Goal: Answer question/provide support: Share knowledge or assist other users

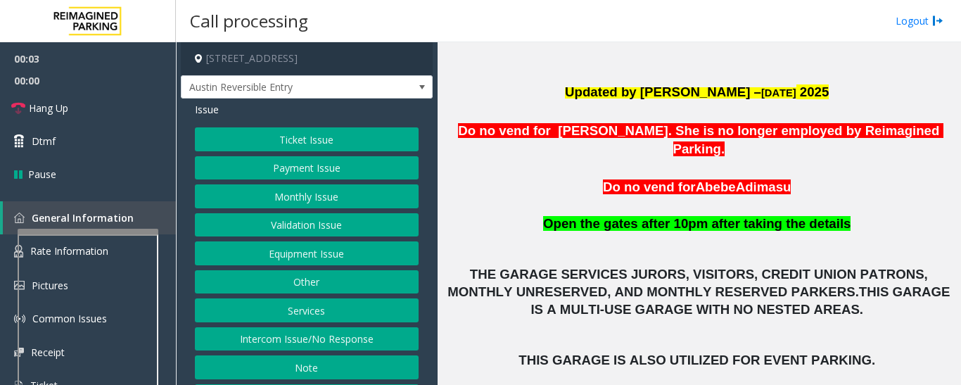
scroll to position [563, 0]
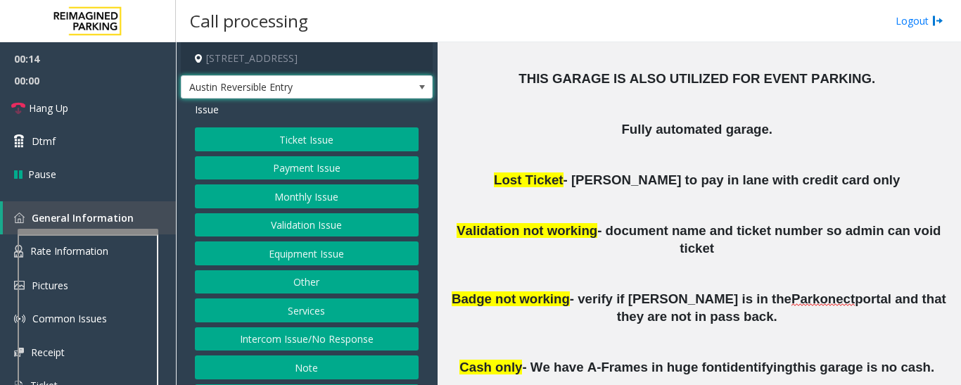
click at [350, 87] on span "Austin Reversible Entry" at bounding box center [282, 87] width 201 height 23
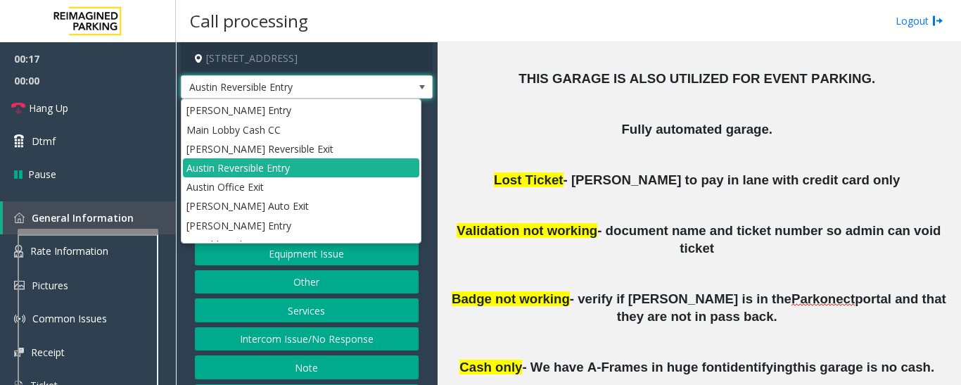
click at [350, 87] on span "Austin Reversible Entry" at bounding box center [282, 87] width 201 height 23
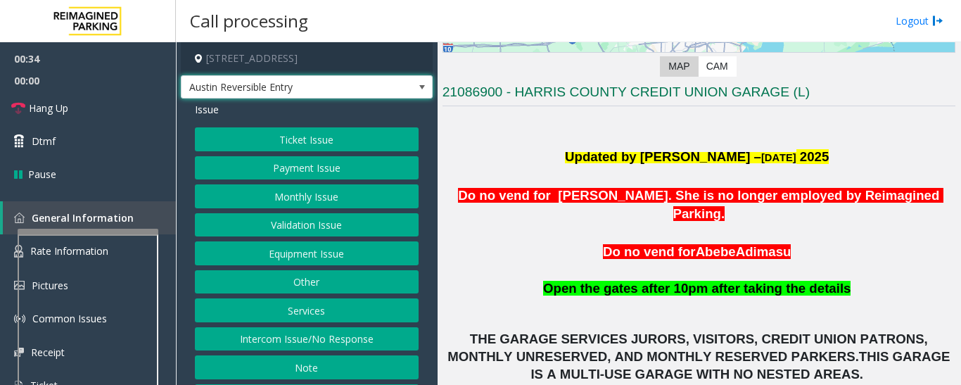
scroll to position [211, 0]
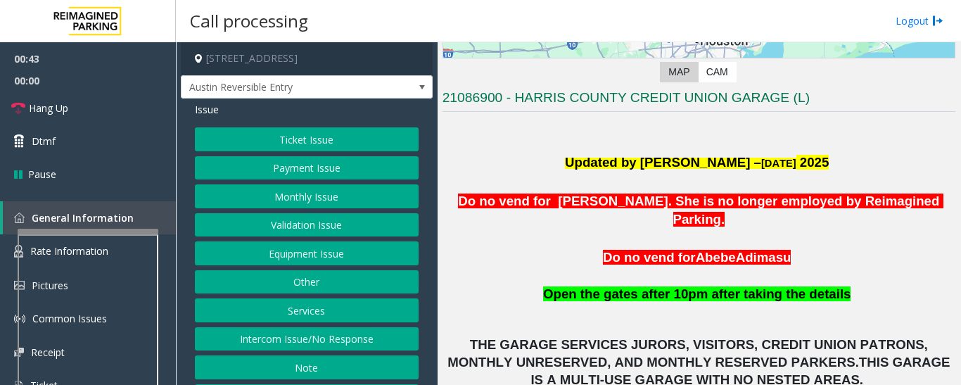
click at [310, 254] on button "Equipment Issue" at bounding box center [307, 253] width 224 height 24
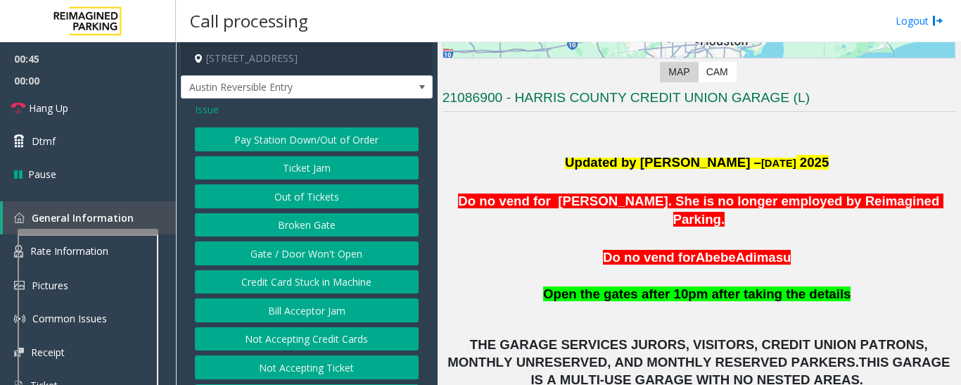
click at [310, 254] on button "Gate / Door Won't Open" at bounding box center [307, 253] width 224 height 24
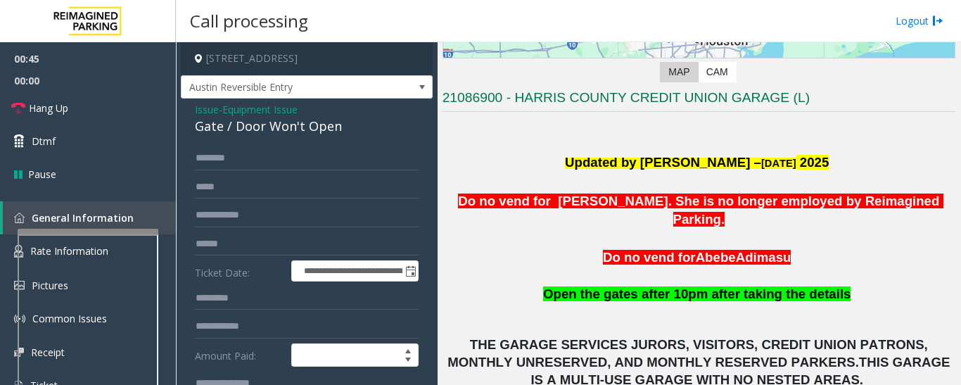
click at [258, 131] on div "Gate / Door Won't Open" at bounding box center [307, 126] width 224 height 19
copy div "Gate / Door Won't Open"
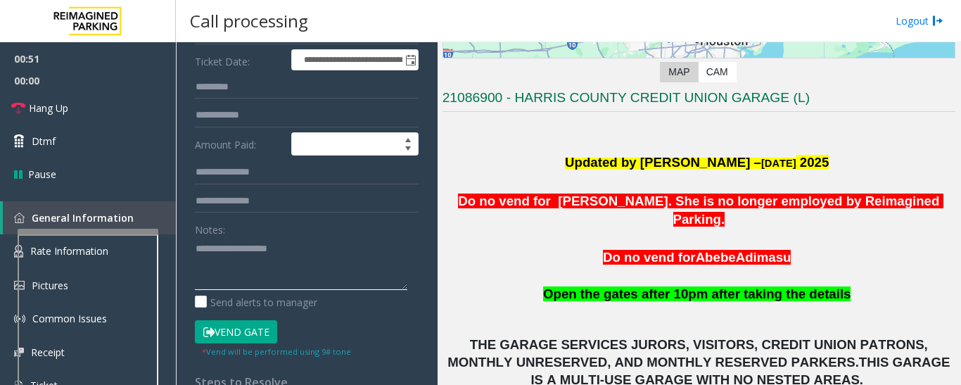
click at [277, 253] on textarea at bounding box center [301, 263] width 213 height 53
paste textarea "**********"
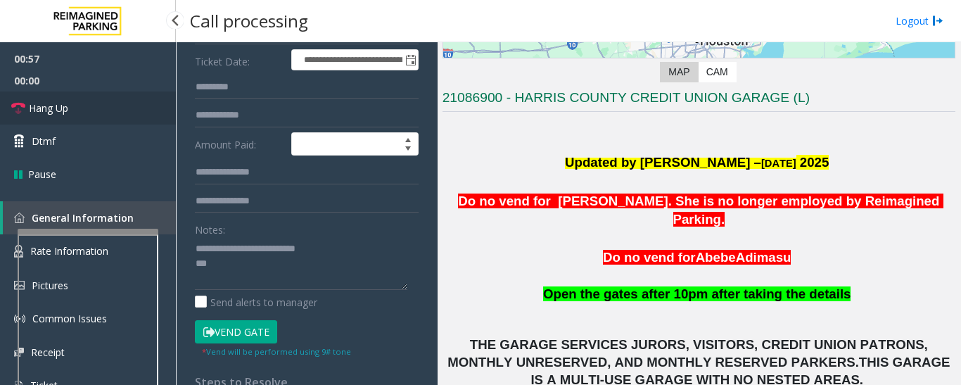
click at [42, 99] on link "Hang Up" at bounding box center [88, 107] width 176 height 33
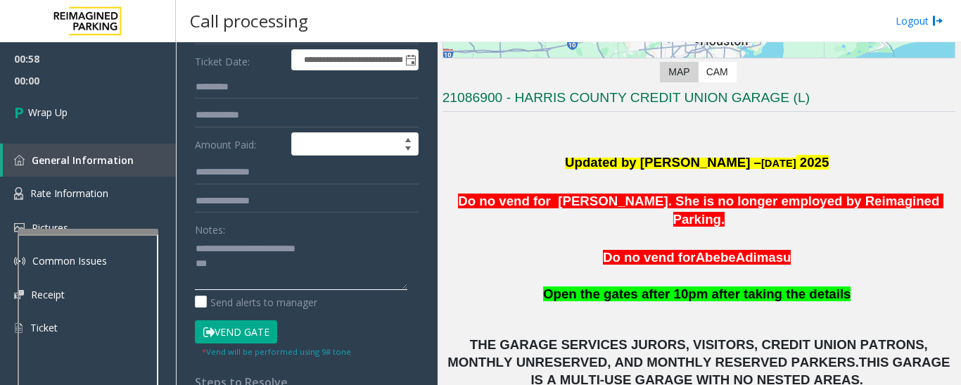
click at [283, 272] on textarea at bounding box center [301, 263] width 213 height 53
click at [280, 260] on textarea at bounding box center [301, 263] width 213 height 53
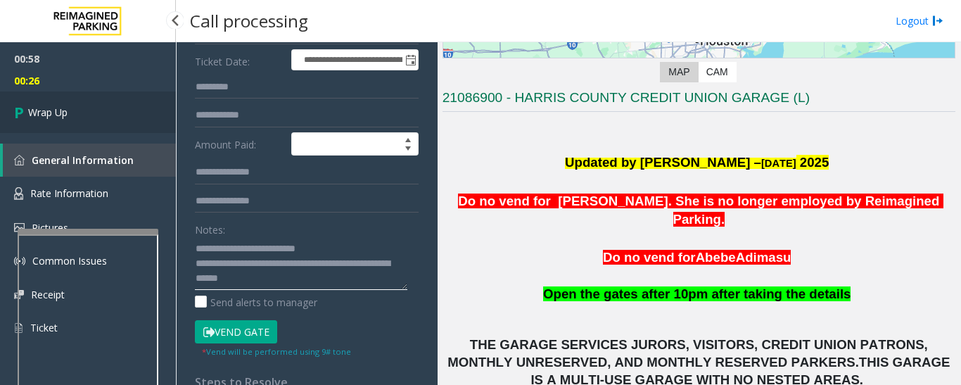
type textarea "**********"
click at [92, 118] on link "Wrap Up" at bounding box center [88, 112] width 176 height 42
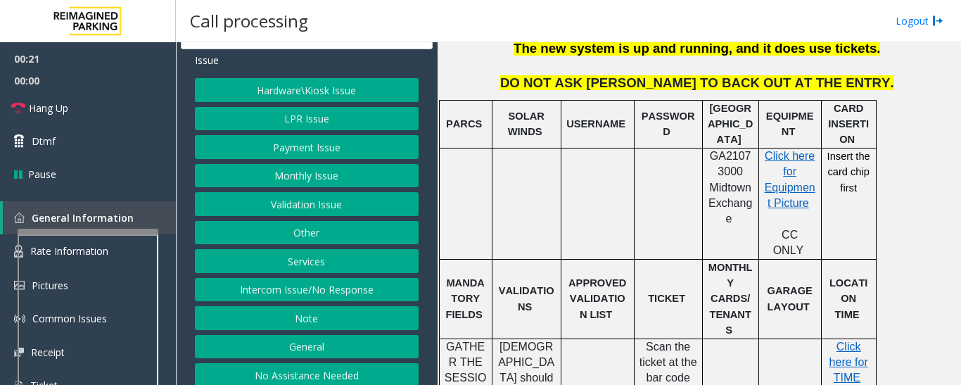
scroll to position [70, 0]
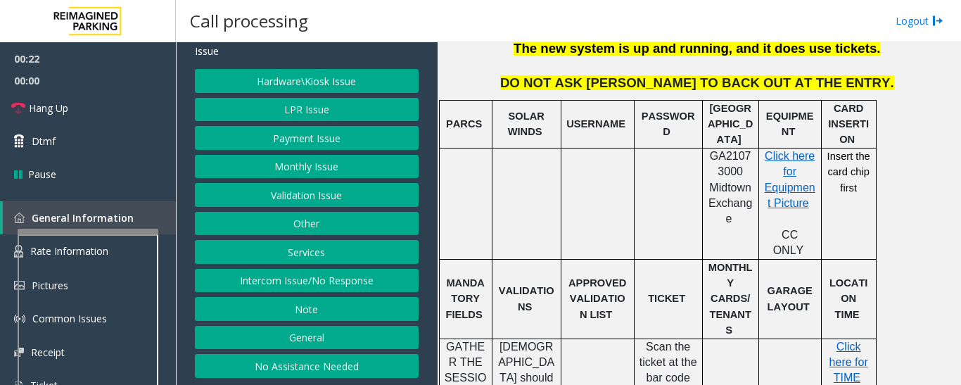
click at [305, 282] on button "Intercom Issue/No Response" at bounding box center [307, 281] width 224 height 24
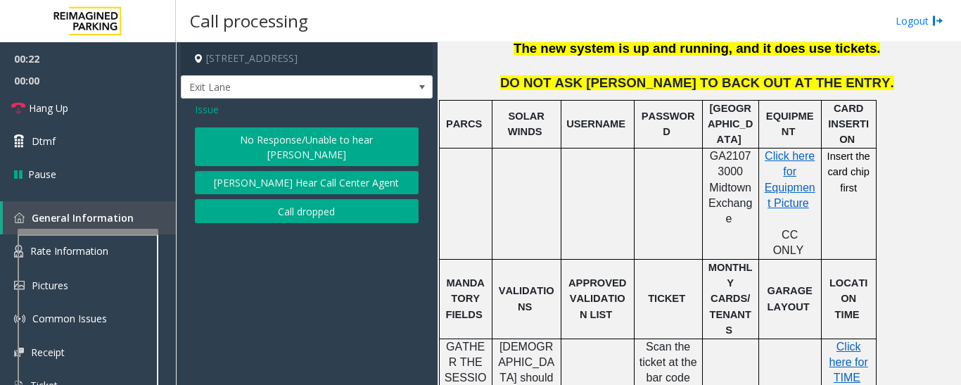
scroll to position [0, 0]
click at [292, 137] on button "No Response/Unable to hear [PERSON_NAME]" at bounding box center [307, 146] width 224 height 39
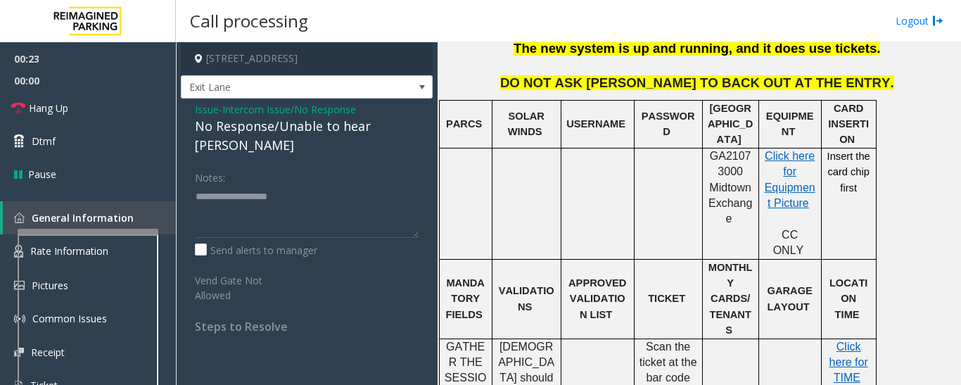
click at [300, 126] on div "No Response/Unable to hear [PERSON_NAME]" at bounding box center [307, 136] width 224 height 38
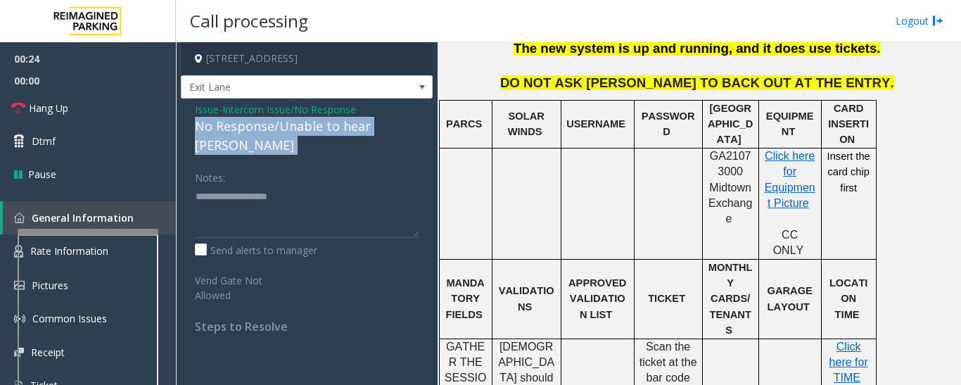
click at [300, 126] on div "No Response/Unable to hear [PERSON_NAME]" at bounding box center [307, 136] width 224 height 38
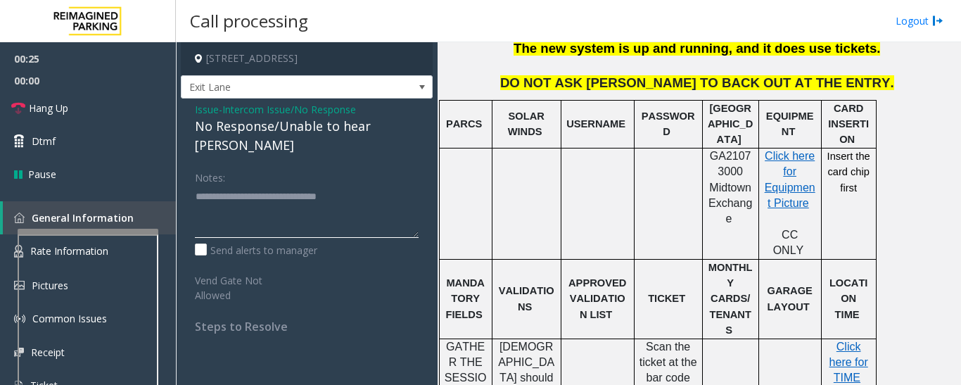
click at [414, 185] on textarea at bounding box center [307, 211] width 224 height 53
type textarea "**********"
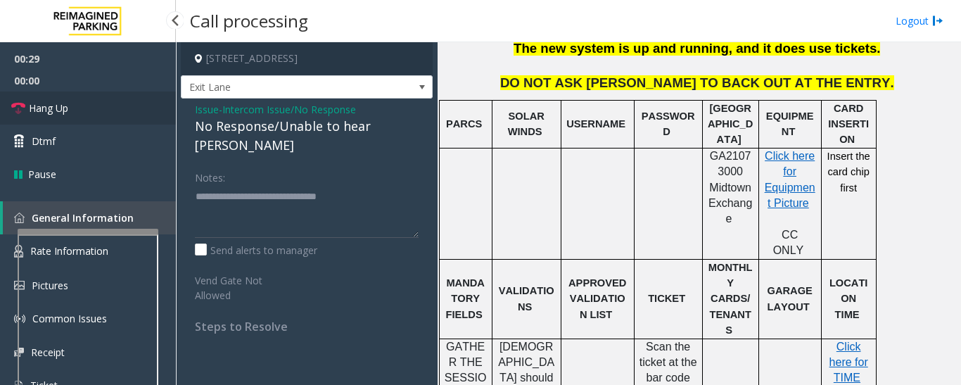
click at [24, 106] on icon at bounding box center [18, 108] width 14 height 14
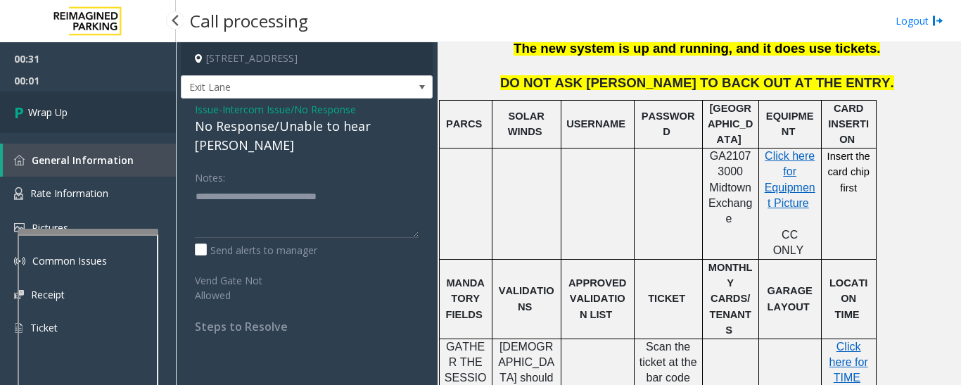
click at [80, 105] on link "Wrap Up" at bounding box center [88, 112] width 176 height 42
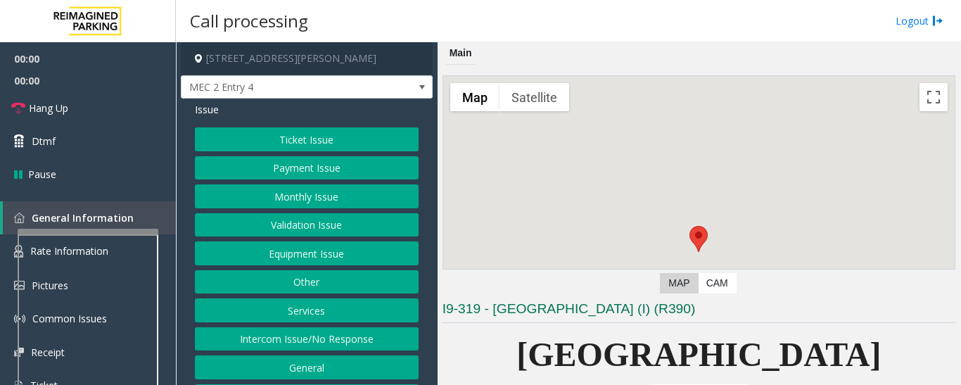
scroll to position [282, 0]
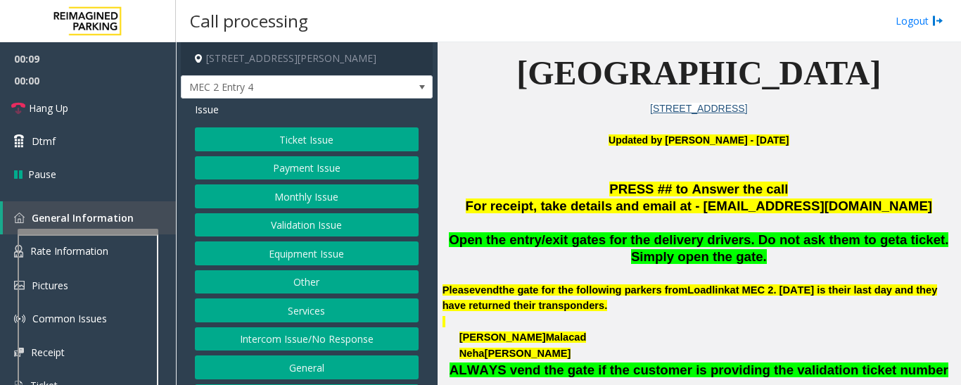
click at [331, 205] on button "Monthly Issue" at bounding box center [307, 196] width 224 height 24
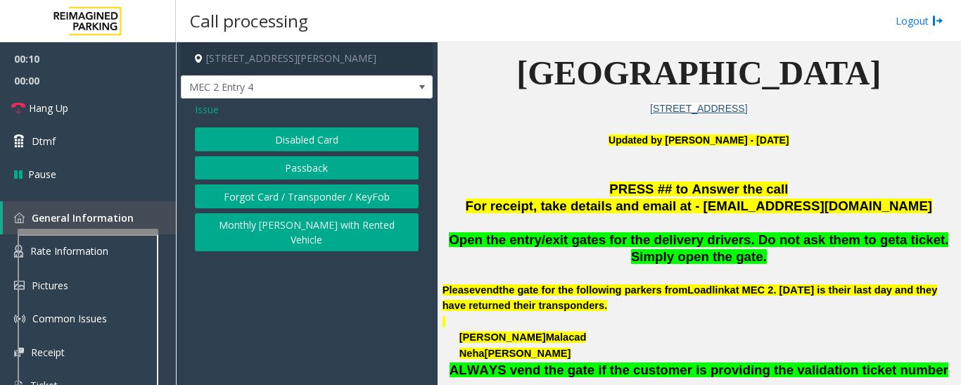
click at [331, 205] on button "Forgot Card / Transponder / KeyFob" at bounding box center [307, 196] width 224 height 24
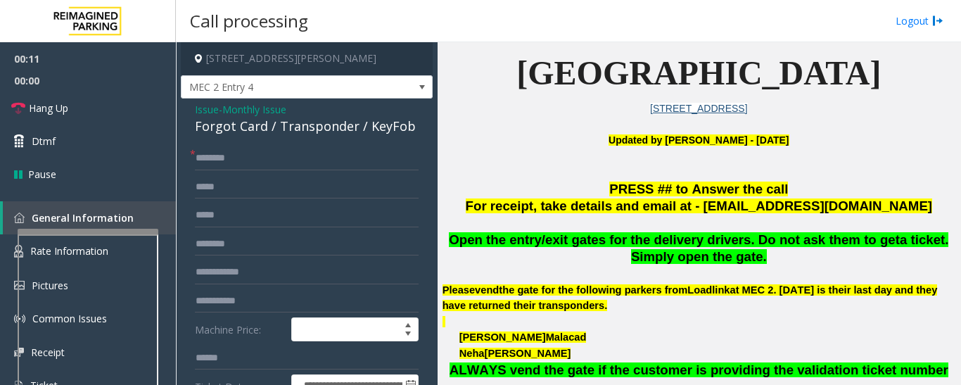
click at [303, 134] on div "Forgot Card / Transponder / KeyFob" at bounding box center [307, 126] width 224 height 19
copy div "Transponder"
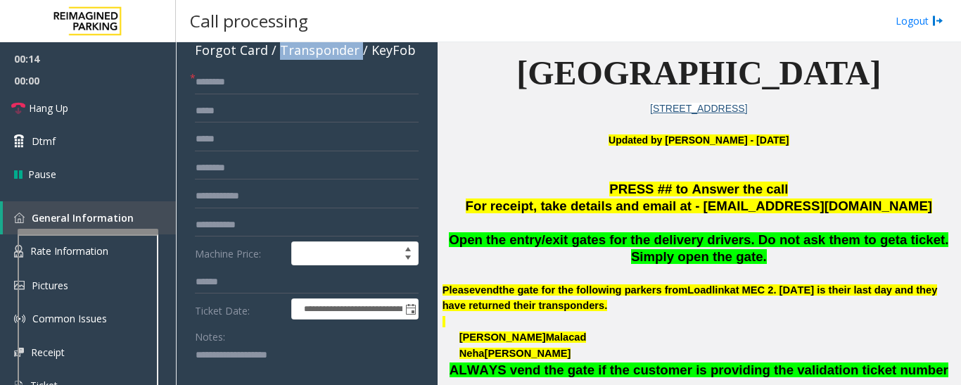
scroll to position [141, 0]
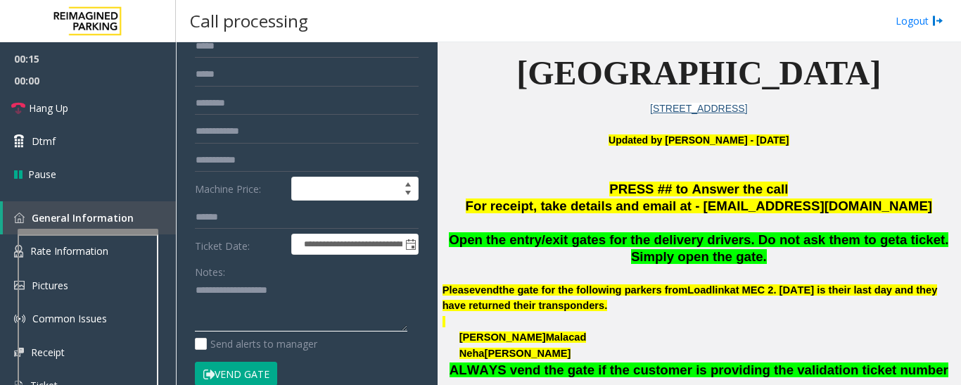
click at [270, 298] on textarea at bounding box center [301, 305] width 213 height 53
paste textarea "**********"
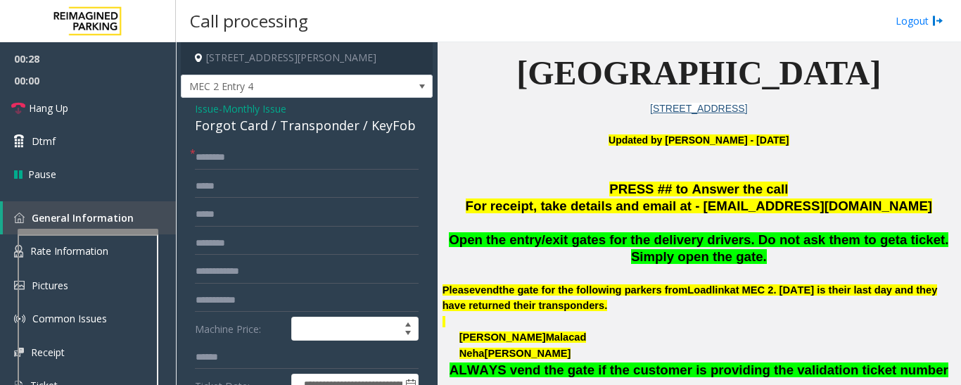
scroll to position [0, 0]
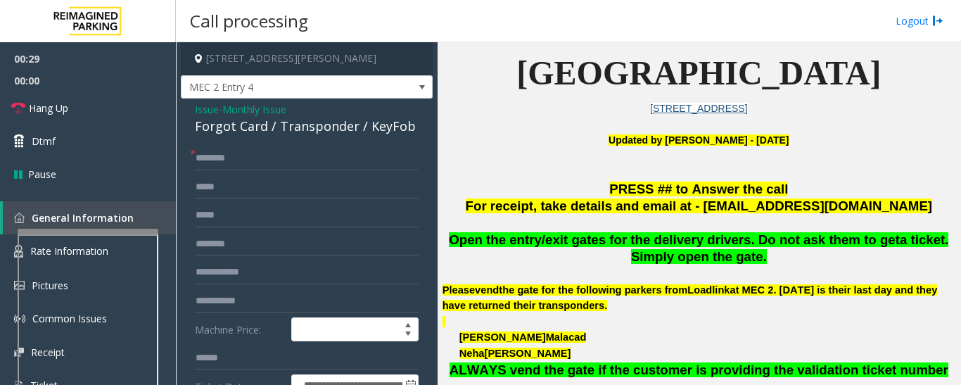
type textarea "**********"
click at [253, 153] on input "text" at bounding box center [307, 158] width 224 height 24
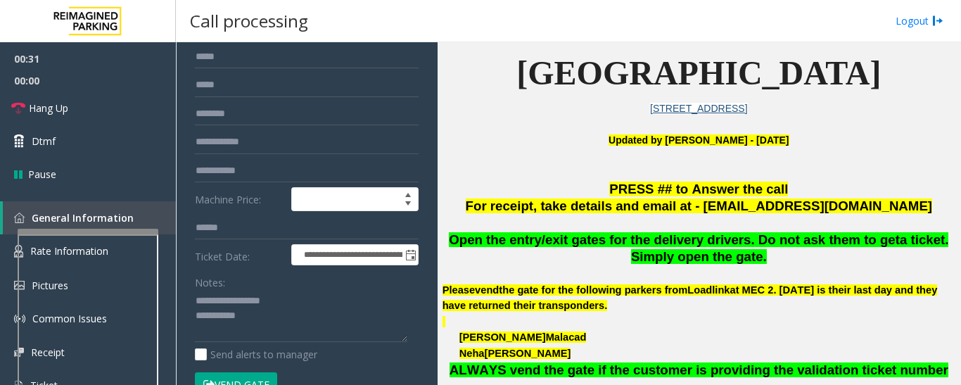
scroll to position [282, 0]
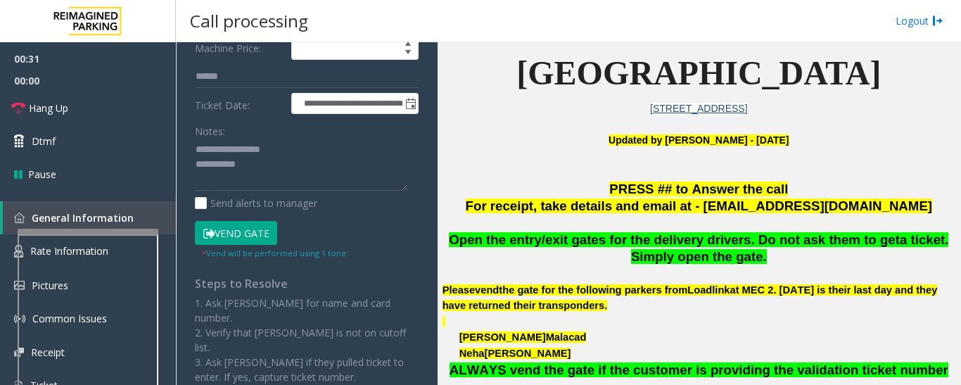
type input "**"
click at [249, 183] on textarea at bounding box center [301, 165] width 213 height 53
click at [12, 106] on icon at bounding box center [18, 108] width 14 height 14
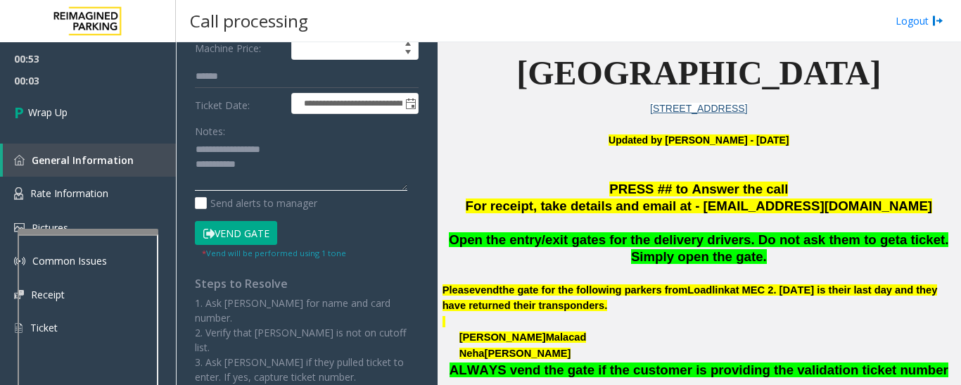
click at [263, 179] on textarea at bounding box center [301, 165] width 213 height 53
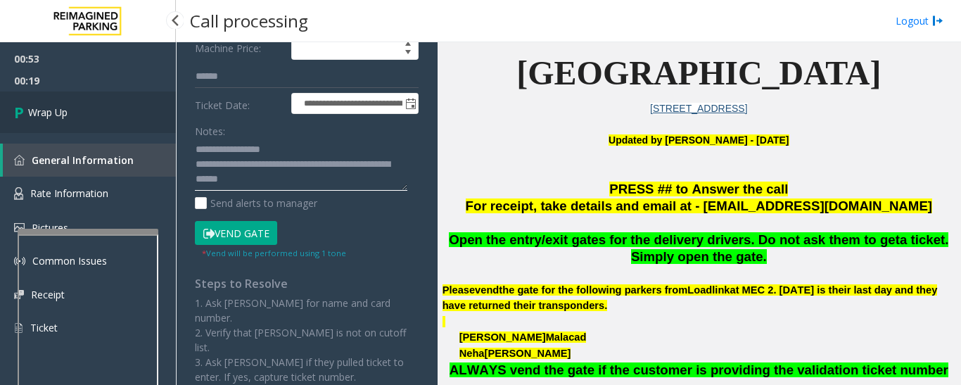
type textarea "**********"
click at [84, 113] on link "Wrap Up" at bounding box center [88, 112] width 176 height 42
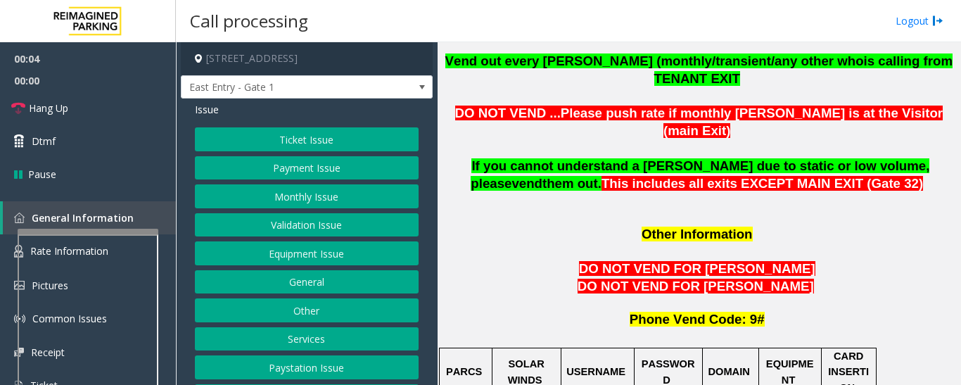
scroll to position [1267, 0]
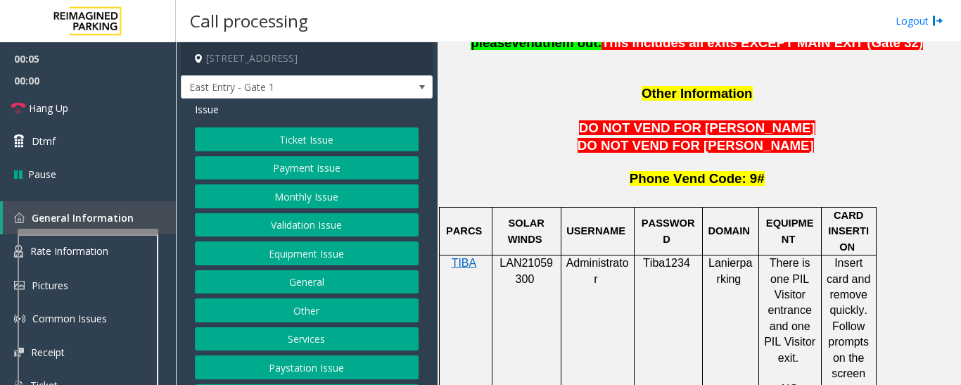
click at [541, 257] on span "LAN21059300" at bounding box center [526, 270] width 53 height 27
copy p "LAN21059300"
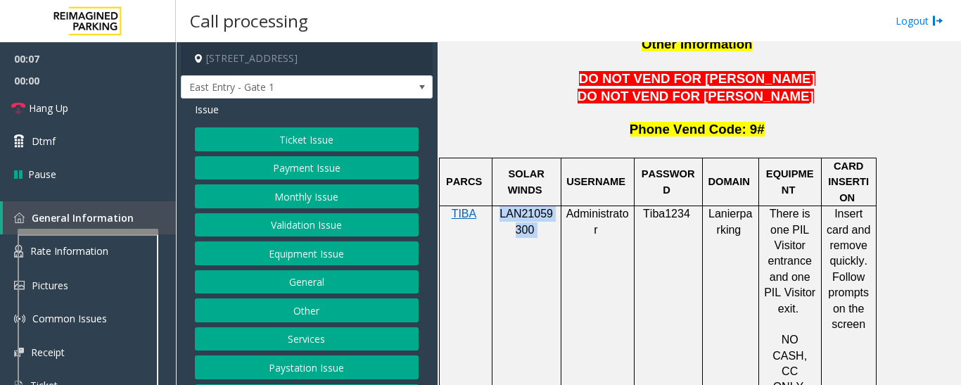
scroll to position [1337, 0]
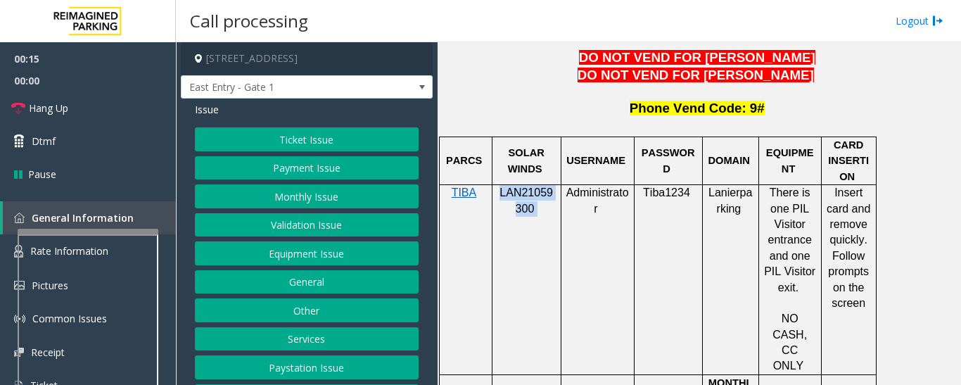
click at [327, 198] on button "Monthly Issue" at bounding box center [307, 196] width 224 height 24
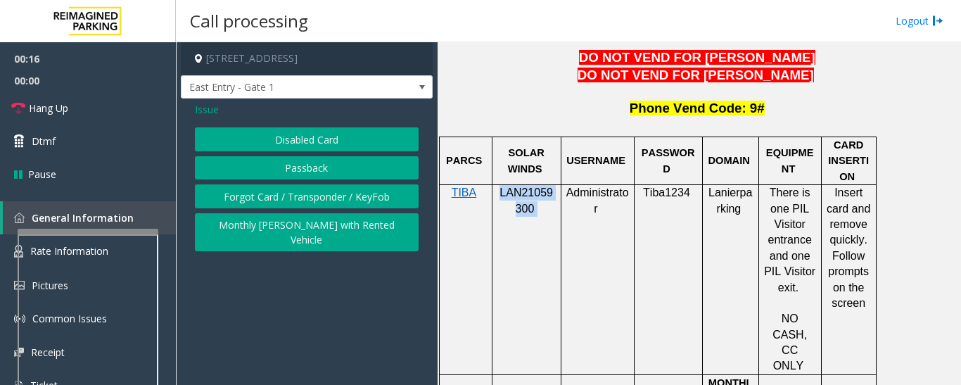
click at [334, 172] on button "Passback" at bounding box center [307, 168] width 224 height 24
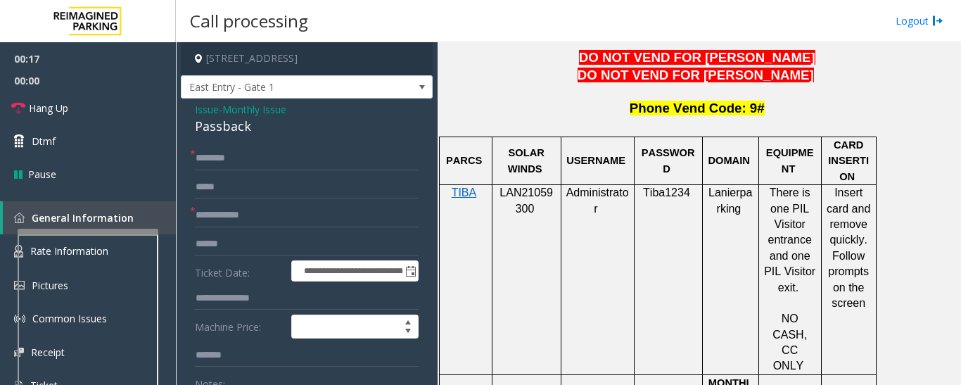
click at [234, 127] on div "Passback" at bounding box center [307, 126] width 224 height 19
copy div "Passback"
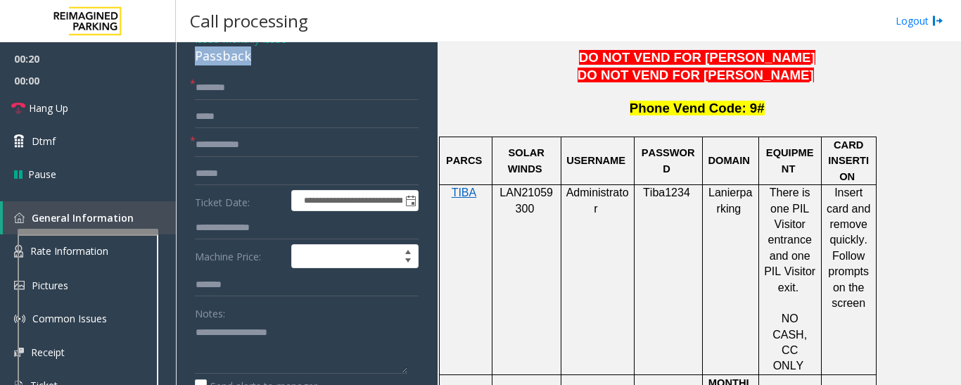
scroll to position [211, 0]
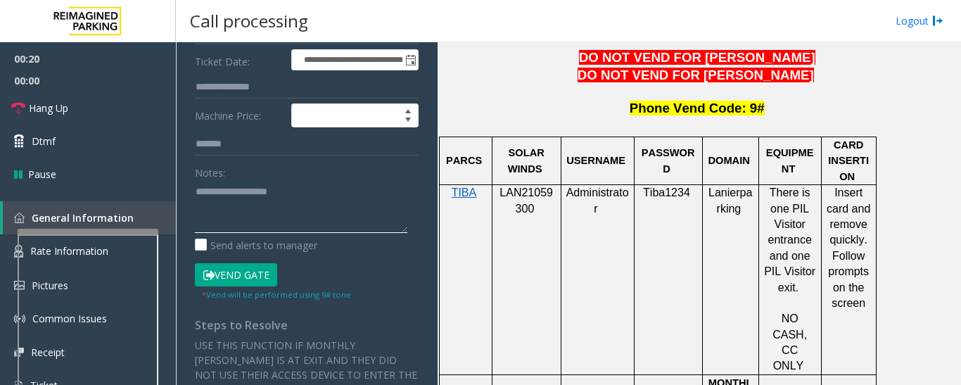
click at [232, 218] on textarea at bounding box center [301, 206] width 213 height 53
paste textarea "********"
type textarea "**********"
click at [198, 211] on textarea at bounding box center [301, 206] width 213 height 53
click at [287, 200] on textarea at bounding box center [301, 206] width 213 height 53
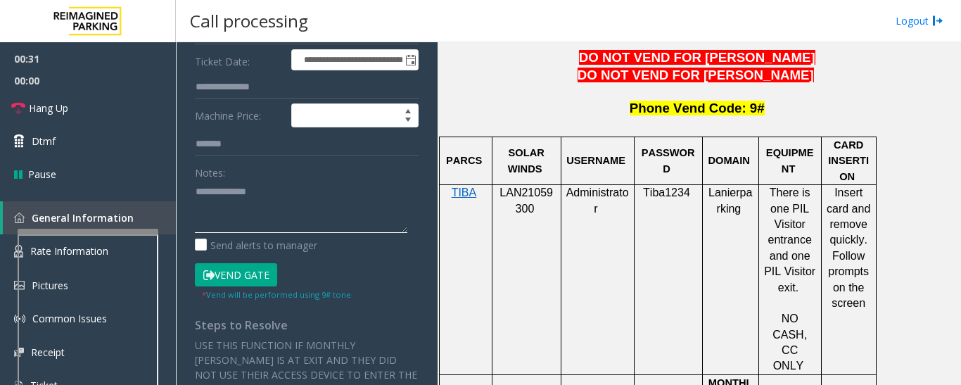
scroll to position [0, 0]
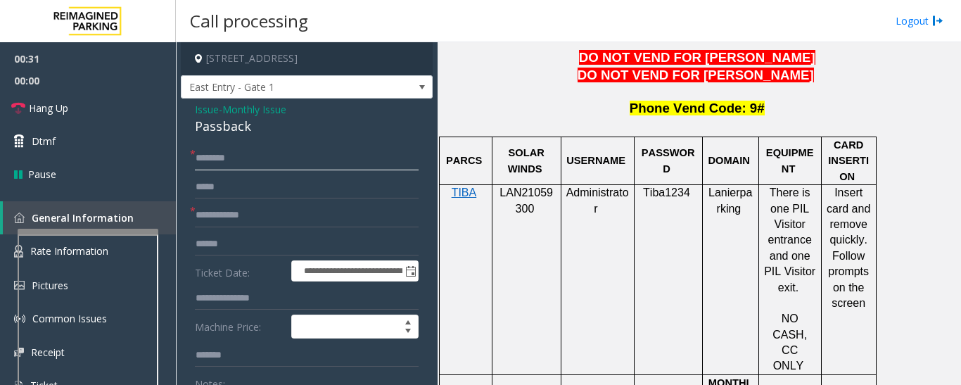
click at [267, 161] on input "text" at bounding box center [307, 158] width 224 height 24
type input "******"
click at [225, 213] on input "text" at bounding box center [307, 215] width 224 height 24
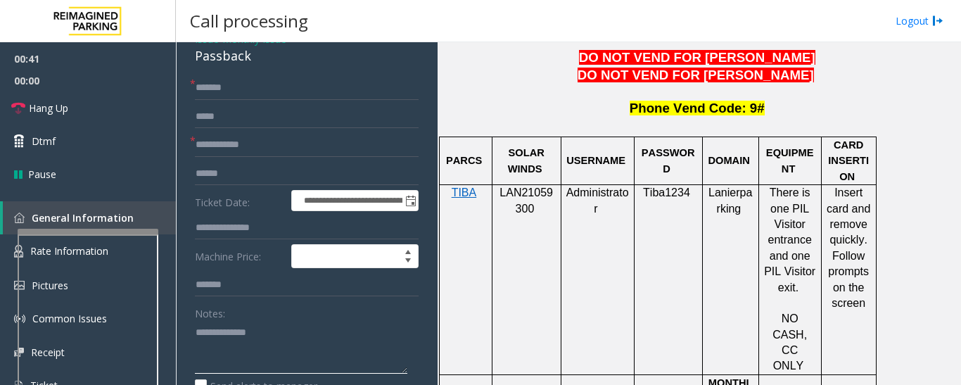
click at [209, 345] on textarea at bounding box center [301, 347] width 213 height 53
click at [277, 335] on textarea at bounding box center [301, 347] width 213 height 53
type textarea "**********"
click at [388, 128] on input "text" at bounding box center [307, 117] width 224 height 24
click at [382, 134] on input "text" at bounding box center [307, 145] width 224 height 24
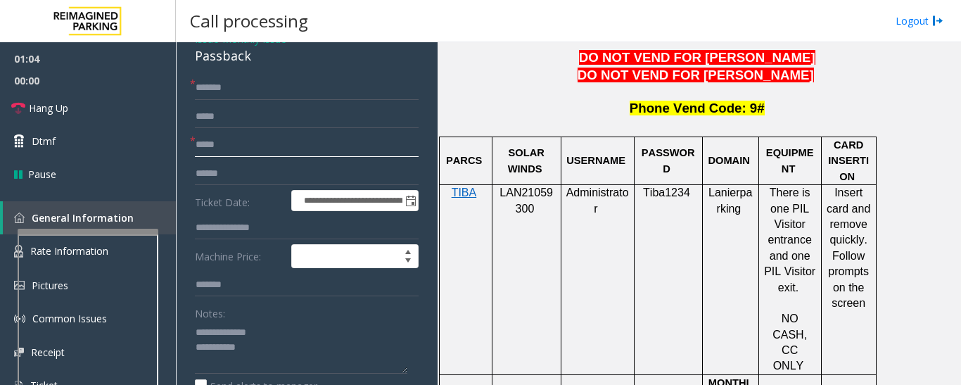
type input "*****"
click at [284, 358] on textarea at bounding box center [301, 347] width 213 height 53
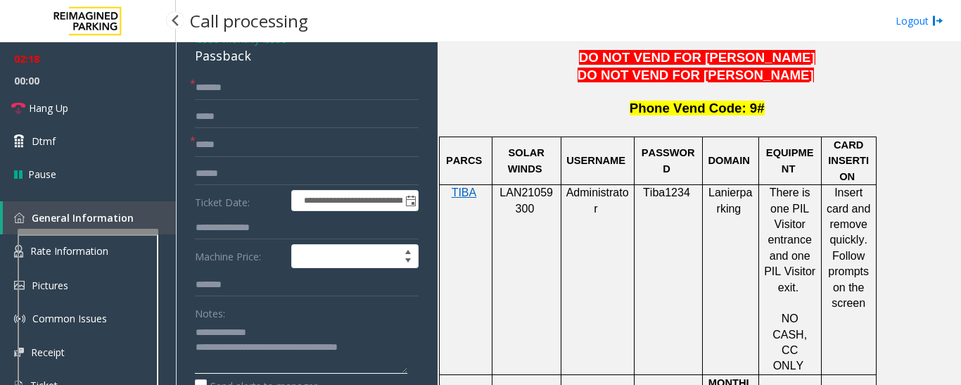
type textarea "**********"
click at [63, 90] on span "00:00" at bounding box center [88, 81] width 176 height 22
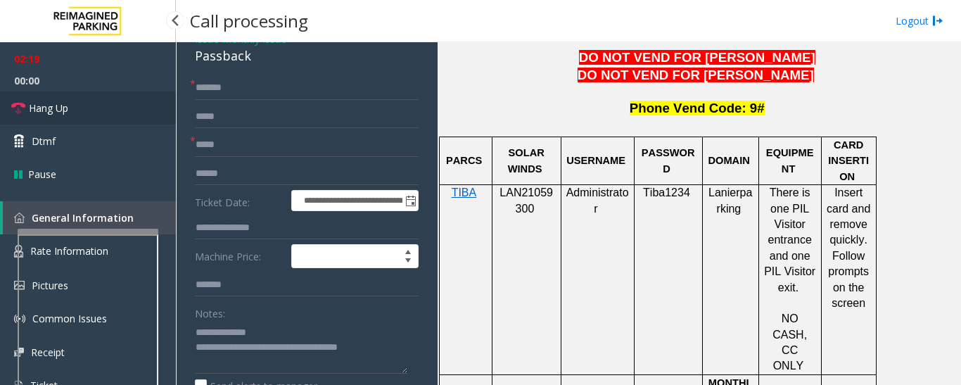
click at [53, 108] on span "Hang Up" at bounding box center [48, 108] width 39 height 15
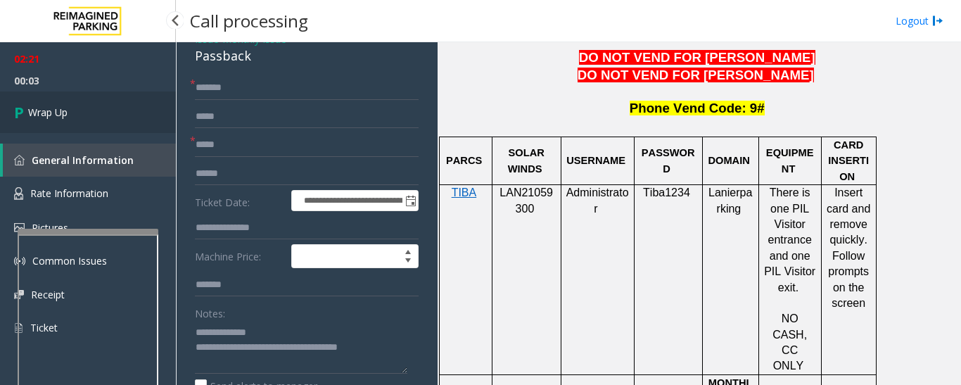
click at [108, 131] on link "Wrap Up" at bounding box center [88, 112] width 176 height 42
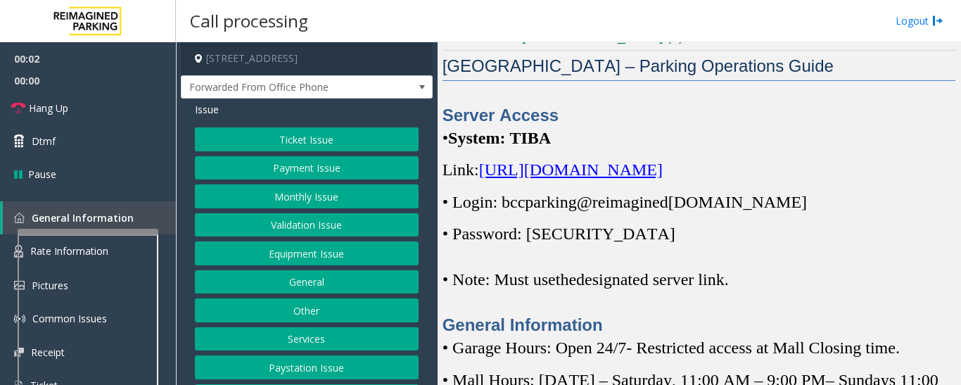
scroll to position [282, 0]
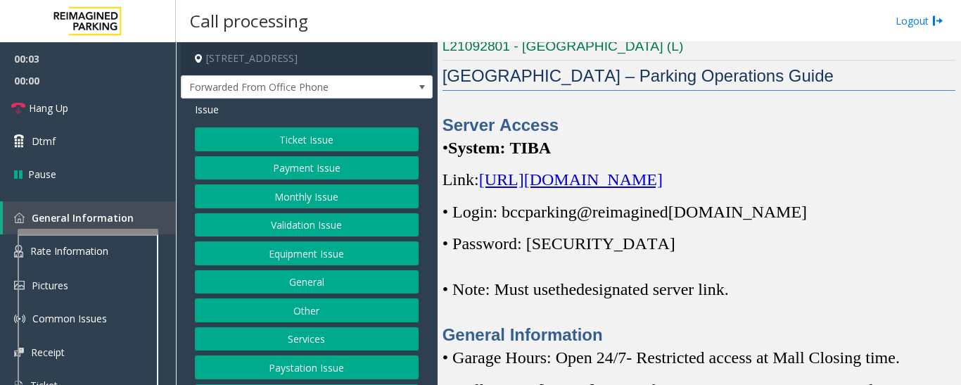
click at [663, 189] on span "https://spark-cloud.tibaparking.net/reimaginedparking/account/login" at bounding box center [571, 179] width 184 height 18
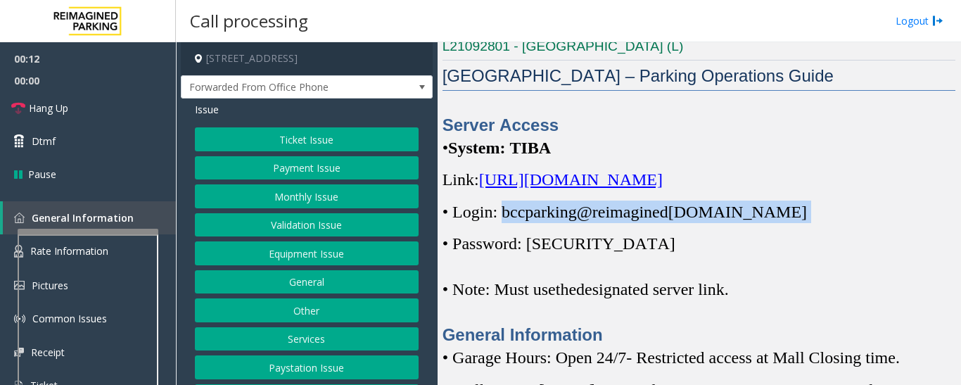
drag, startPoint x: 504, startPoint y: 234, endPoint x: 780, endPoint y: 227, distance: 276.0
click at [780, 223] on p "• Login: bccparking@re imagined parking.com" at bounding box center [699, 212] width 513 height 23
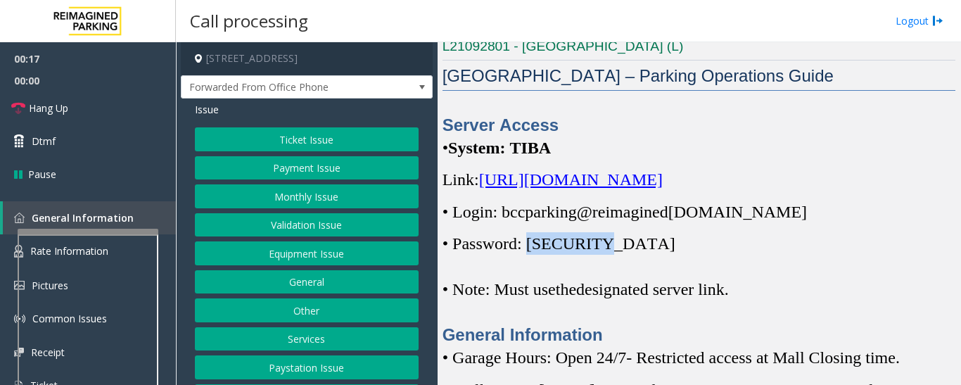
drag, startPoint x: 535, startPoint y: 268, endPoint x: 602, endPoint y: 267, distance: 67.6
click at [602, 255] on p "• Password: Parking1!" at bounding box center [699, 243] width 513 height 23
click at [334, 204] on button "Monthly Issue" at bounding box center [307, 196] width 224 height 24
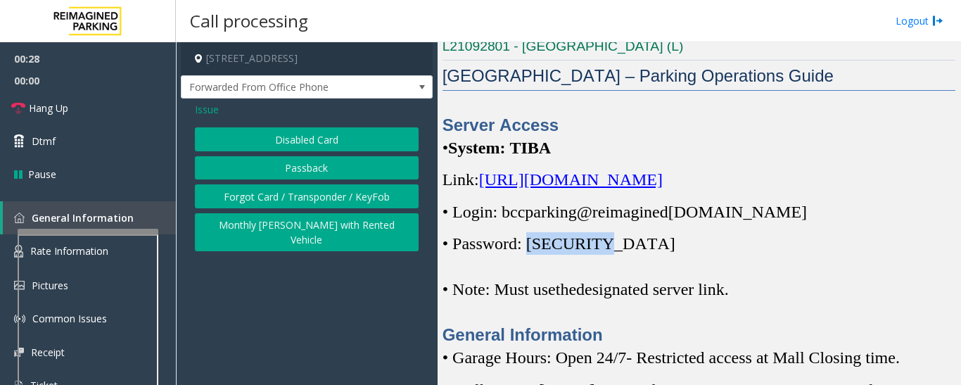
click at [303, 133] on button "Disabled Card" at bounding box center [307, 139] width 224 height 24
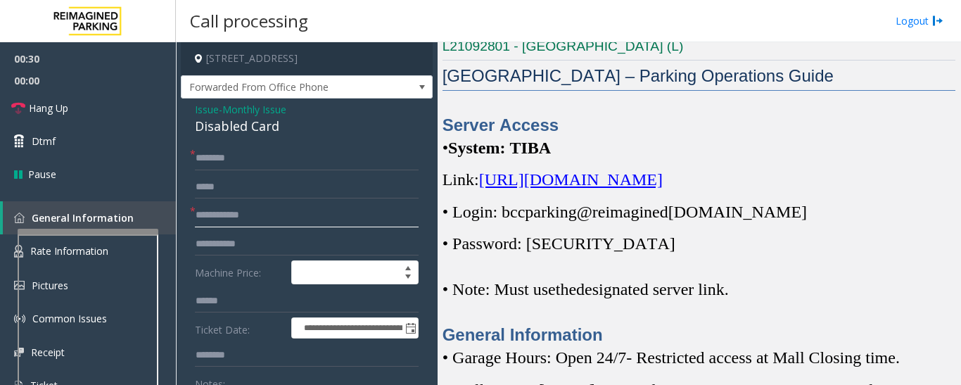
drag, startPoint x: 255, startPoint y: 221, endPoint x: 273, endPoint y: 218, distance: 17.8
click at [255, 221] on input "text" at bounding box center [307, 215] width 224 height 24
click at [234, 221] on input "text" at bounding box center [307, 215] width 224 height 24
type input "**********"
click at [341, 165] on input "text" at bounding box center [307, 158] width 224 height 24
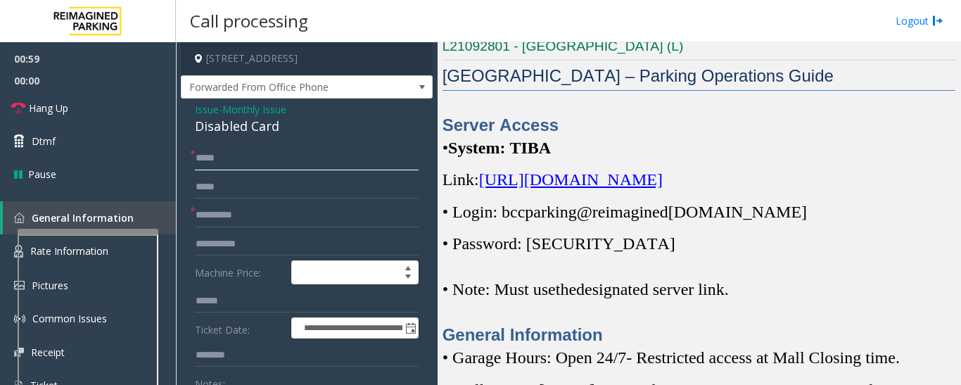
type input "****"
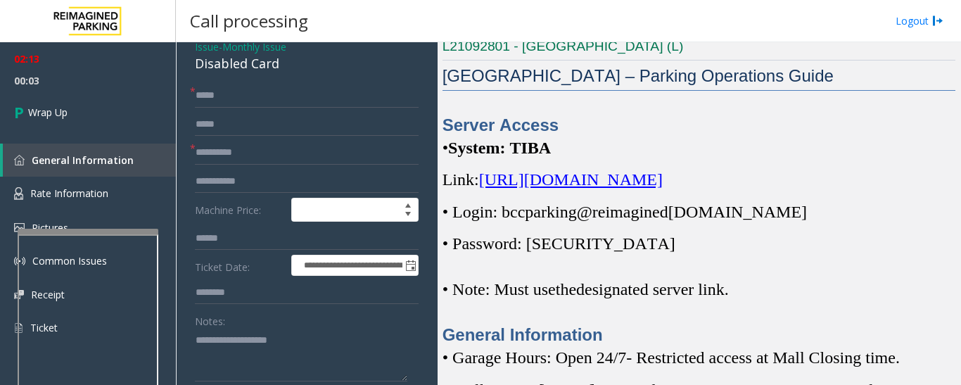
scroll to position [141, 0]
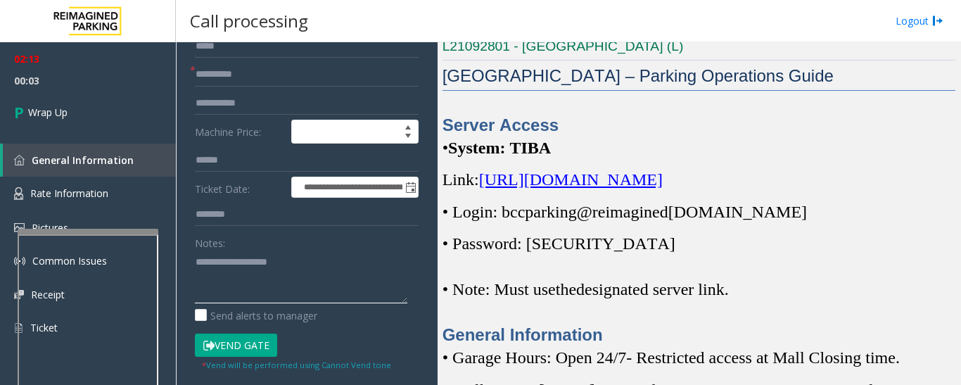
click at [265, 293] on textarea at bounding box center [301, 277] width 213 height 53
paste textarea "********"
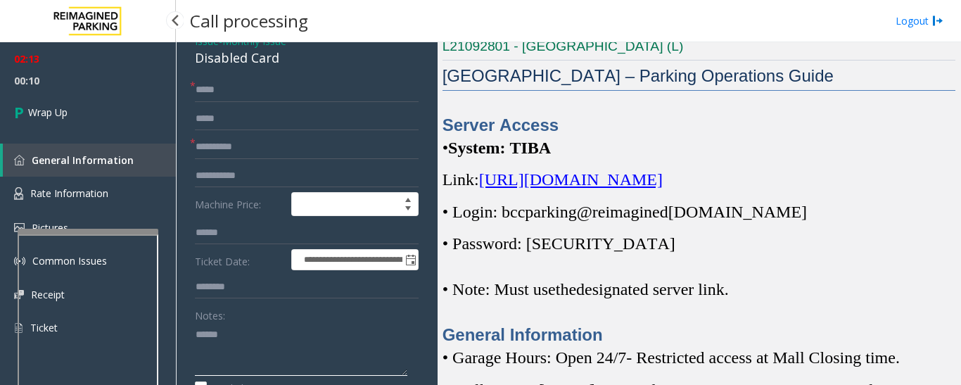
scroll to position [0, 0]
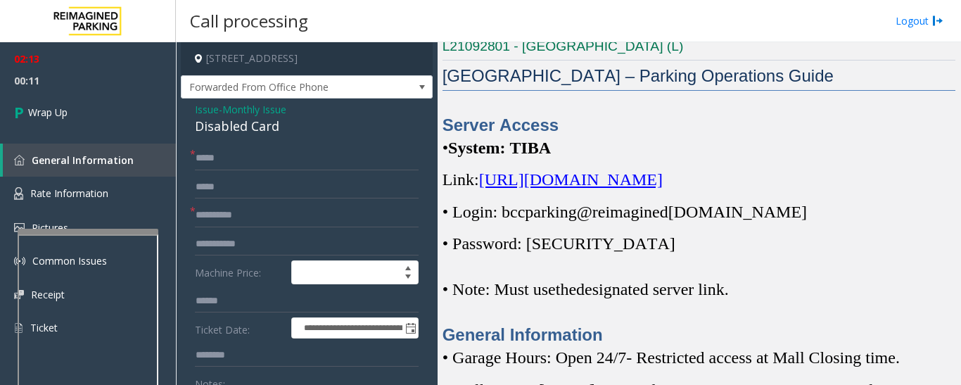
click at [249, 132] on div "Disabled Card" at bounding box center [307, 126] width 224 height 19
copy div "Disabled Card"
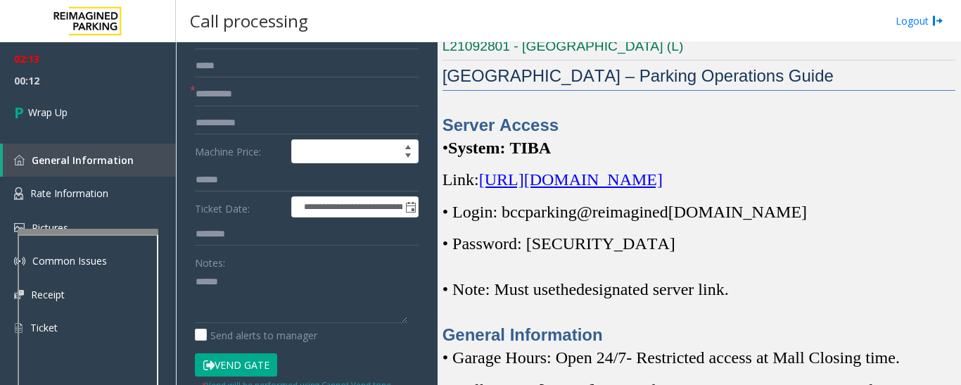
scroll to position [282, 0]
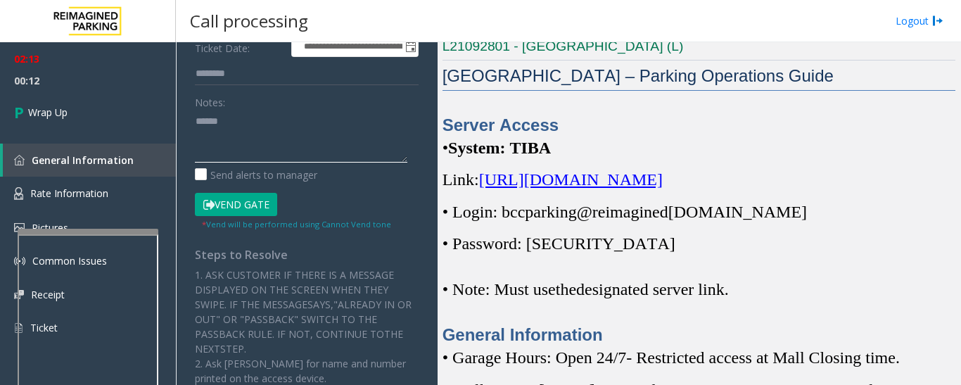
click at [261, 134] on textarea at bounding box center [301, 136] width 213 height 53
paste textarea "**********"
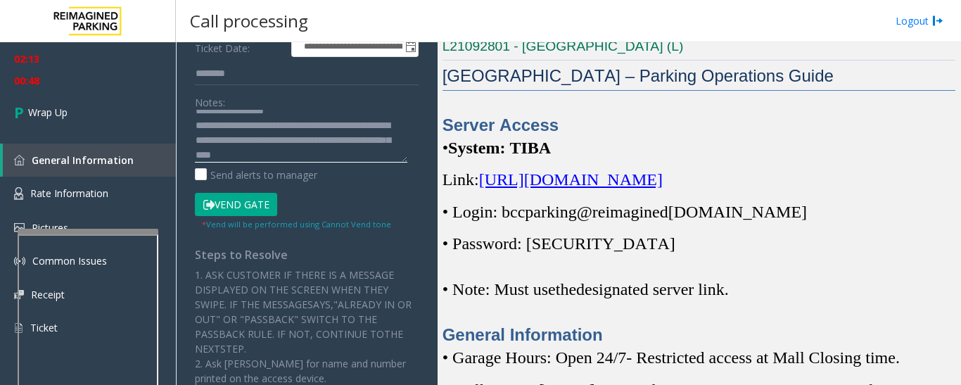
scroll to position [25, 0]
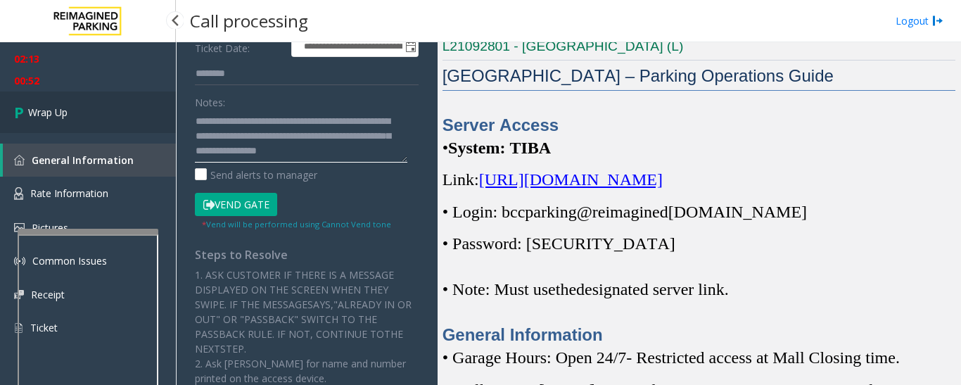
type textarea "**********"
click at [63, 105] on span "Wrap Up" at bounding box center [47, 112] width 39 height 15
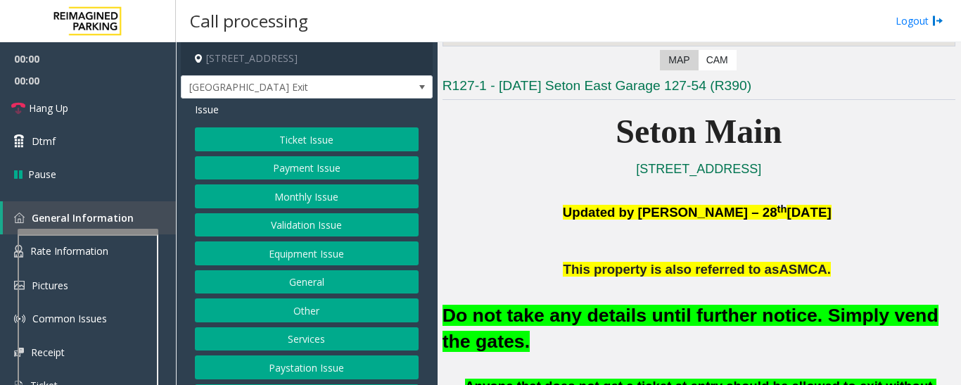
scroll to position [282, 0]
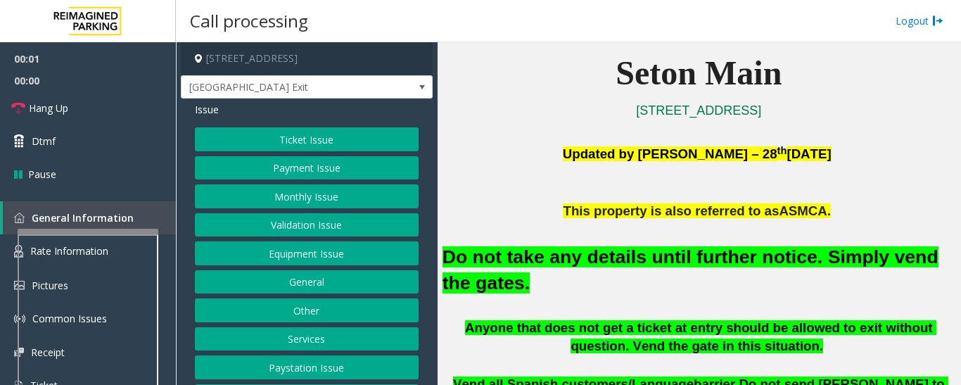
click at [328, 258] on button "Equipment Issue" at bounding box center [307, 253] width 224 height 24
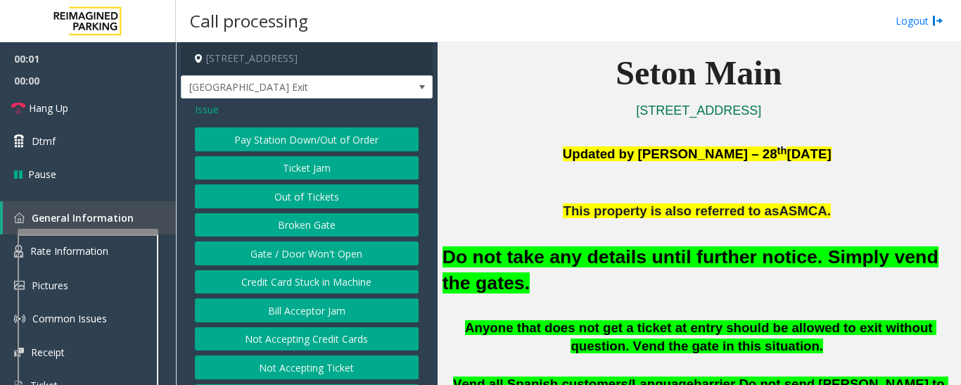
click at [327, 256] on button "Gate / Door Won't Open" at bounding box center [307, 253] width 224 height 24
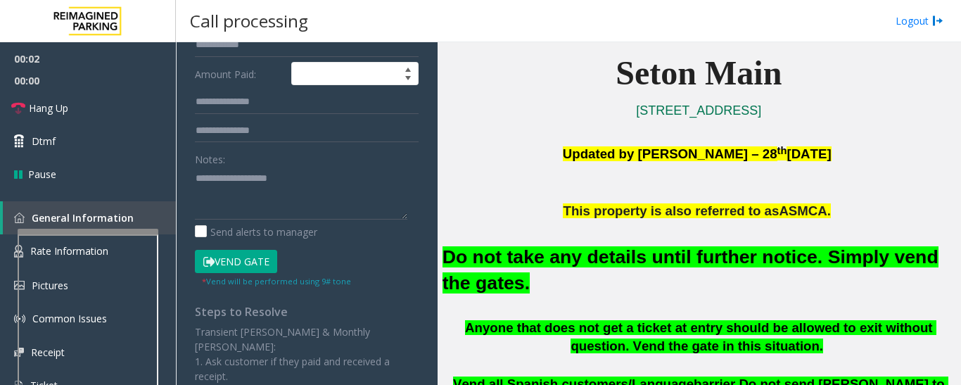
click at [266, 257] on button "Vend Gate" at bounding box center [236, 262] width 82 height 24
click at [559, 260] on font "Do not take any details until further notice. Simply vend the gates." at bounding box center [691, 269] width 496 height 47
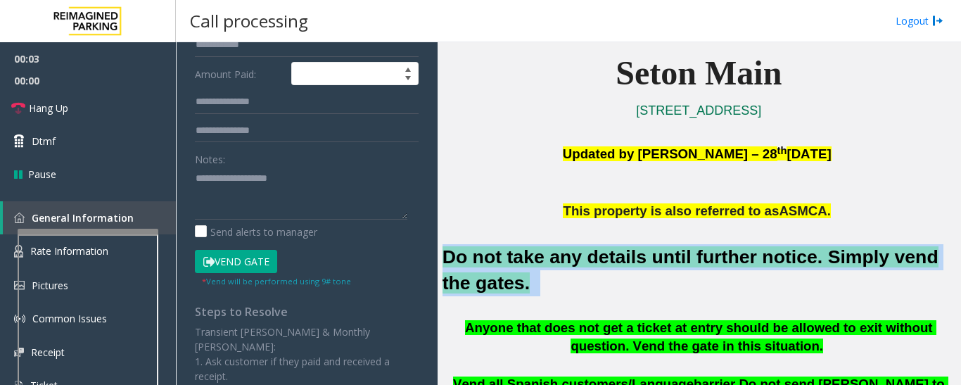
drag, startPoint x: 559, startPoint y: 260, endPoint x: 574, endPoint y: 262, distance: 14.8
click at [560, 260] on font "Do not take any details until further notice. Simply vend the gates." at bounding box center [691, 269] width 496 height 47
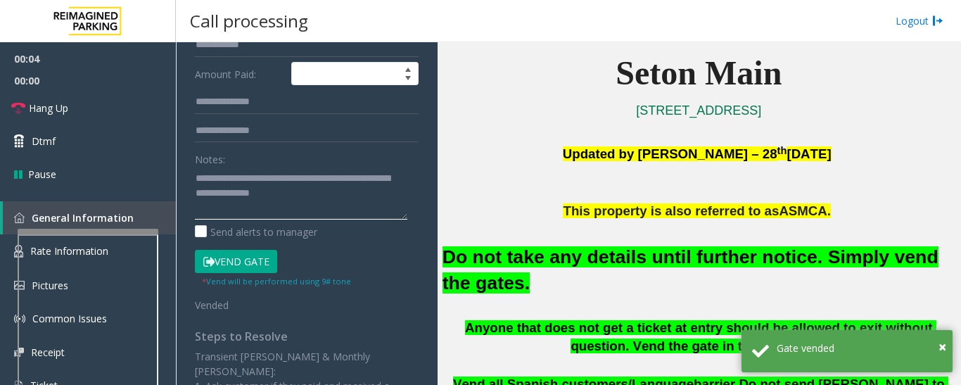
click at [340, 214] on textarea at bounding box center [301, 193] width 213 height 53
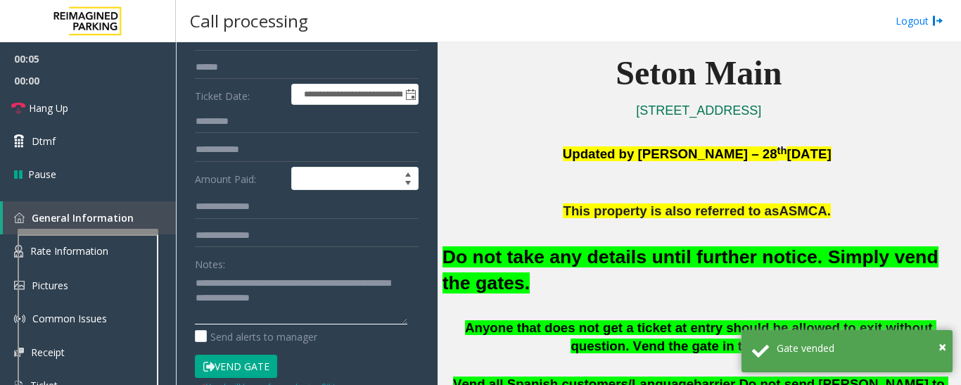
scroll to position [70, 0]
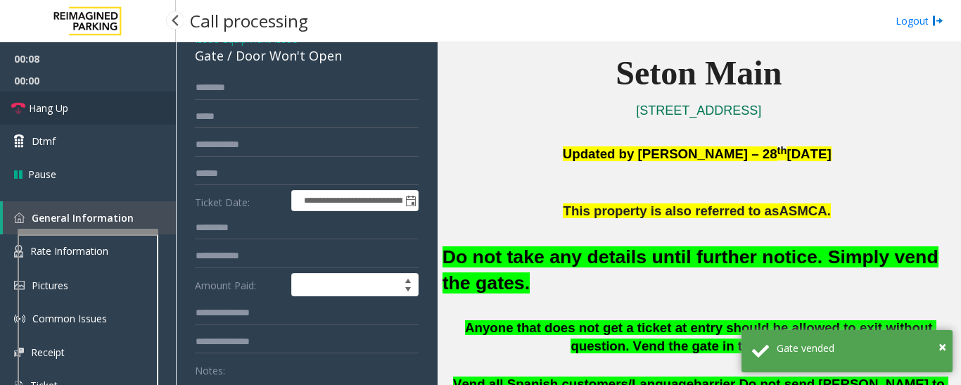
type textarea "**********"
click at [72, 117] on link "Hang Up" at bounding box center [88, 107] width 176 height 33
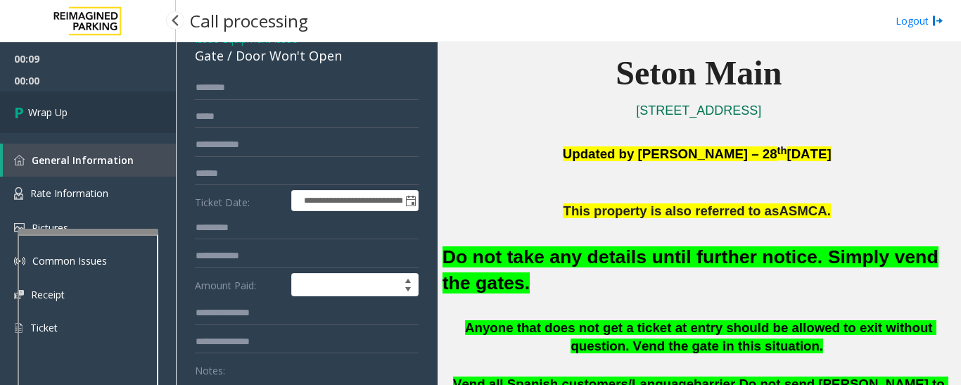
click at [72, 117] on link "Wrap Up" at bounding box center [88, 112] width 176 height 42
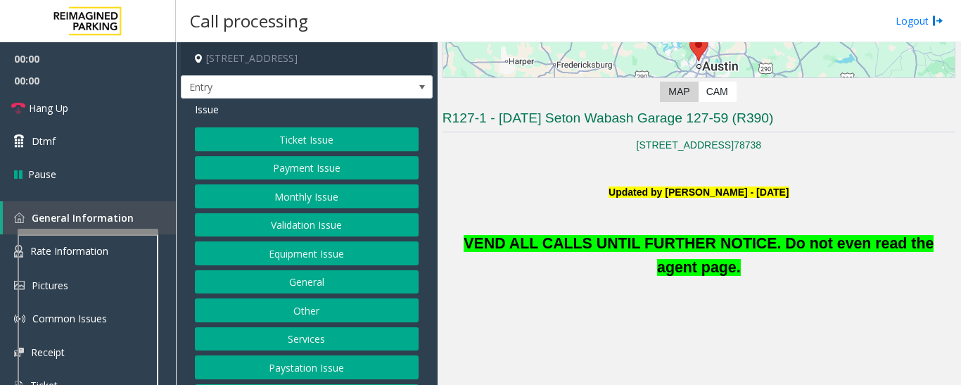
scroll to position [211, 0]
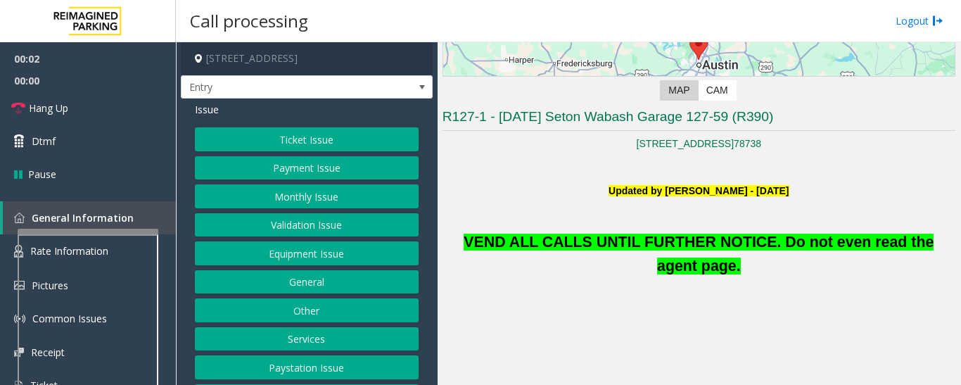
click at [281, 260] on button "Equipment Issue" at bounding box center [307, 253] width 224 height 24
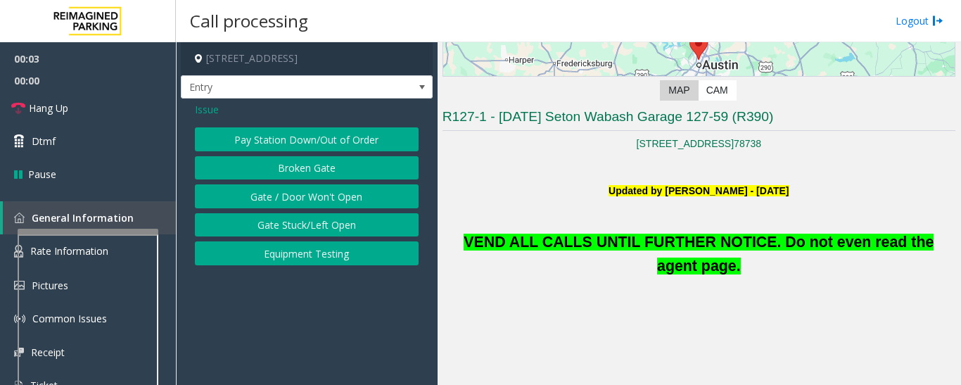
click at [301, 186] on button "Gate / Door Won't Open" at bounding box center [307, 196] width 224 height 24
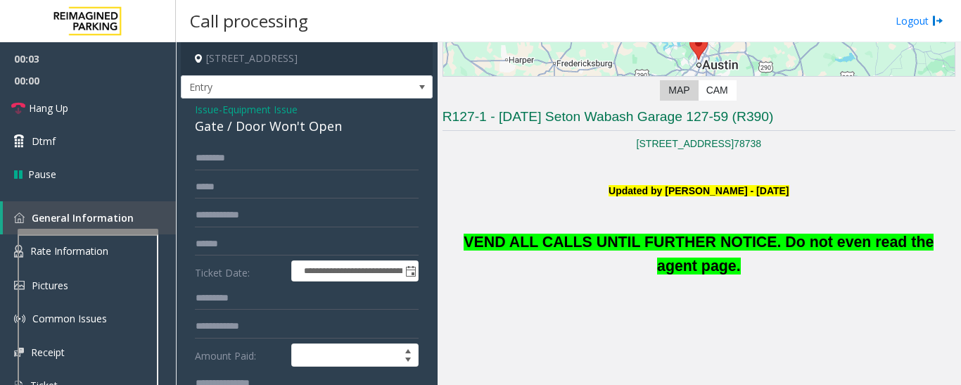
scroll to position [352, 0]
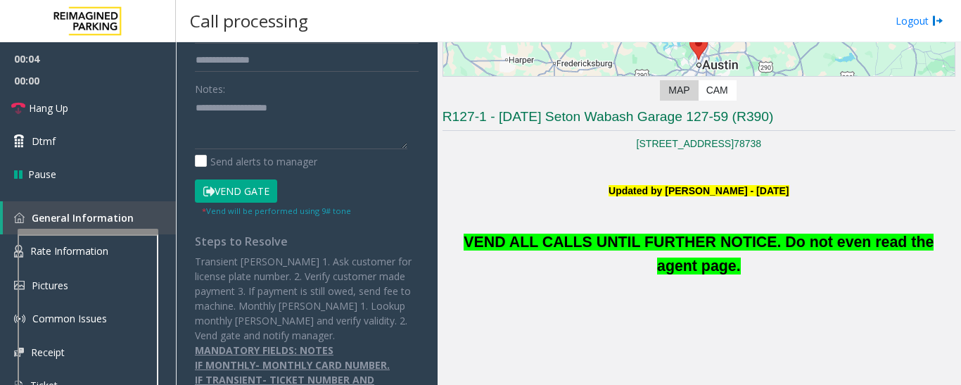
click at [233, 186] on button "Vend Gate" at bounding box center [236, 191] width 82 height 24
click at [704, 249] on span "VEND ALL CALLS UNTIL FURTHER NOTICE. Do not even read the agent page." at bounding box center [699, 254] width 470 height 41
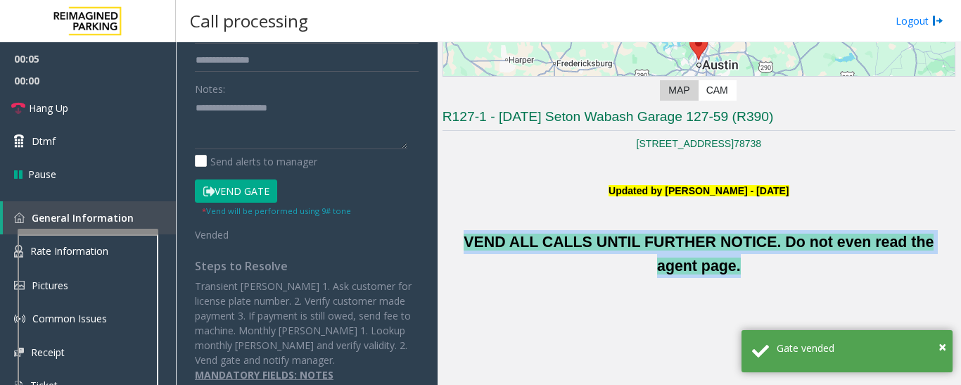
click at [704, 249] on span "VEND ALL CALLS UNTIL FURTHER NOTICE. Do not even read the agent page." at bounding box center [699, 254] width 470 height 41
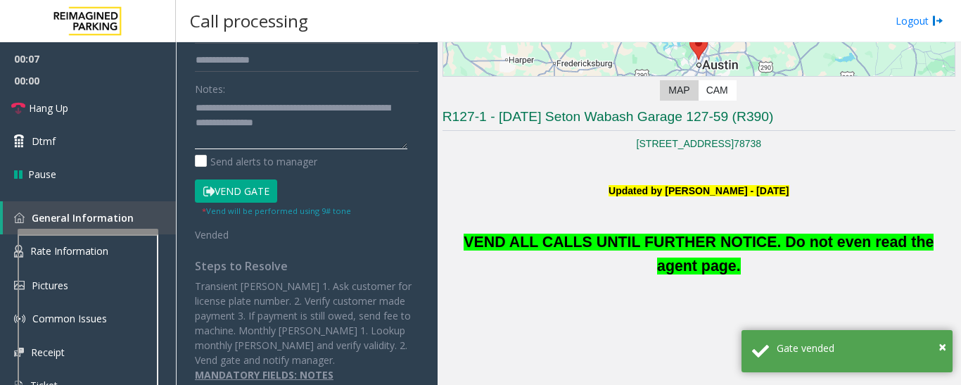
click at [305, 138] on textarea at bounding box center [301, 122] width 213 height 53
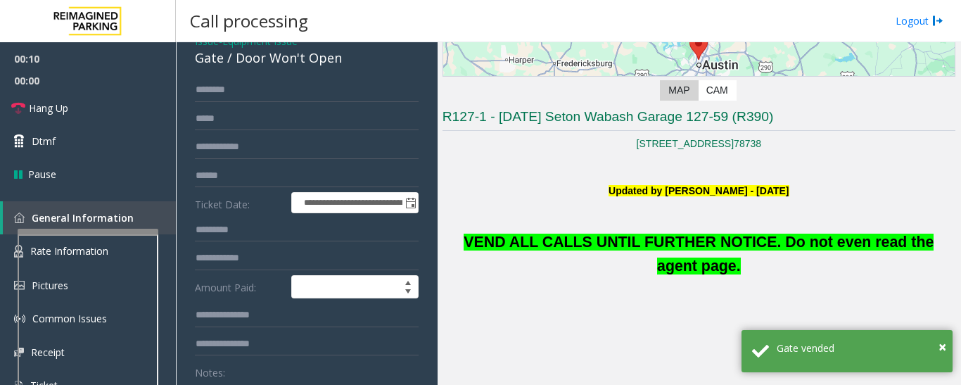
scroll to position [0, 0]
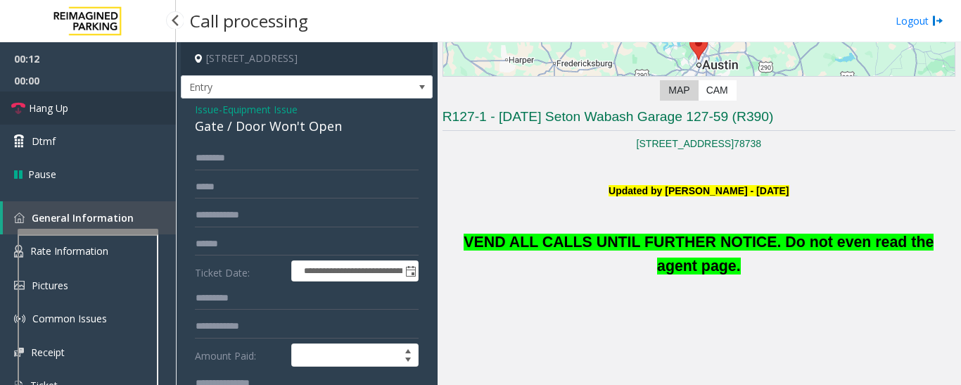
type textarea "**********"
click at [76, 104] on link "Hang Up" at bounding box center [88, 107] width 176 height 33
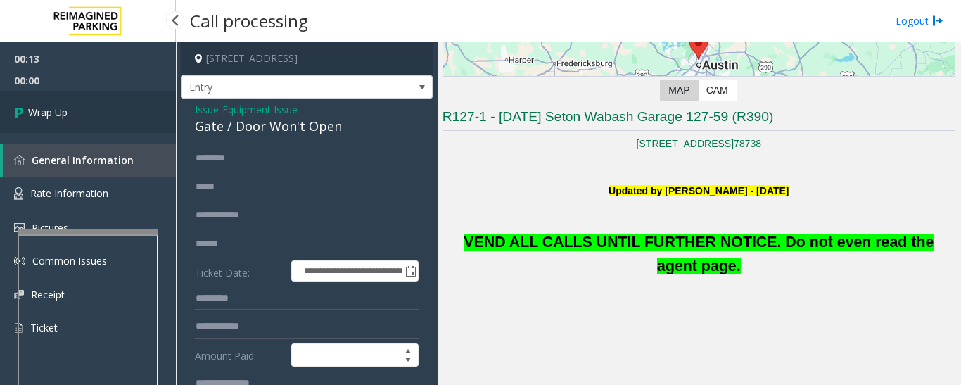
click at [54, 122] on link "Wrap Up" at bounding box center [88, 112] width 176 height 42
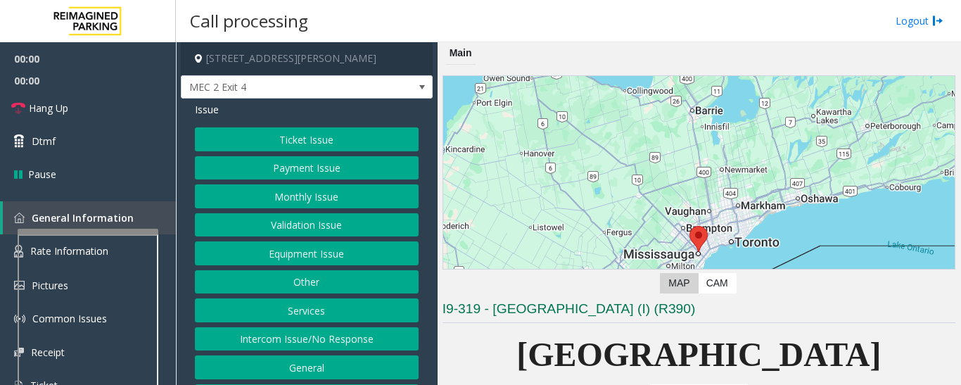
scroll to position [211, 0]
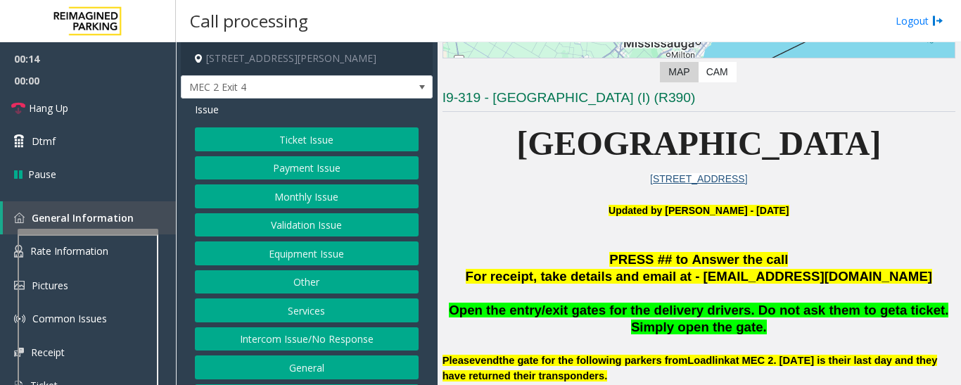
click at [231, 259] on button "Equipment Issue" at bounding box center [307, 253] width 224 height 24
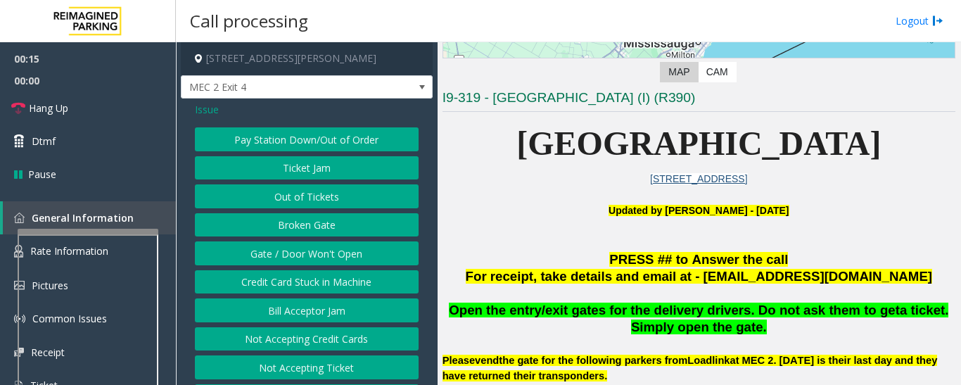
click at [274, 263] on button "Gate / Door Won't Open" at bounding box center [307, 253] width 224 height 24
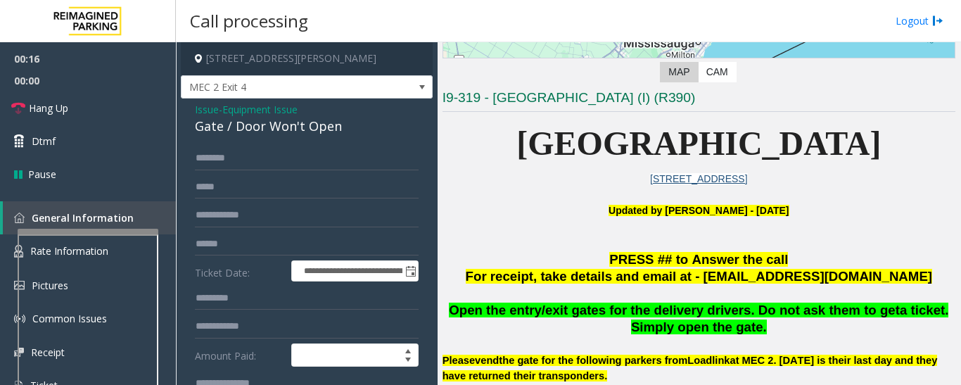
click at [261, 131] on div "Gate / Door Won't Open" at bounding box center [307, 126] width 224 height 19
copy div "Gate / Door Won't Open"
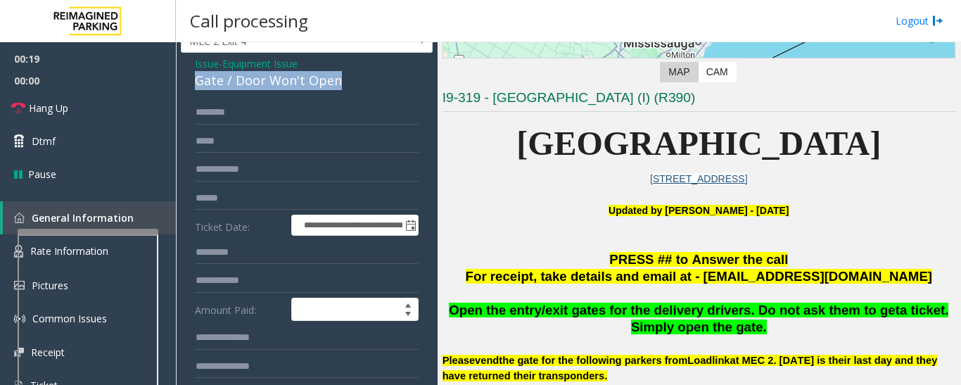
scroll to position [70, 0]
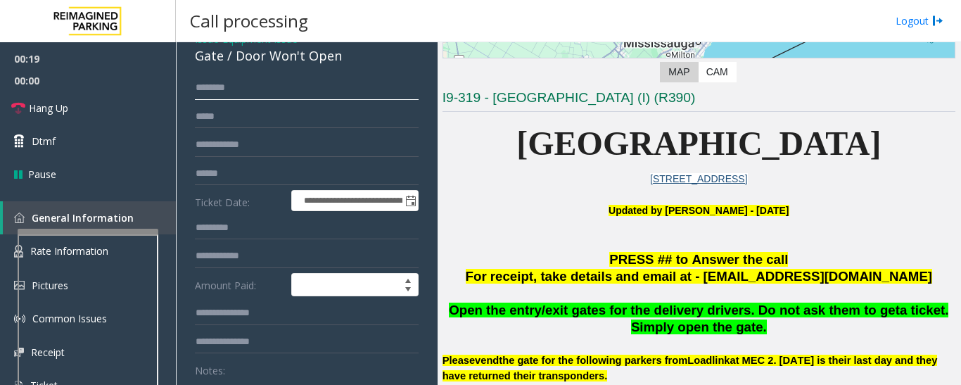
click at [295, 92] on input "text" at bounding box center [307, 88] width 224 height 24
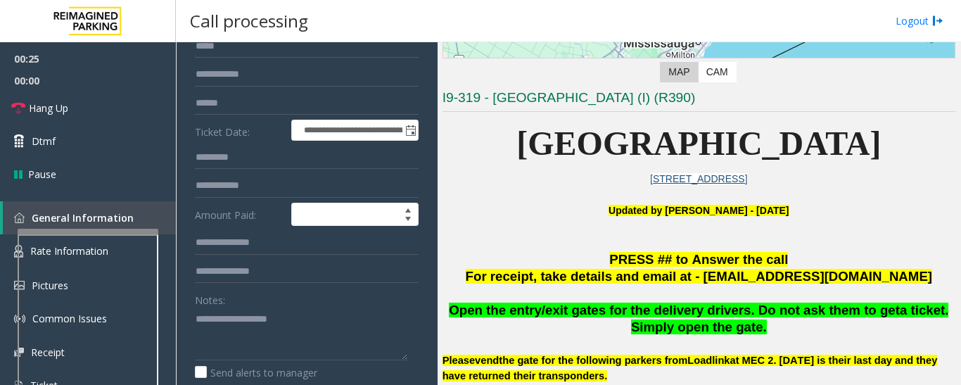
type input "****"
click at [260, 322] on textarea at bounding box center [301, 334] width 213 height 53
paste textarea "**********"
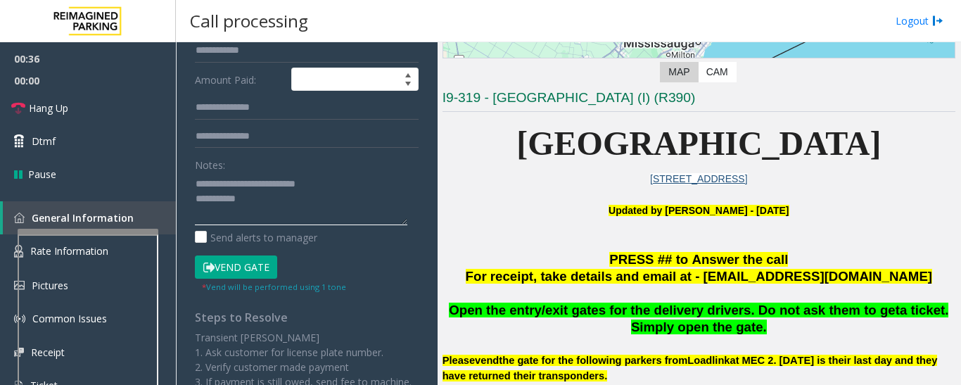
scroll to position [282, 0]
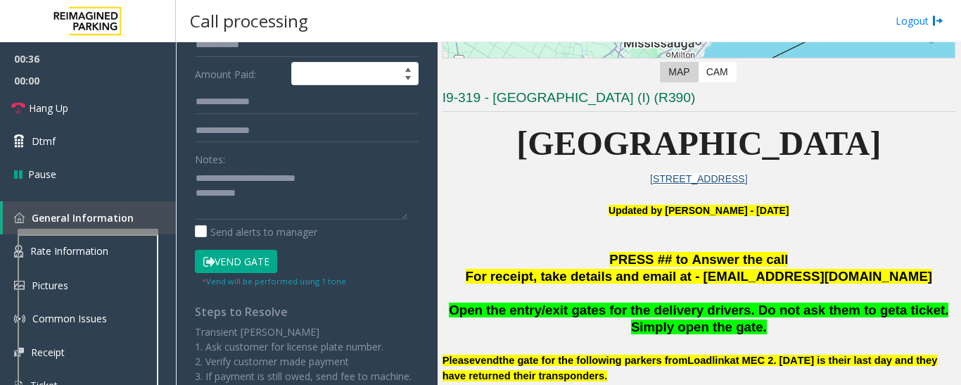
click at [247, 255] on button "Vend Gate" at bounding box center [236, 262] width 82 height 24
click at [285, 191] on textarea at bounding box center [301, 193] width 213 height 53
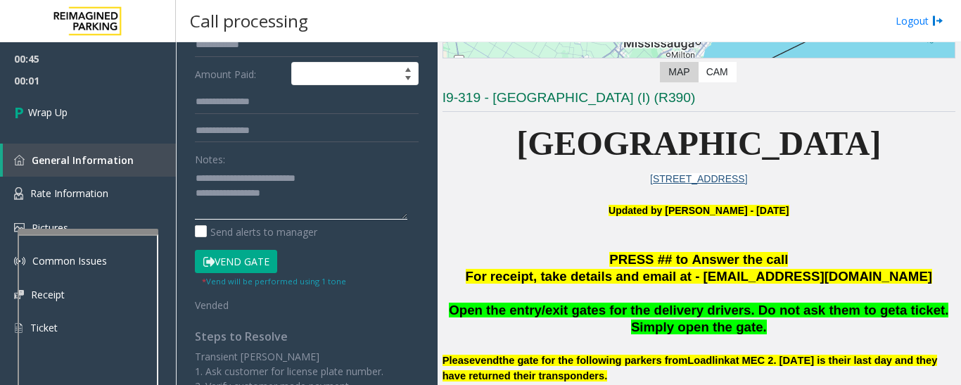
click at [281, 191] on textarea at bounding box center [301, 193] width 213 height 53
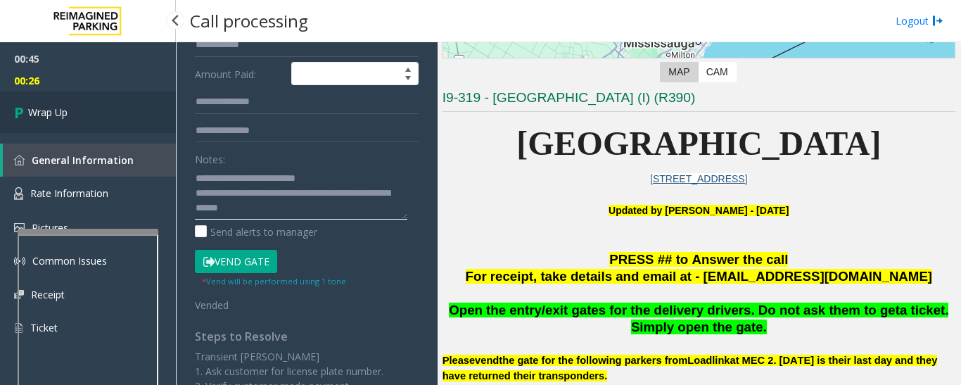
type textarea "**********"
click at [55, 115] on span "Wrap Up" at bounding box center [47, 112] width 39 height 15
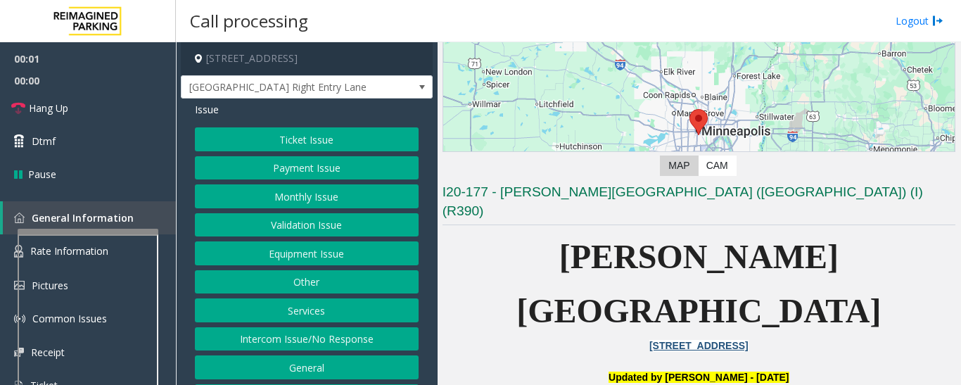
scroll to position [282, 0]
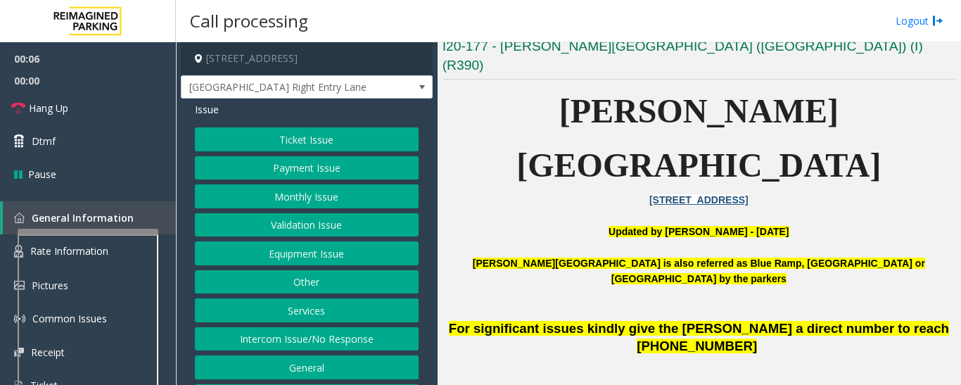
click at [301, 191] on button "Monthly Issue" at bounding box center [307, 196] width 224 height 24
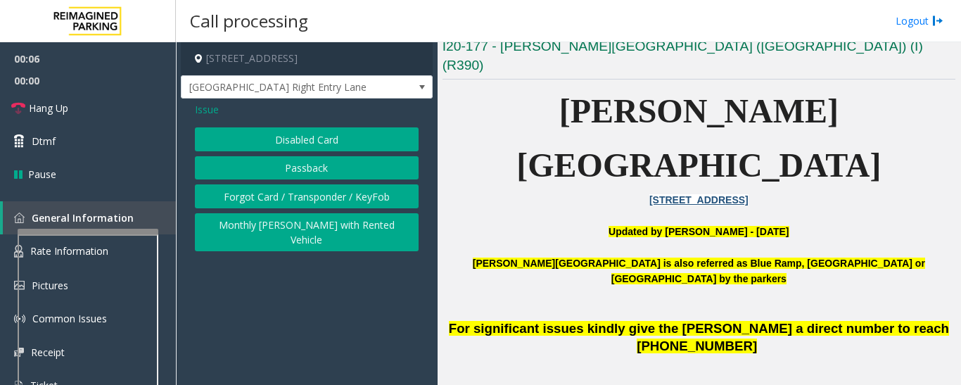
click at [317, 141] on button "Disabled Card" at bounding box center [307, 139] width 224 height 24
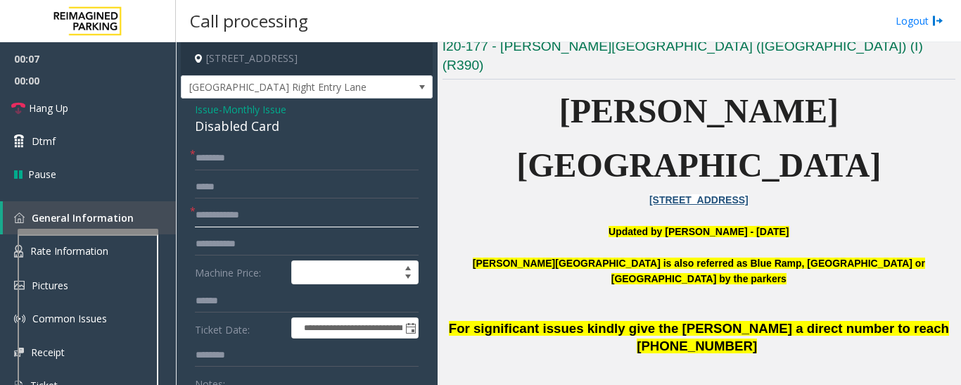
drag, startPoint x: 334, startPoint y: 204, endPoint x: 721, endPoint y: 262, distance: 392.0
click at [360, 206] on input "text" at bounding box center [307, 215] width 224 height 24
click at [197, 216] on input "*****" at bounding box center [307, 215] width 224 height 24
click at [229, 217] on input "**********" at bounding box center [307, 215] width 224 height 24
click at [222, 215] on input "**********" at bounding box center [307, 215] width 224 height 24
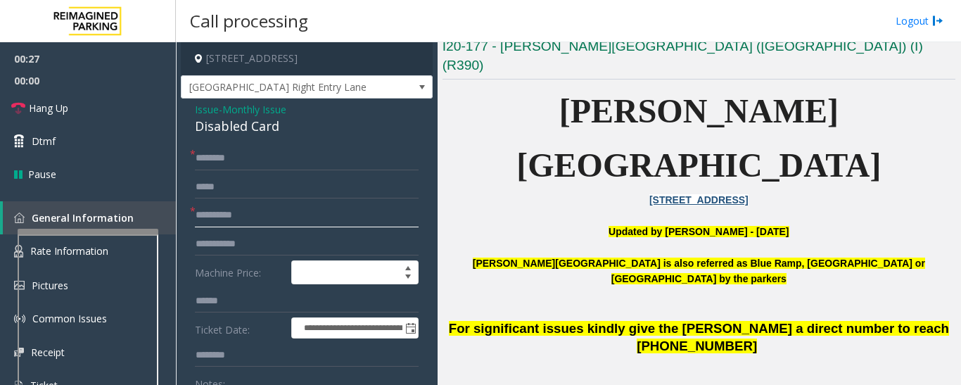
type input "**********"
click at [296, 158] on input "text" at bounding box center [307, 158] width 224 height 24
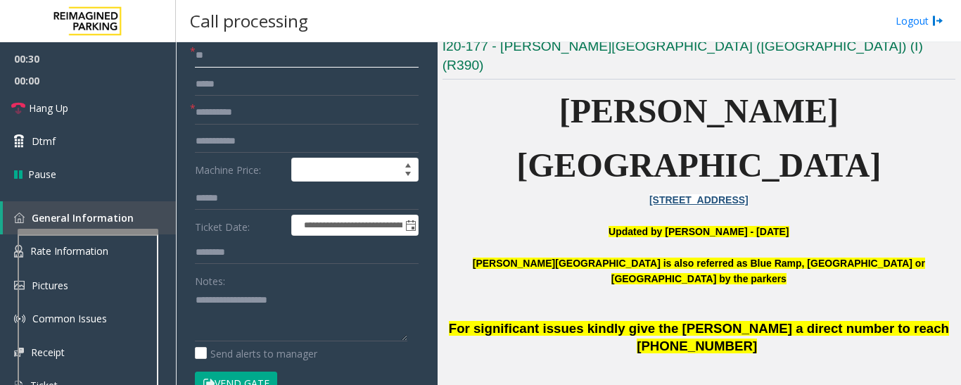
scroll to position [211, 0]
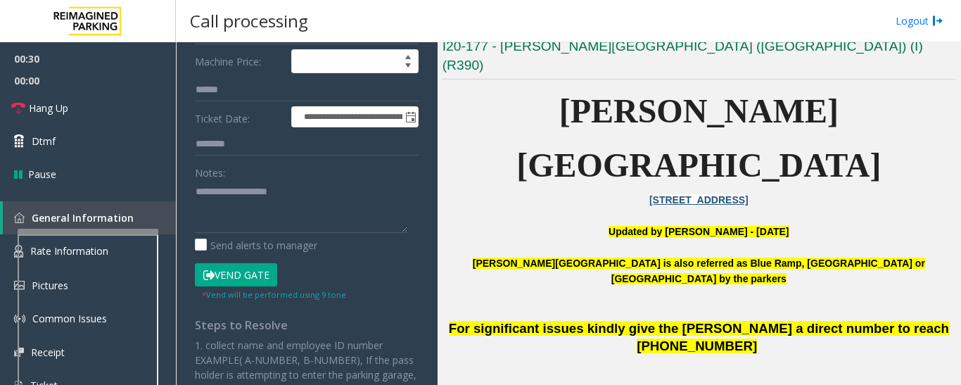
type input "**"
click at [270, 187] on textarea at bounding box center [301, 206] width 213 height 53
click at [240, 267] on button "Vend Gate" at bounding box center [236, 275] width 82 height 24
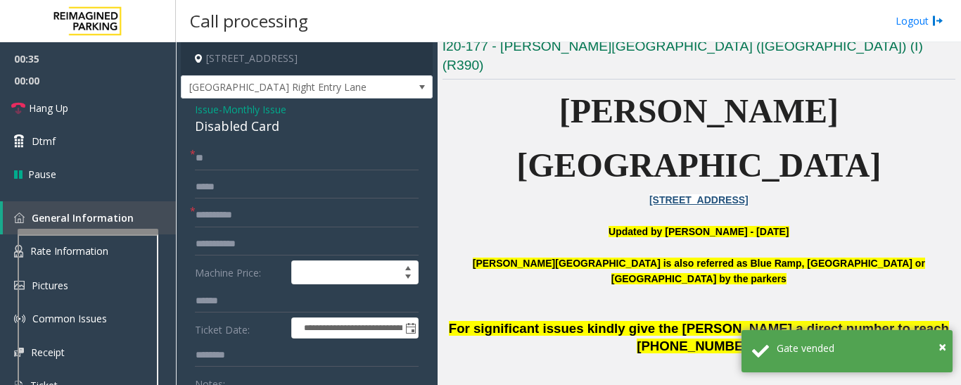
click at [262, 128] on div "Disabled Card" at bounding box center [307, 126] width 224 height 19
copy div "Disabled Card"
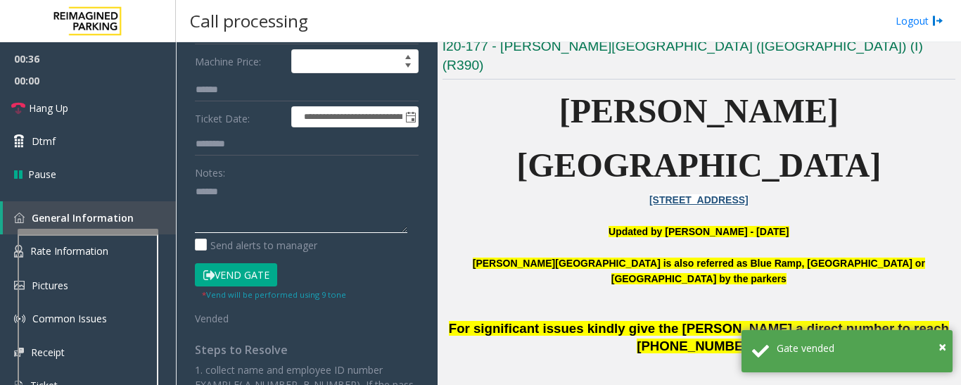
click at [247, 192] on textarea at bounding box center [301, 206] width 213 height 53
paste textarea "**********"
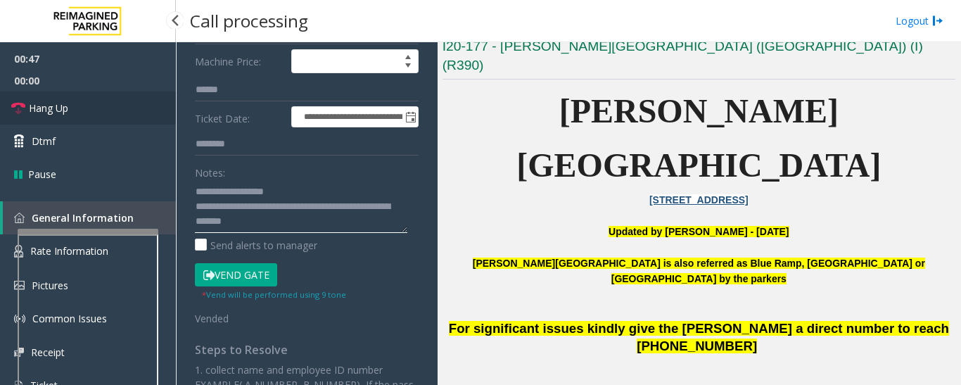
type textarea "**********"
click at [75, 101] on link "Hang Up" at bounding box center [88, 107] width 176 height 33
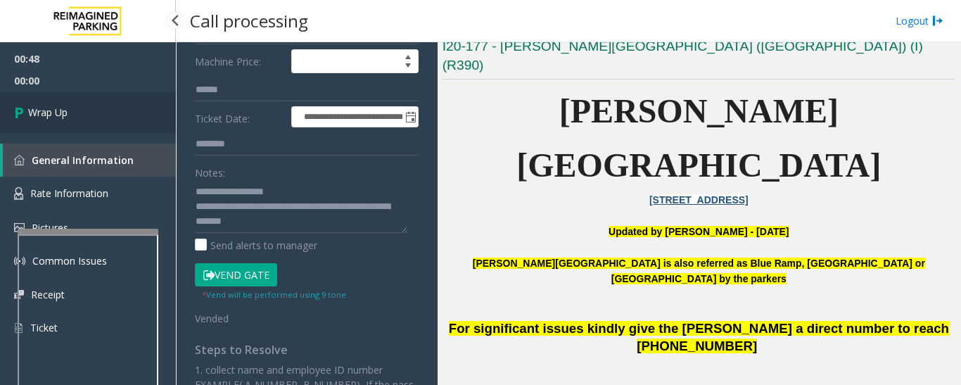
click at [14, 124] on link "Wrap Up" at bounding box center [88, 112] width 176 height 42
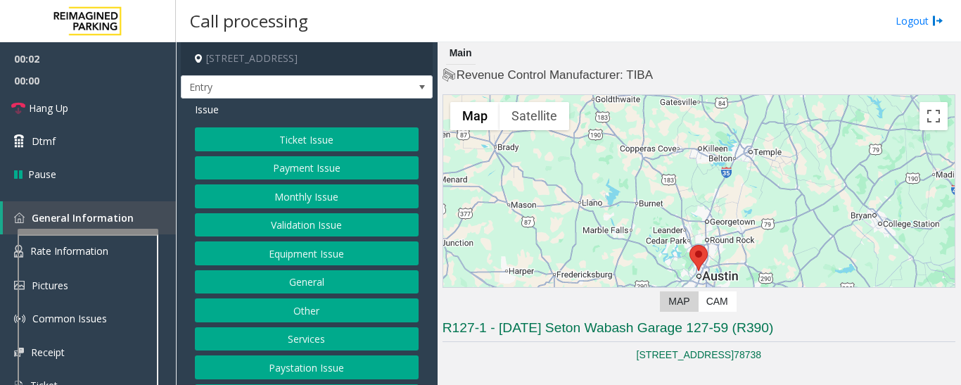
scroll to position [282, 0]
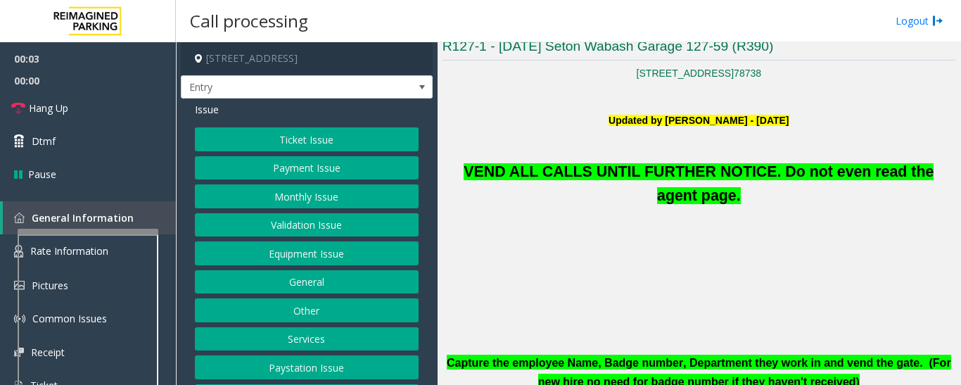
click at [315, 255] on button "Equipment Issue" at bounding box center [307, 253] width 224 height 24
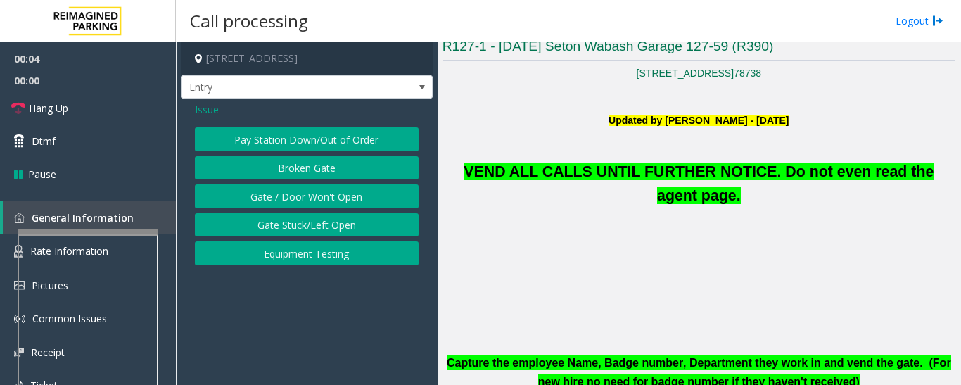
click at [329, 201] on button "Gate / Door Won't Open" at bounding box center [307, 196] width 224 height 24
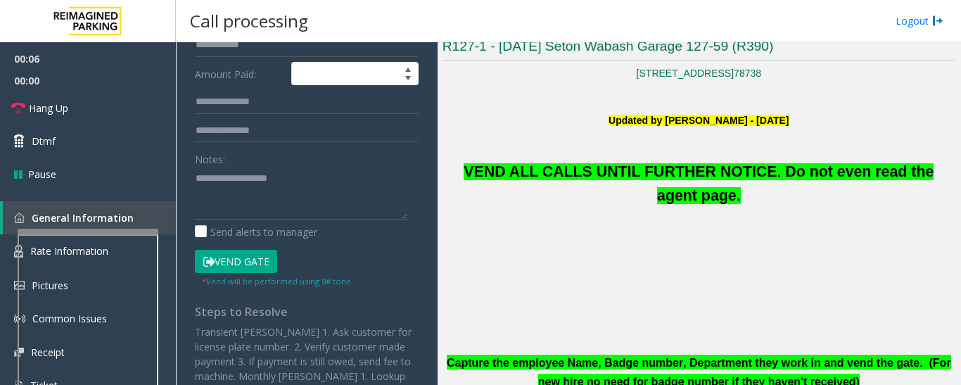
click at [262, 253] on button "Vend Gate" at bounding box center [236, 262] width 82 height 24
click at [555, 170] on span "VEND ALL CALLS UNTIL FURTHER NOTICE. Do not even read the agent page." at bounding box center [699, 183] width 470 height 41
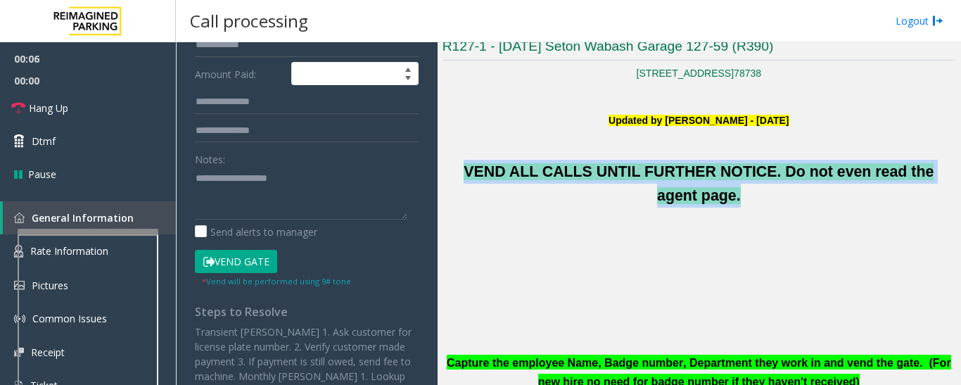
drag, startPoint x: 555, startPoint y: 170, endPoint x: 603, endPoint y: 167, distance: 47.9
click at [556, 170] on span "VEND ALL CALLS UNTIL FURTHER NOTICE. Do not even read the agent page." at bounding box center [699, 183] width 470 height 41
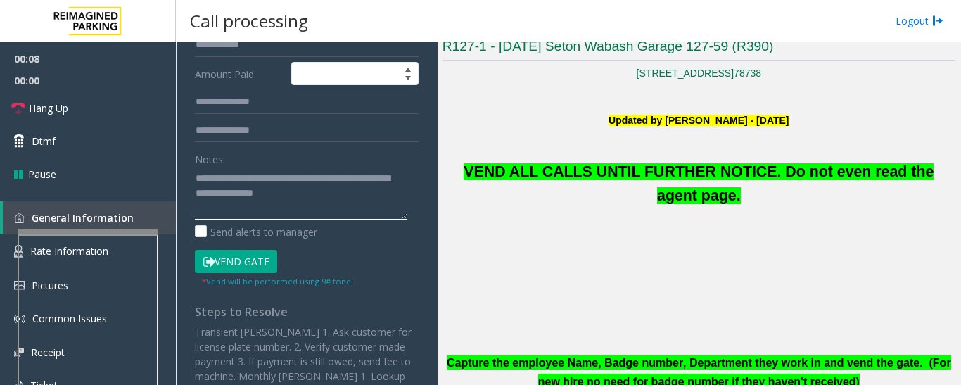
click at [315, 198] on textarea at bounding box center [301, 193] width 213 height 53
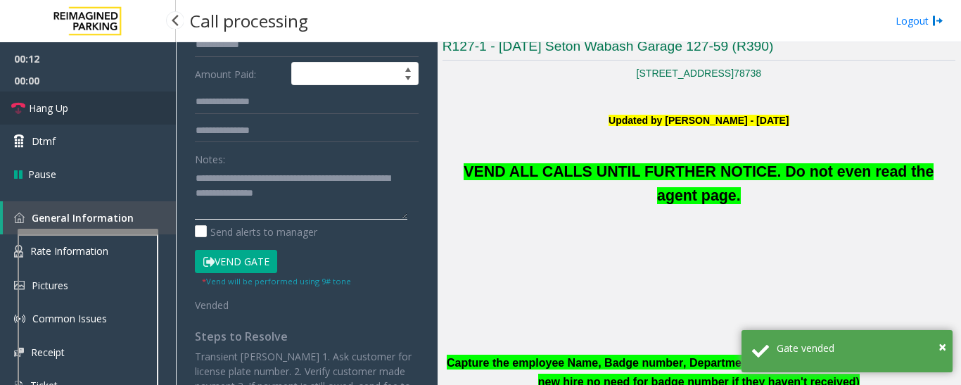
type textarea "**********"
click at [26, 105] on link "Hang Up" at bounding box center [88, 107] width 176 height 33
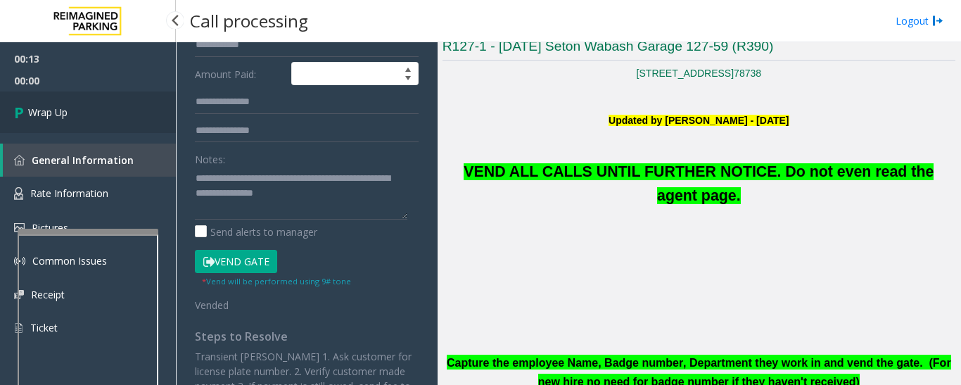
click at [93, 115] on link "Wrap Up" at bounding box center [88, 112] width 176 height 42
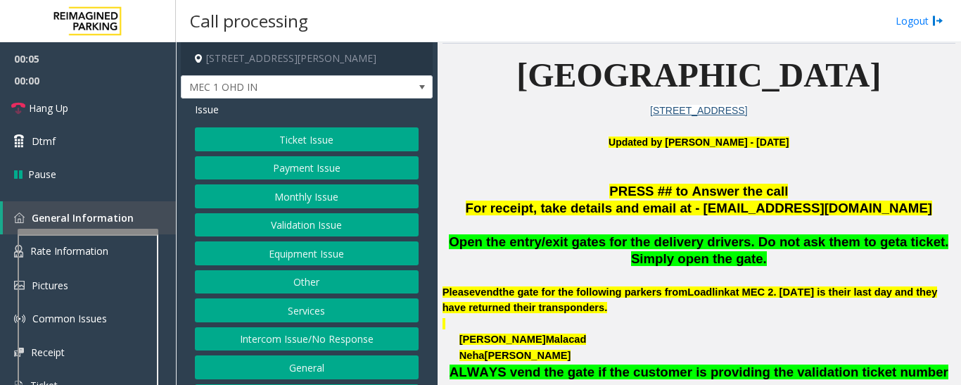
scroll to position [282, 0]
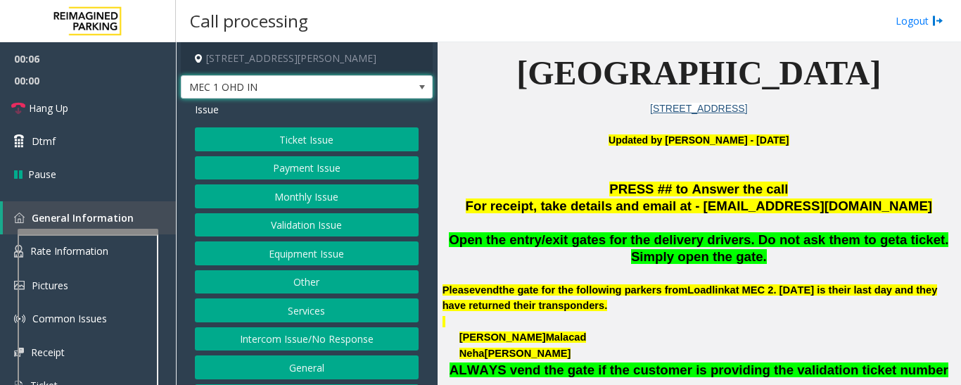
click at [349, 93] on span "MEC 1 OHD IN" at bounding box center [282, 87] width 201 height 23
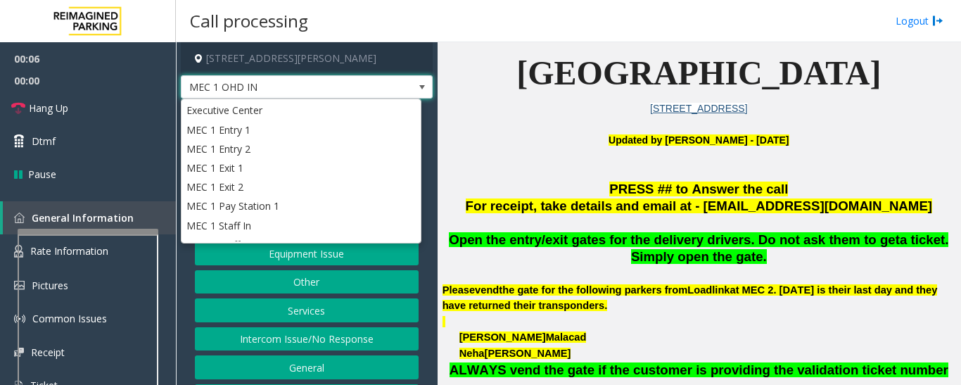
scroll to position [32, 0]
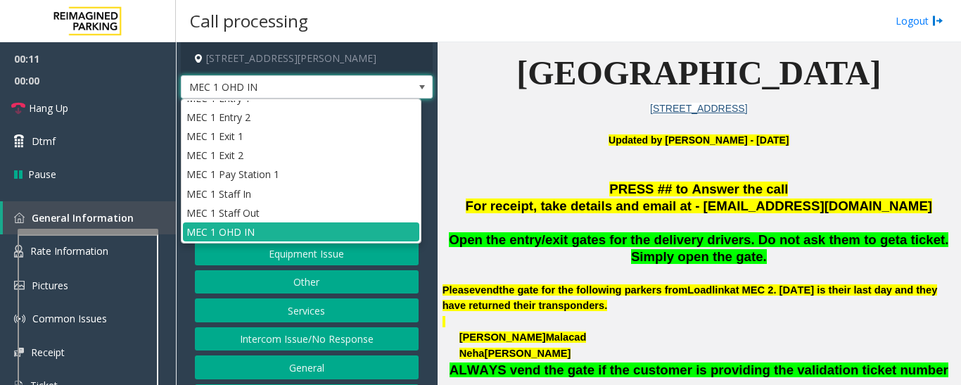
click at [362, 85] on span "MEC 1 OHD IN" at bounding box center [282, 87] width 201 height 23
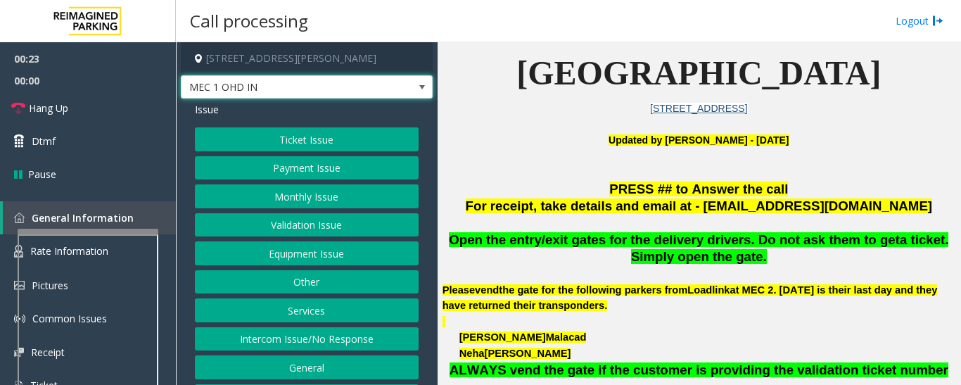
click at [395, 82] on span "MEC 1 OHD IN" at bounding box center [307, 87] width 252 height 24
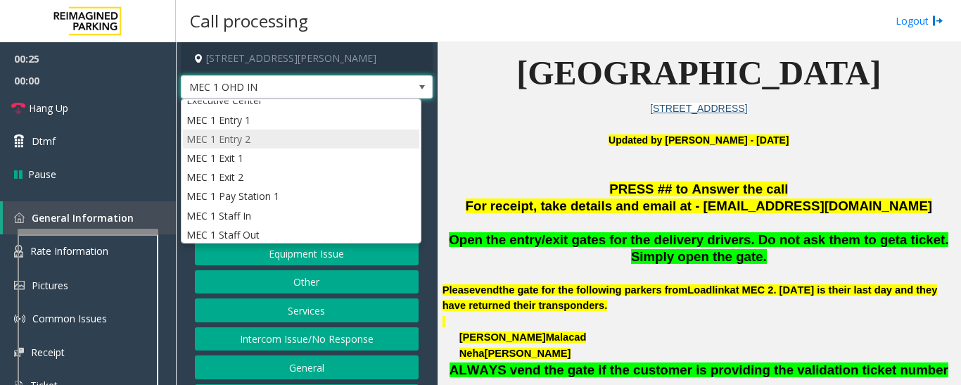
scroll to position [0, 0]
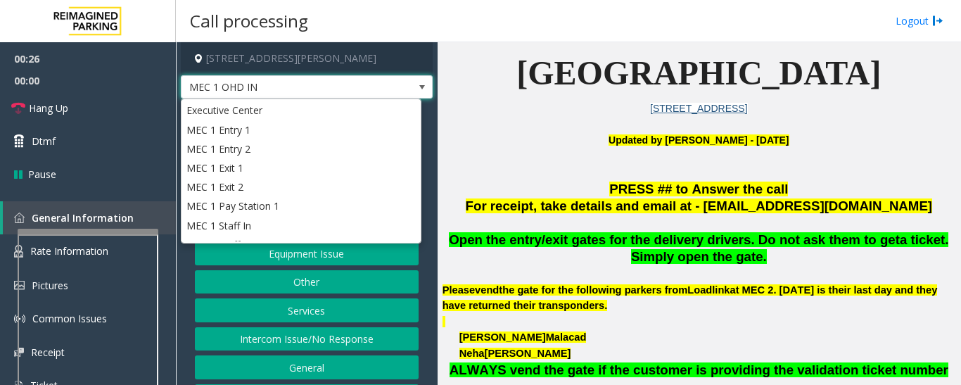
click at [385, 80] on span "MEC 1 OHD IN" at bounding box center [307, 87] width 252 height 24
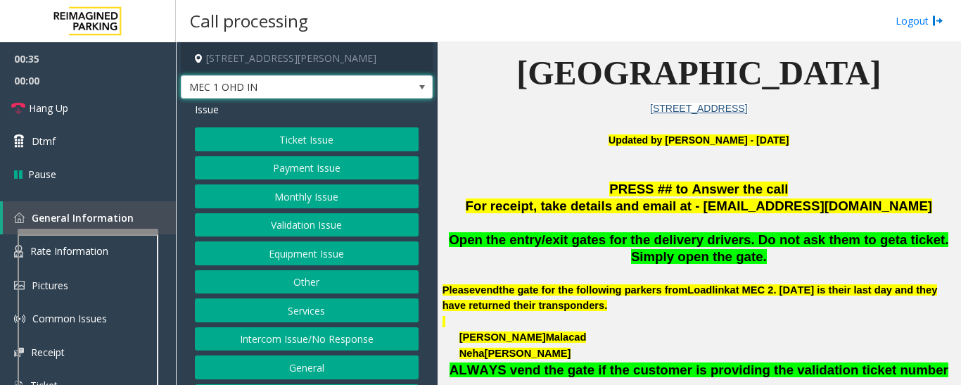
click at [298, 278] on button "Other" at bounding box center [307, 282] width 224 height 24
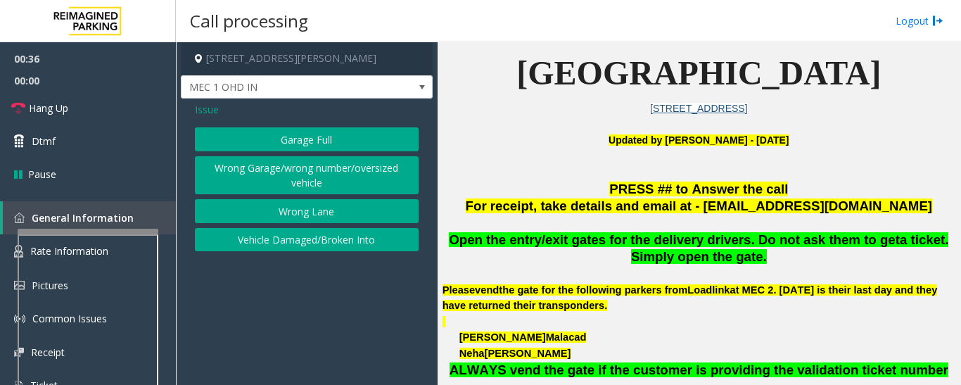
click at [305, 208] on button "Wrong Lane" at bounding box center [307, 211] width 224 height 24
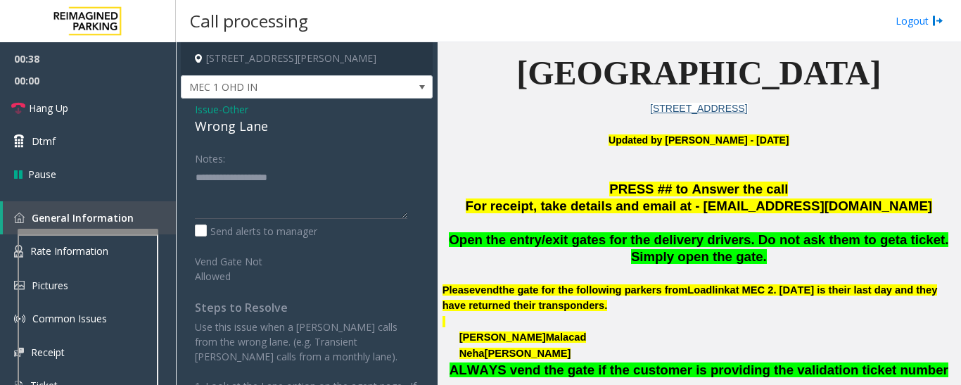
click at [222, 126] on div "Wrong Lane" at bounding box center [307, 126] width 224 height 19
copy div "Wrong Lane"
click at [237, 179] on textarea at bounding box center [301, 192] width 213 height 53
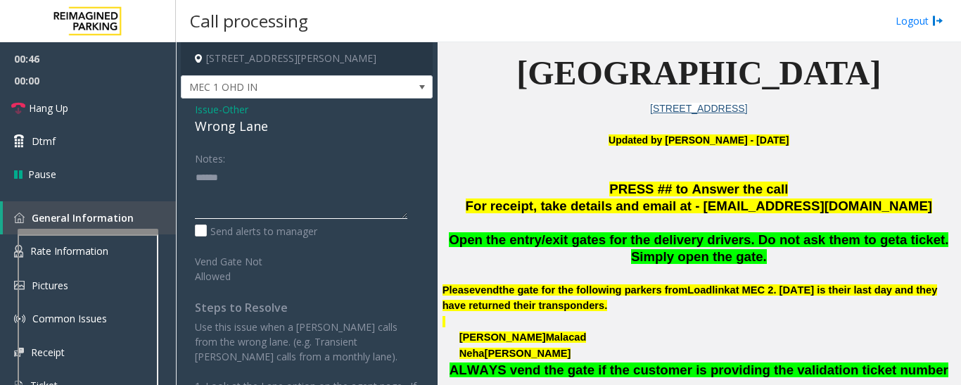
paste textarea "**********"
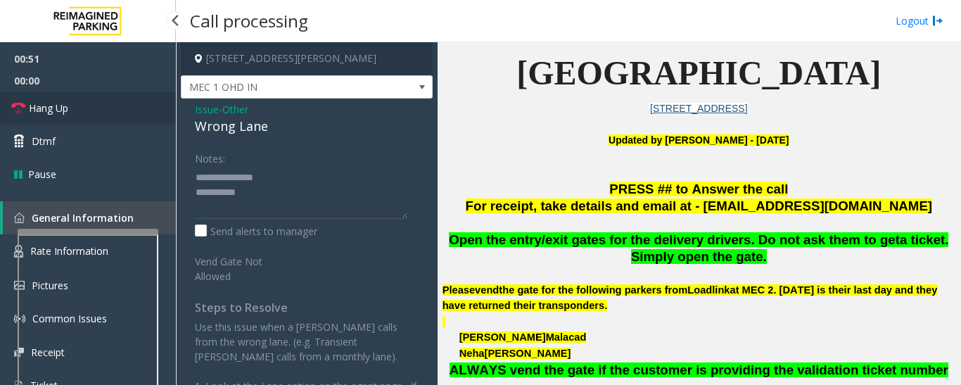
click at [72, 95] on link "Hang Up" at bounding box center [88, 107] width 176 height 33
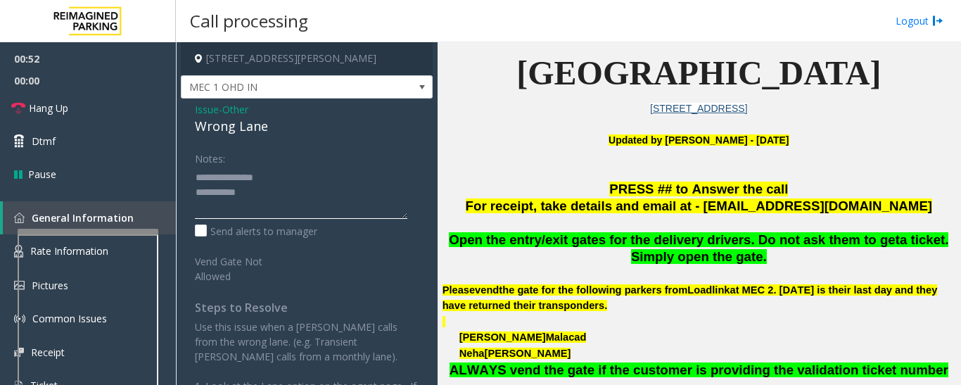
click at [307, 196] on textarea at bounding box center [301, 192] width 213 height 53
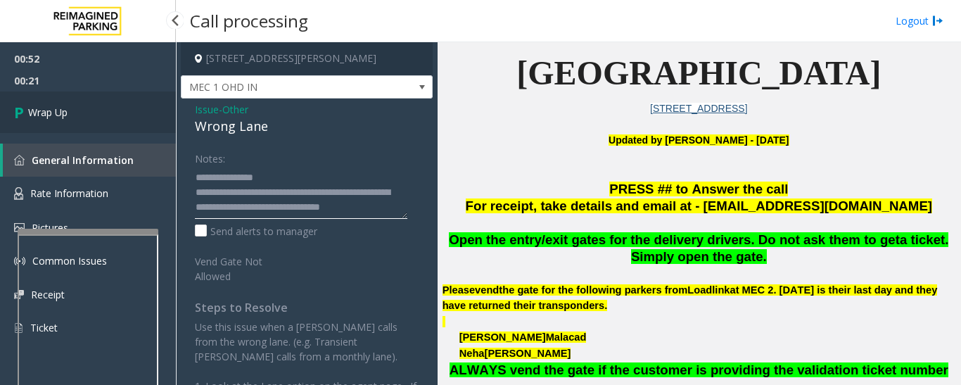
type textarea "**********"
click at [119, 122] on link "Wrap Up" at bounding box center [88, 112] width 176 height 42
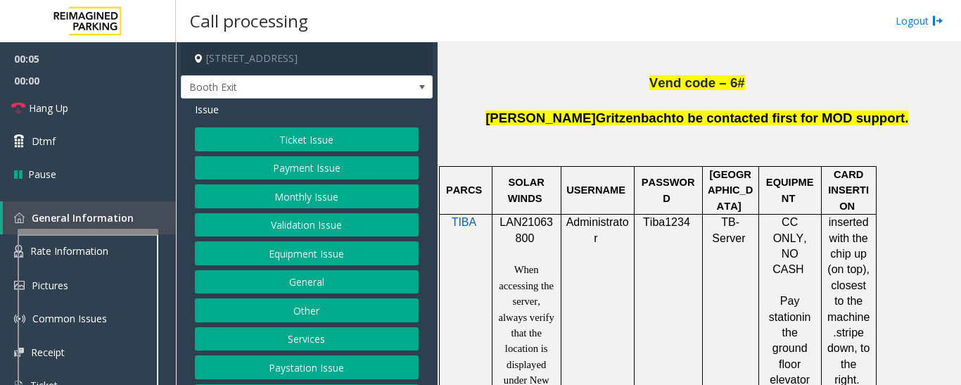
scroll to position [845, 0]
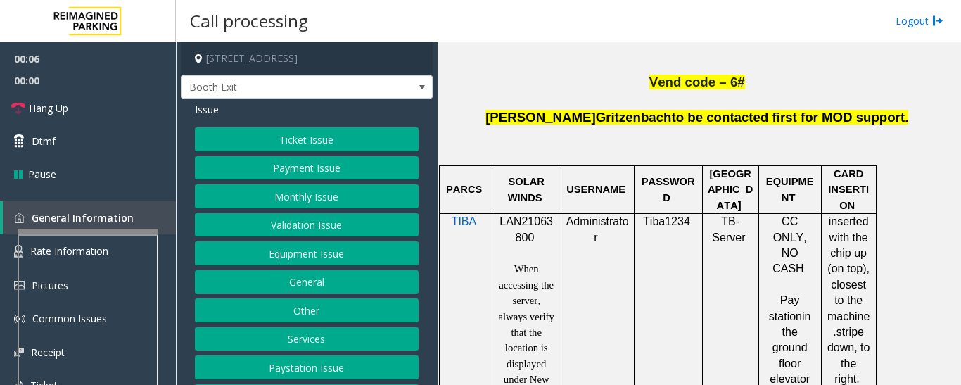
click at [527, 215] on span "LAN21063800" at bounding box center [526, 228] width 53 height 27
copy p "LAN21063800"
click at [307, 142] on button "Ticket Issue" at bounding box center [307, 139] width 224 height 24
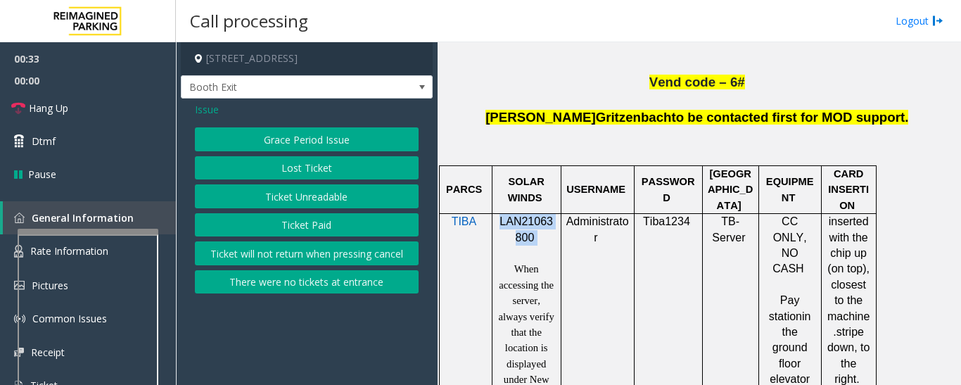
click at [304, 192] on button "Ticket Unreadable" at bounding box center [307, 196] width 224 height 24
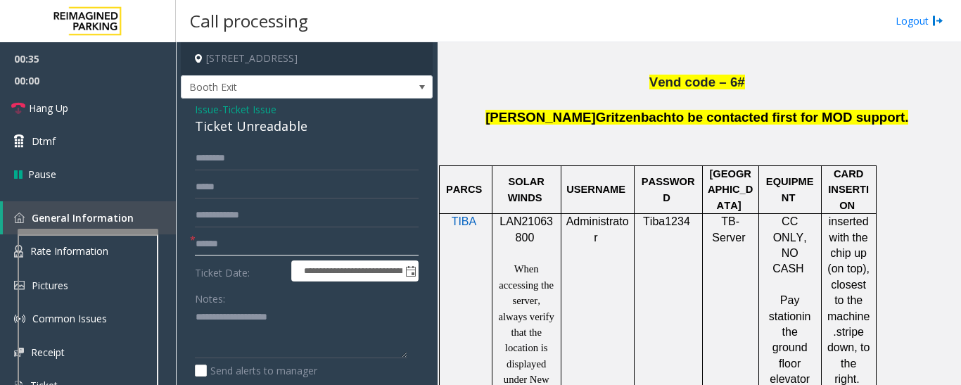
click at [285, 249] on input "text" at bounding box center [307, 244] width 224 height 24
type input "*******"
click at [214, 110] on span "Issue" at bounding box center [207, 109] width 24 height 15
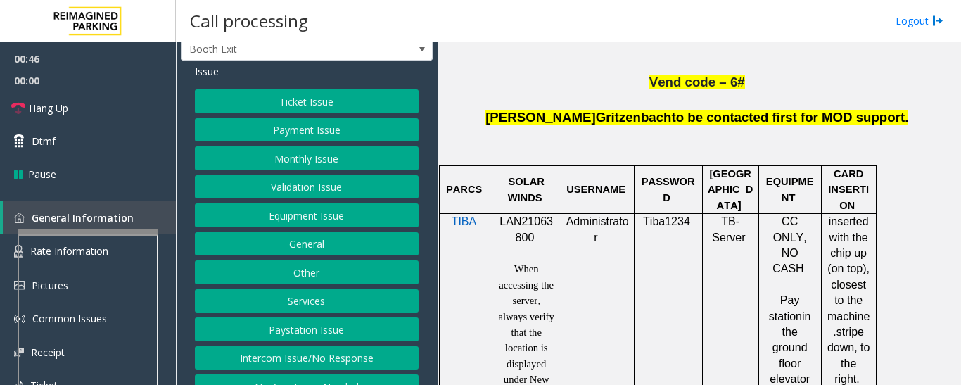
scroll to position [58, 0]
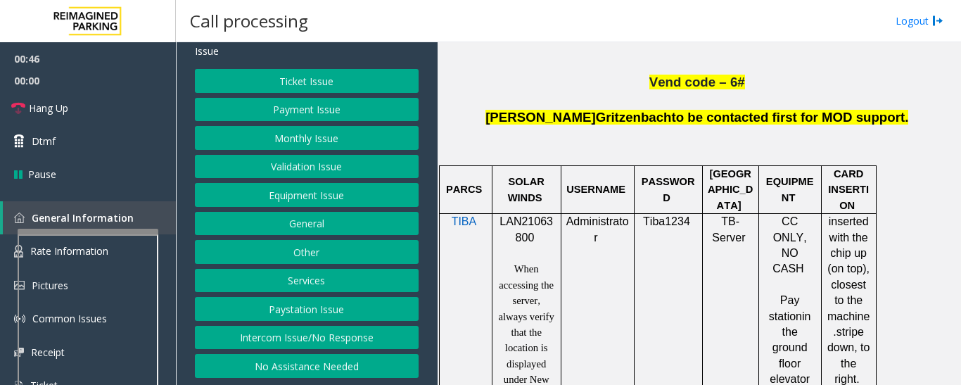
click at [336, 344] on button "Intercom Issue/No Response" at bounding box center [307, 338] width 224 height 24
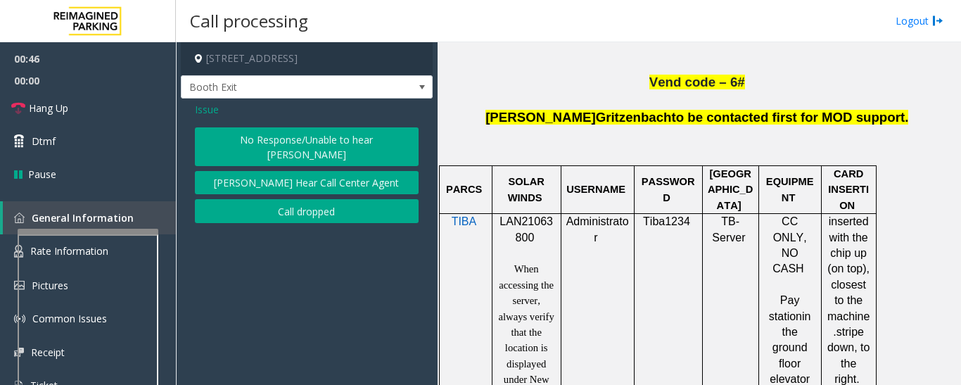
scroll to position [0, 0]
click at [336, 175] on button "[PERSON_NAME] Hear Call Center Agent" at bounding box center [307, 183] width 224 height 24
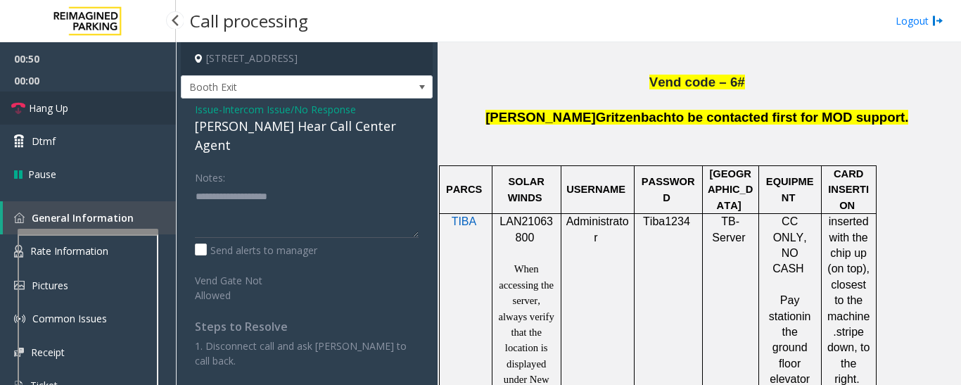
click at [49, 100] on link "Hang Up" at bounding box center [88, 107] width 176 height 33
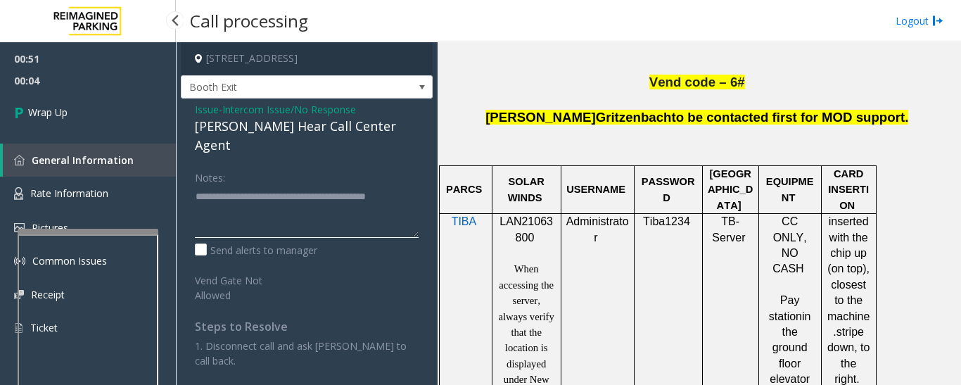
type textarea "**********"
click at [70, 84] on span "00:04" at bounding box center [88, 81] width 176 height 22
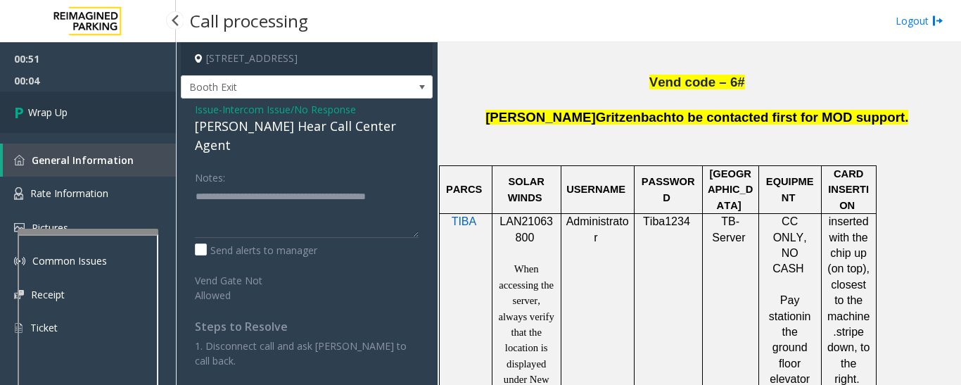
click at [65, 101] on link "Wrap Up" at bounding box center [88, 112] width 176 height 42
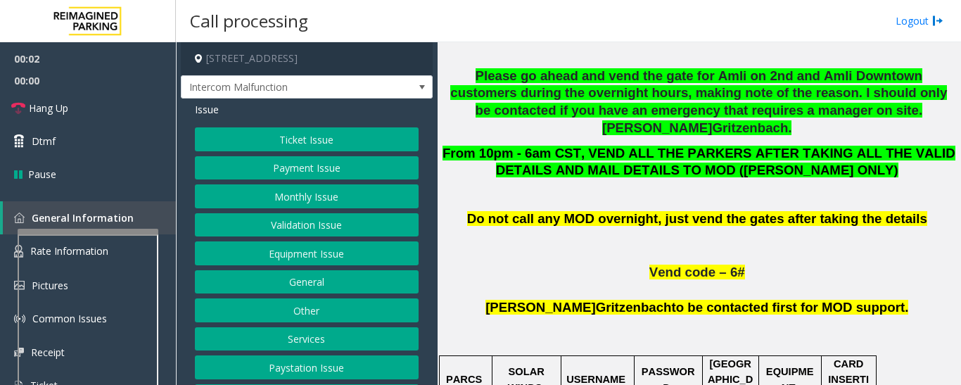
scroll to position [774, 0]
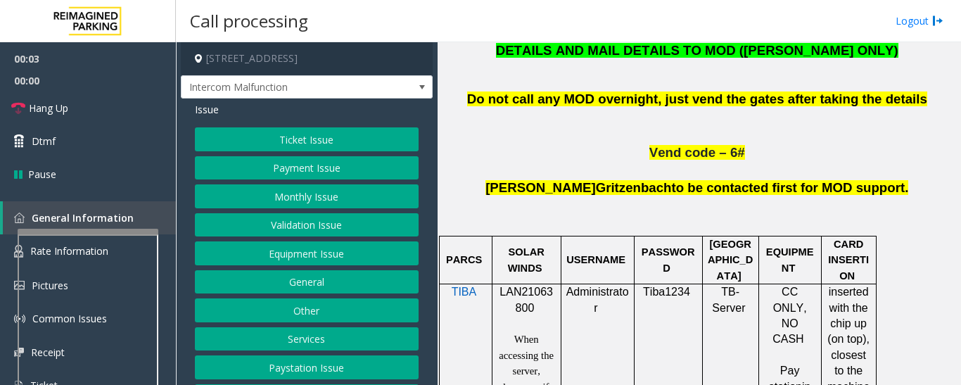
click at [515, 286] on span "LAN21063800" at bounding box center [526, 299] width 53 height 27
copy p "LAN21063800"
click at [293, 140] on button "Ticket Issue" at bounding box center [307, 139] width 224 height 24
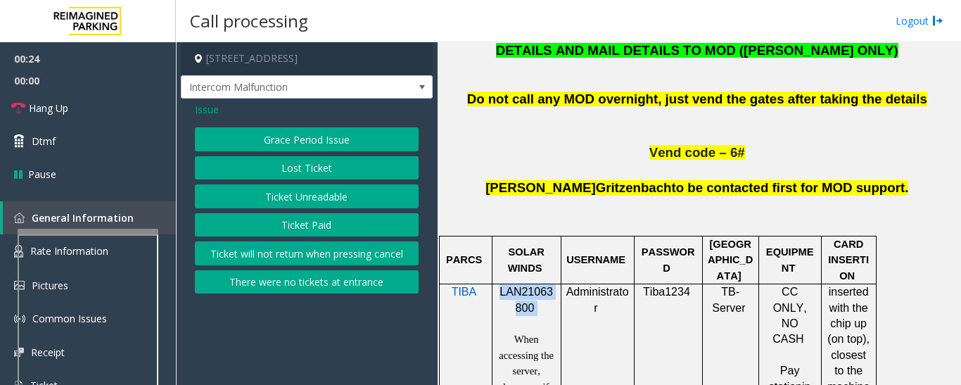
click at [303, 194] on button "Ticket Unreadable" at bounding box center [307, 196] width 224 height 24
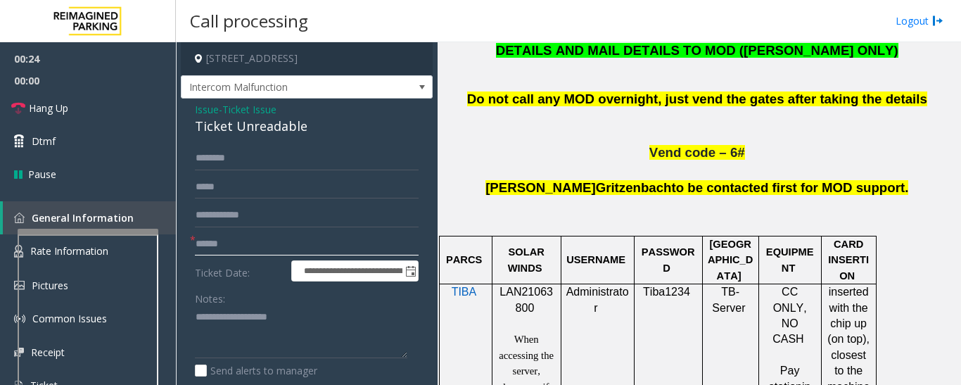
click at [261, 244] on input "text" at bounding box center [307, 244] width 224 height 24
click at [284, 133] on div "Ticket Unreadable" at bounding box center [307, 126] width 224 height 19
click at [294, 235] on input "text" at bounding box center [307, 244] width 224 height 24
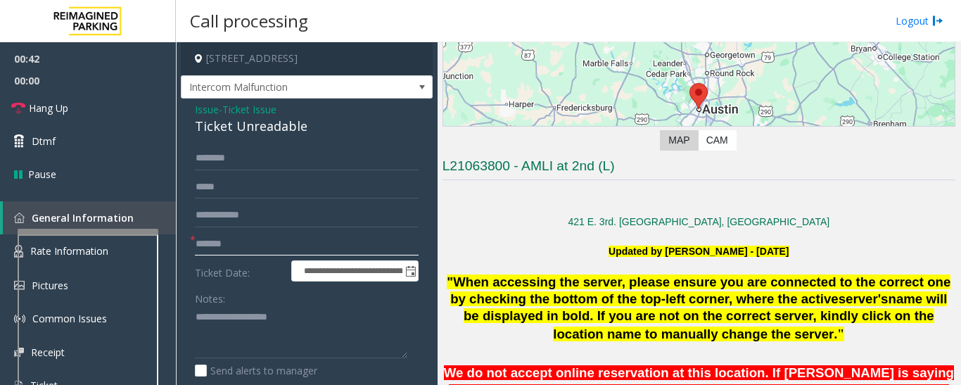
scroll to position [141, 0]
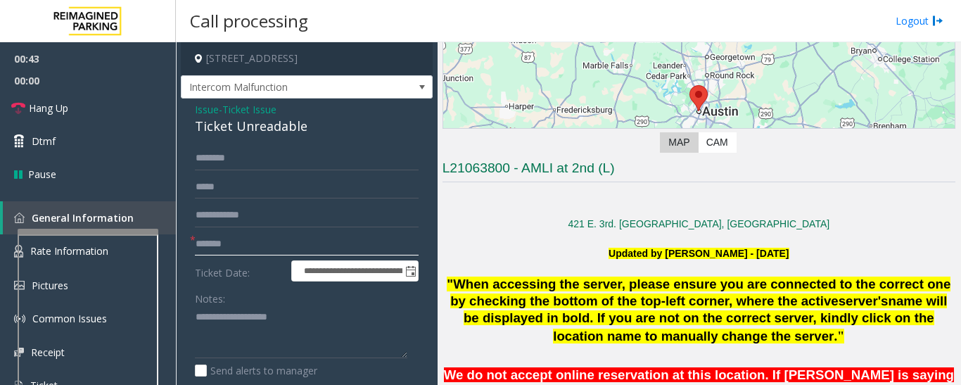
type input "*******"
click at [236, 336] on textarea at bounding box center [301, 332] width 213 height 53
paste textarea "**********"
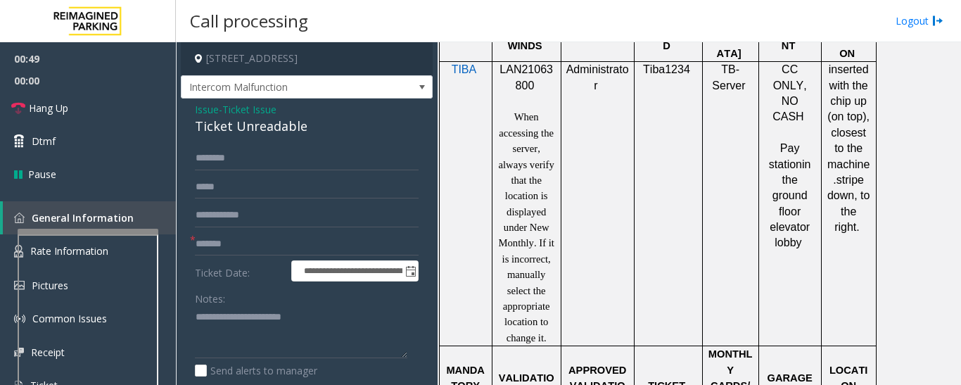
scroll to position [1196, 0]
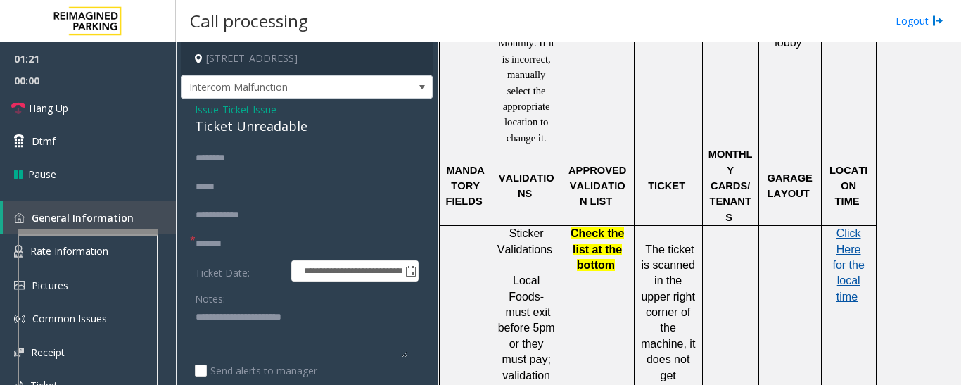
click at [857, 227] on span "Click Here for the local time" at bounding box center [849, 264] width 32 height 75
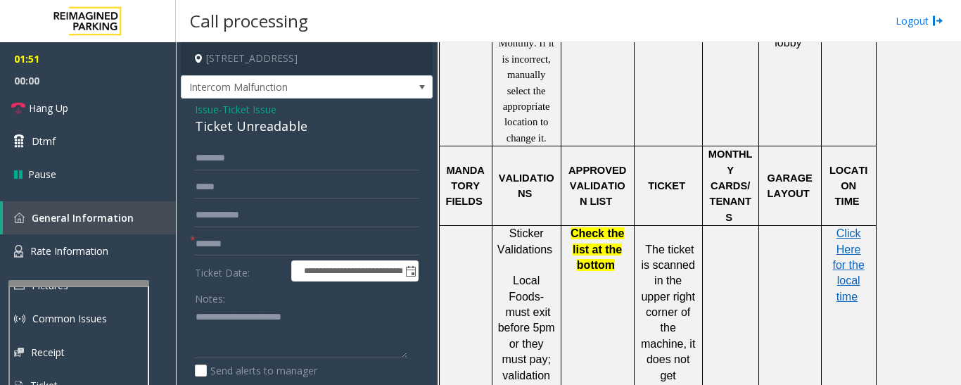
click at [107, 284] on div at bounding box center [78, 283] width 141 height 6
click at [108, 256] on span "Rate Information" at bounding box center [69, 250] width 78 height 13
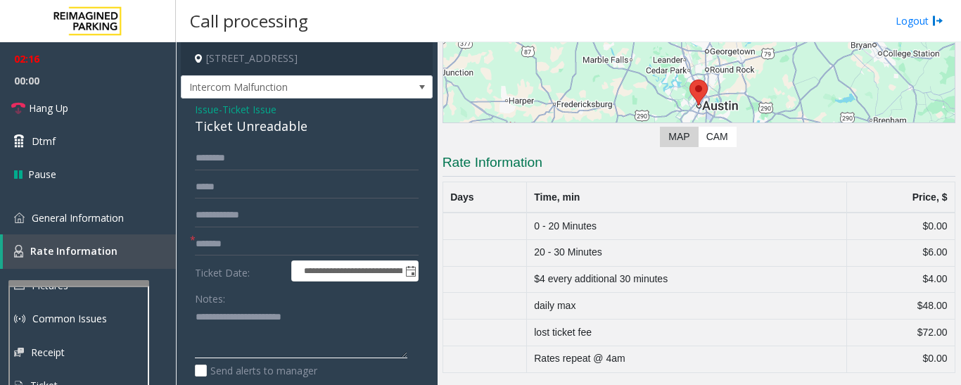
click at [276, 336] on textarea at bounding box center [301, 332] width 213 height 53
type textarea "**********"
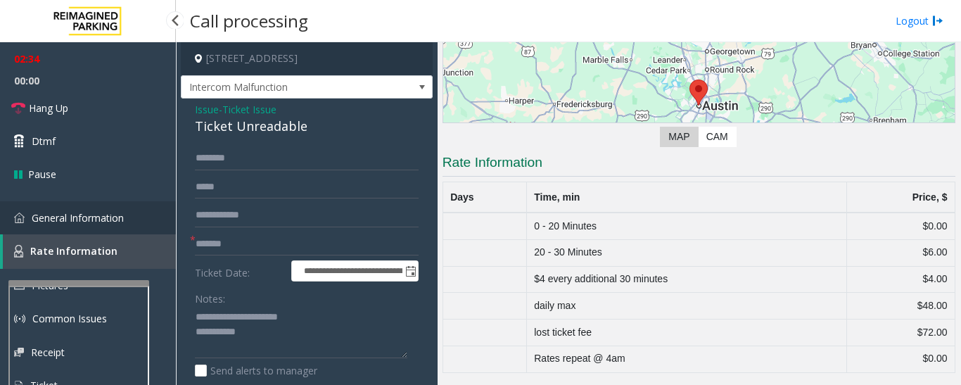
click at [49, 217] on span "General Information" at bounding box center [78, 217] width 92 height 13
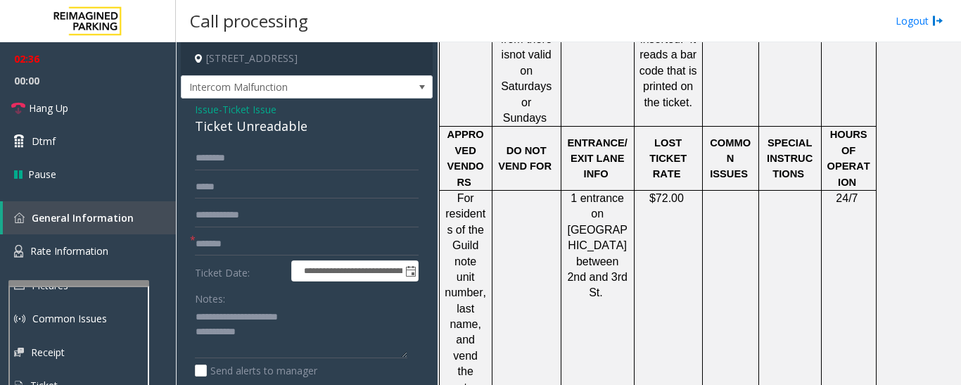
scroll to position [1267, 0]
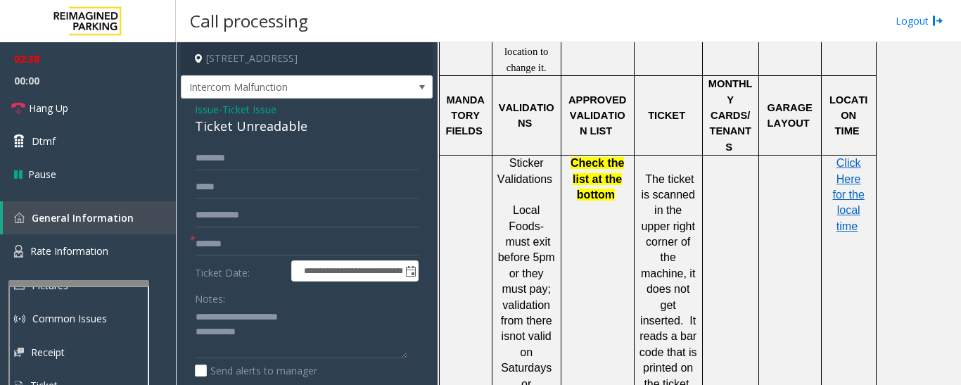
click at [206, 108] on span "Issue" at bounding box center [207, 109] width 24 height 15
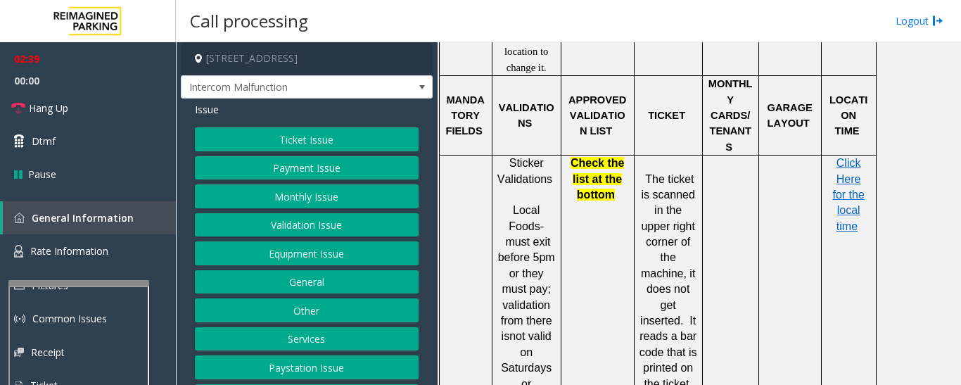
click at [303, 218] on button "Validation Issue" at bounding box center [307, 225] width 224 height 24
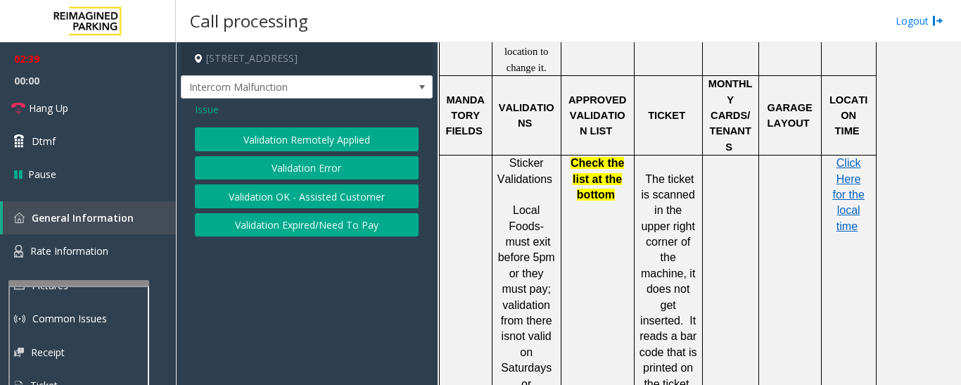
click at [320, 169] on button "Validation Error" at bounding box center [307, 168] width 224 height 24
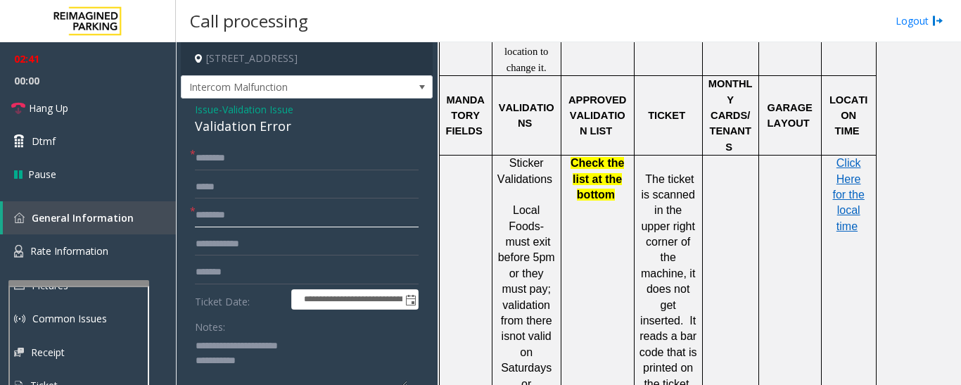
click at [281, 218] on input "text" at bounding box center [307, 215] width 224 height 24
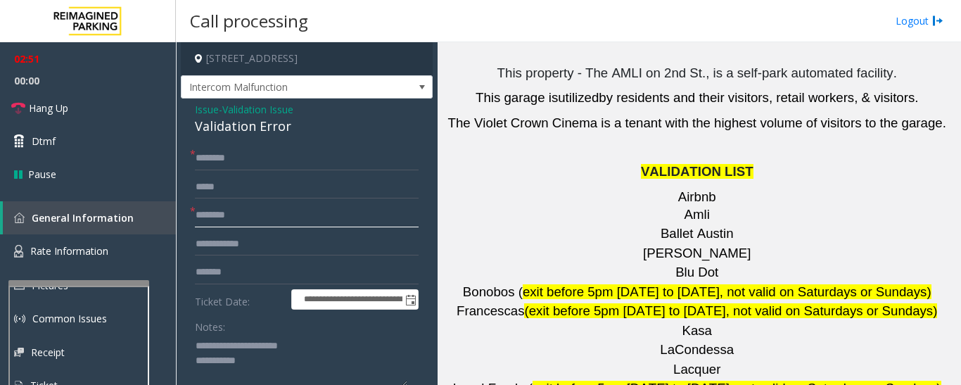
scroll to position [1900, 0]
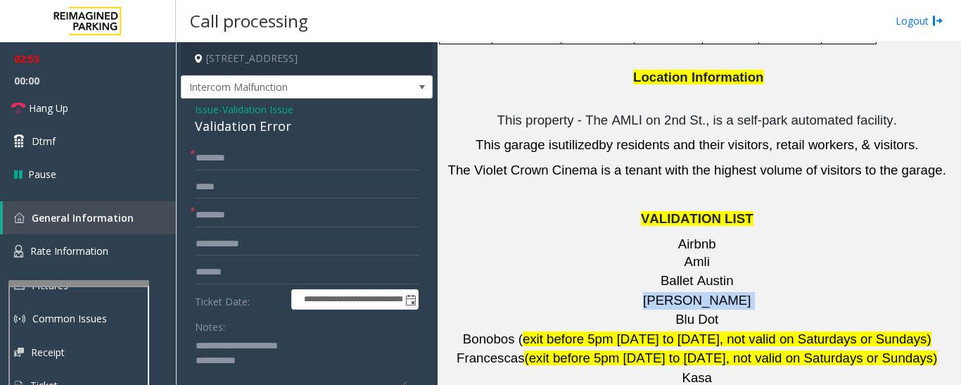
drag, startPoint x: 712, startPoint y: 134, endPoint x: 671, endPoint y: 139, distance: 41.1
click at [671, 292] on p "Barry's" at bounding box center [699, 301] width 513 height 18
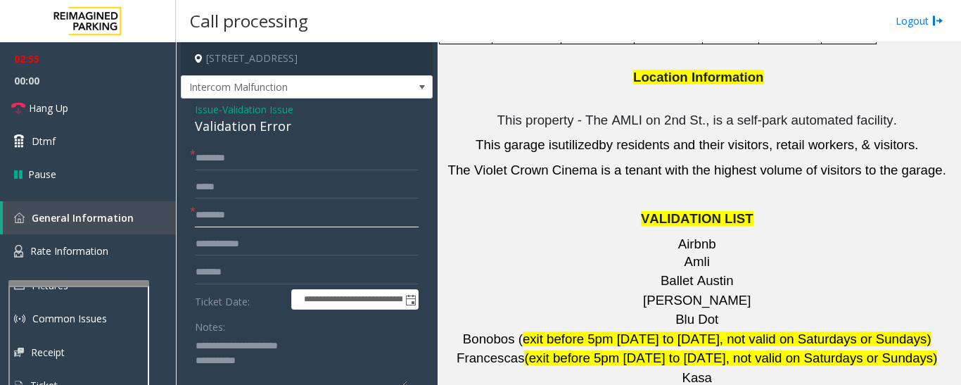
type input "*******"
click at [271, 166] on input "text" at bounding box center [307, 158] width 224 height 24
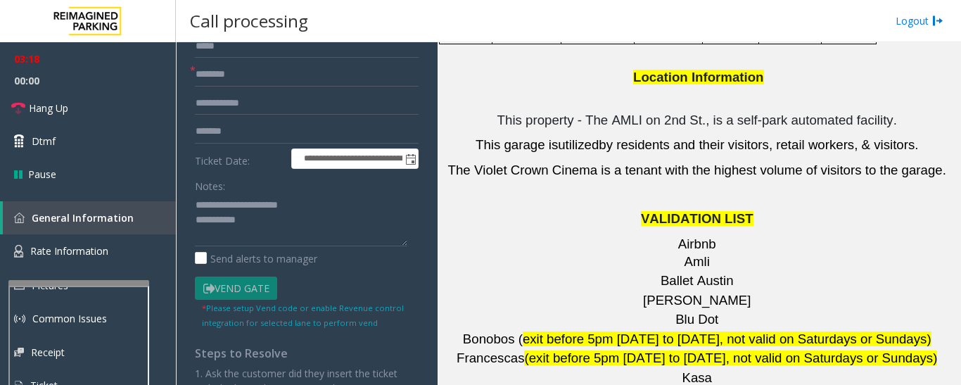
type input "*****"
click at [298, 242] on textarea at bounding box center [301, 220] width 213 height 53
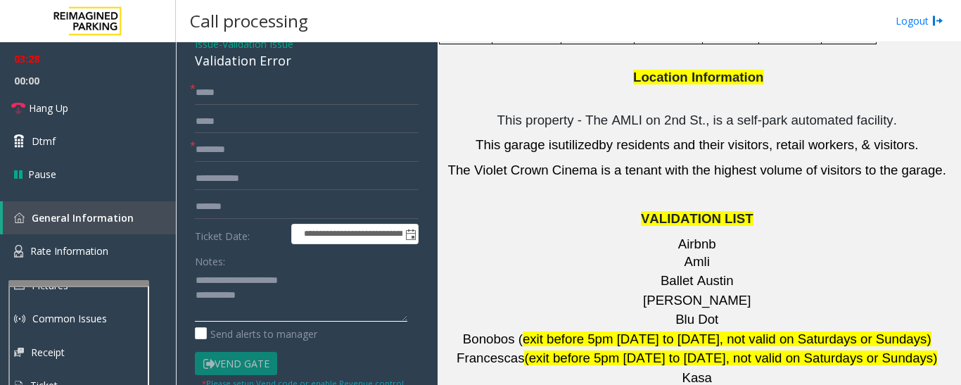
scroll to position [0, 0]
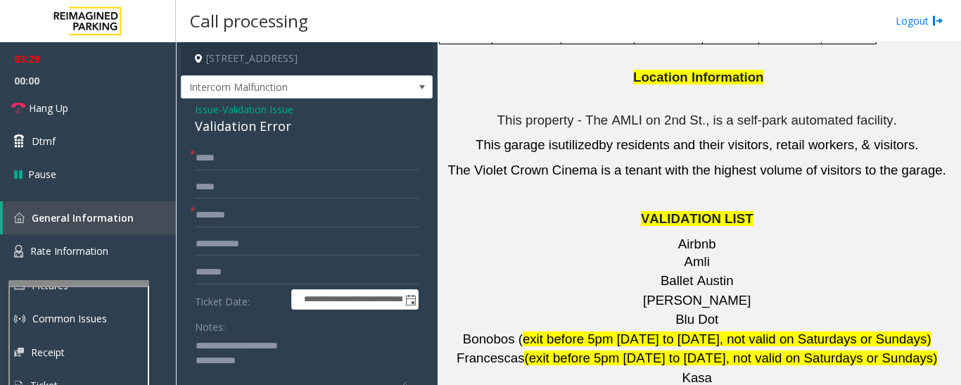
click at [236, 121] on div "Validation Error" at bounding box center [307, 126] width 224 height 19
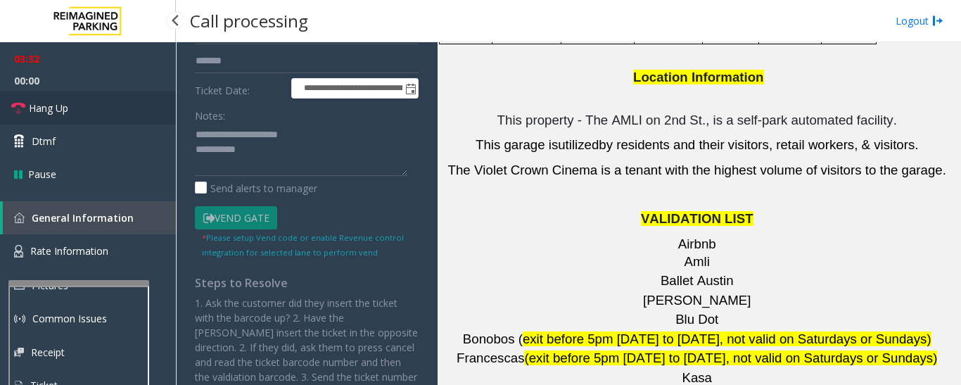
click at [99, 109] on link "Hang Up" at bounding box center [88, 107] width 176 height 33
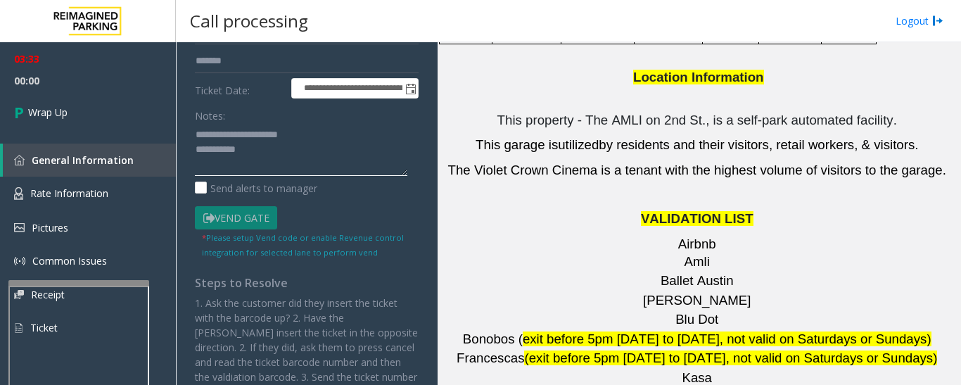
drag, startPoint x: 222, startPoint y: 132, endPoint x: 350, endPoint y: 134, distance: 128.1
click at [350, 134] on textarea at bounding box center [301, 149] width 213 height 53
paste textarea
click at [332, 160] on textarea at bounding box center [301, 149] width 213 height 53
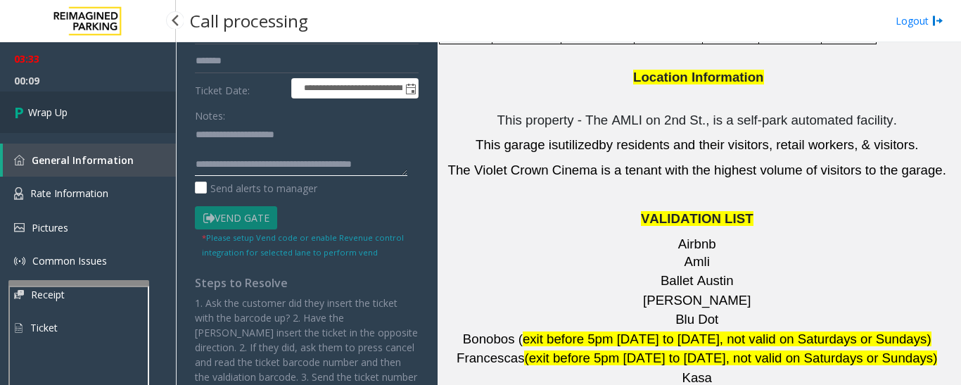
type textarea "**********"
click at [16, 102] on icon at bounding box center [21, 112] width 14 height 23
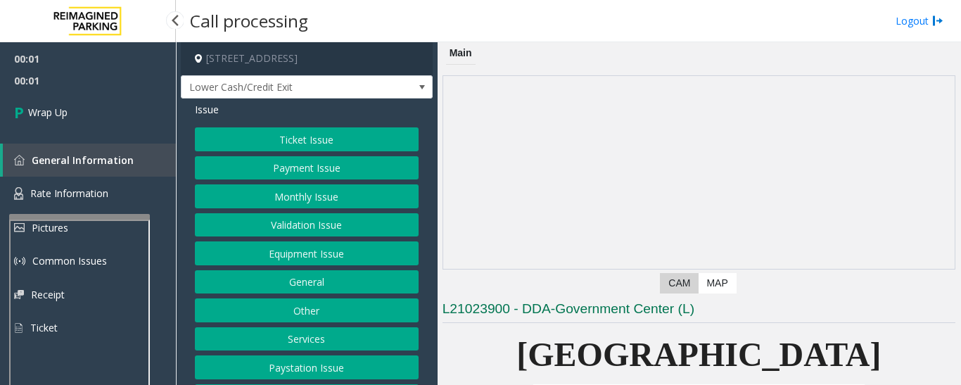
click at [95, 216] on div at bounding box center [79, 217] width 141 height 6
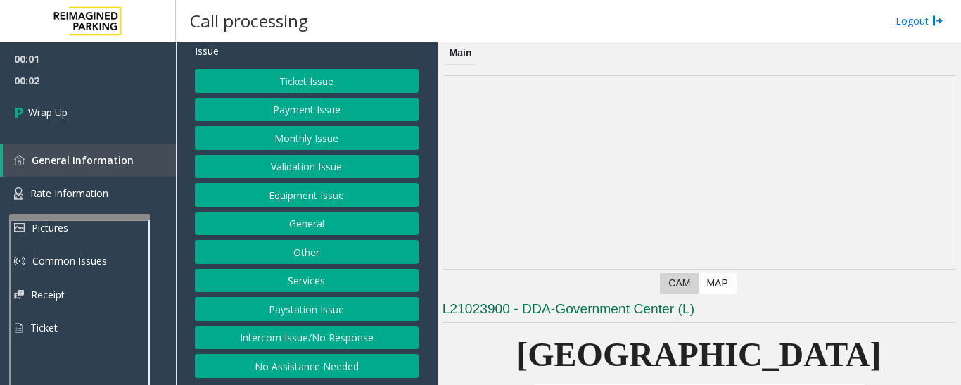
click at [308, 336] on button "Intercom Issue/No Response" at bounding box center [307, 338] width 224 height 24
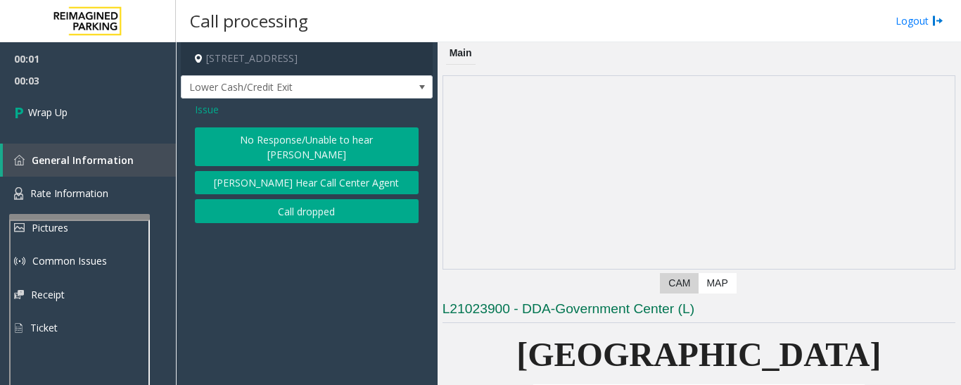
scroll to position [0, 0]
click at [292, 199] on button "Call dropped" at bounding box center [307, 211] width 224 height 24
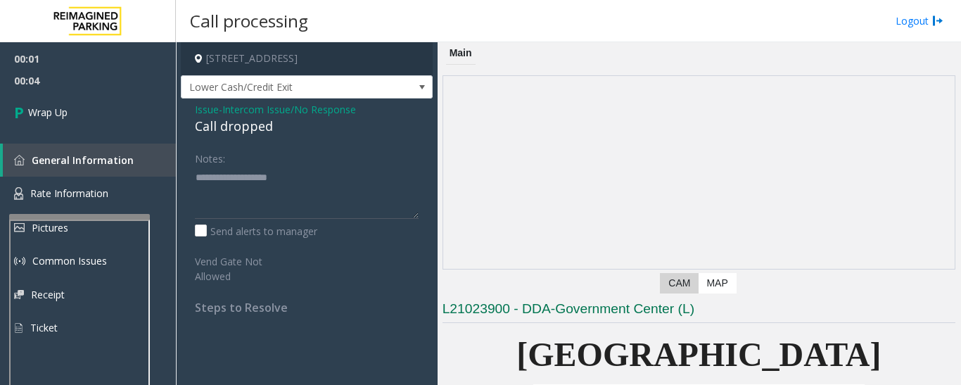
click at [254, 120] on div "Call dropped" at bounding box center [307, 126] width 224 height 19
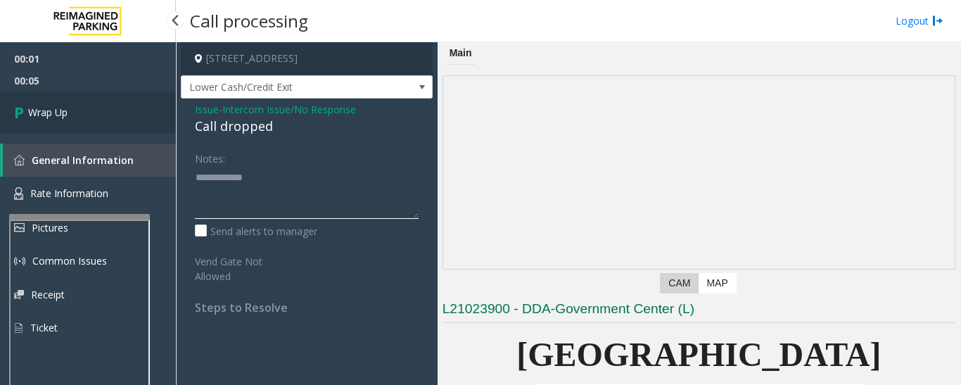
type textarea "**********"
click at [127, 123] on link "Wrap Up" at bounding box center [88, 112] width 176 height 42
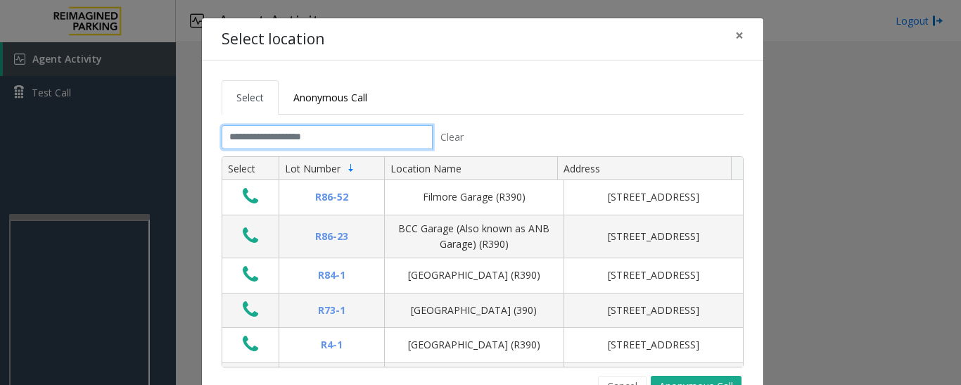
click at [372, 135] on input "text" at bounding box center [327, 137] width 211 height 24
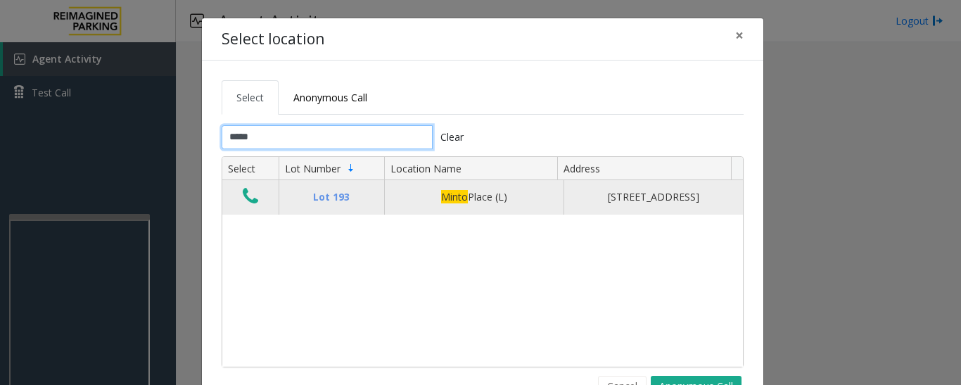
type input "*****"
click at [245, 197] on icon "Data table" at bounding box center [250, 196] width 15 height 20
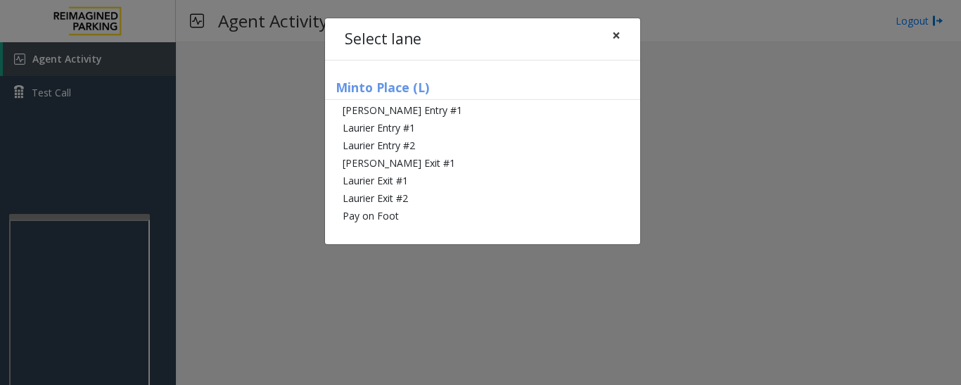
click at [617, 39] on span "×" at bounding box center [616, 35] width 8 height 20
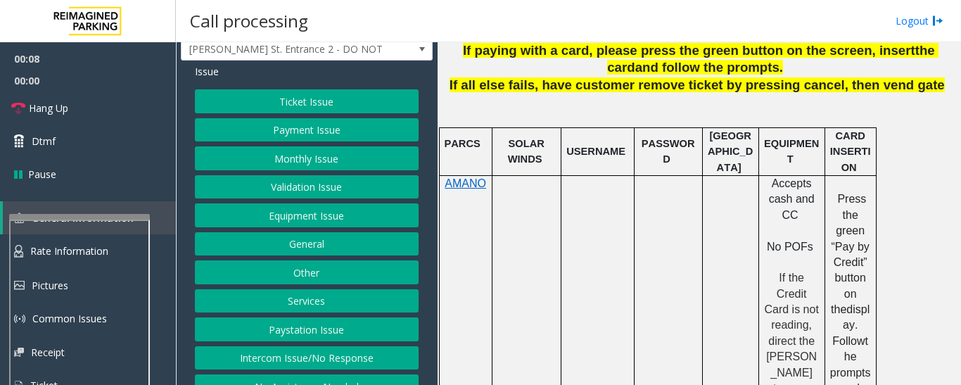
scroll to position [58, 0]
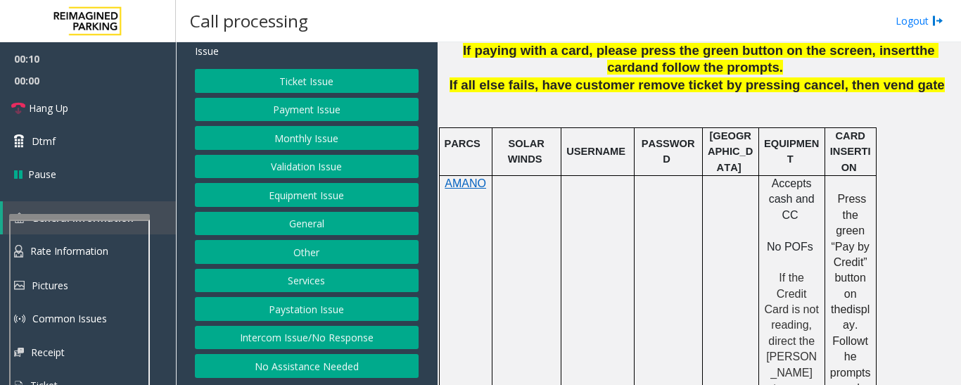
click at [320, 341] on button "Intercom Issue/No Response" at bounding box center [307, 338] width 224 height 24
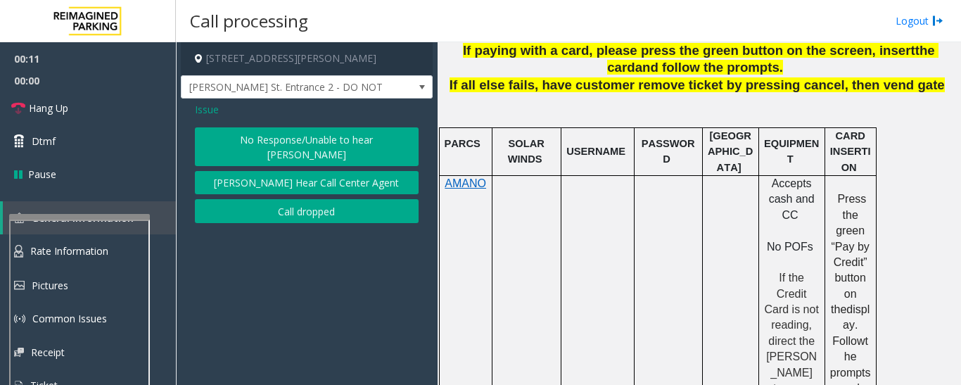
click at [337, 140] on button "No Response/Unable to hear [PERSON_NAME]" at bounding box center [307, 146] width 224 height 39
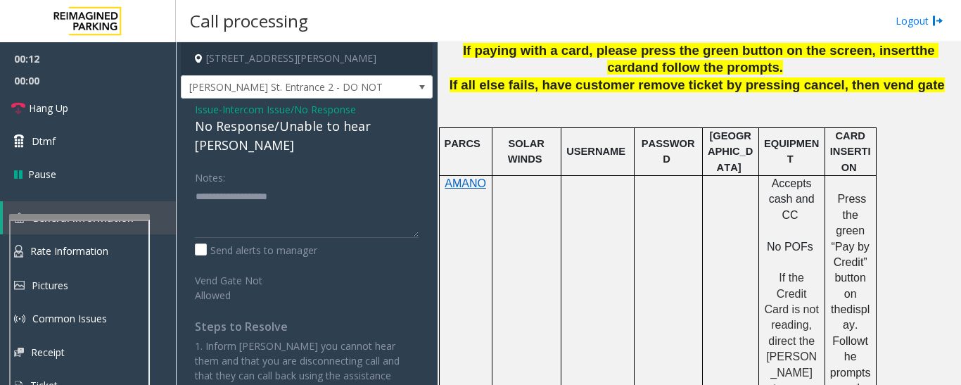
click at [322, 128] on div "No Response/Unable to hear [PERSON_NAME]" at bounding box center [307, 136] width 224 height 38
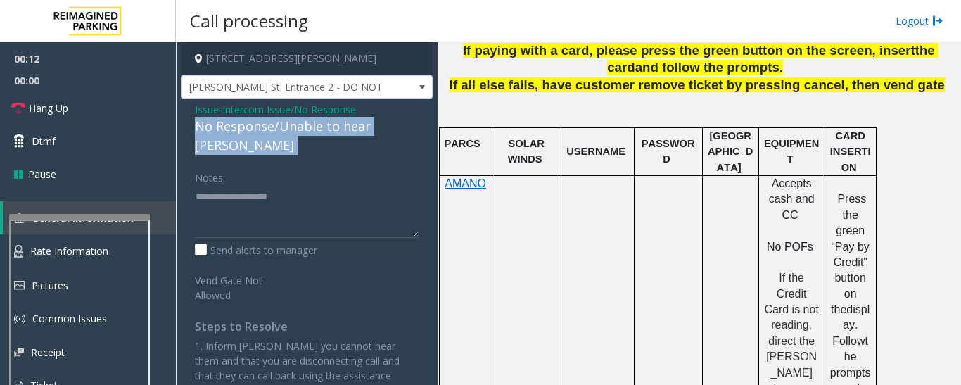
click at [322, 128] on div "No Response/Unable to hear [PERSON_NAME]" at bounding box center [307, 136] width 224 height 38
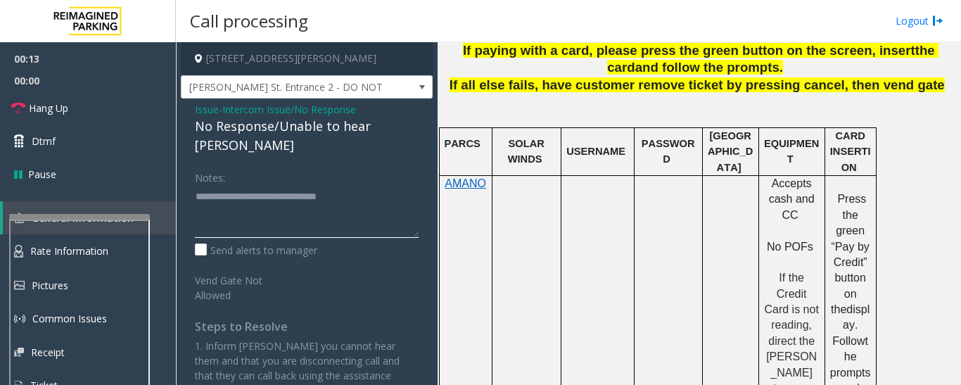
click at [372, 185] on textarea at bounding box center [307, 211] width 224 height 53
type textarea "**********"
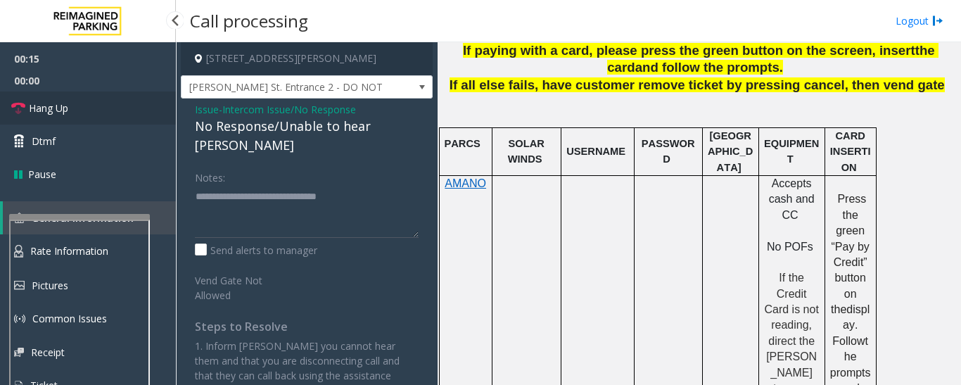
click at [11, 99] on link "Hang Up" at bounding box center [88, 107] width 176 height 33
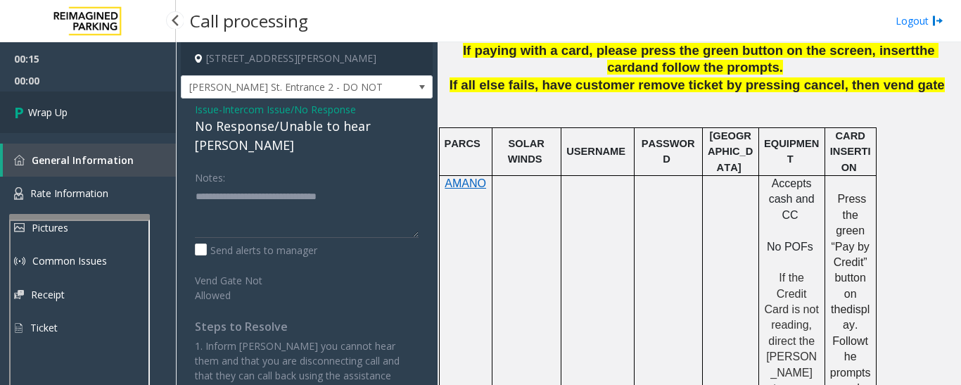
click at [15, 121] on icon at bounding box center [21, 112] width 14 height 23
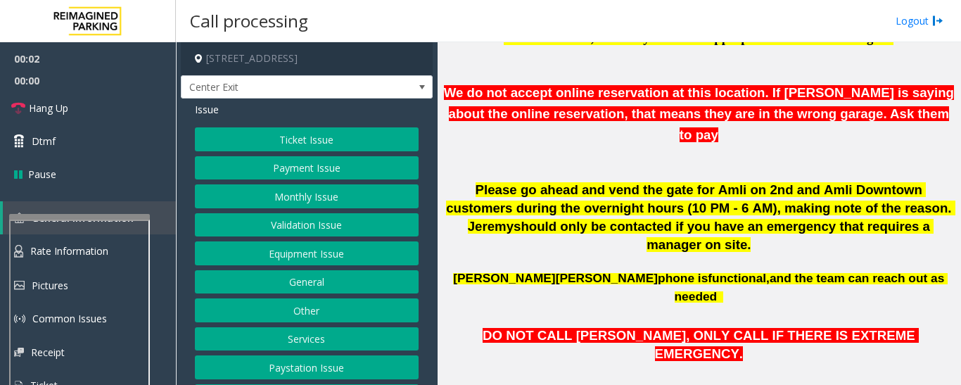
scroll to position [633, 0]
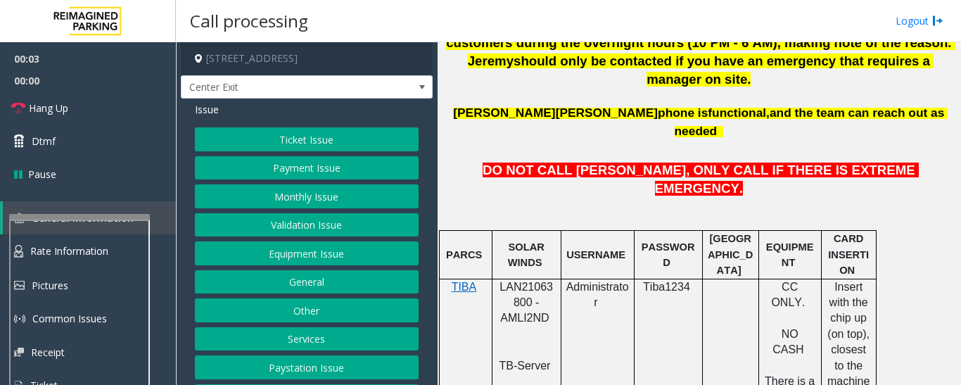
click at [524, 281] on span "LAN21063800 - AMLI2ND" at bounding box center [526, 303] width 53 height 44
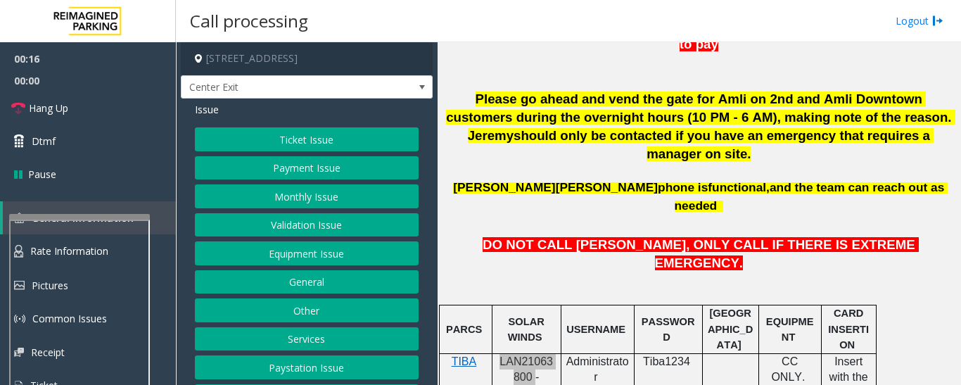
scroll to position [352, 0]
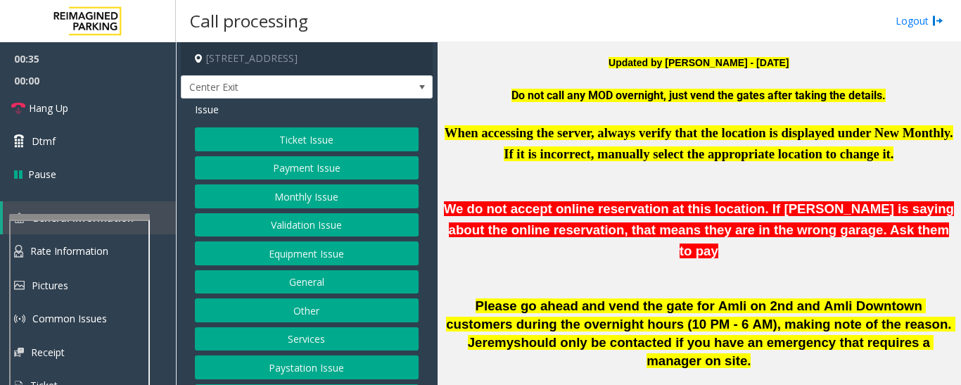
click at [274, 231] on button "Validation Issue" at bounding box center [307, 225] width 224 height 24
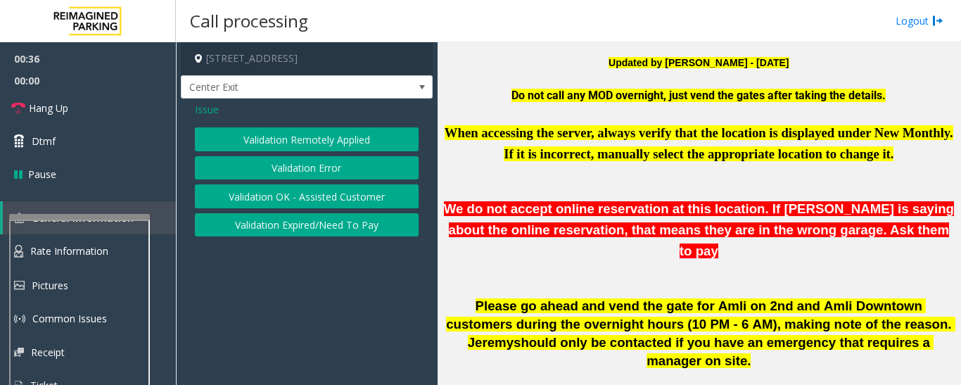
click at [297, 172] on button "Validation Error" at bounding box center [307, 168] width 224 height 24
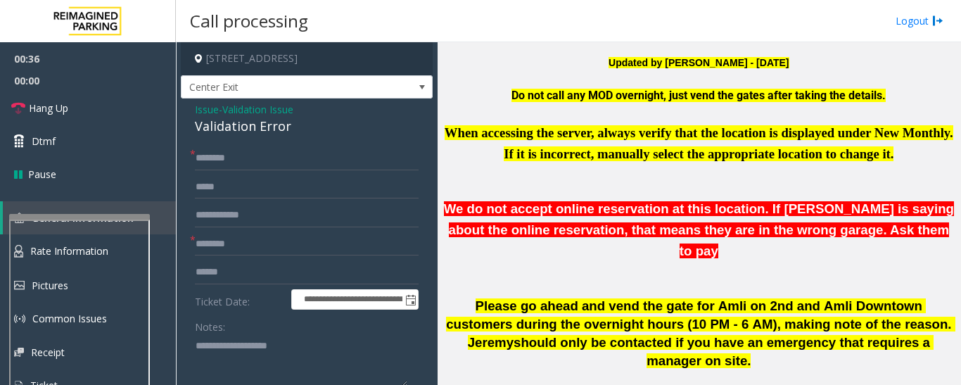
click at [232, 130] on div "Validation Error" at bounding box center [307, 126] width 224 height 19
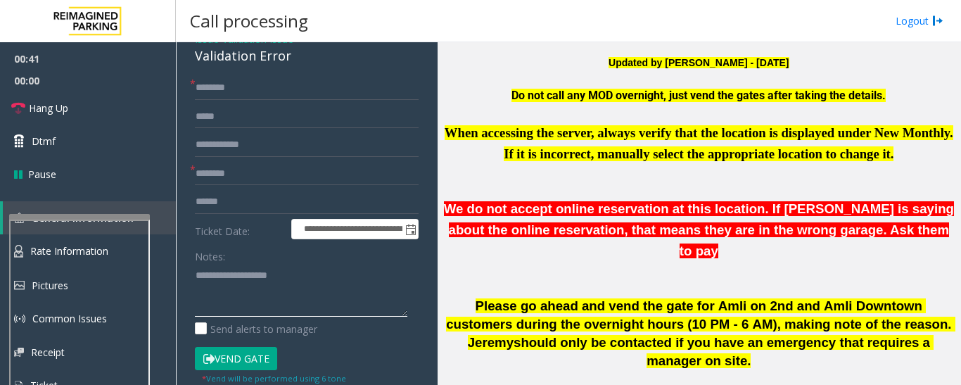
click at [265, 289] on textarea at bounding box center [301, 290] width 213 height 53
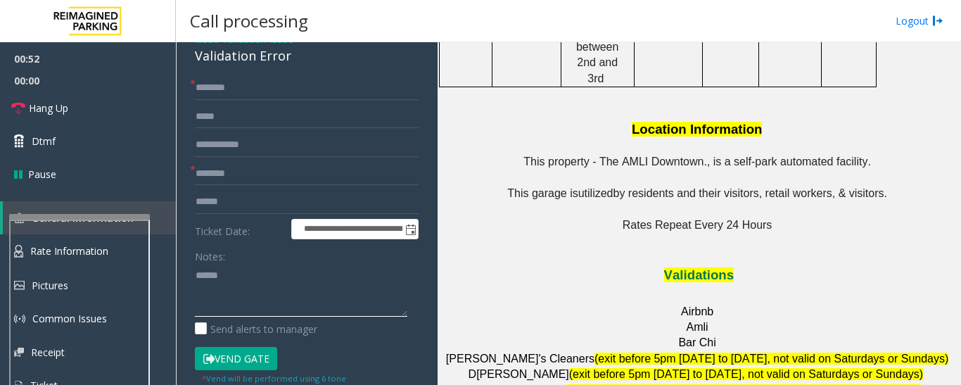
scroll to position [1689, 0]
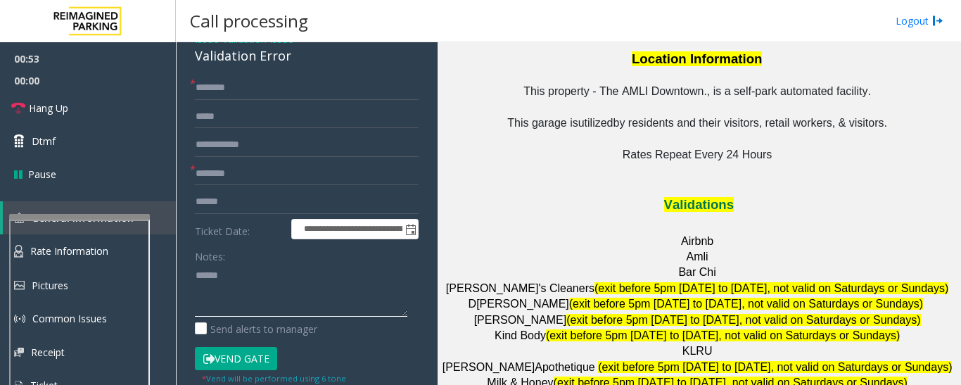
type textarea "******"
drag, startPoint x: 716, startPoint y: 246, endPoint x: 664, endPoint y: 239, distance: 52.5
click at [260, 175] on input "****" at bounding box center [307, 174] width 224 height 24
type input "****"
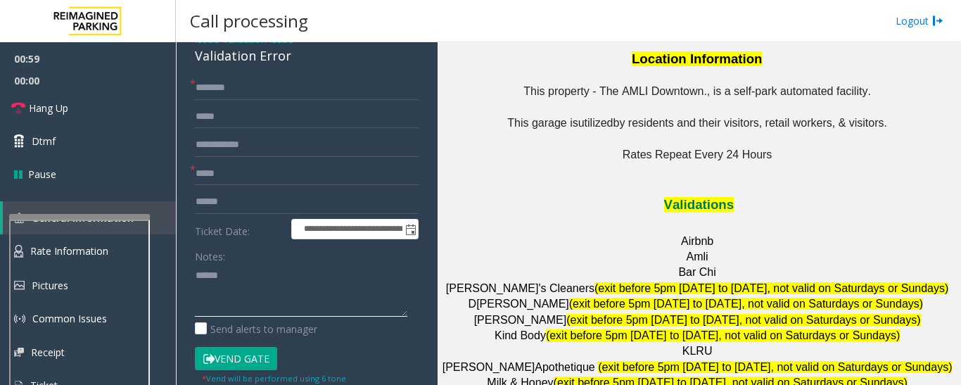
click at [245, 270] on textarea at bounding box center [301, 290] width 213 height 53
paste textarea "**********"
type textarea "**********"
click at [262, 201] on input "text" at bounding box center [307, 202] width 224 height 24
type input "*******"
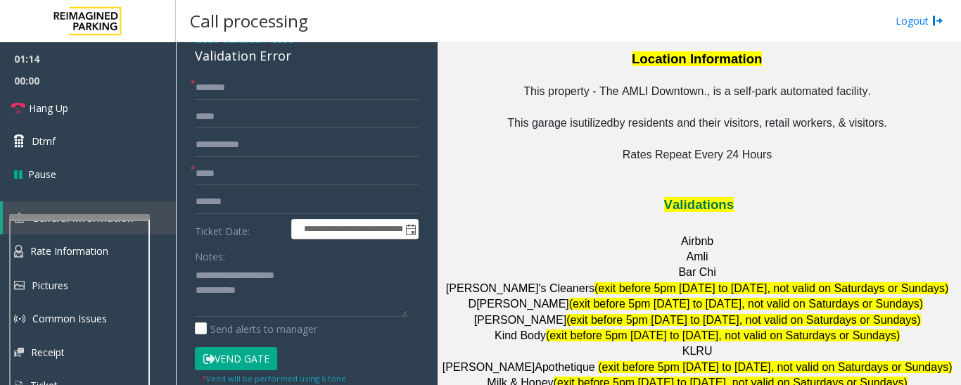
click at [284, 103] on form "**********" at bounding box center [307, 230] width 224 height 309
click at [288, 87] on input "text" at bounding box center [307, 88] width 224 height 24
type input "*****"
click at [293, 304] on textarea at bounding box center [301, 290] width 213 height 53
click at [52, 112] on span "Hang Up" at bounding box center [48, 108] width 39 height 15
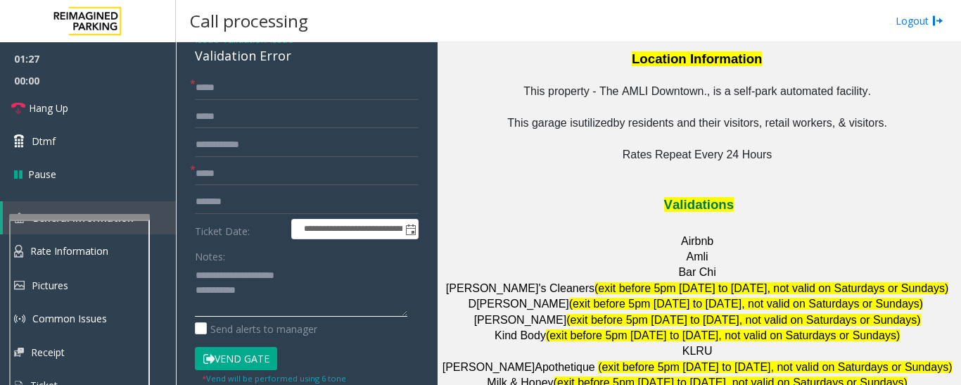
click at [300, 308] on textarea at bounding box center [301, 290] width 213 height 53
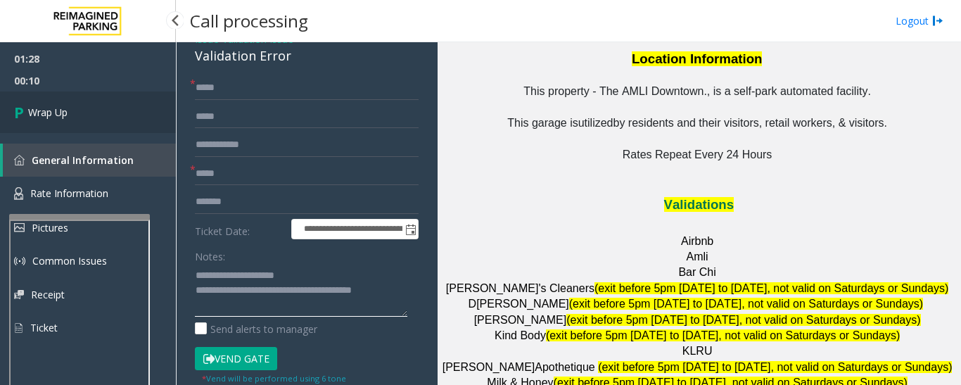
type textarea "**********"
click at [54, 105] on span "Wrap Up" at bounding box center [47, 112] width 39 height 15
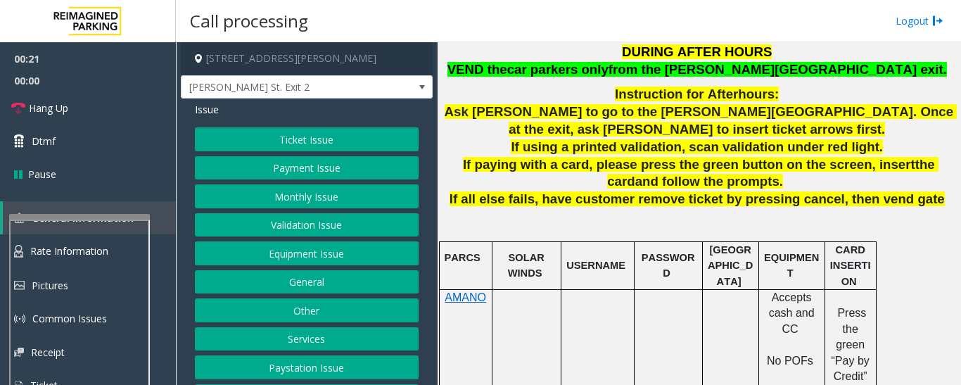
scroll to position [422, 0]
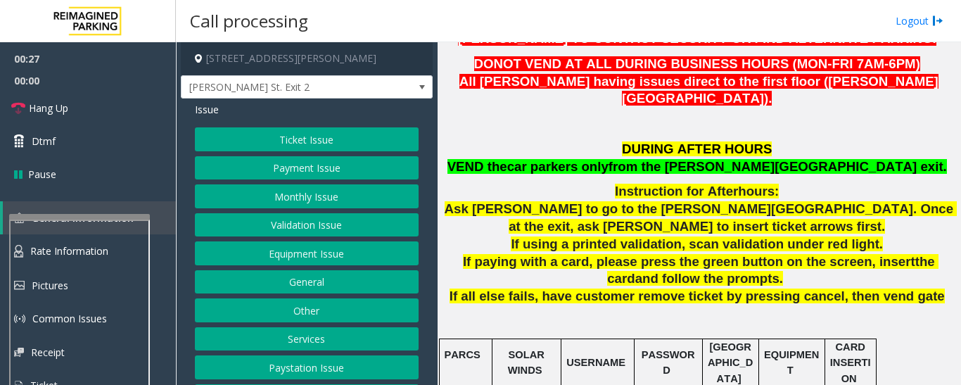
click at [286, 174] on button "Payment Issue" at bounding box center [307, 168] width 224 height 24
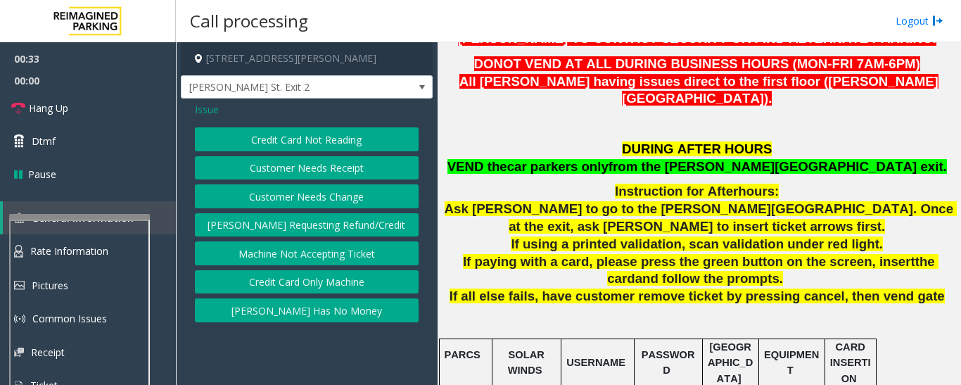
click at [312, 277] on button "Credit Card Only Machine" at bounding box center [307, 282] width 224 height 24
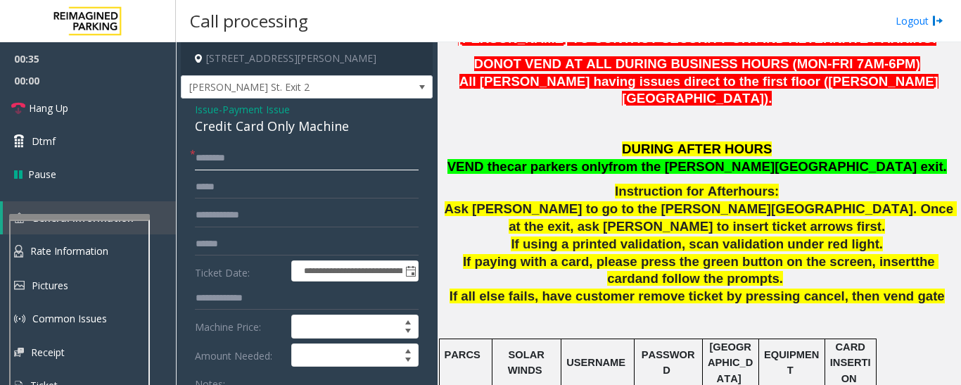
click at [278, 167] on input "text" at bounding box center [307, 158] width 224 height 24
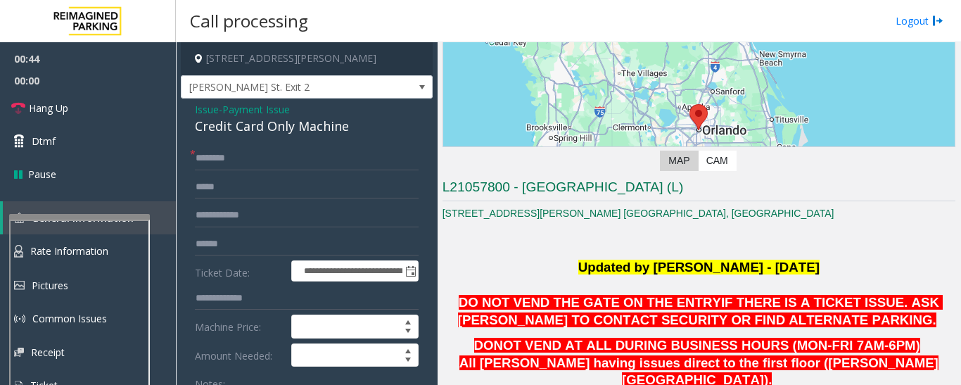
drag, startPoint x: 208, startPoint y: 115, endPoint x: 224, endPoint y: 122, distance: 17.3
click at [208, 114] on span "Issue" at bounding box center [207, 109] width 24 height 15
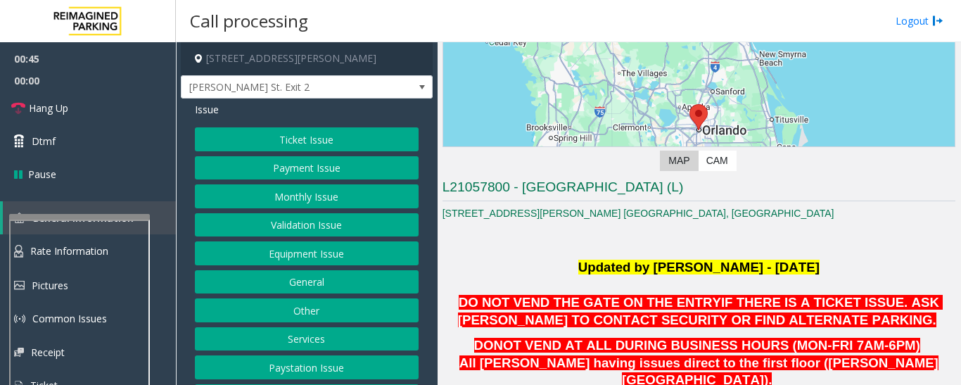
click at [326, 172] on button "Payment Issue" at bounding box center [307, 168] width 224 height 24
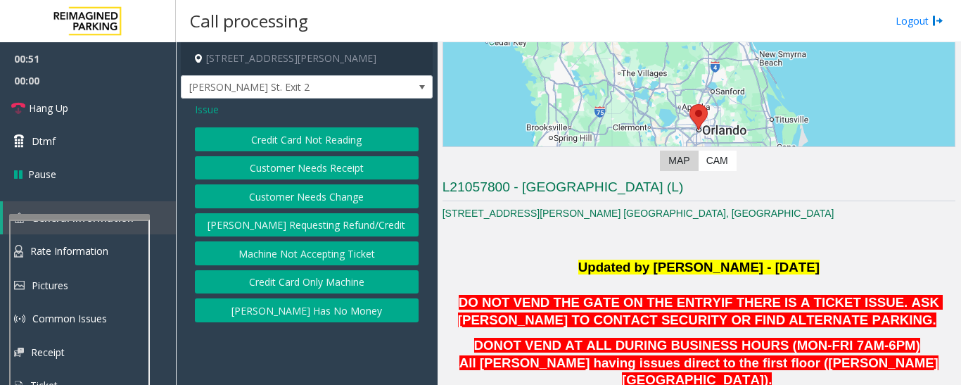
click at [322, 139] on button "Credit Card Not Reading" at bounding box center [307, 139] width 224 height 24
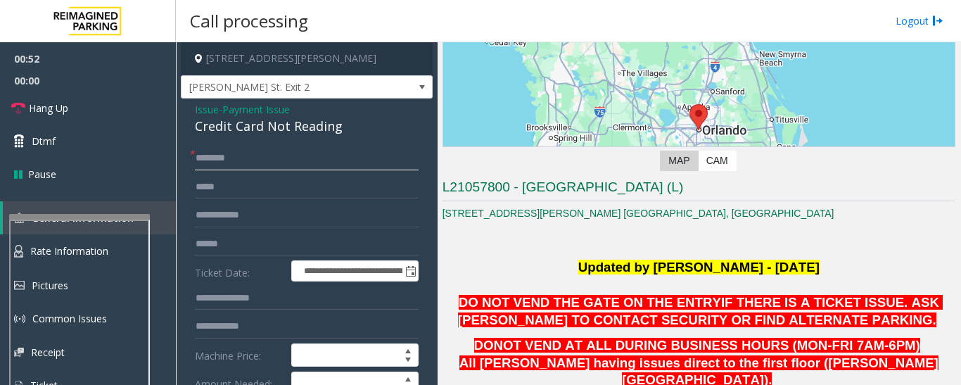
click at [268, 156] on input "text" at bounding box center [307, 158] width 224 height 24
click at [214, 112] on span "Issue" at bounding box center [207, 109] width 24 height 15
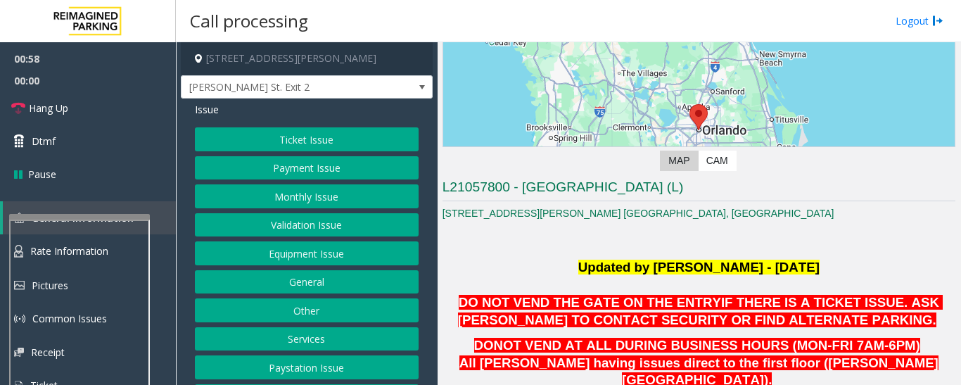
click at [297, 251] on button "Equipment Issue" at bounding box center [307, 253] width 224 height 24
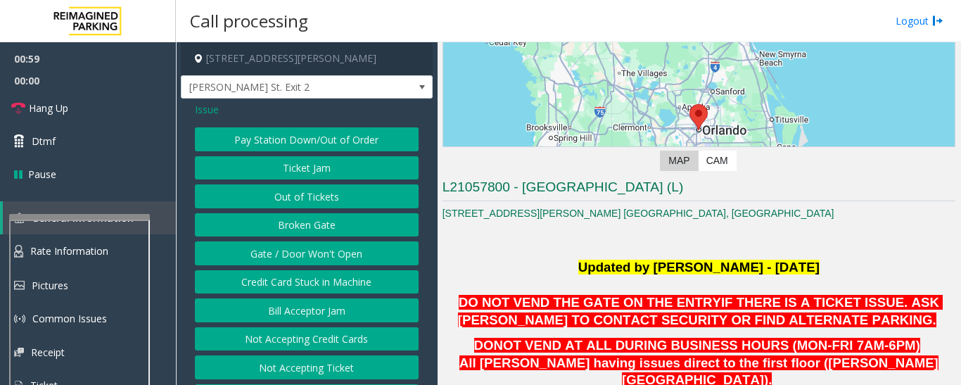
click at [302, 248] on button "Gate / Door Won't Open" at bounding box center [307, 253] width 224 height 24
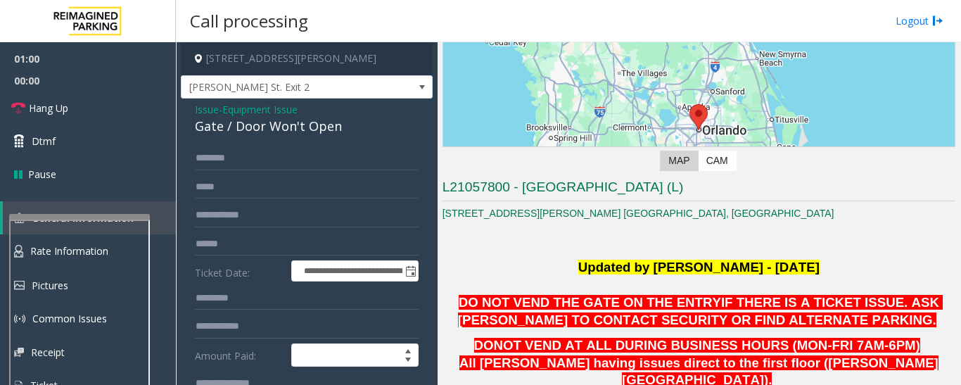
click at [267, 129] on div "Gate / Door Won't Open" at bounding box center [307, 126] width 224 height 19
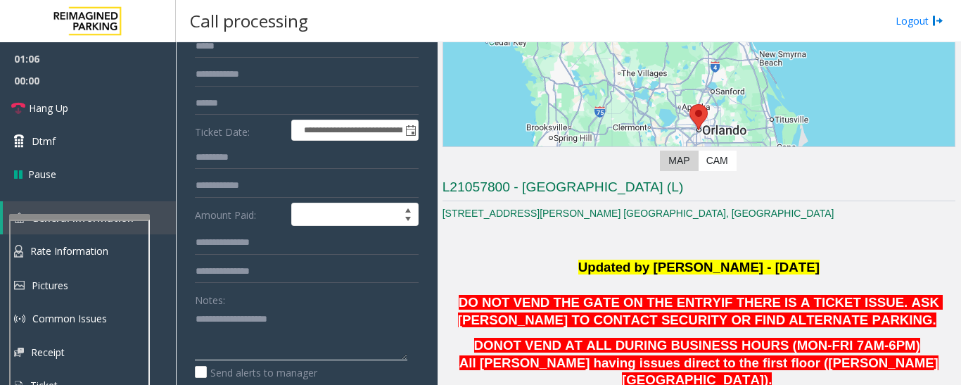
click at [268, 351] on textarea at bounding box center [301, 334] width 213 height 53
paste textarea "**********"
type textarea "**********"
click at [241, 98] on input "text" at bounding box center [307, 103] width 224 height 24
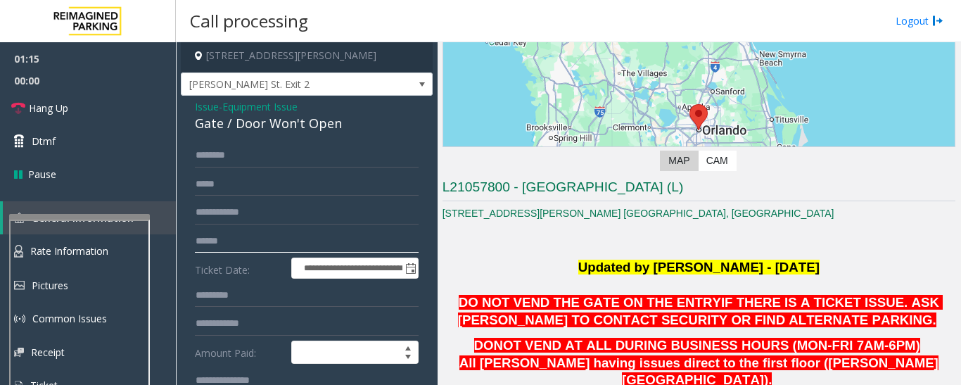
scroll to position [0, 0]
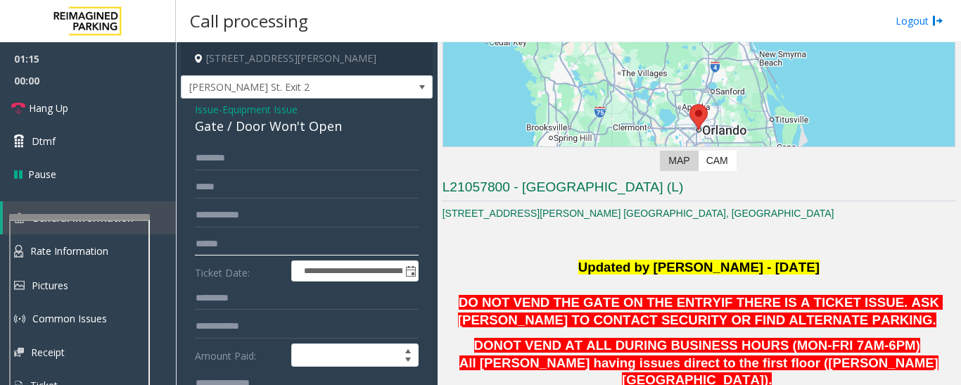
type input "******"
click at [236, 167] on input "text" at bounding box center [307, 158] width 224 height 24
click at [301, 155] on input "text" at bounding box center [307, 158] width 224 height 24
drag, startPoint x: 221, startPoint y: 159, endPoint x: 400, endPoint y: 148, distance: 179.1
click at [400, 148] on input "*********" at bounding box center [307, 158] width 224 height 24
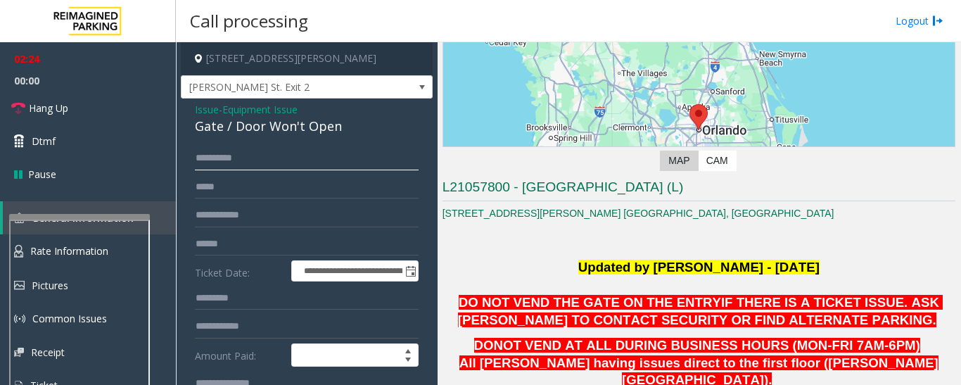
scroll to position [352, 0]
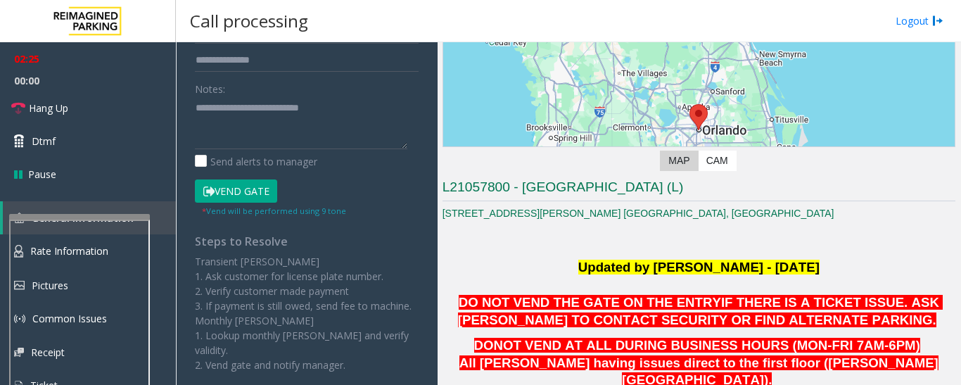
type input "*********"
click at [240, 194] on button "Vend Gate" at bounding box center [236, 191] width 82 height 24
click at [244, 148] on textarea at bounding box center [301, 122] width 213 height 53
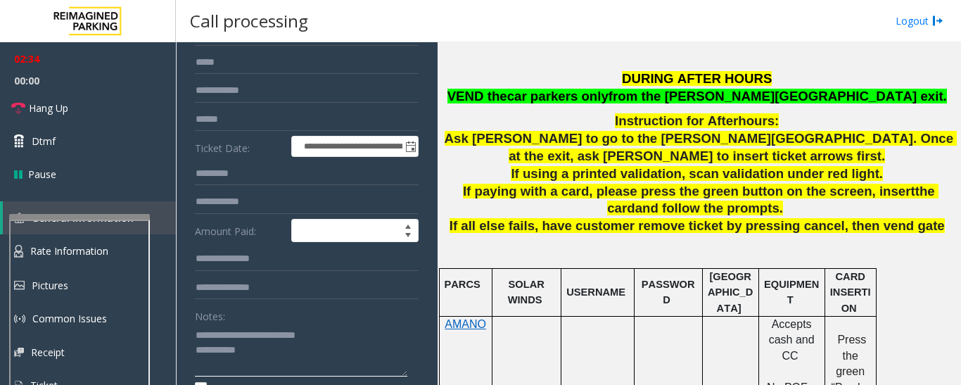
scroll to position [141, 0]
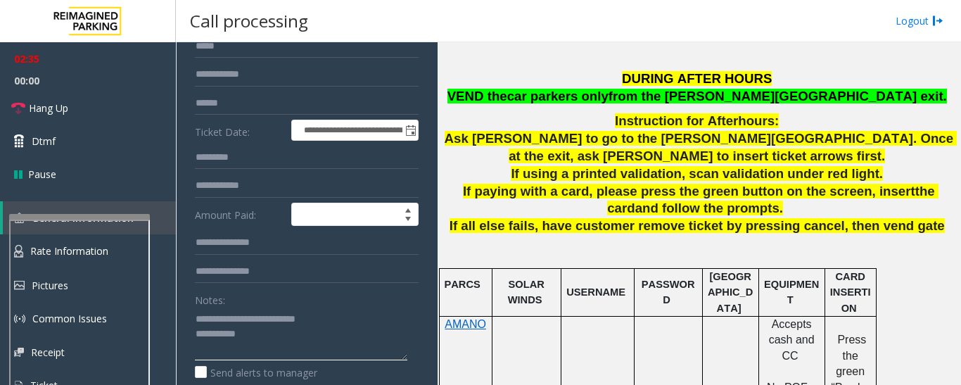
click at [272, 329] on textarea at bounding box center [301, 334] width 213 height 53
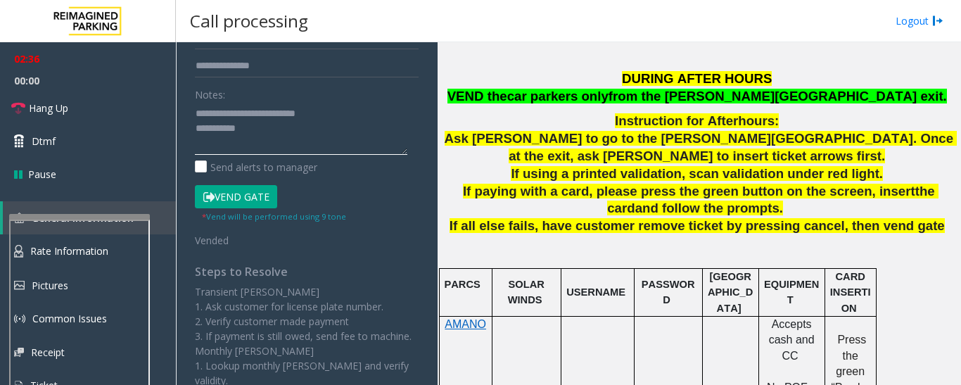
scroll to position [352, 0]
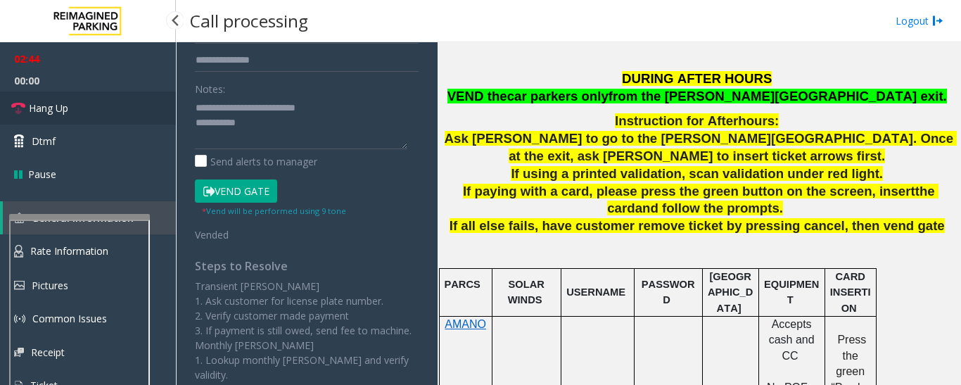
click at [101, 109] on link "Hang Up" at bounding box center [88, 107] width 176 height 33
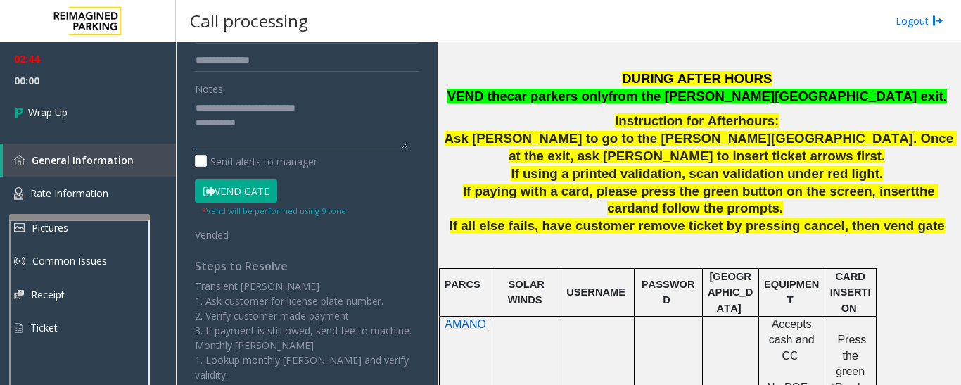
click at [298, 132] on textarea at bounding box center [301, 122] width 213 height 53
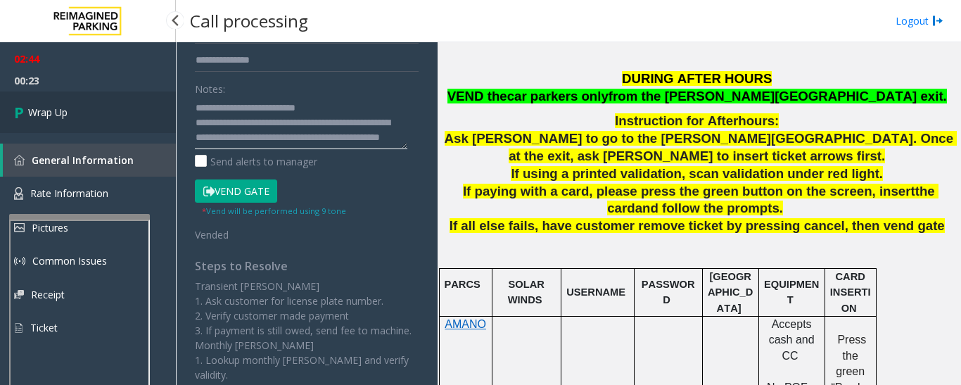
type textarea "**********"
drag, startPoint x: 50, startPoint y: 113, endPoint x: 75, endPoint y: 118, distance: 25.1
click at [50, 113] on span "Wrap Up" at bounding box center [47, 112] width 39 height 15
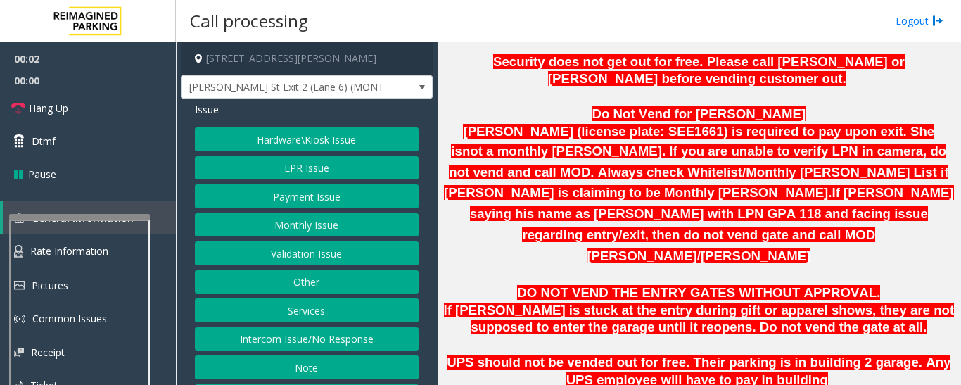
scroll to position [915, 0]
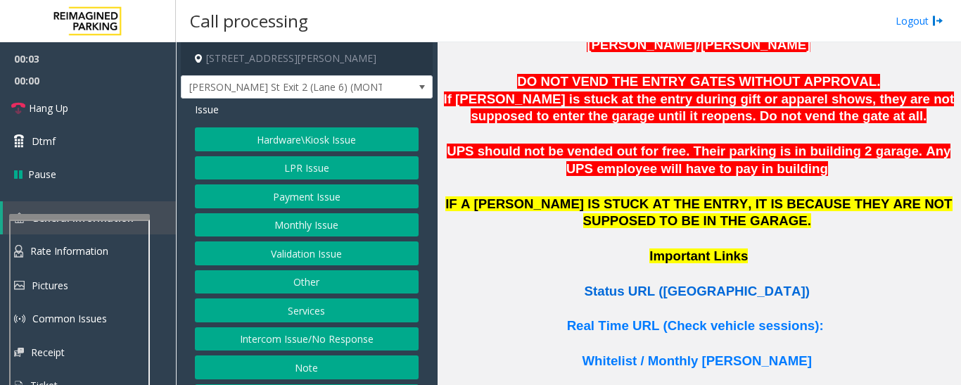
click at [674, 284] on span "Status URL (Vend Gate)" at bounding box center [697, 291] width 225 height 15
click at [275, 167] on button "LPR Issue" at bounding box center [307, 168] width 224 height 24
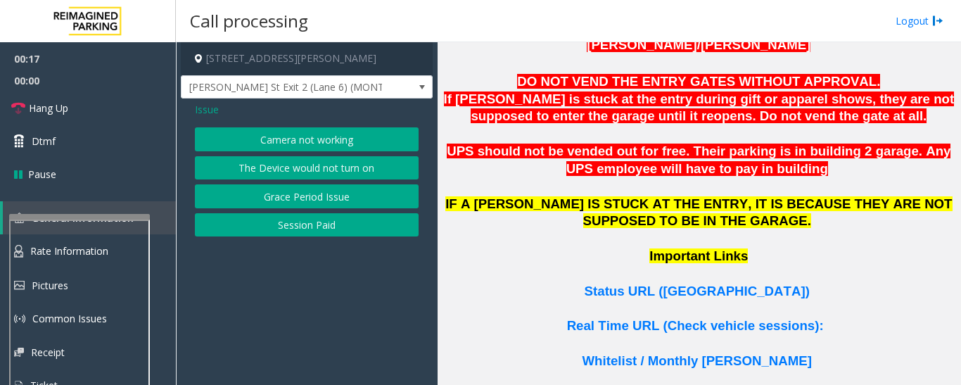
click at [286, 141] on button "Camera not working" at bounding box center [307, 139] width 224 height 24
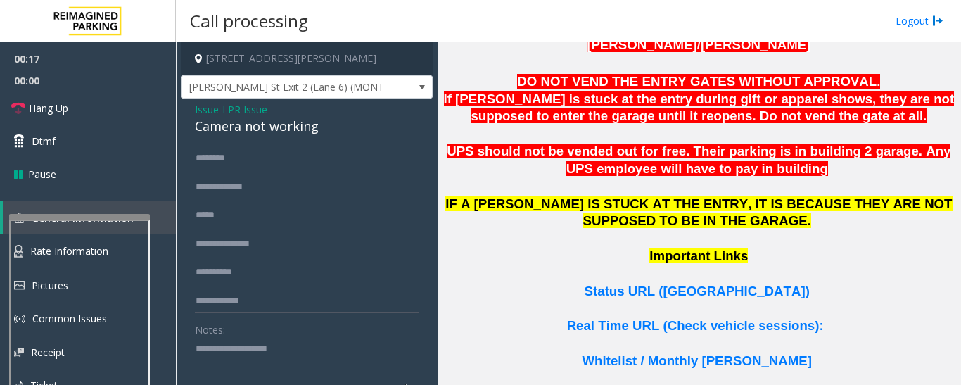
click at [260, 132] on div "Camera not working" at bounding box center [307, 126] width 224 height 19
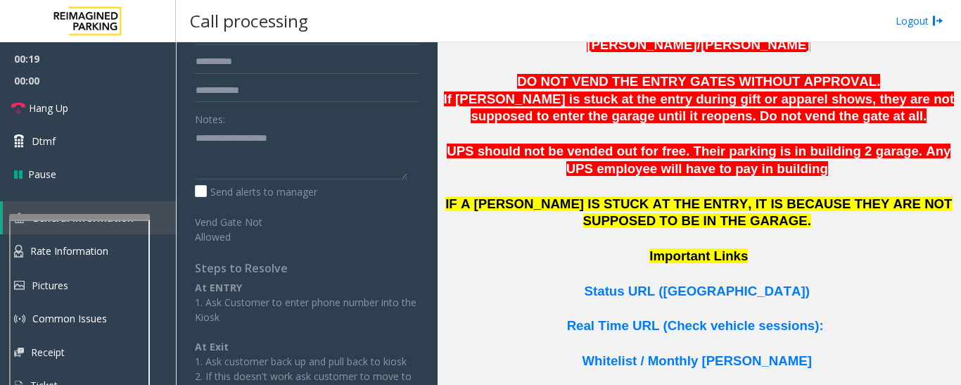
scroll to position [211, 0]
click at [261, 166] on textarea at bounding box center [301, 152] width 213 height 53
paste textarea "**********"
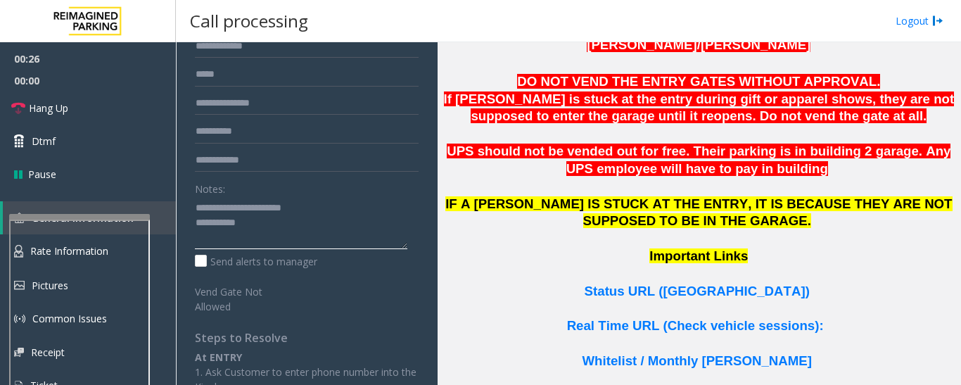
scroll to position [0, 0]
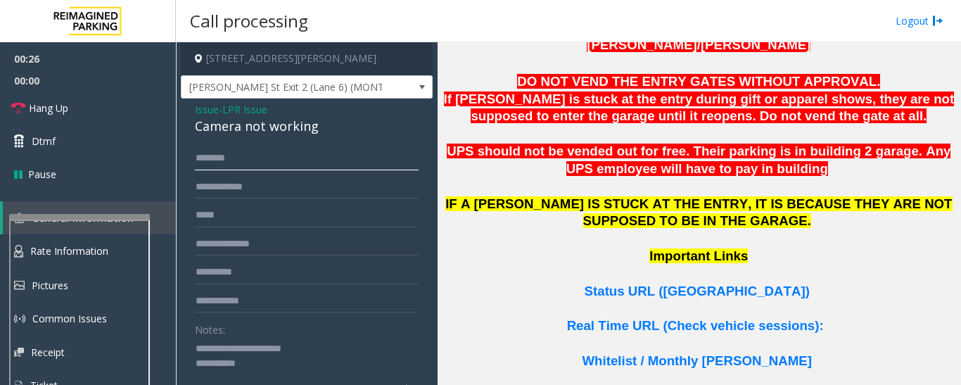
drag, startPoint x: 289, startPoint y: 161, endPoint x: 327, endPoint y: 196, distance: 51.3
click at [289, 162] on input "text" at bounding box center [307, 158] width 224 height 24
type textarea "**********"
click at [255, 153] on input "text" at bounding box center [307, 158] width 224 height 24
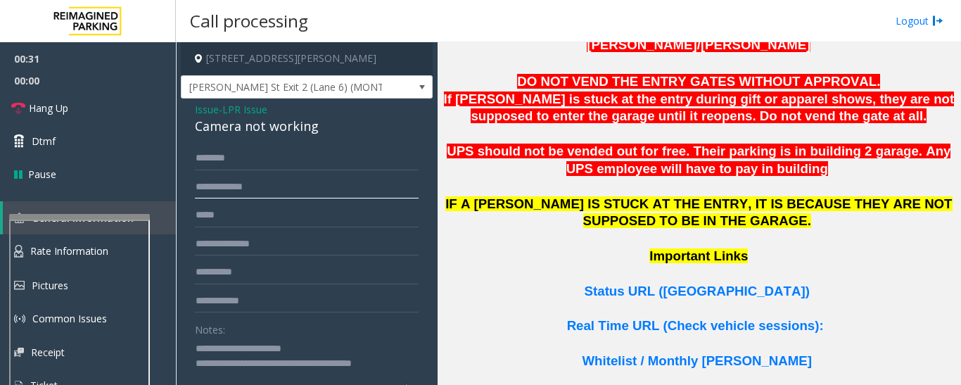
click at [278, 190] on input "text" at bounding box center [307, 187] width 224 height 24
click at [265, 189] on input "***" at bounding box center [307, 187] width 224 height 24
drag, startPoint x: 214, startPoint y: 186, endPoint x: 177, endPoint y: 191, distance: 36.8
click at [177, 191] on app-call-processing-form "230 Harris Street Northeast, Atlanta, GA Baker St Exit 2 (Lane 6) (MONTHLY ONLY…" at bounding box center [307, 213] width 262 height 343
type input "*******"
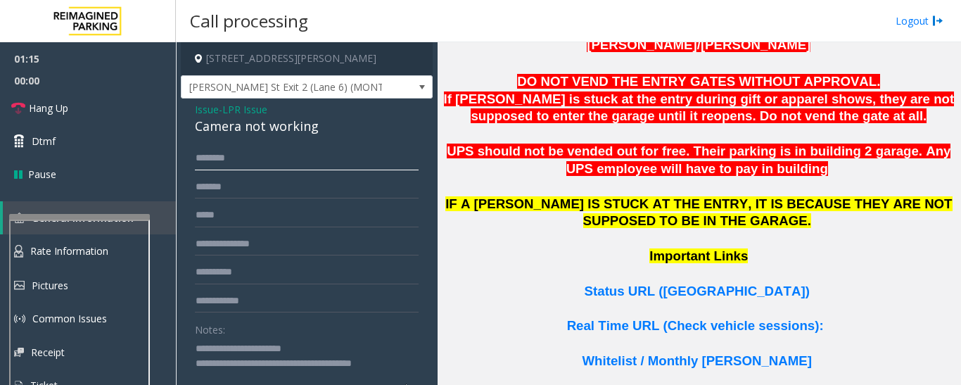
click at [246, 152] on input "text" at bounding box center [307, 158] width 224 height 24
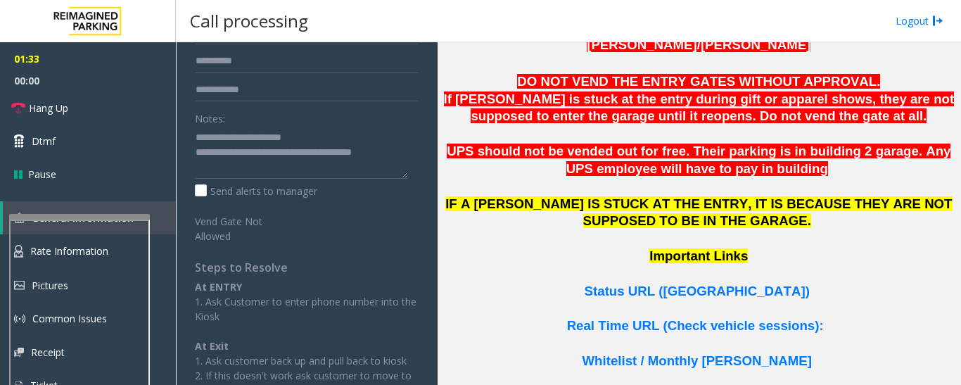
type input "******"
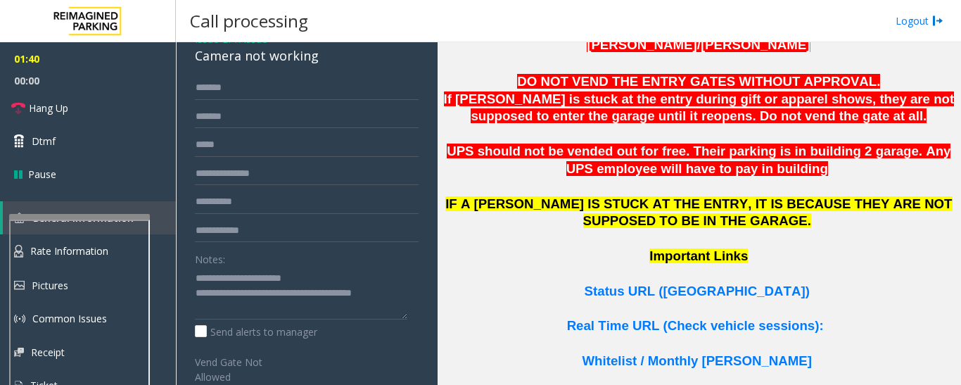
scroll to position [0, 0]
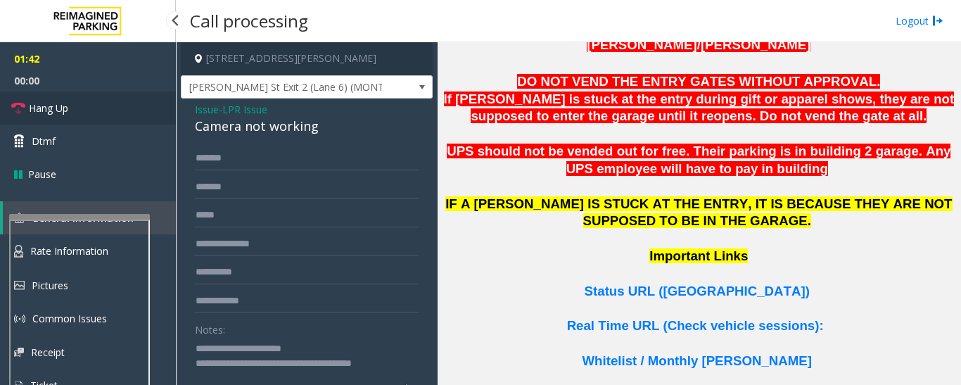
click at [0, 95] on link "Hang Up" at bounding box center [88, 107] width 176 height 33
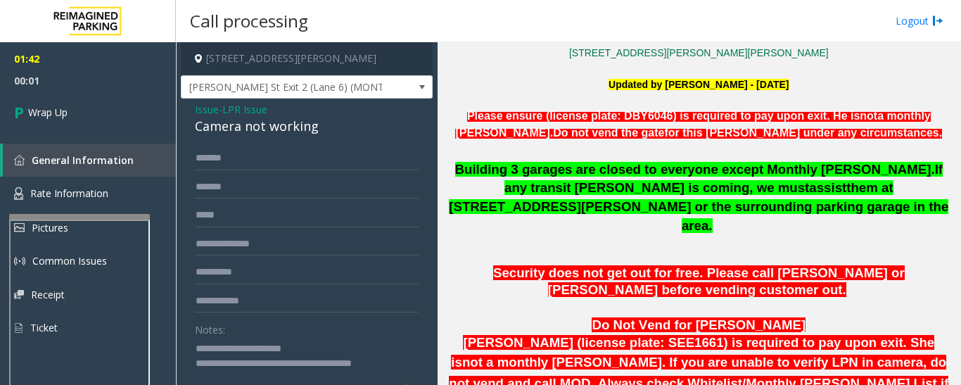
scroll to position [211, 0]
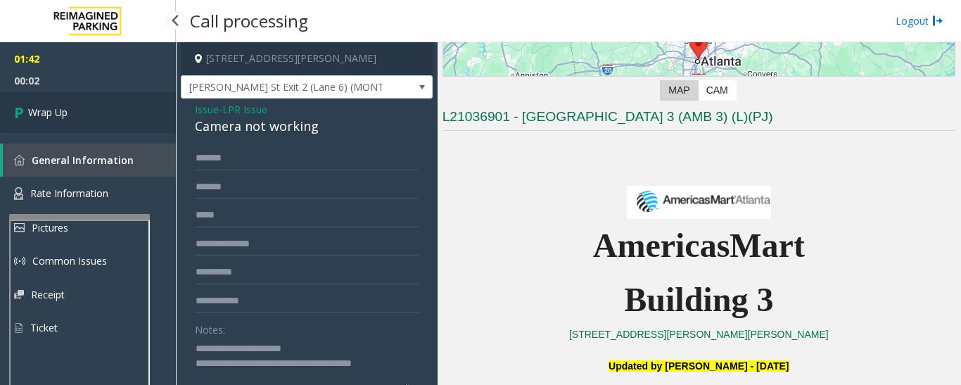
click at [117, 120] on link "Wrap Up" at bounding box center [88, 112] width 176 height 42
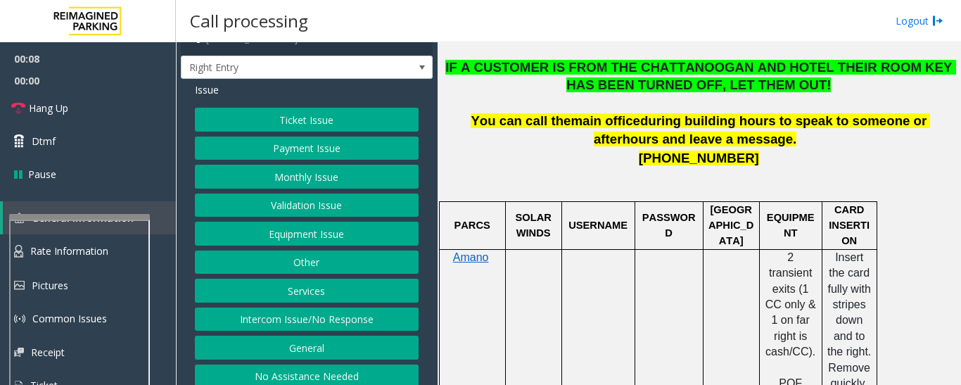
scroll to position [30, 0]
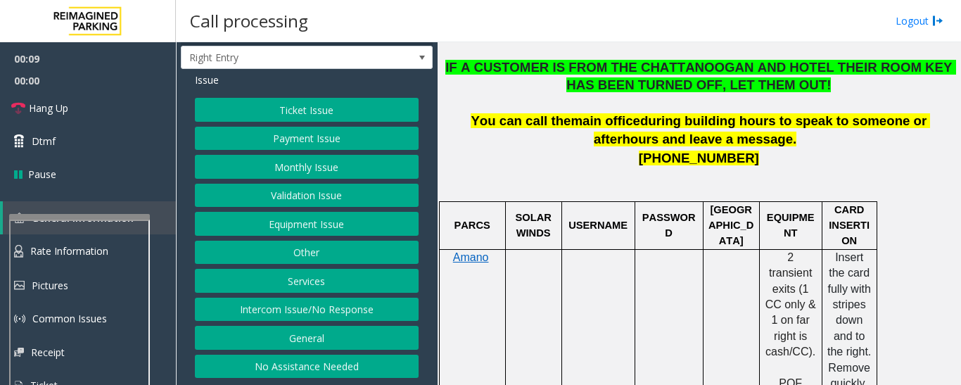
click at [298, 311] on button "Intercom Issue/No Response" at bounding box center [307, 310] width 224 height 24
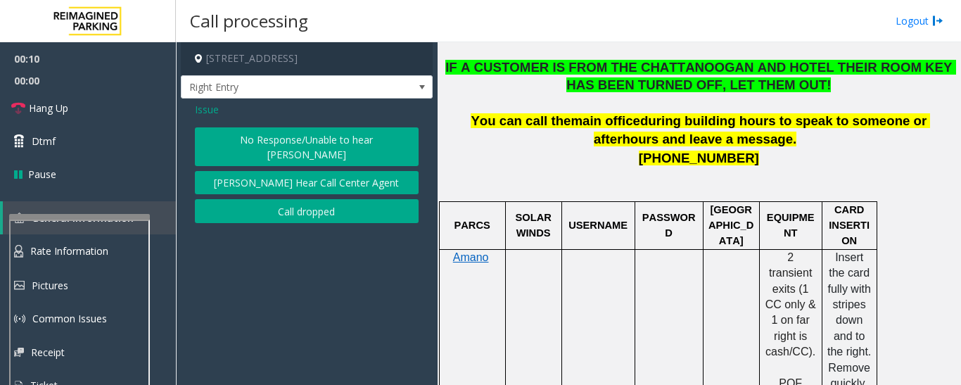
click at [337, 133] on button "No Response/Unable to hear [PERSON_NAME]" at bounding box center [307, 146] width 224 height 39
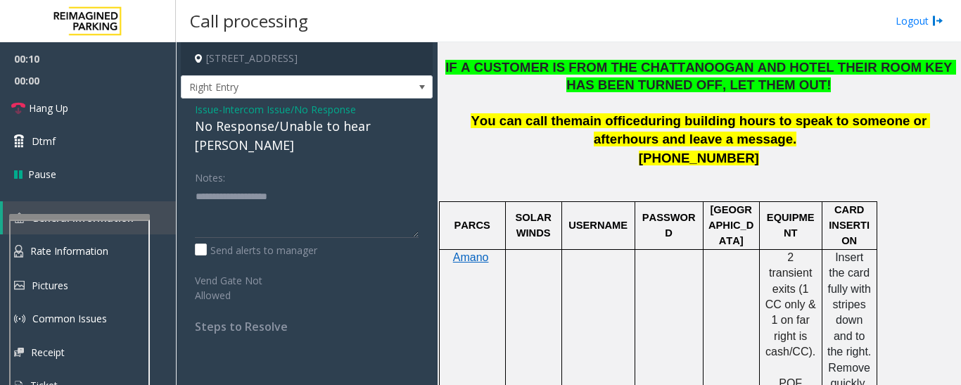
click at [301, 123] on div "No Response/Unable to hear [PERSON_NAME]" at bounding box center [307, 136] width 224 height 38
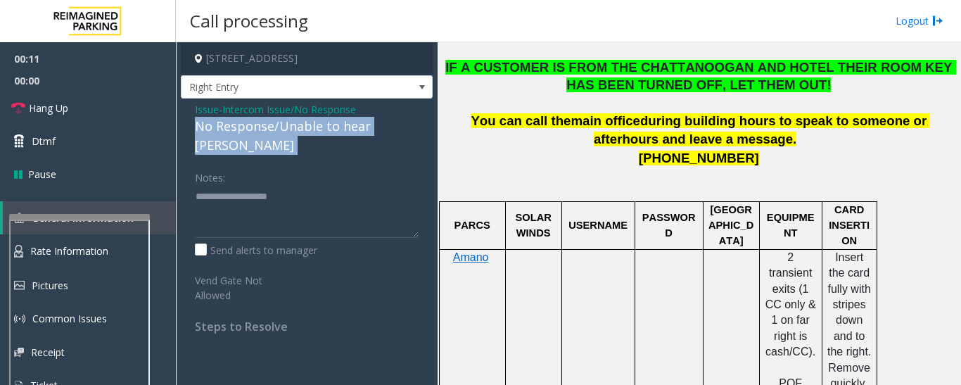
click at [301, 123] on div "No Response/Unable to hear [PERSON_NAME]" at bounding box center [307, 136] width 224 height 38
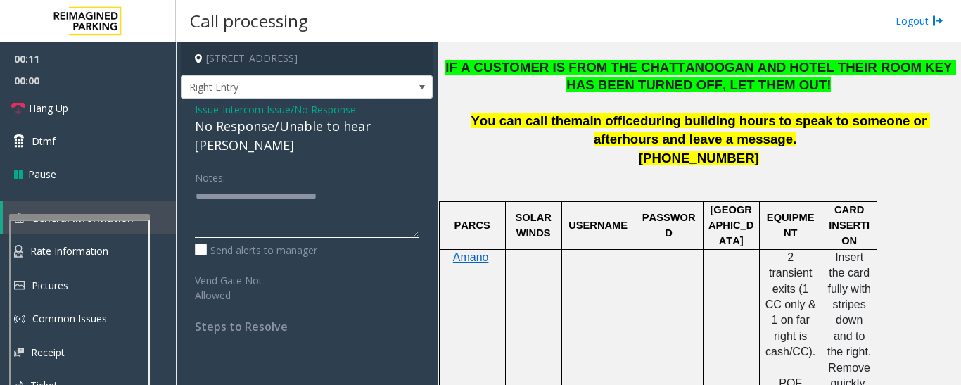
click at [386, 185] on textarea at bounding box center [307, 211] width 224 height 53
type textarea "**********"
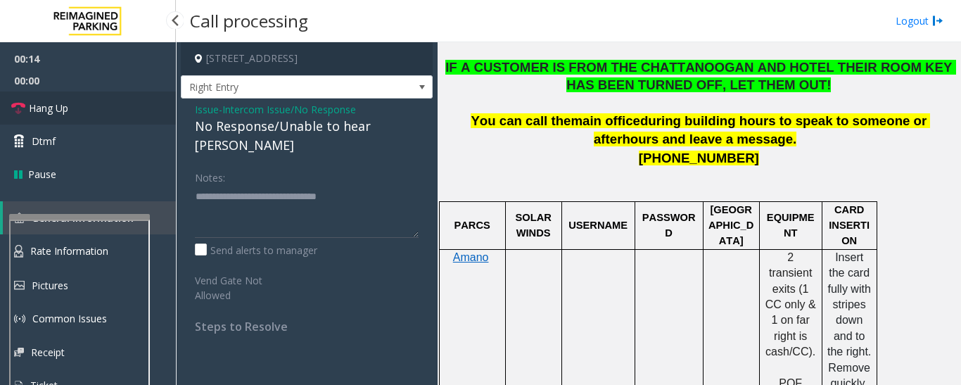
click at [73, 101] on link "Hang Up" at bounding box center [88, 107] width 176 height 33
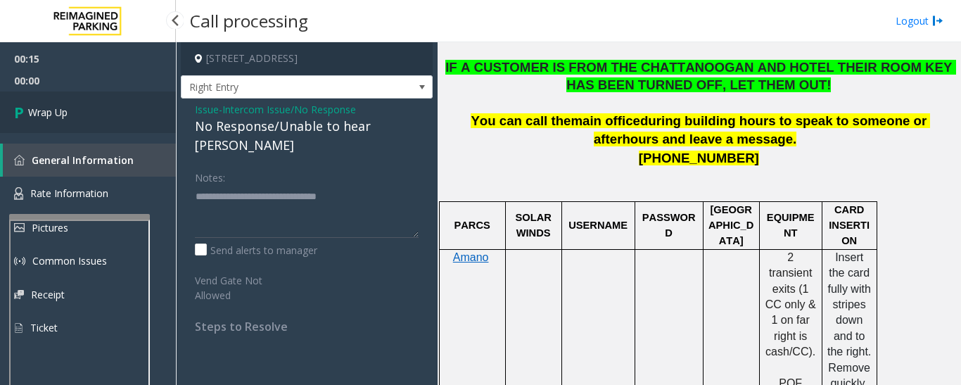
click at [63, 110] on span "Wrap Up" at bounding box center [47, 112] width 39 height 15
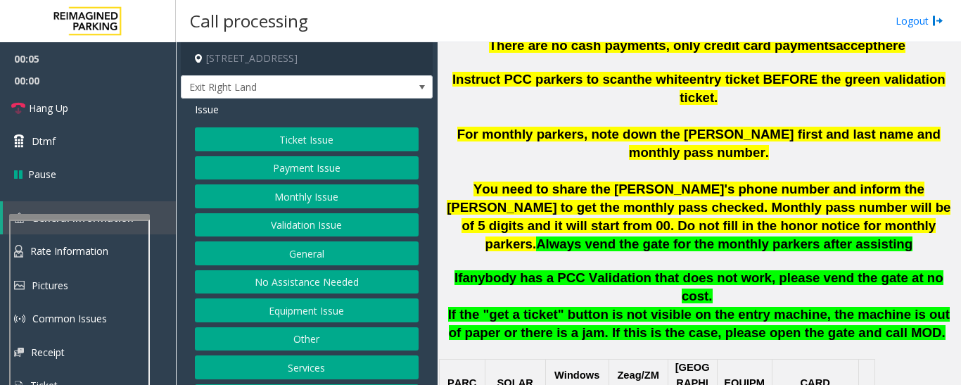
scroll to position [493, 0]
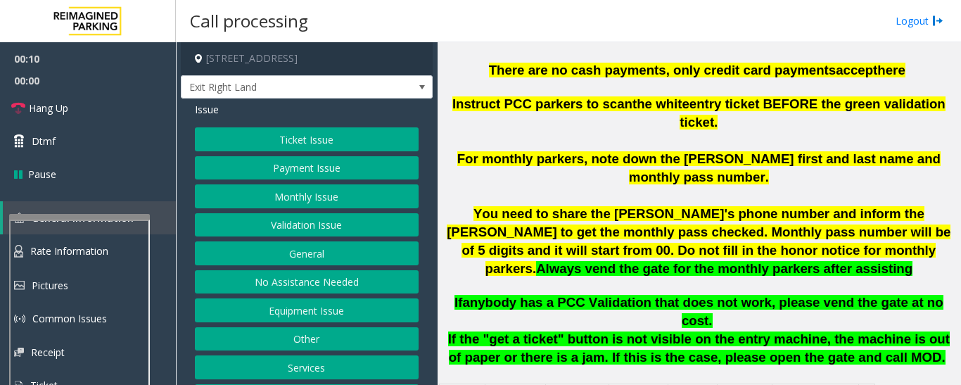
click at [215, 193] on button "Monthly Issue" at bounding box center [307, 196] width 224 height 24
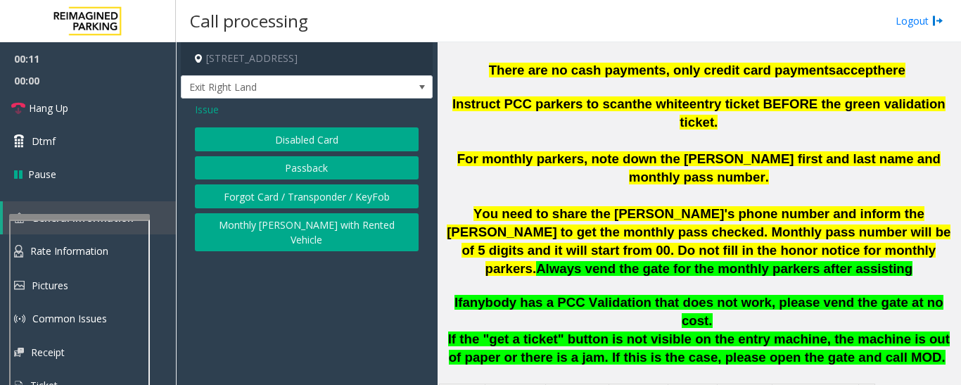
click at [280, 140] on button "Disabled Card" at bounding box center [307, 139] width 224 height 24
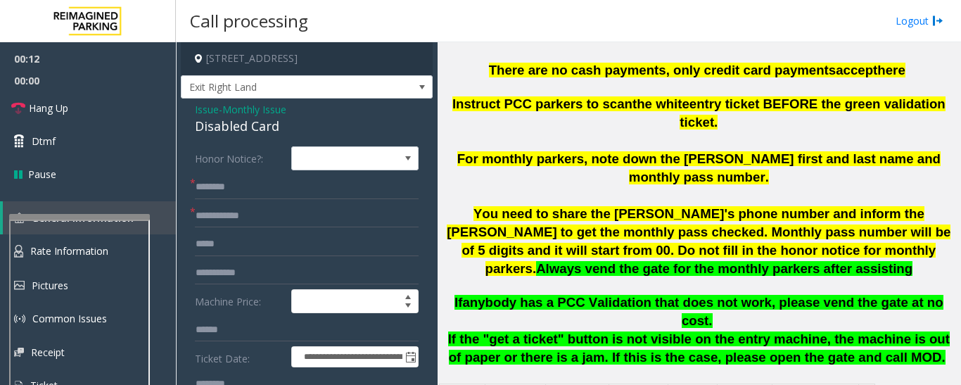
click at [258, 129] on div "Disabled Card" at bounding box center [307, 126] width 224 height 19
copy div "Disabled Card"
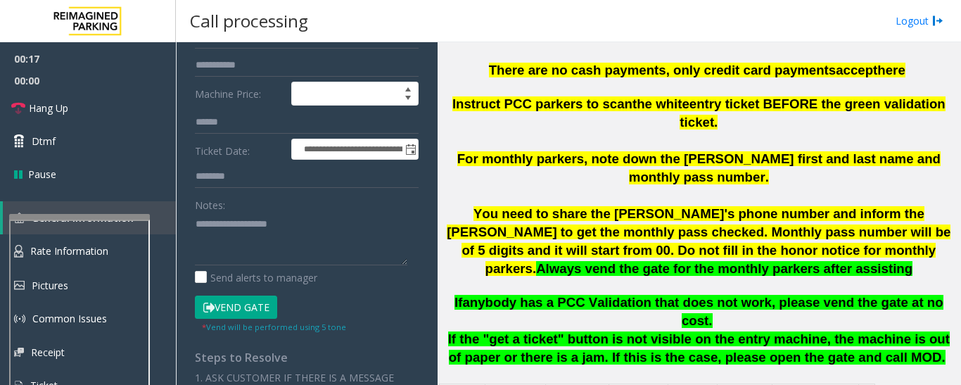
scroll to position [211, 0]
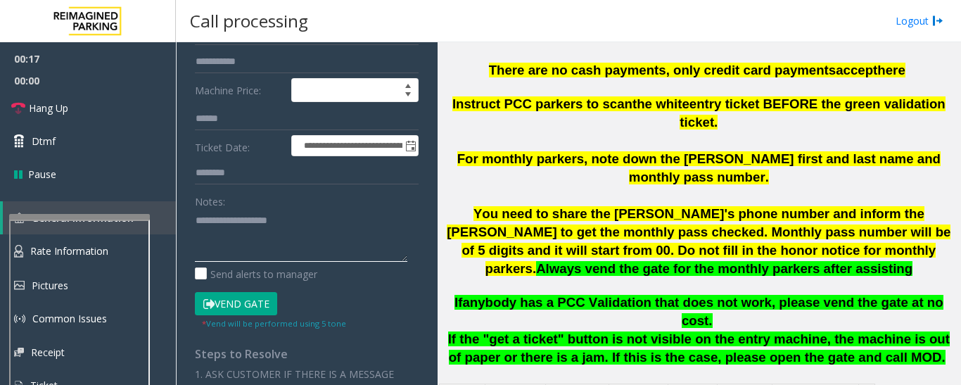
click at [257, 231] on textarea at bounding box center [301, 235] width 213 height 53
paste textarea "**********"
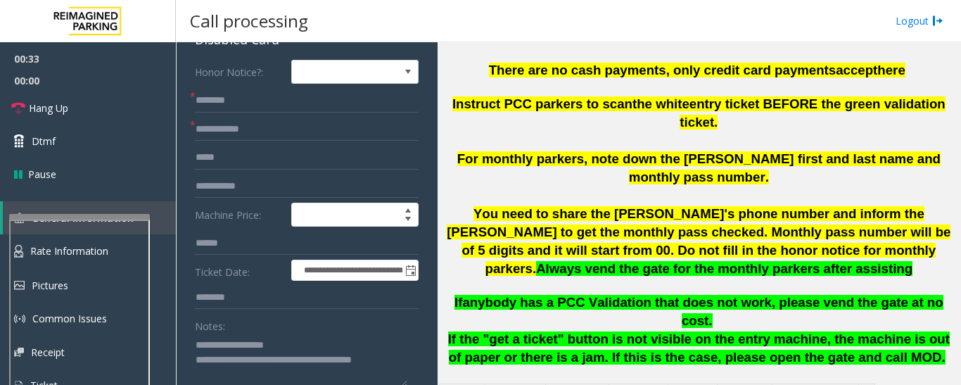
scroll to position [0, 0]
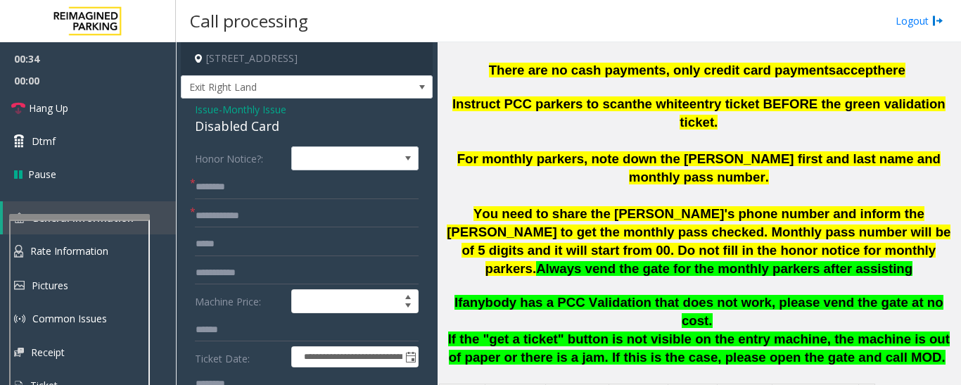
type textarea "**********"
click at [265, 187] on input "text" at bounding box center [307, 187] width 224 height 24
click at [200, 188] on input "*****" at bounding box center [307, 187] width 224 height 24
click at [210, 189] on input "*****" at bounding box center [307, 187] width 224 height 24
type input "*****"
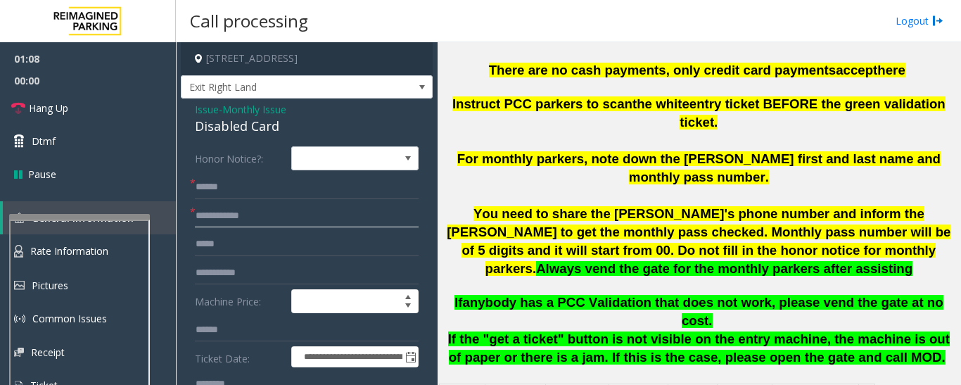
click at [232, 217] on input "text" at bounding box center [307, 216] width 224 height 24
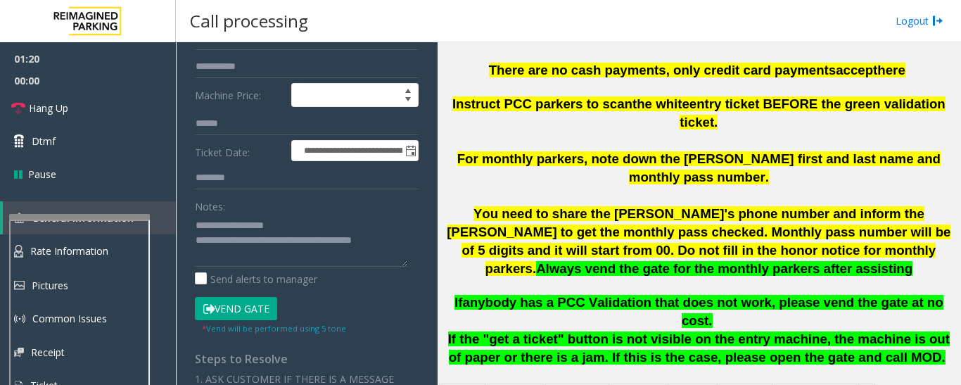
scroll to position [211, 0]
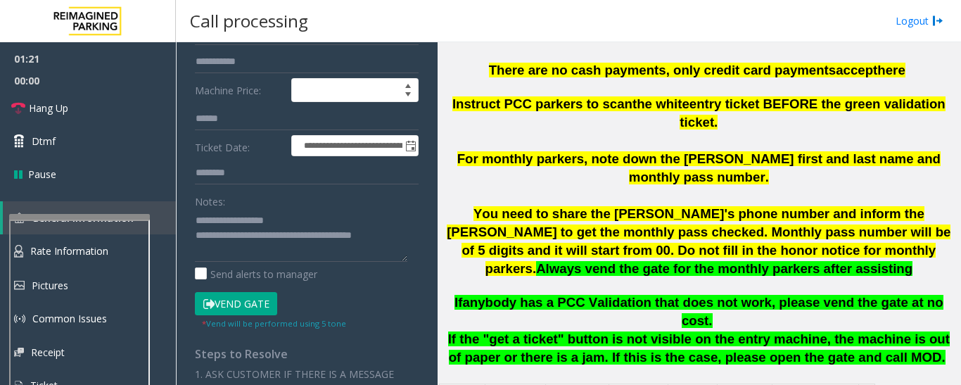
type input "*****"
click at [251, 312] on button "Vend Gate" at bounding box center [236, 304] width 82 height 24
click at [250, 259] on textarea at bounding box center [301, 235] width 213 height 53
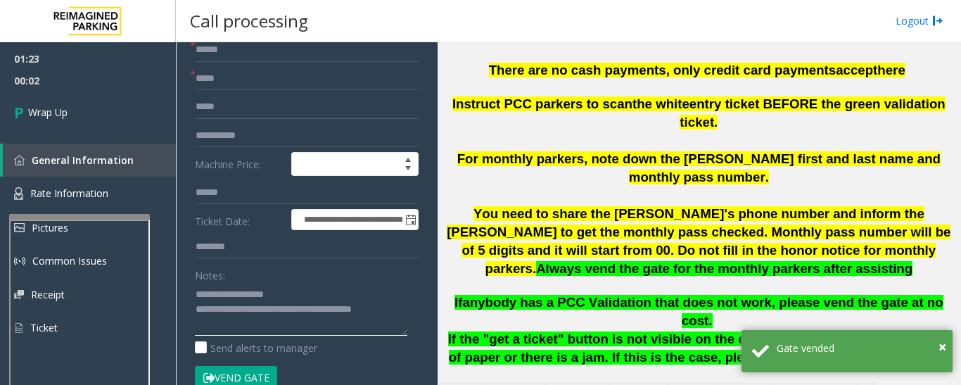
scroll to position [141, 0]
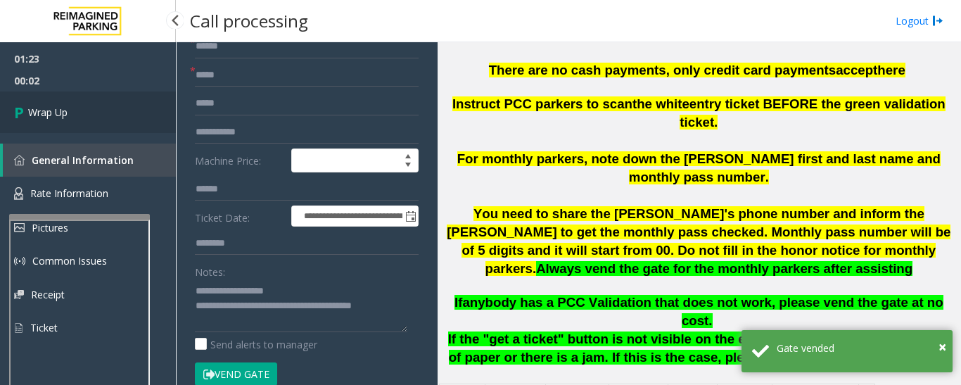
click at [42, 120] on link "Wrap Up" at bounding box center [88, 112] width 176 height 42
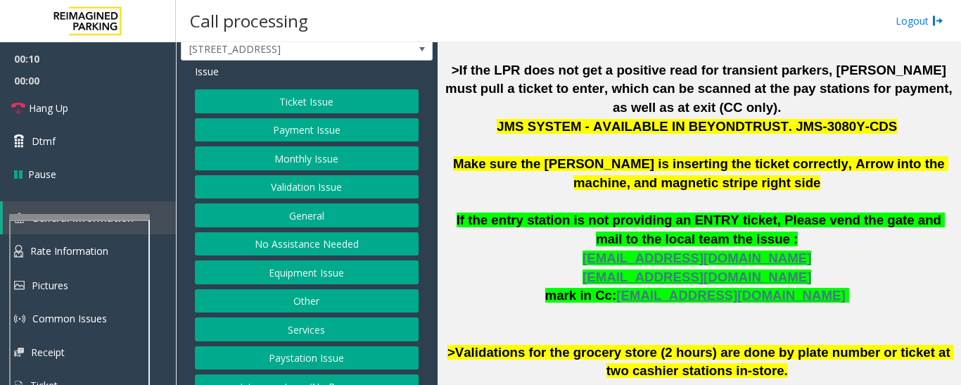
scroll to position [58, 0]
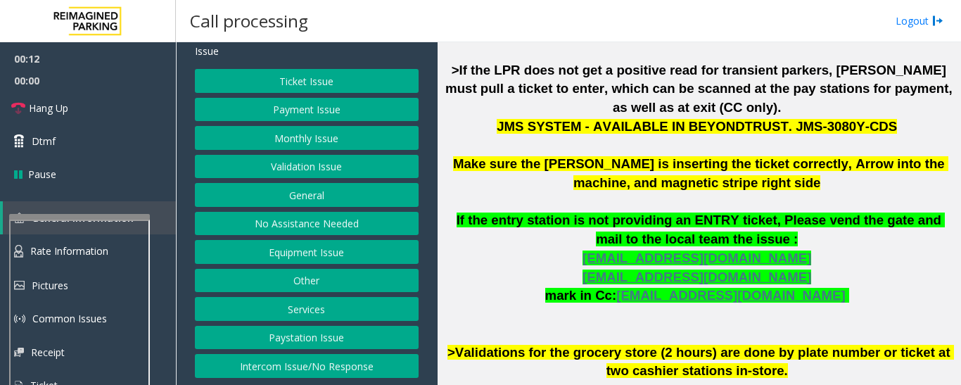
click at [312, 370] on button "Intercom Issue/No Response" at bounding box center [307, 366] width 224 height 24
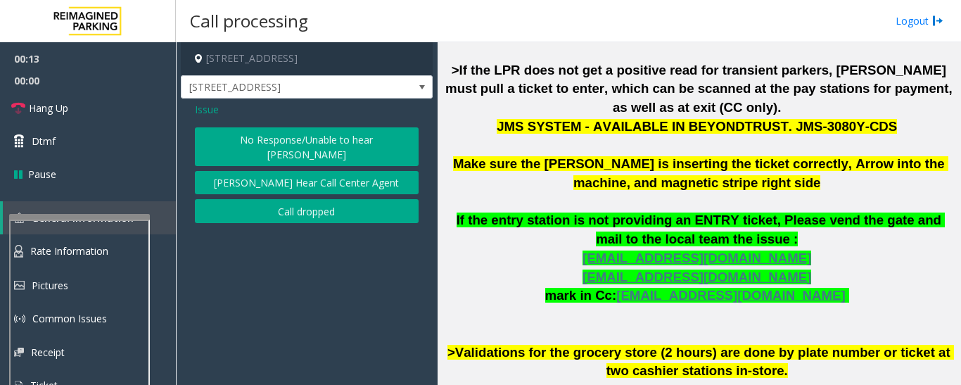
click at [316, 136] on button "No Response/Unable to hear [PERSON_NAME]" at bounding box center [307, 146] width 224 height 39
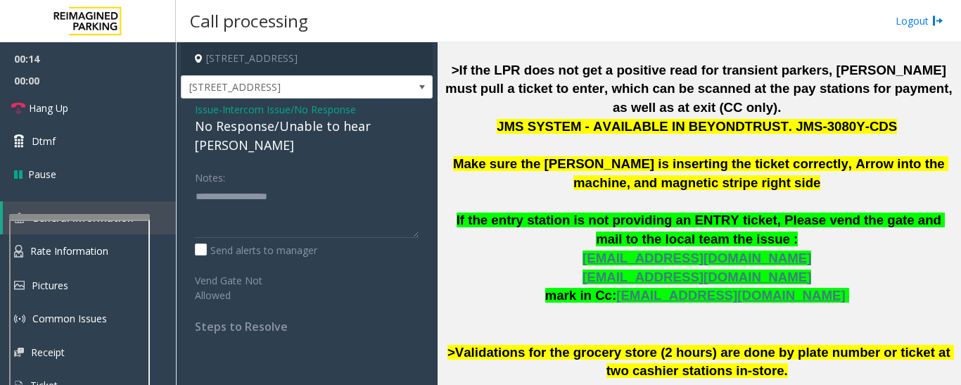
click at [317, 127] on div "No Response/Unable to hear [PERSON_NAME]" at bounding box center [307, 136] width 224 height 38
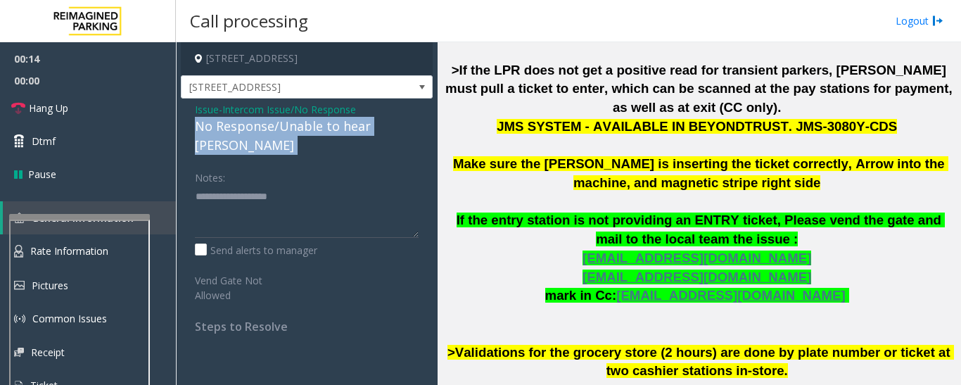
click at [317, 127] on div "No Response/Unable to hear [PERSON_NAME]" at bounding box center [307, 136] width 224 height 38
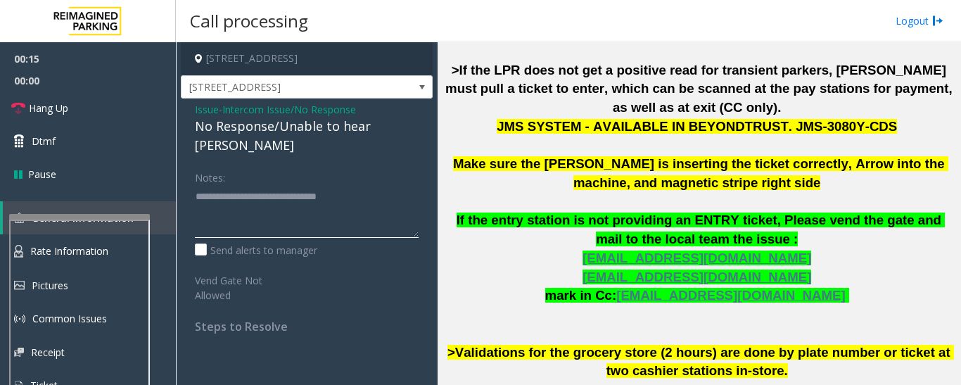
click at [378, 185] on textarea at bounding box center [307, 211] width 224 height 53
type textarea "**********"
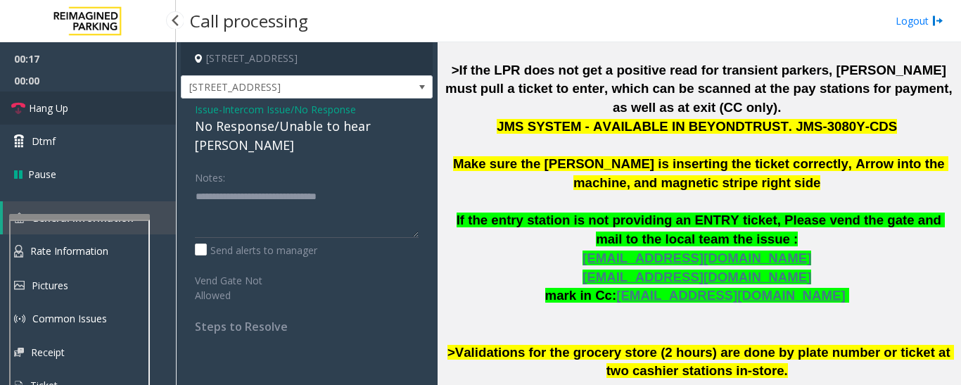
click at [4, 102] on link "Hang Up" at bounding box center [88, 107] width 176 height 33
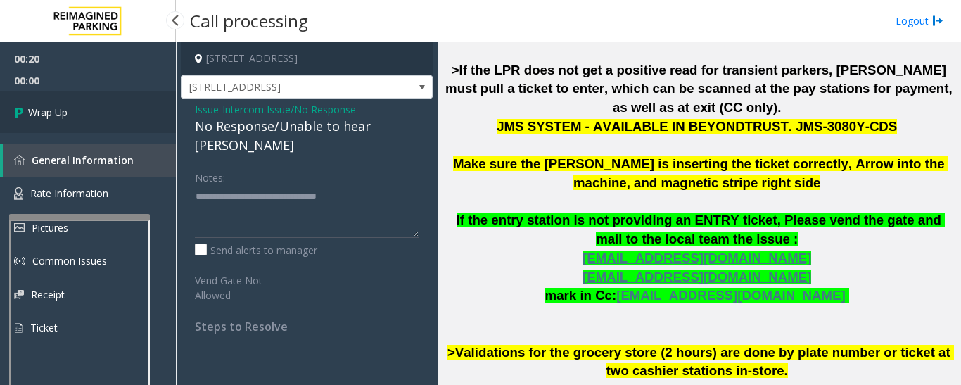
click at [16, 113] on icon at bounding box center [21, 112] width 14 height 23
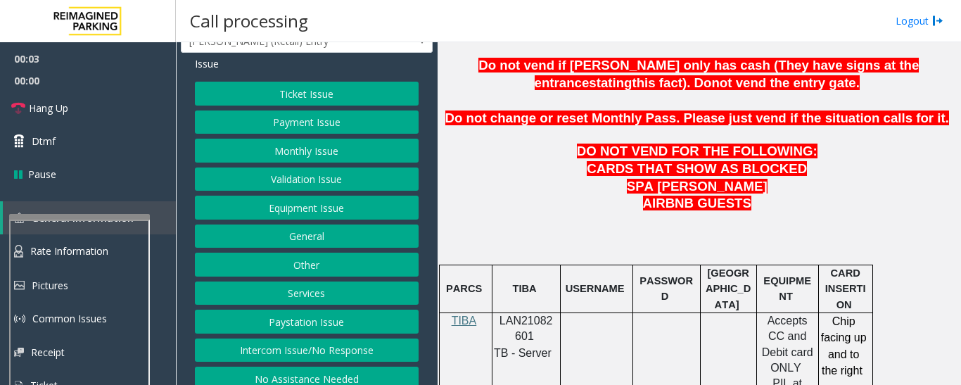
scroll to position [70, 0]
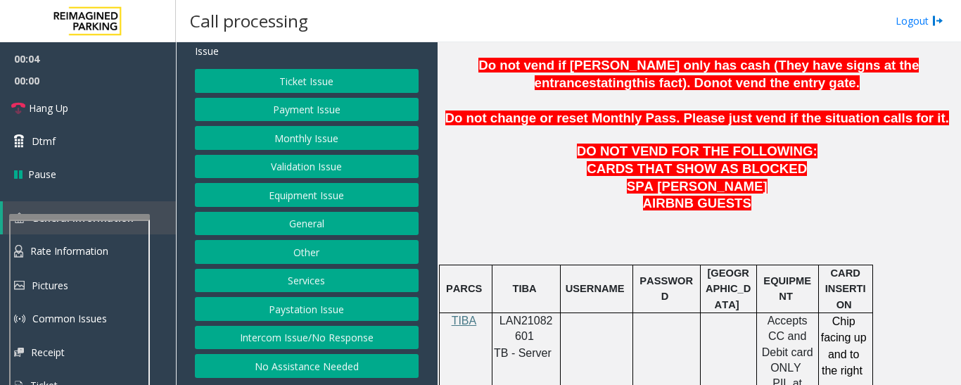
click at [357, 348] on button "Intercom Issue/No Response" at bounding box center [307, 338] width 224 height 24
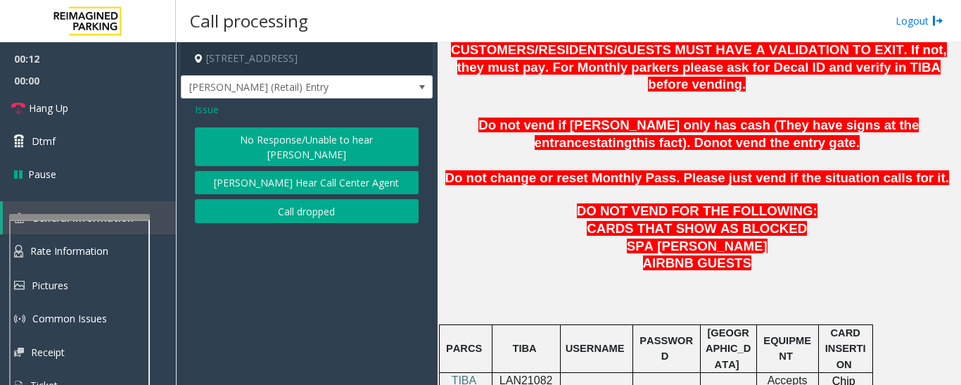
scroll to position [633, 0]
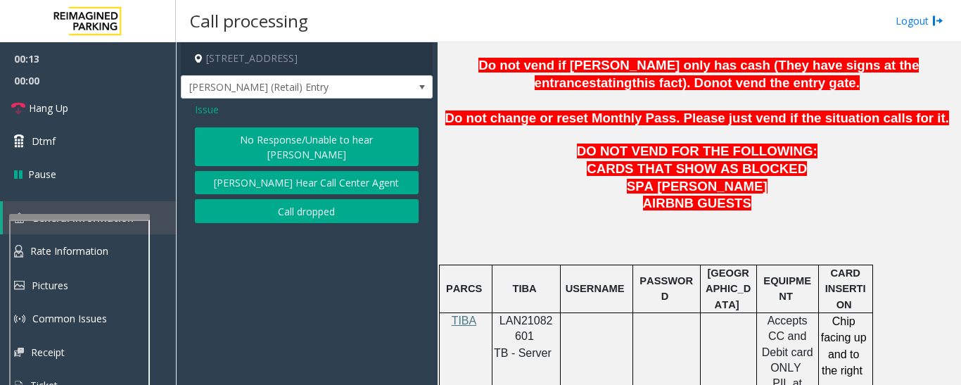
click at [520, 315] on span "LAN21082601" at bounding box center [526, 328] width 53 height 27
copy p "LAN21082601"
click at [215, 112] on span "Issue" at bounding box center [207, 109] width 24 height 15
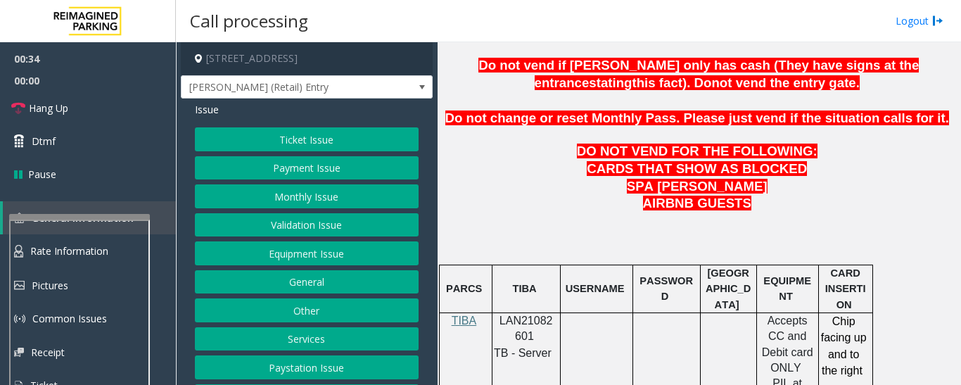
click at [286, 180] on button "Payment Issue" at bounding box center [307, 168] width 224 height 24
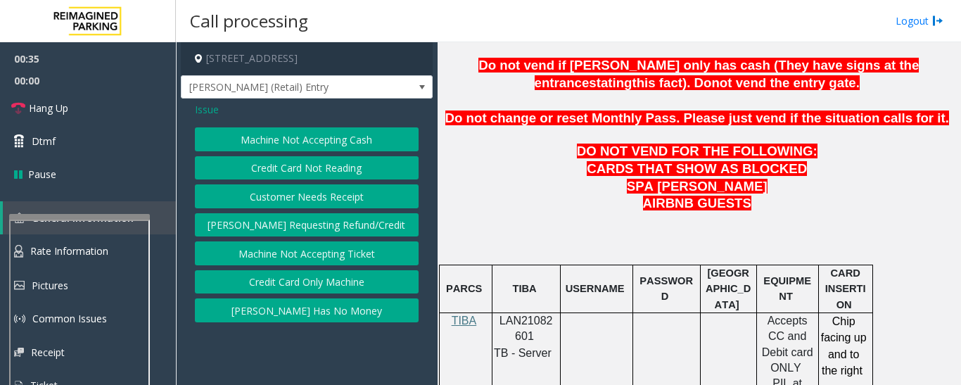
click at [211, 113] on span "Issue" at bounding box center [207, 109] width 24 height 15
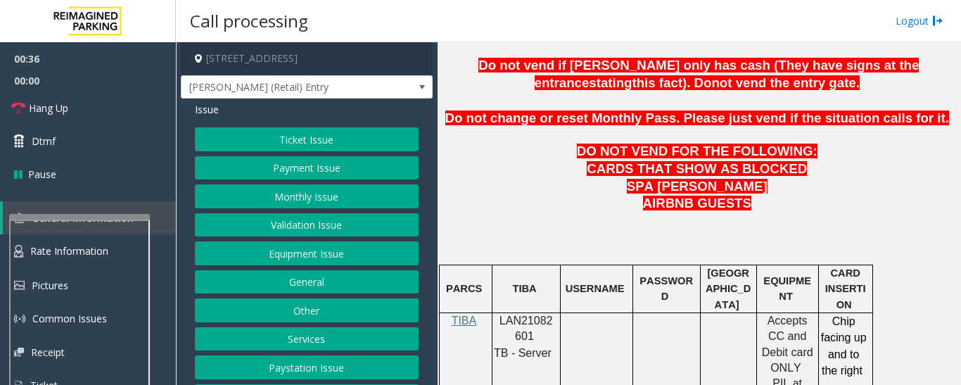
click at [291, 208] on button "Monthly Issue" at bounding box center [307, 196] width 224 height 24
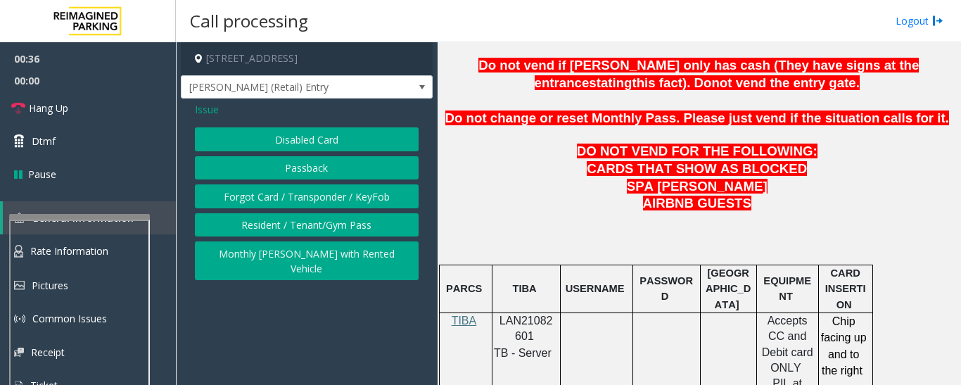
click at [351, 163] on button "Passback" at bounding box center [307, 168] width 224 height 24
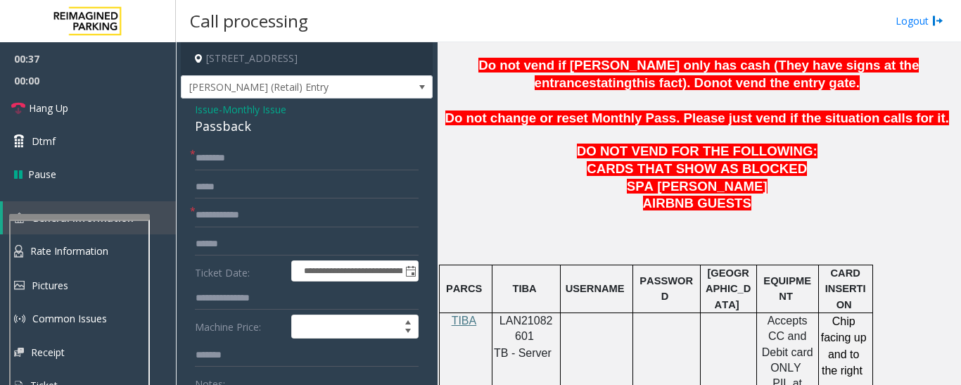
click at [224, 136] on div "Passback" at bounding box center [307, 126] width 224 height 19
copy div "Passback"
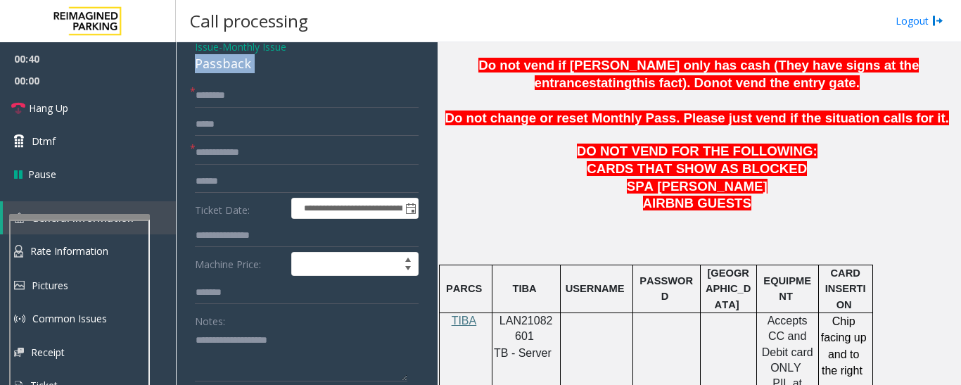
scroll to position [141, 0]
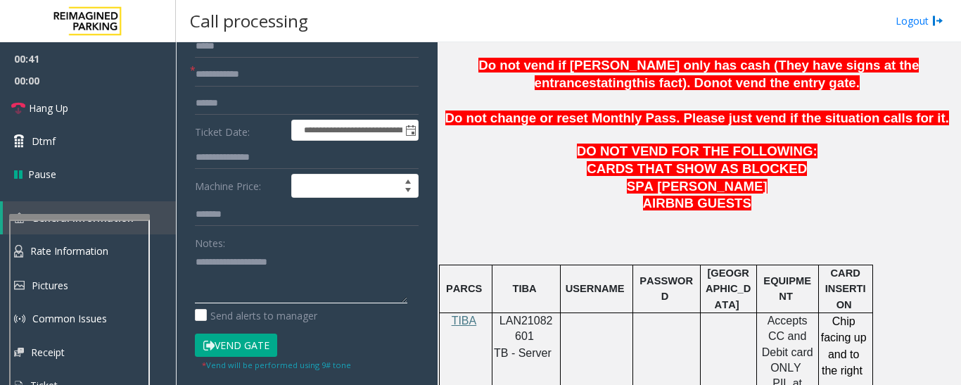
click at [248, 279] on textarea at bounding box center [301, 277] width 213 height 53
click at [278, 84] on input "text" at bounding box center [307, 75] width 224 height 24
type input "*****"
click at [251, 293] on textarea at bounding box center [301, 277] width 213 height 53
paste textarea "********"
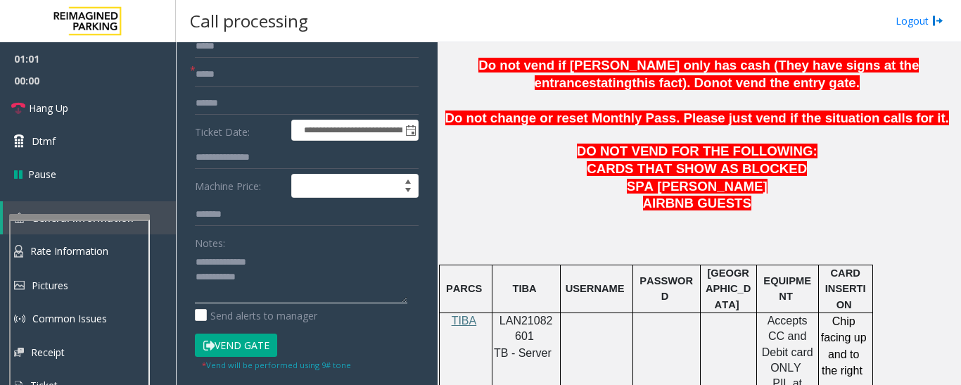
type textarea "**********"
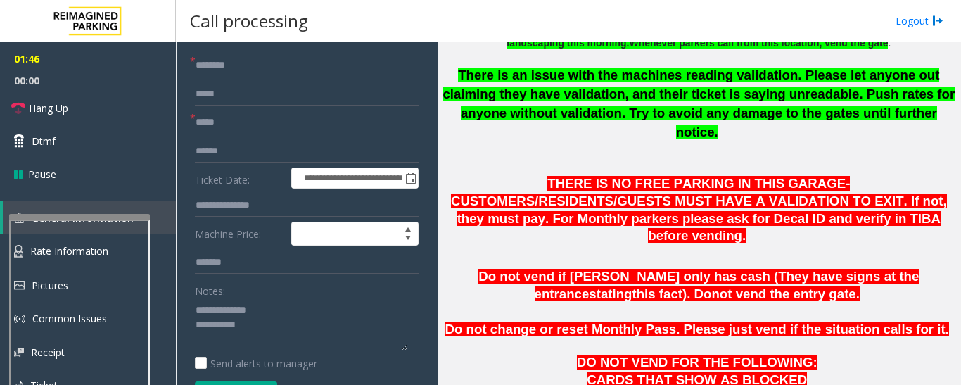
scroll to position [0, 0]
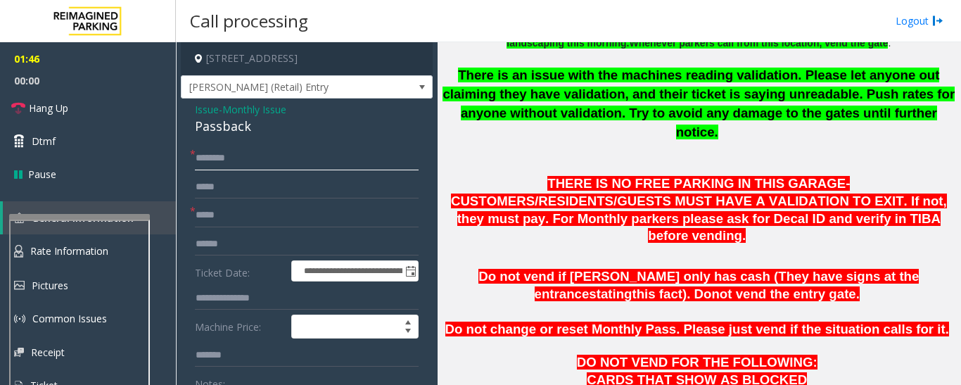
click at [245, 170] on input "text" at bounding box center [307, 158] width 224 height 24
click at [209, 170] on input "*******" at bounding box center [307, 158] width 224 height 24
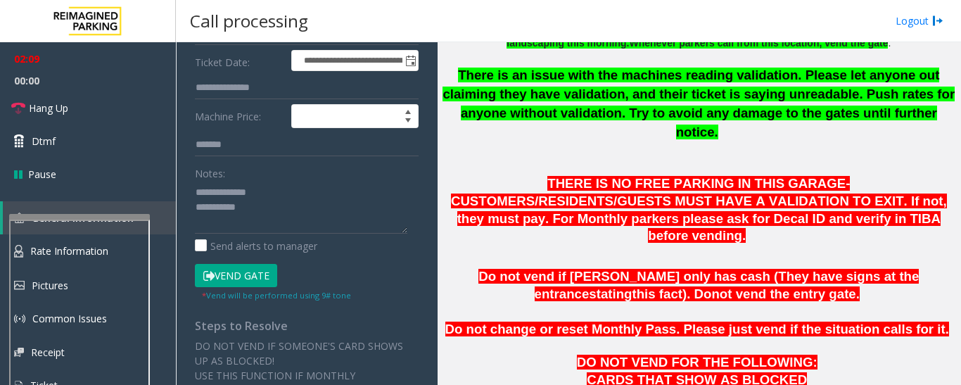
scroll to position [211, 0]
type input "********"
click at [237, 285] on button "Vend Gate" at bounding box center [236, 275] width 82 height 24
click at [270, 225] on textarea at bounding box center [301, 206] width 213 height 53
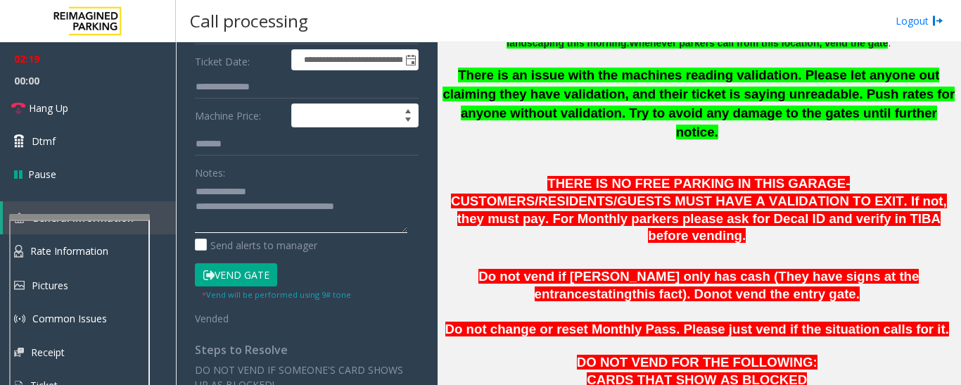
click at [244, 225] on textarea at bounding box center [301, 206] width 213 height 53
click at [249, 219] on textarea at bounding box center [301, 206] width 213 height 53
click at [106, 106] on link "Hang Up" at bounding box center [88, 107] width 176 height 33
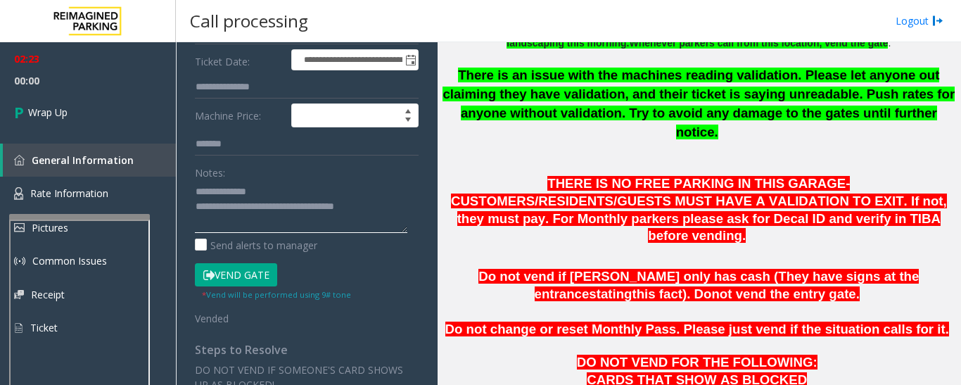
click at [246, 221] on textarea at bounding box center [301, 206] width 213 height 53
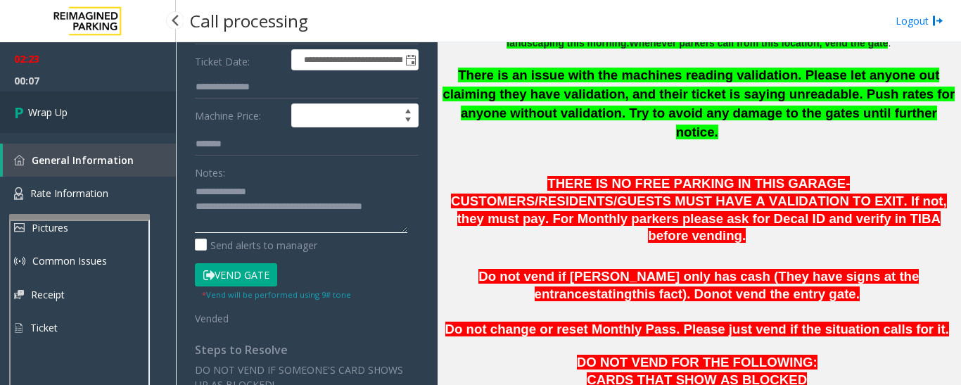
type textarea "**********"
click at [52, 103] on link "Wrap Up" at bounding box center [88, 112] width 176 height 42
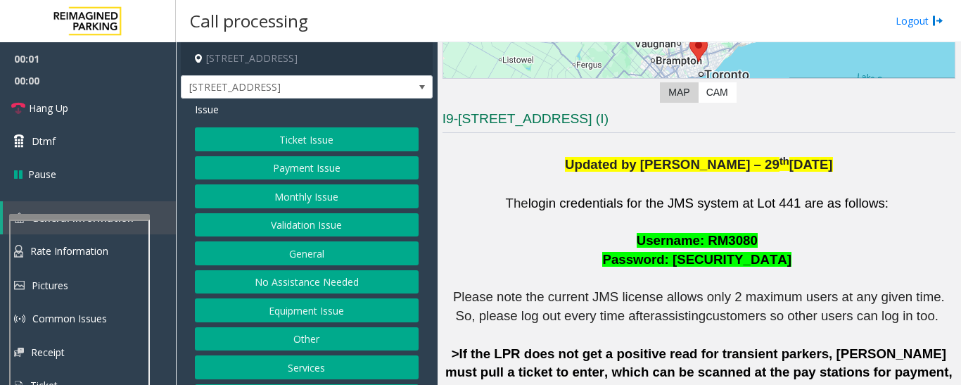
scroll to position [352, 0]
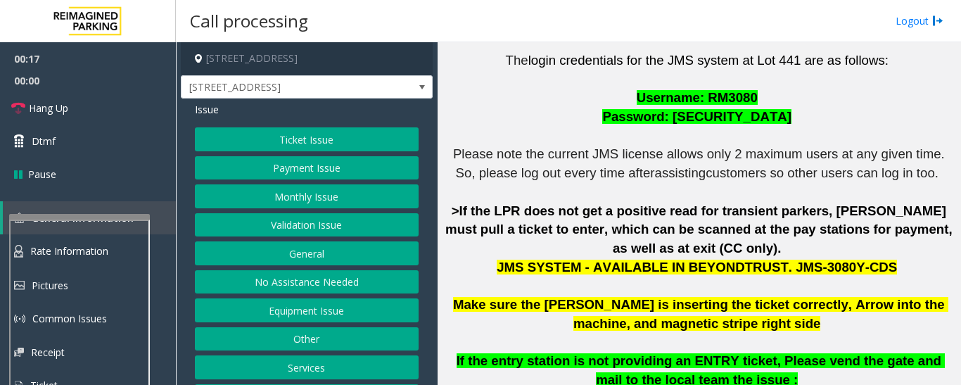
click at [280, 219] on button "Validation Issue" at bounding box center [307, 225] width 224 height 24
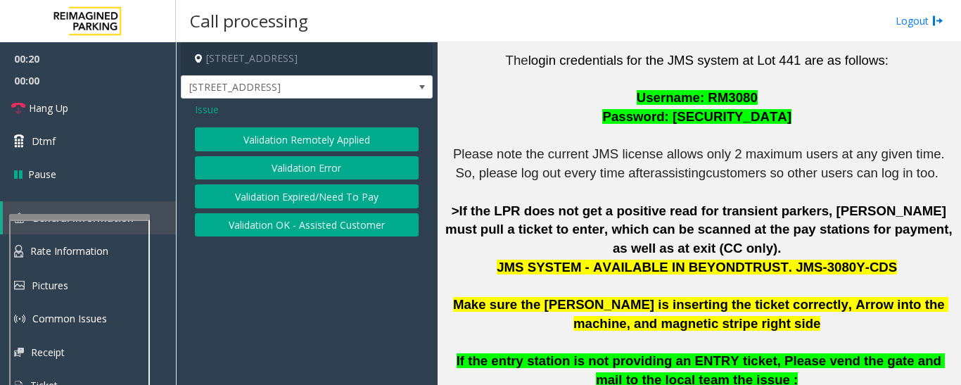
click at [307, 196] on button "Validation Expired/Need To Pay" at bounding box center [307, 196] width 224 height 24
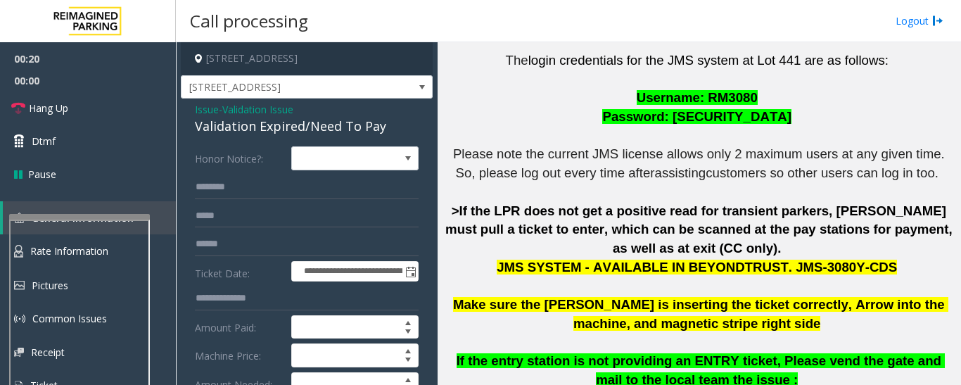
click at [307, 125] on div "Validation Expired/Need To Pay" at bounding box center [307, 126] width 224 height 19
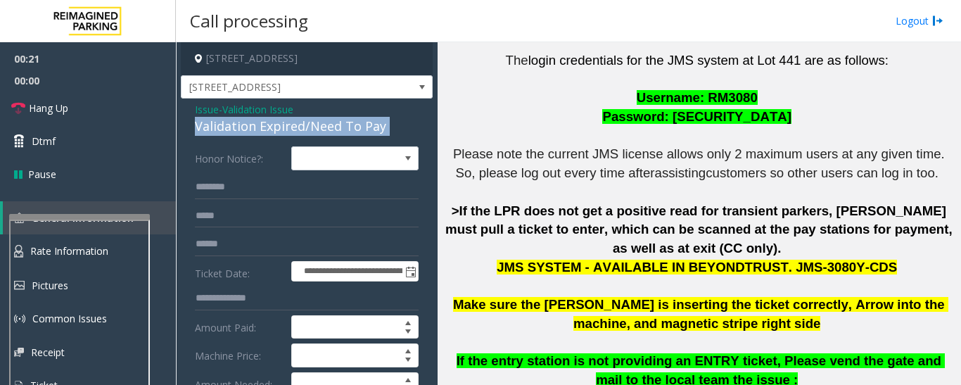
click at [307, 125] on div "Validation Expired/Need To Pay" at bounding box center [307, 126] width 224 height 19
copy div "Validation Expired/Need To Pay"
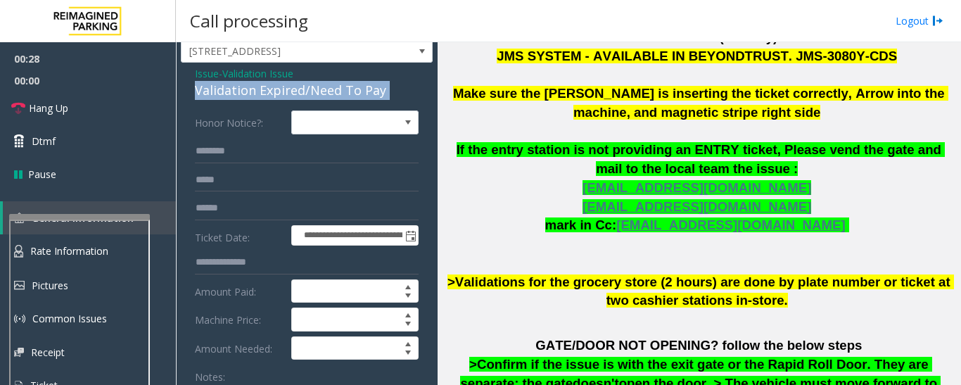
scroll to position [70, 0]
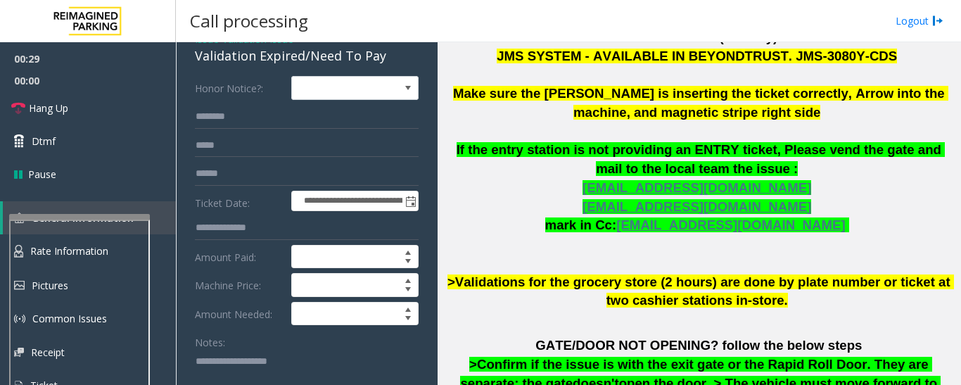
click at [241, 369] on textarea at bounding box center [301, 376] width 213 height 53
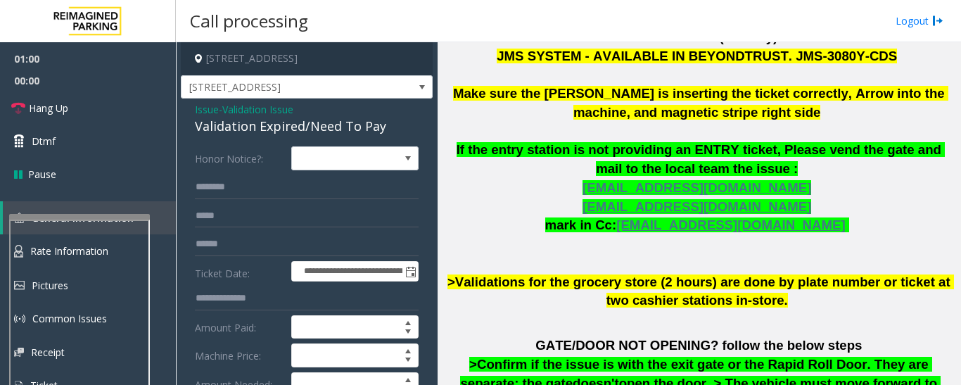
type textarea "******"
click at [208, 107] on span "Issue" at bounding box center [207, 109] width 24 height 15
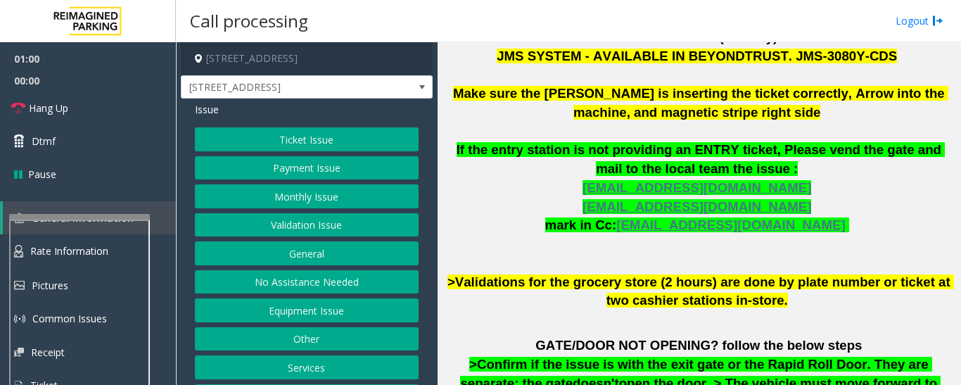
click at [304, 225] on button "Validation Issue" at bounding box center [307, 225] width 224 height 24
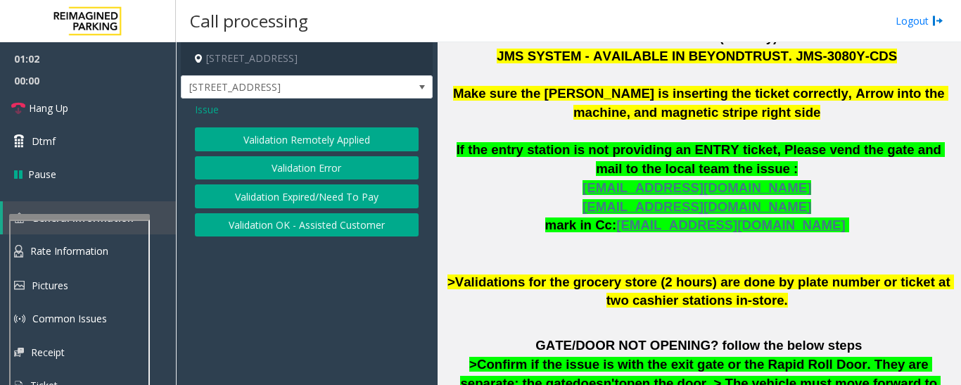
click at [328, 163] on button "Validation Error" at bounding box center [307, 168] width 224 height 24
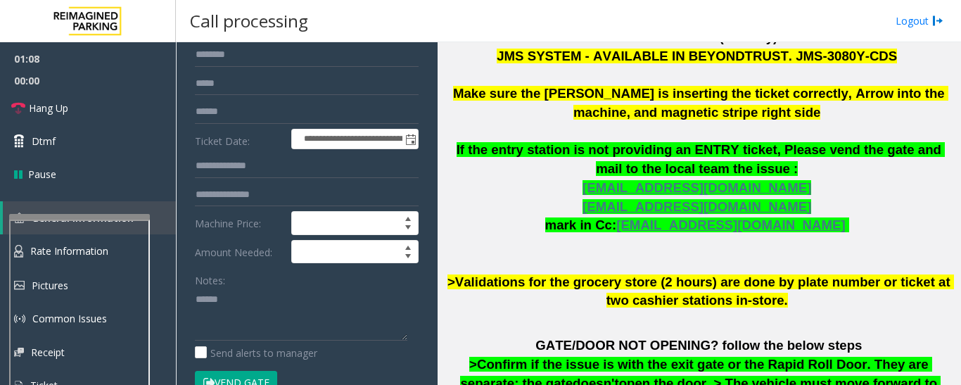
scroll to position [141, 0]
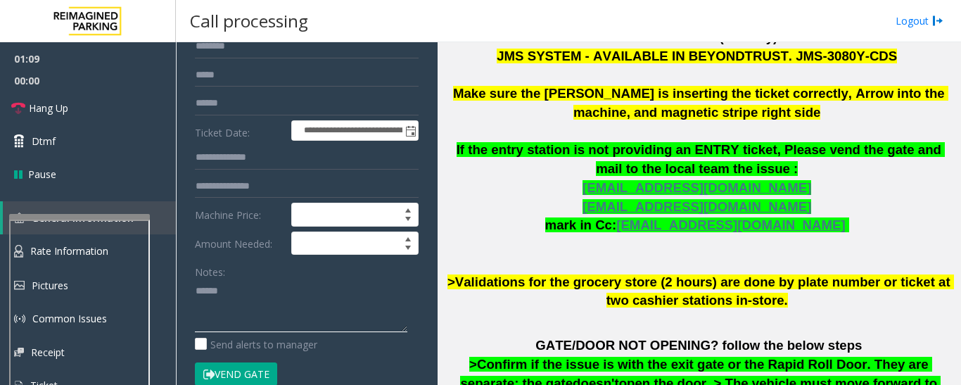
click at [201, 310] on textarea at bounding box center [301, 305] width 213 height 53
click at [234, 296] on textarea at bounding box center [301, 305] width 213 height 53
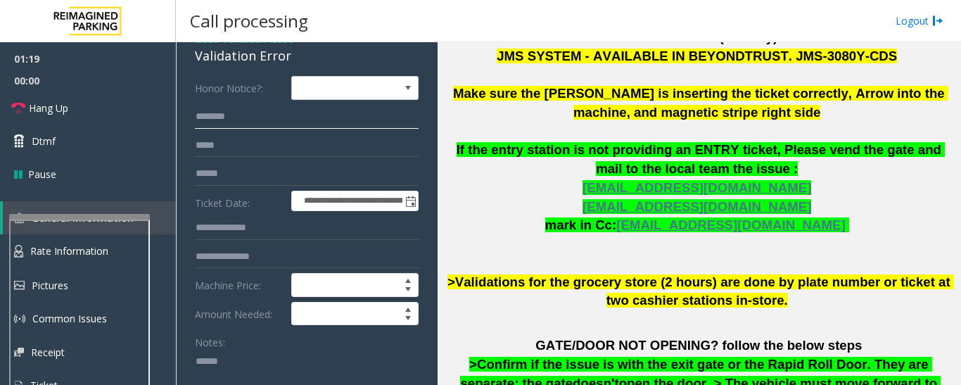
click at [267, 125] on input "text" at bounding box center [307, 117] width 224 height 24
type input "******"
click at [267, 170] on input "text" at bounding box center [307, 174] width 224 height 24
type input "********"
click at [244, 110] on input "******" at bounding box center [307, 117] width 224 height 24
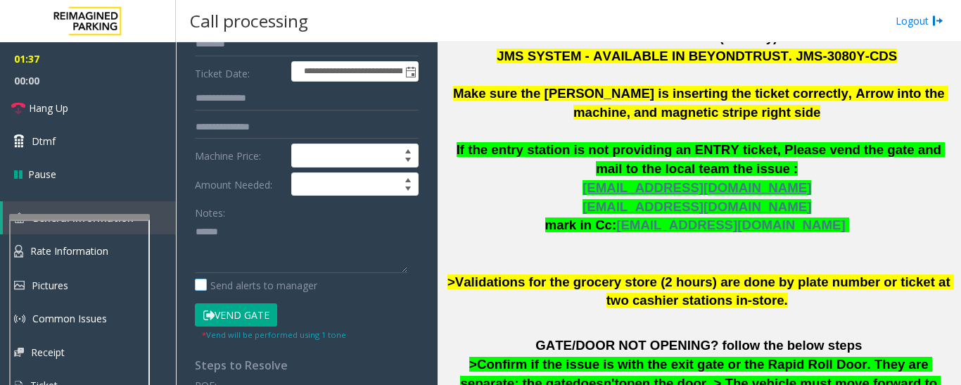
scroll to position [211, 0]
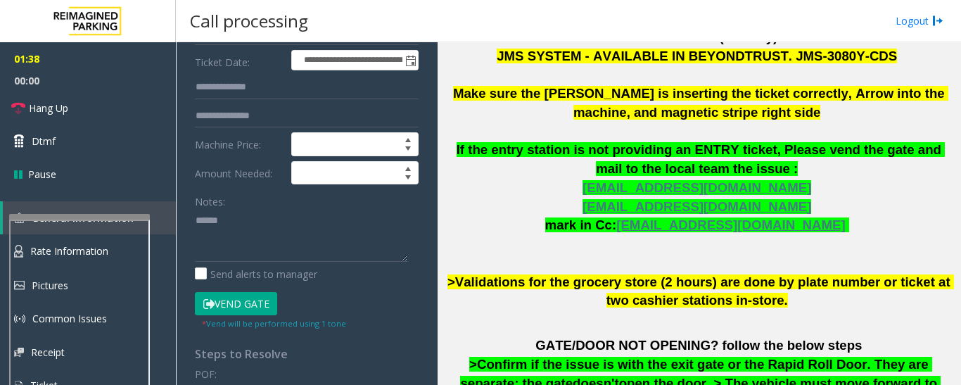
type input "******"
click at [268, 232] on textarea at bounding box center [301, 235] width 213 height 53
paste textarea "**********"
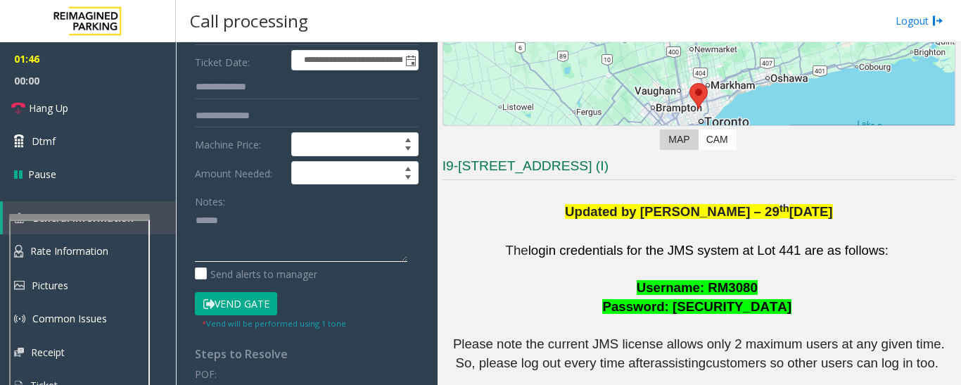
scroll to position [0, 0]
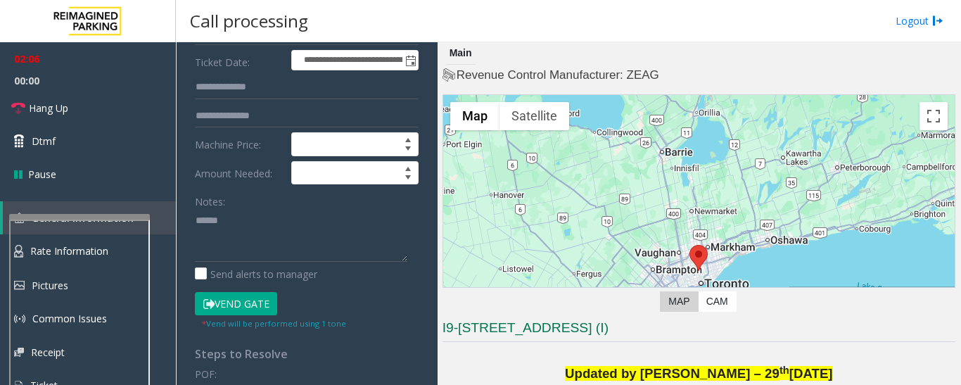
click at [210, 294] on button "Vend Gate" at bounding box center [236, 304] width 82 height 24
click at [261, 217] on textarea at bounding box center [301, 235] width 213 height 53
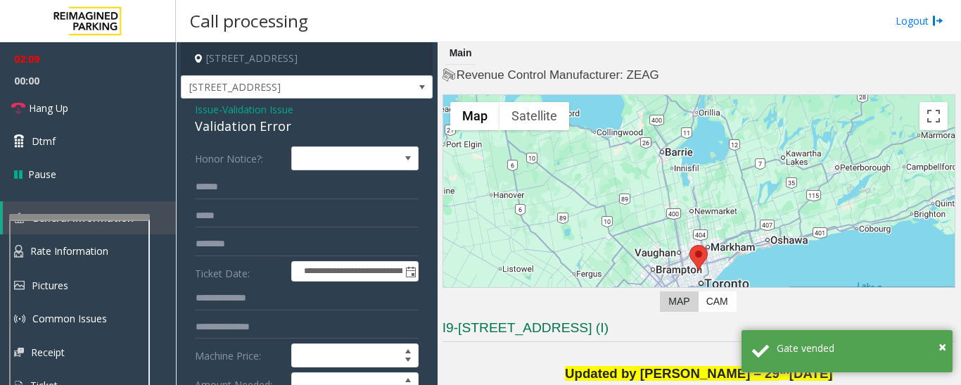
click at [275, 131] on div "Validation Error" at bounding box center [307, 126] width 224 height 19
copy div "Validation Error"
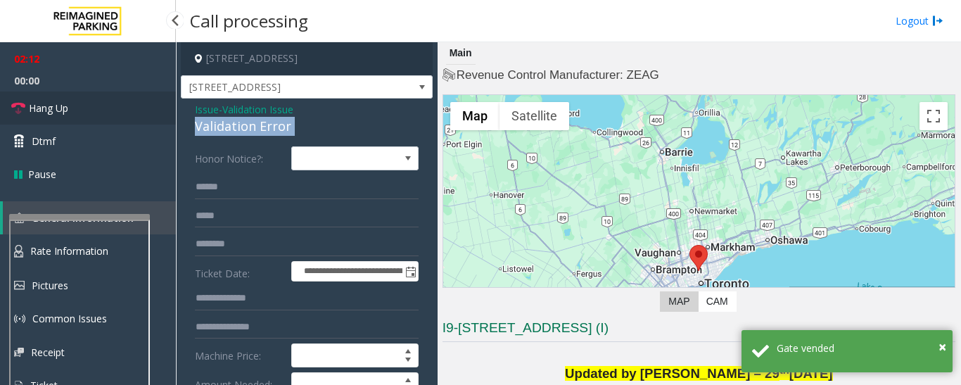
click at [28, 107] on link "Hang Up" at bounding box center [88, 107] width 176 height 33
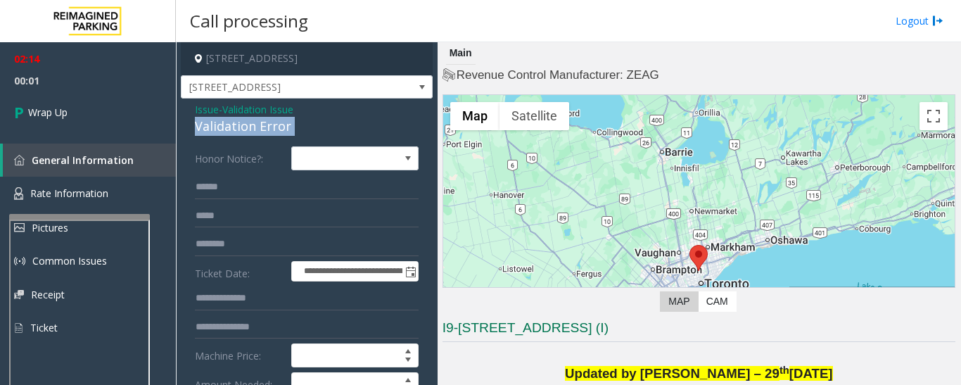
scroll to position [211, 0]
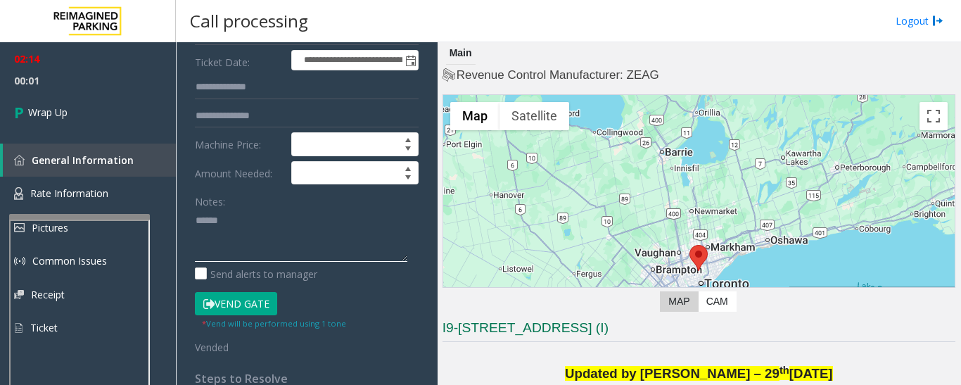
click at [247, 237] on textarea at bounding box center [301, 235] width 213 height 53
paste textarea "**********"
click at [316, 222] on textarea at bounding box center [301, 235] width 213 height 53
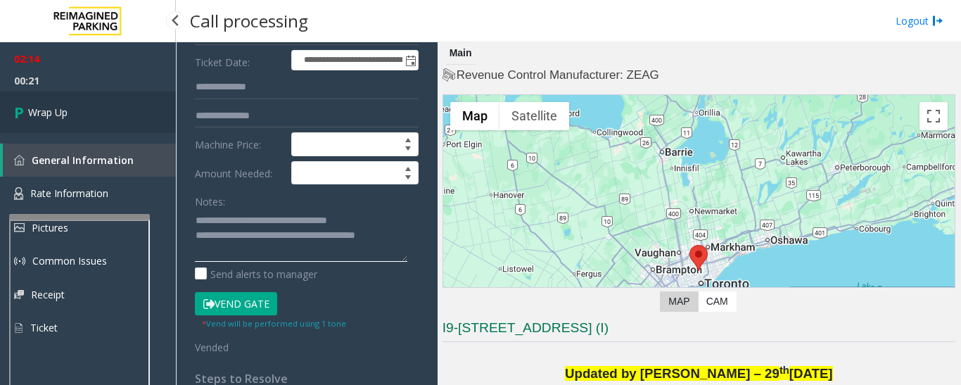
type textarea "**********"
click at [58, 108] on span "Wrap Up" at bounding box center [47, 112] width 39 height 15
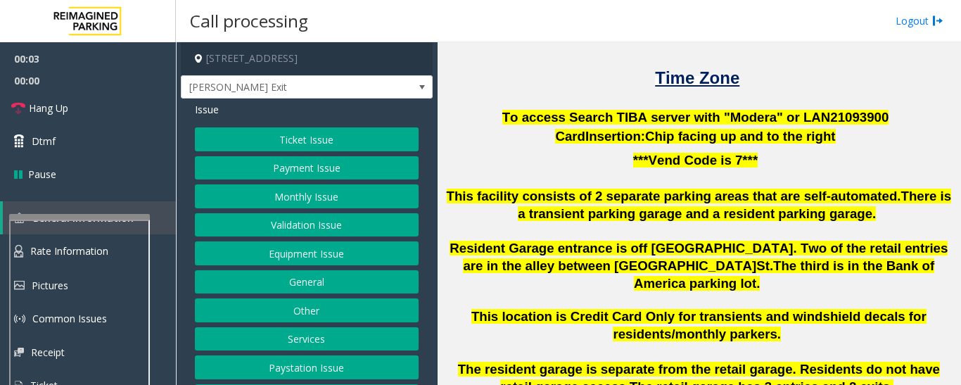
scroll to position [352, 0]
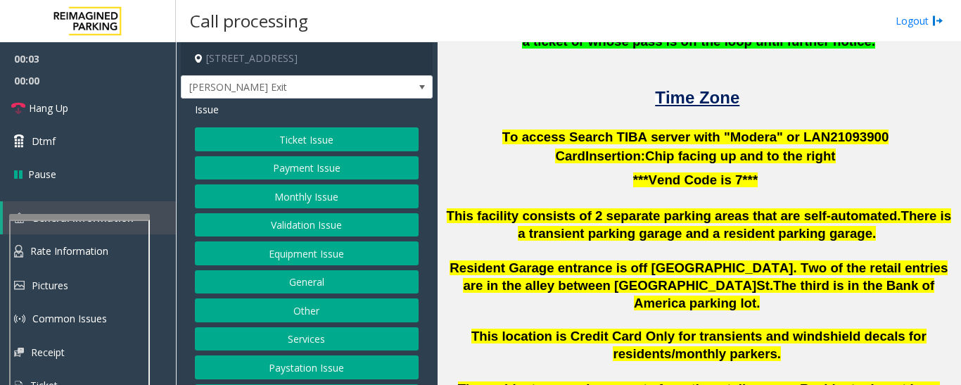
click at [833, 140] on span "To access Search TIBA server with "Modera" or LAN21093" at bounding box center [684, 136] width 365 height 15
copy p "LAN21093 900"
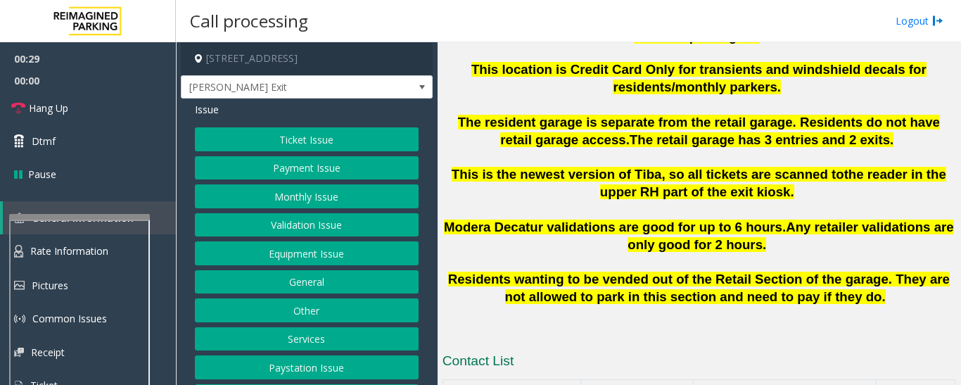
scroll to position [633, 0]
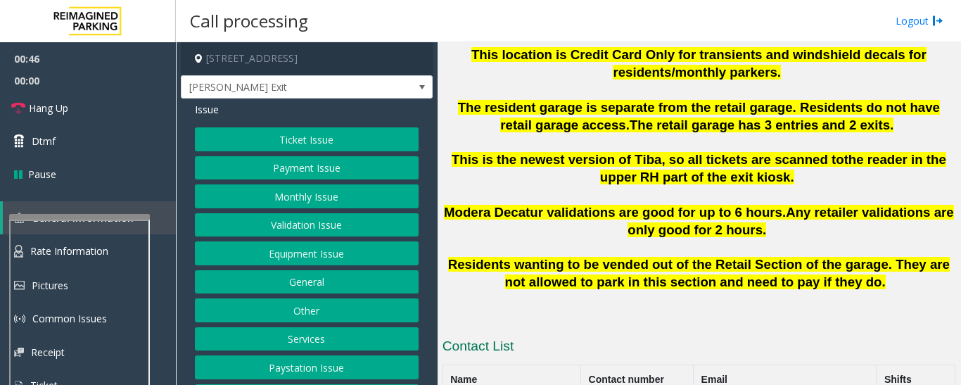
click at [326, 225] on button "Validation Issue" at bounding box center [307, 225] width 224 height 24
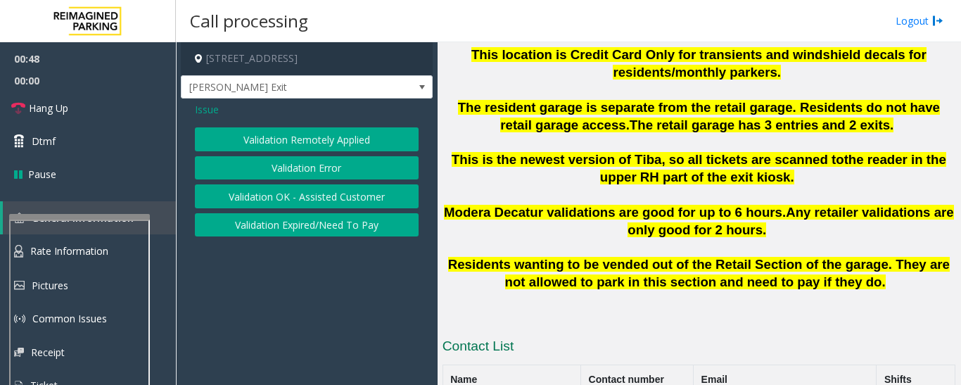
click at [310, 233] on button "Validation Expired/Need To Pay" at bounding box center [307, 225] width 224 height 24
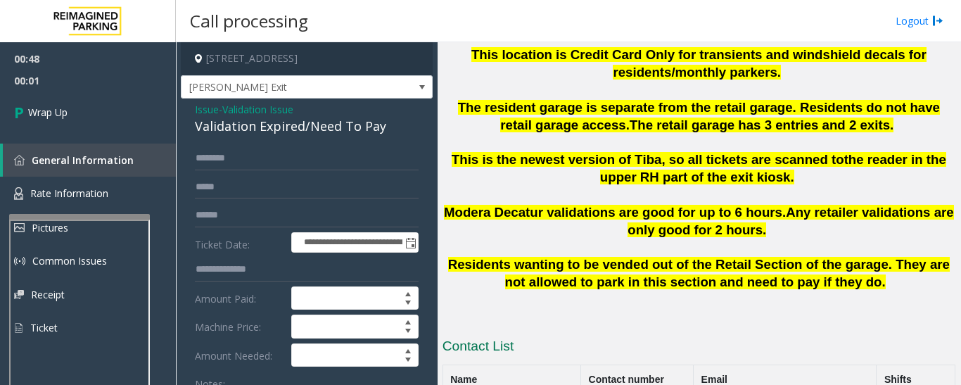
click at [251, 116] on span "Validation Issue" at bounding box center [257, 109] width 71 height 15
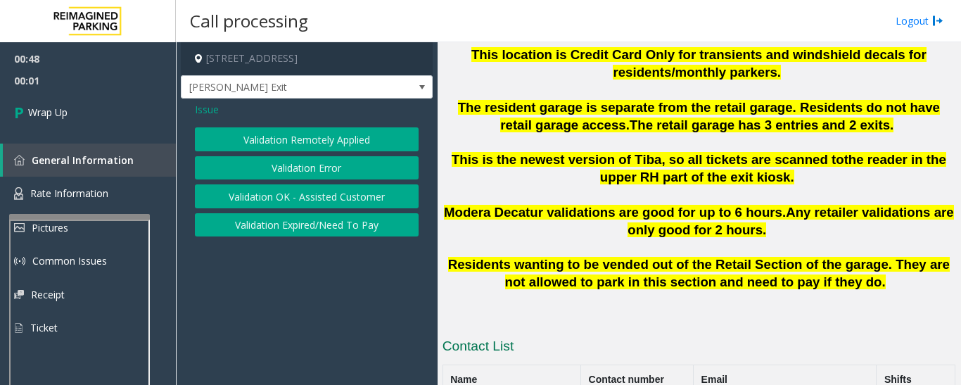
click at [251, 116] on div "Issue" at bounding box center [307, 109] width 224 height 15
click at [294, 222] on button "Validation Expired/Need To Pay" at bounding box center [307, 225] width 224 height 24
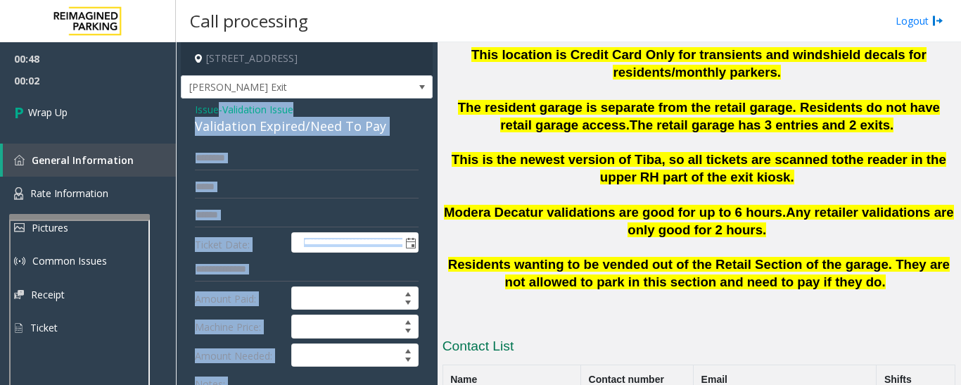
click at [298, 134] on div "Validation Expired/Need To Pay" at bounding box center [307, 126] width 224 height 19
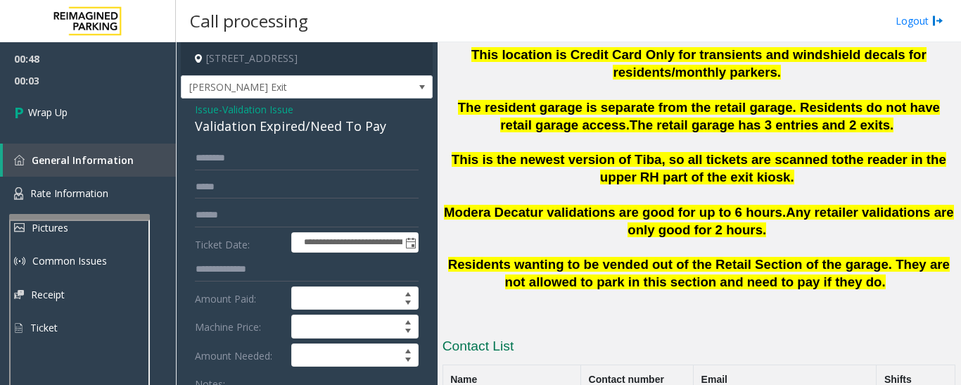
click at [298, 134] on div "Validation Expired/Need To Pay" at bounding box center [307, 126] width 224 height 19
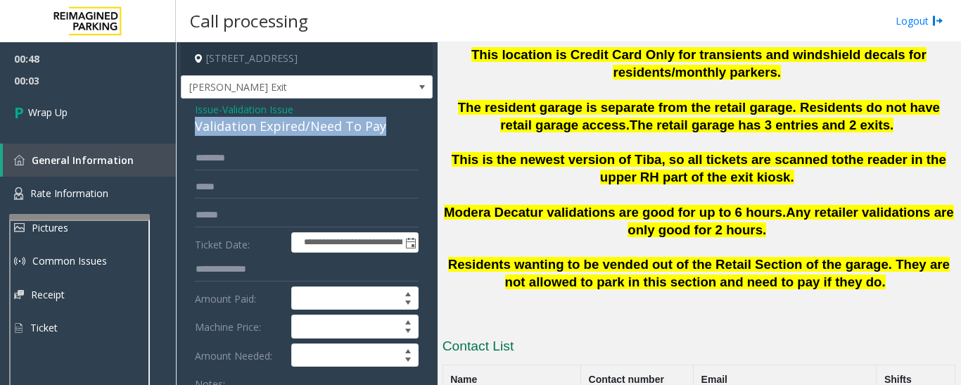
click at [298, 134] on div "Validation Expired/Need To Pay" at bounding box center [307, 126] width 224 height 19
copy div "Validation Expired/Need To Pay"
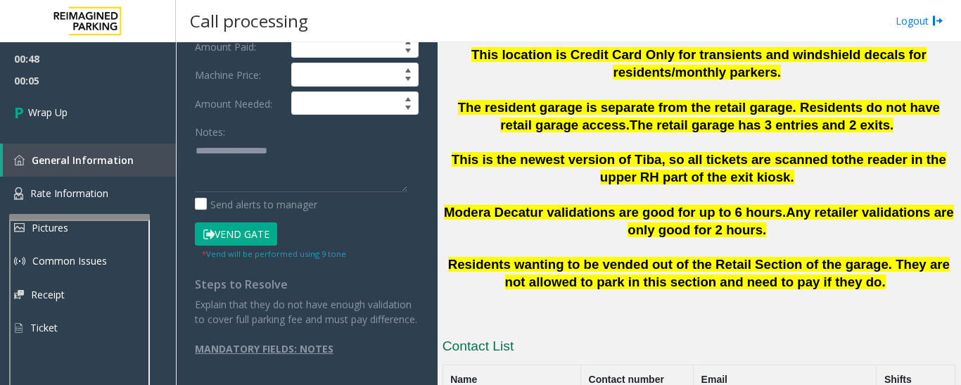
click at [275, 177] on div "Notes: Send alerts to manager" at bounding box center [307, 166] width 224 height 92
click at [293, 153] on textarea at bounding box center [301, 165] width 213 height 53
paste textarea "**********"
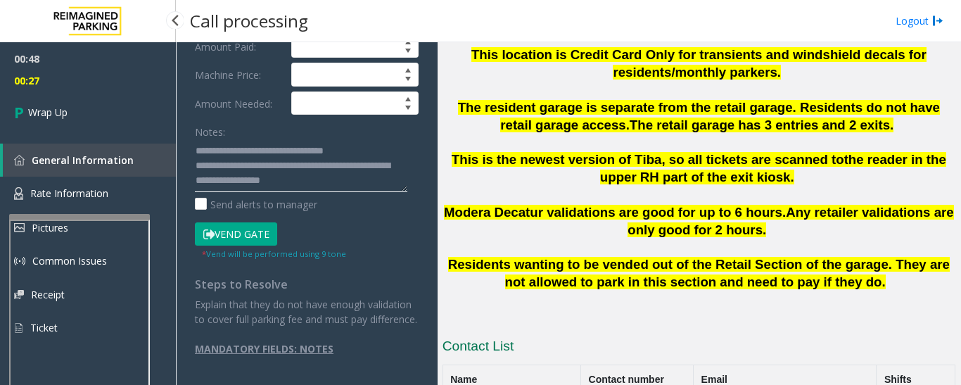
type textarea "**********"
drag, startPoint x: 96, startPoint y: 83, endPoint x: 96, endPoint y: 91, distance: 7.7
click at [96, 83] on span "00:27" at bounding box center [88, 81] width 176 height 22
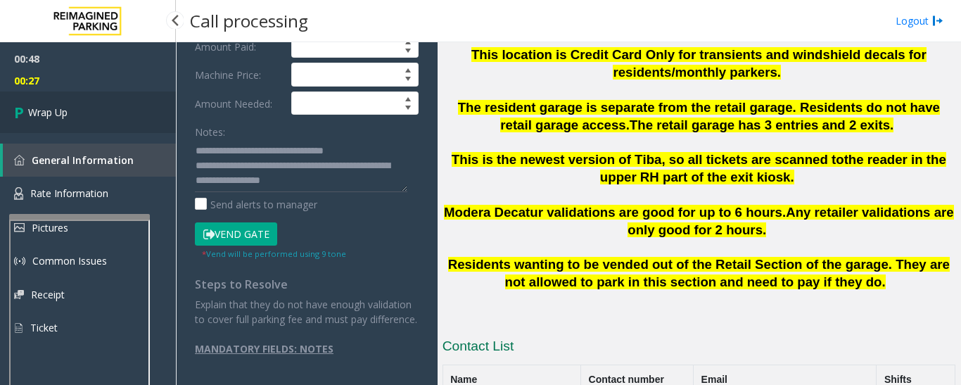
click at [96, 108] on link "Wrap Up" at bounding box center [88, 112] width 176 height 42
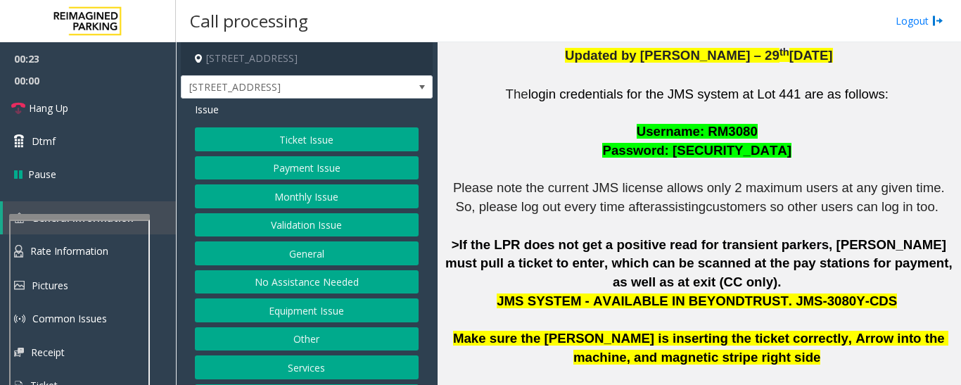
scroll to position [493, 0]
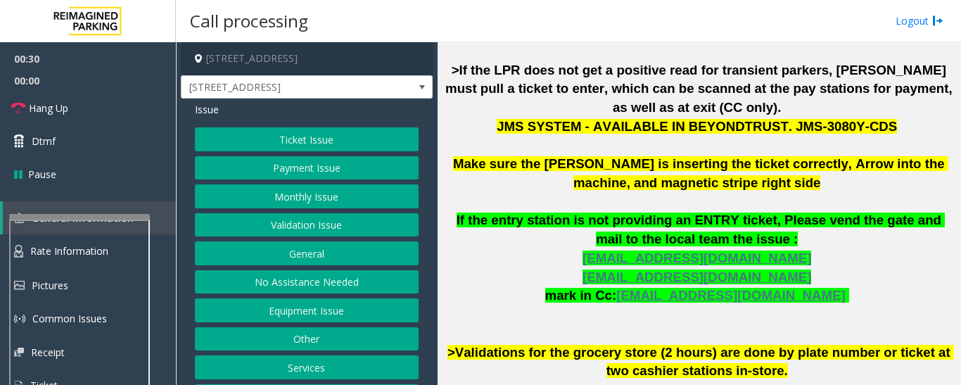
click at [241, 132] on button "Ticket Issue" at bounding box center [307, 139] width 224 height 24
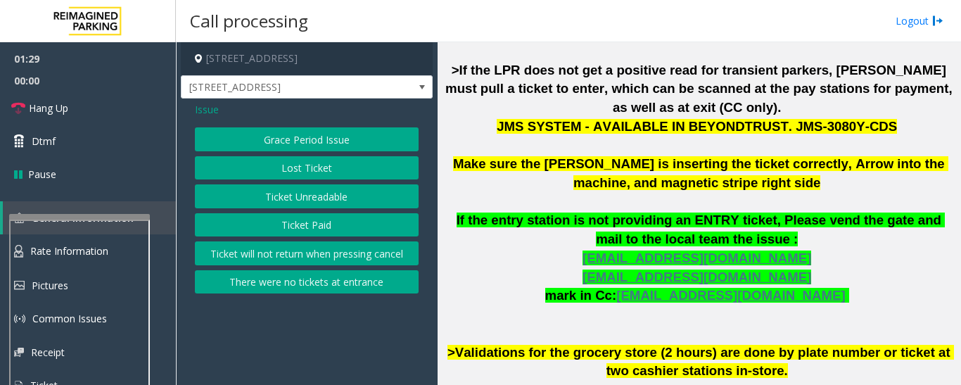
click at [257, 193] on button "Ticket Unreadable" at bounding box center [307, 196] width 224 height 24
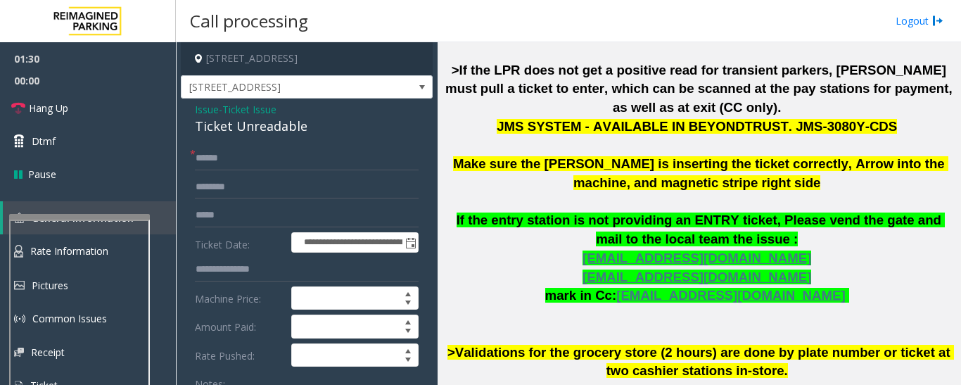
click at [278, 134] on div "Ticket Unreadable" at bounding box center [307, 126] width 224 height 19
copy div "Ticket Unreadable"
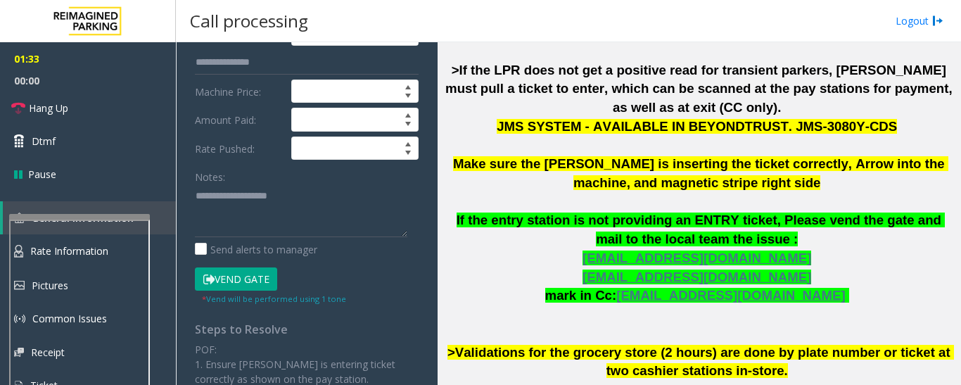
scroll to position [211, 0]
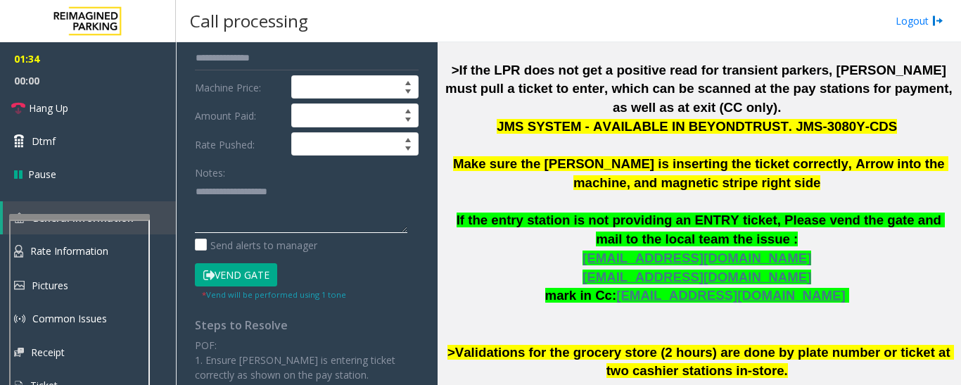
click at [303, 203] on textarea at bounding box center [301, 206] width 213 height 53
paste textarea "**********"
click at [52, 113] on span "Hang Up" at bounding box center [48, 108] width 39 height 15
click at [221, 206] on textarea at bounding box center [301, 206] width 213 height 53
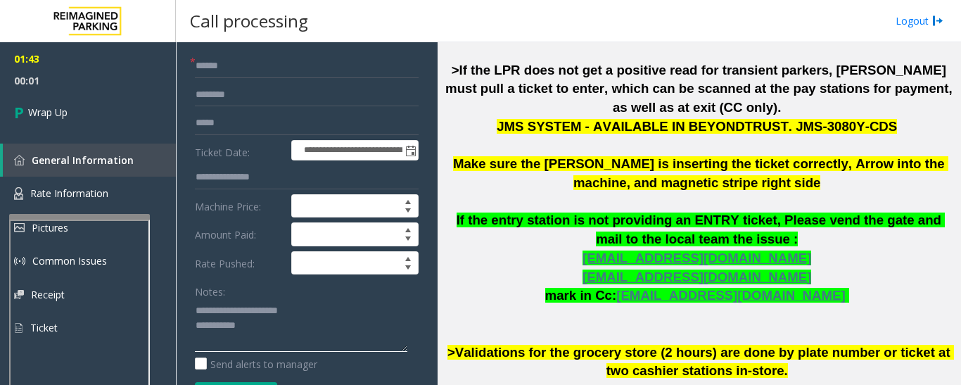
scroll to position [0, 0]
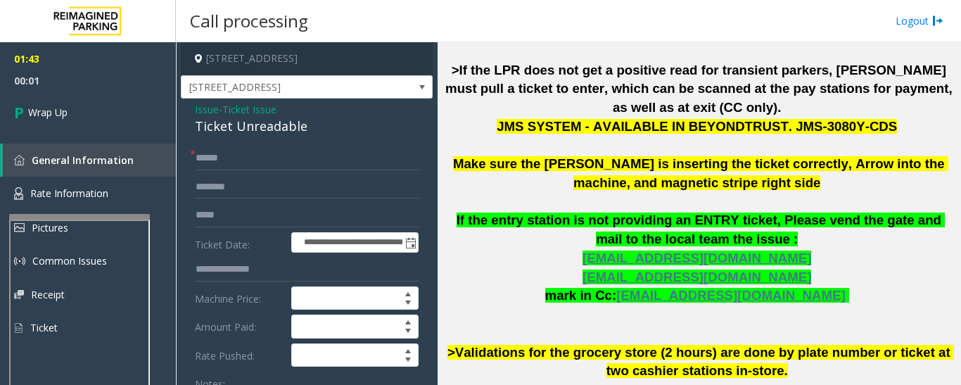
type textarea "**********"
click at [278, 167] on input "text" at bounding box center [307, 158] width 224 height 24
type input "**"
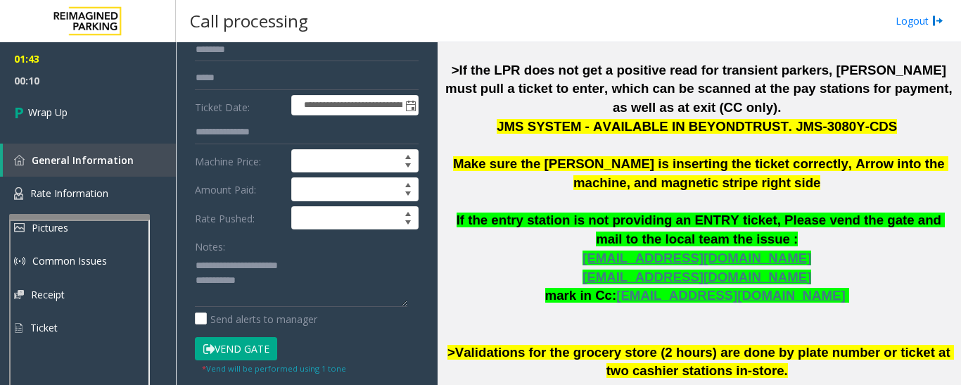
scroll to position [141, 0]
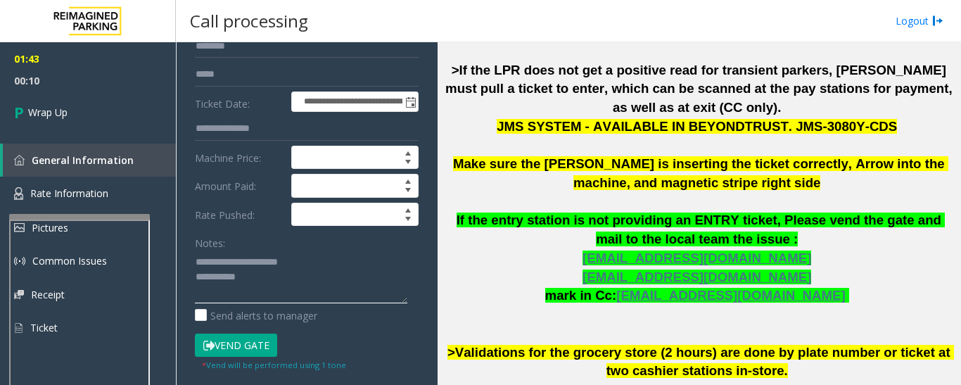
click at [286, 286] on textarea at bounding box center [301, 277] width 213 height 53
paste textarea "**********"
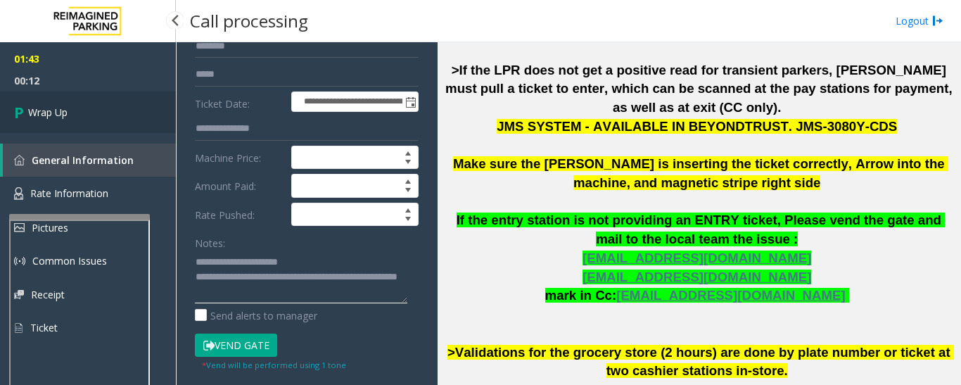
type textarea "**********"
click at [105, 116] on link "Wrap Up" at bounding box center [88, 112] width 176 height 42
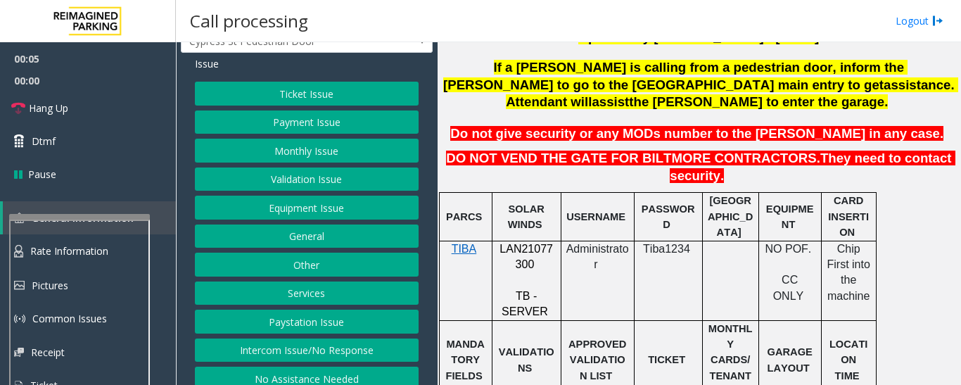
scroll to position [70, 0]
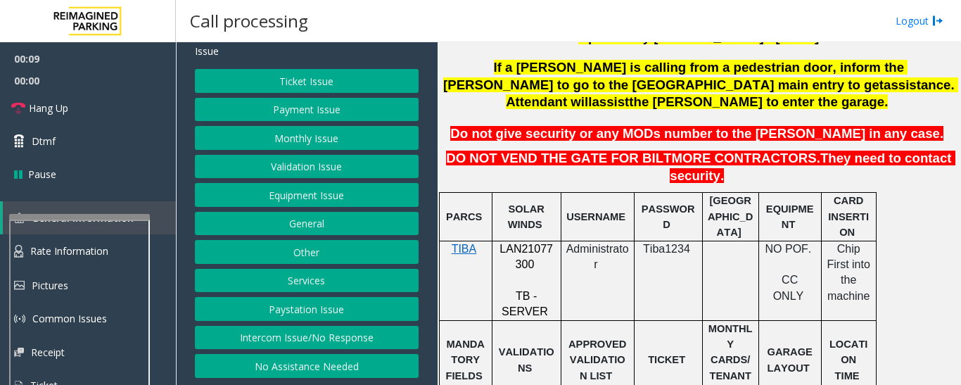
click at [353, 338] on button "Intercom Issue/No Response" at bounding box center [307, 338] width 224 height 24
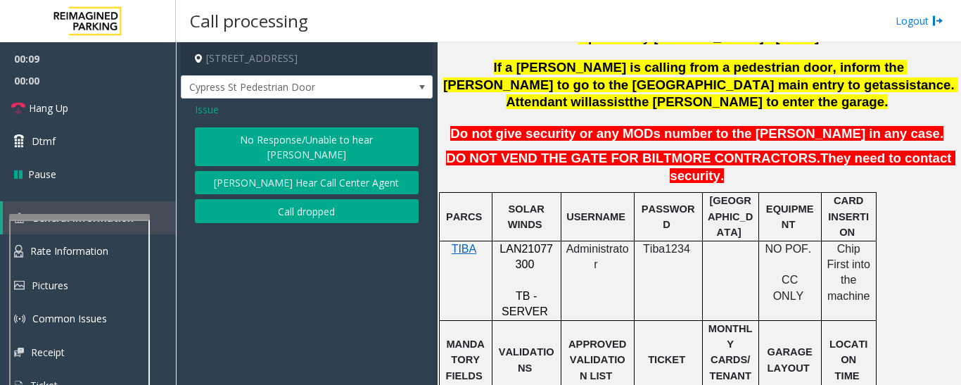
click at [229, 159] on button "No Response/Unable to hear [PERSON_NAME]" at bounding box center [307, 146] width 224 height 39
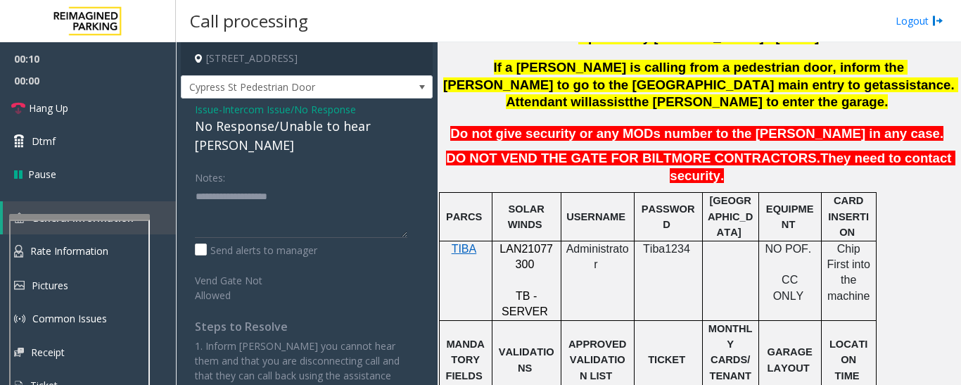
click at [275, 144] on div "No Response/Unable to hear [PERSON_NAME]" at bounding box center [307, 136] width 224 height 38
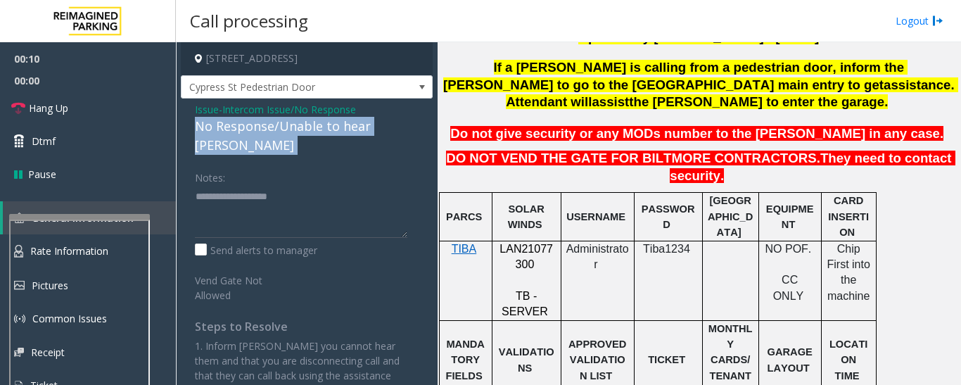
click at [275, 144] on div "No Response/Unable to hear [PERSON_NAME]" at bounding box center [307, 136] width 224 height 38
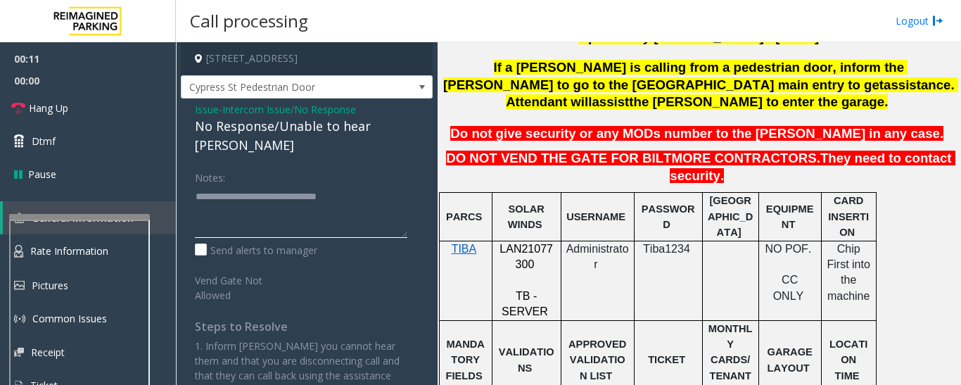
click at [381, 203] on textarea at bounding box center [301, 211] width 213 height 53
type textarea "**********"
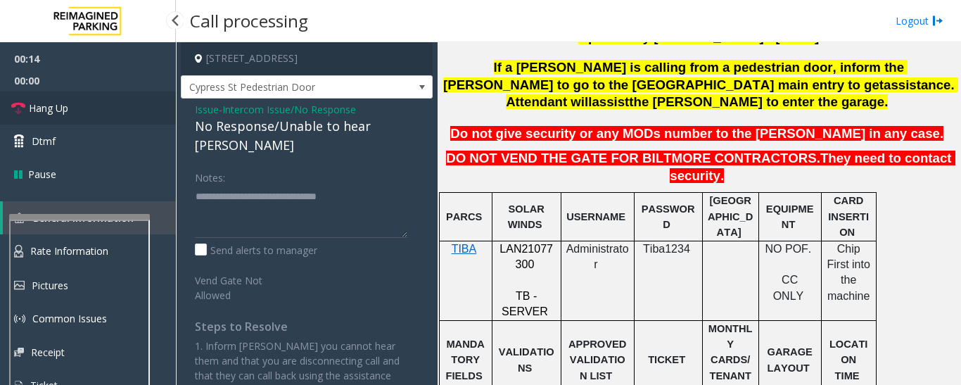
click at [38, 108] on span "Hang Up" at bounding box center [48, 108] width 39 height 15
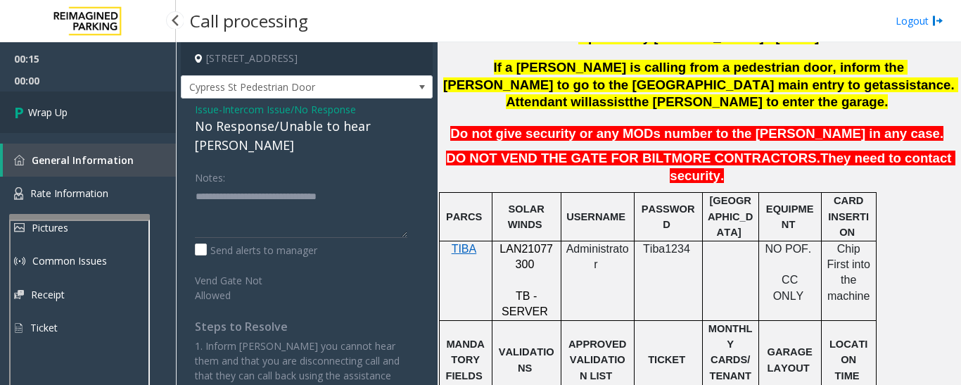
click at [58, 125] on link "Wrap Up" at bounding box center [88, 112] width 176 height 42
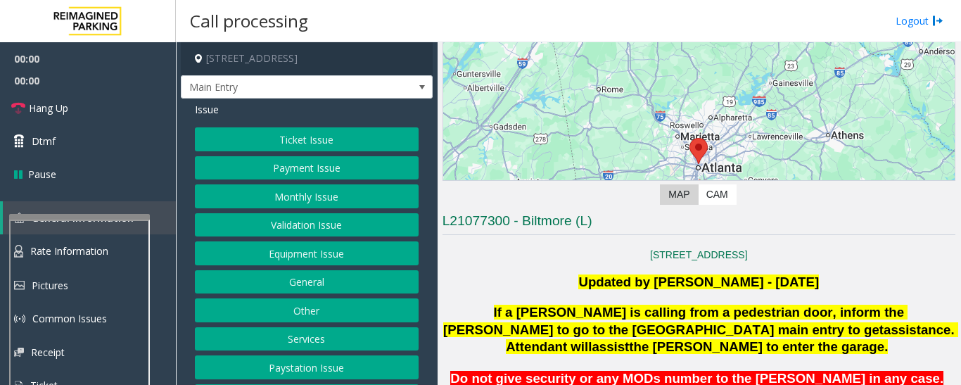
scroll to position [282, 0]
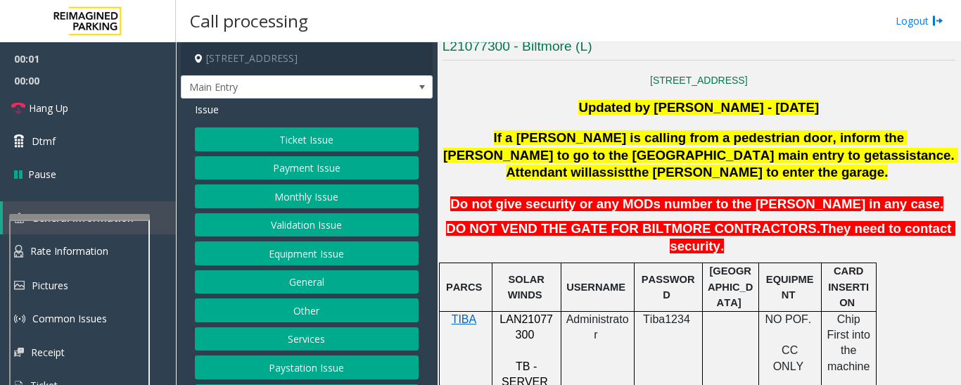
click at [547, 313] on span "LAN21077300" at bounding box center [526, 326] width 53 height 27
copy p "LAN21077300"
click at [264, 116] on div "Issue" at bounding box center [307, 109] width 224 height 15
click at [283, 94] on span "Main Entry" at bounding box center [282, 87] width 201 height 23
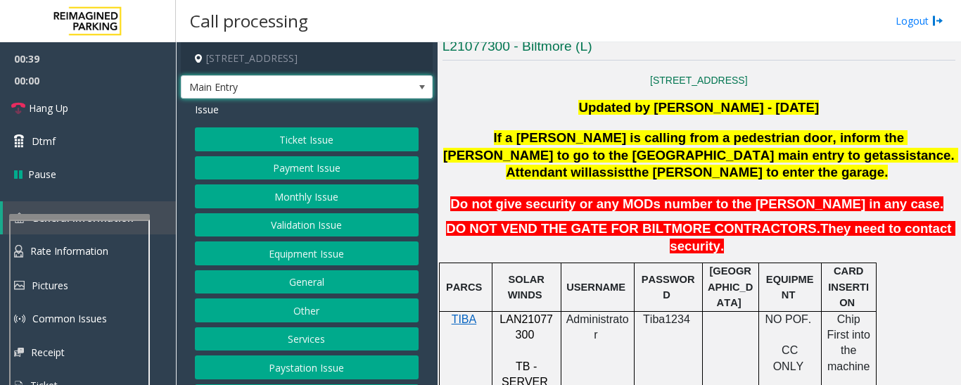
click at [320, 99] on span "Main Entry" at bounding box center [282, 87] width 201 height 23
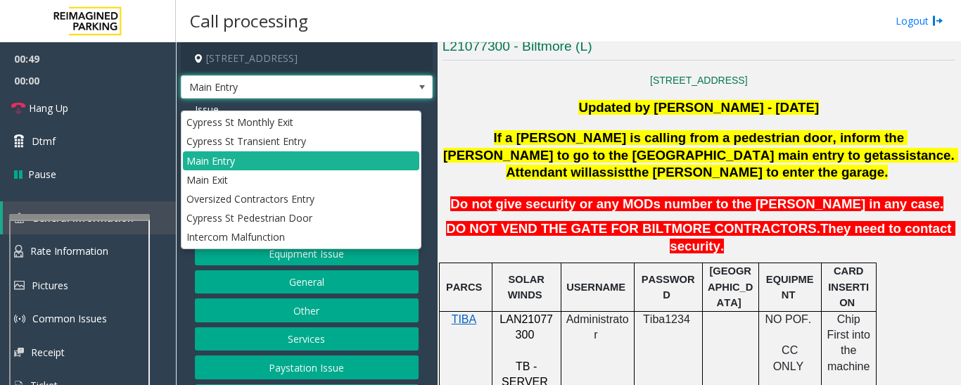
click at [320, 99] on span "Main Entry" at bounding box center [282, 87] width 201 height 23
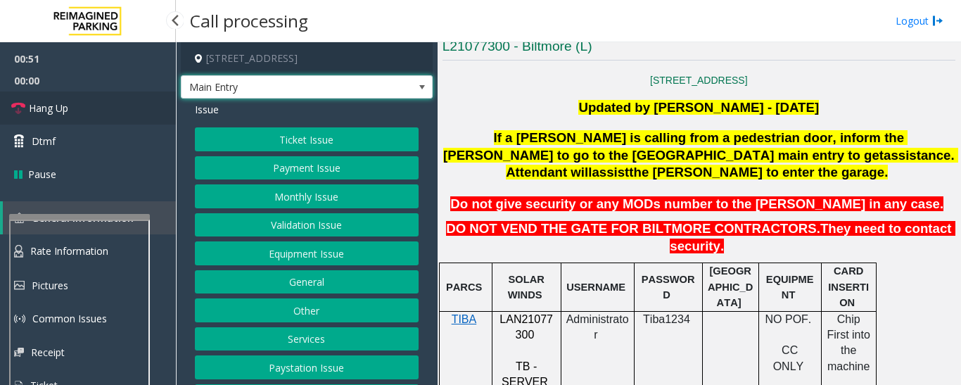
click at [95, 99] on link "Hang Up" at bounding box center [88, 107] width 176 height 33
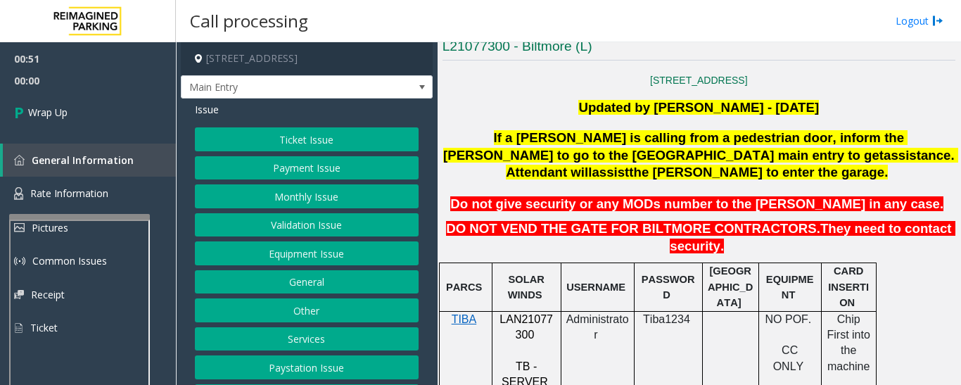
click at [334, 260] on button "Equipment Issue" at bounding box center [307, 253] width 224 height 24
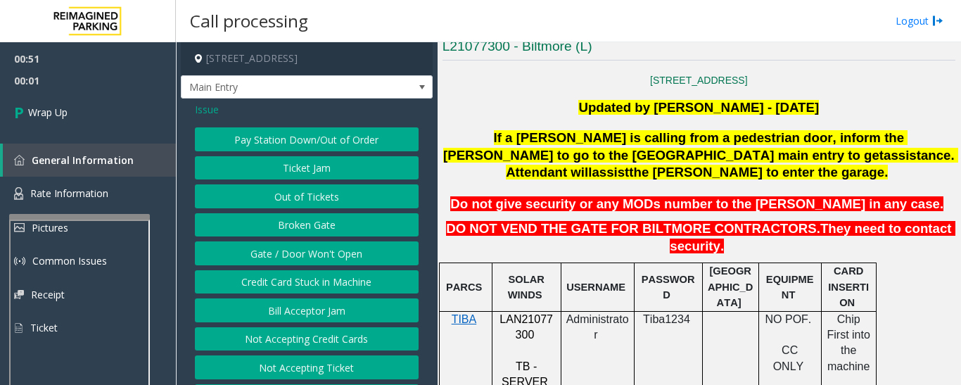
click at [339, 206] on button "Out of Tickets" at bounding box center [307, 196] width 224 height 24
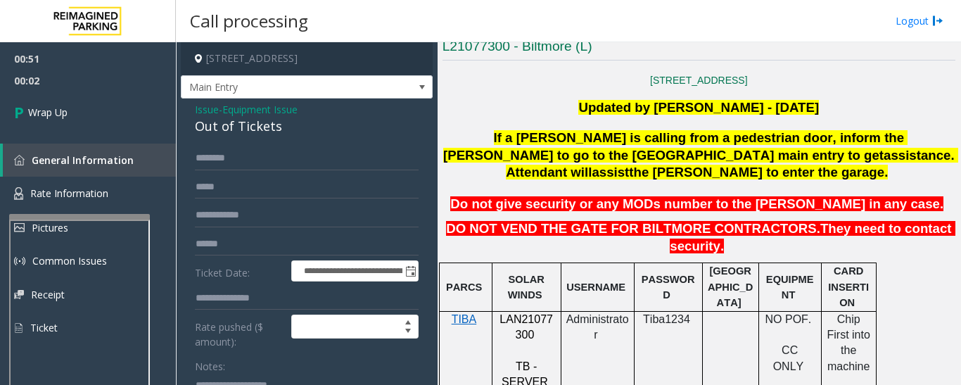
click at [206, 132] on div "Out of Tickets" at bounding box center [307, 126] width 224 height 19
click at [204, 133] on div "Out of Tickets" at bounding box center [307, 126] width 224 height 19
copy div "Out of Tickets"
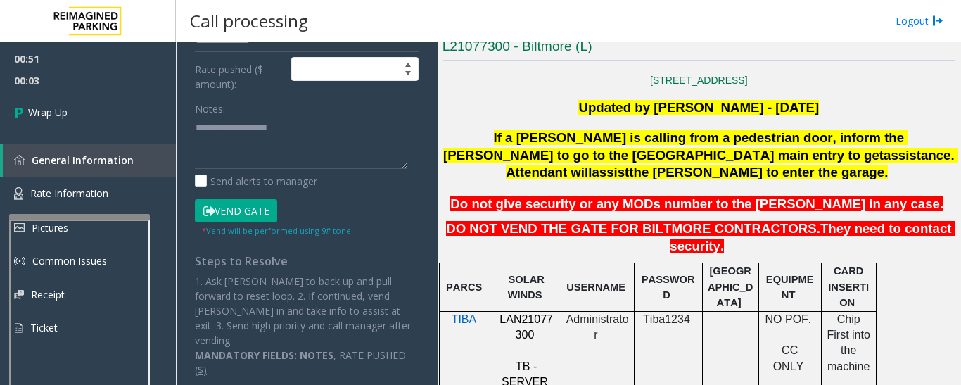
scroll to position [260, 0]
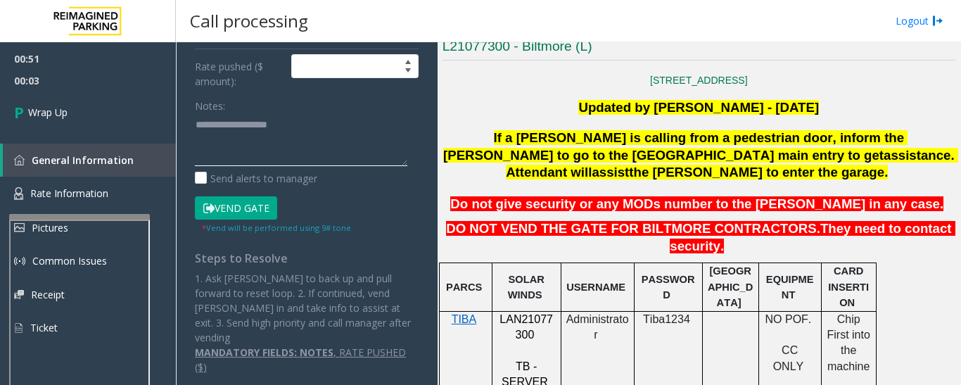
click at [201, 163] on textarea at bounding box center [301, 139] width 213 height 53
paste textarea "**********"
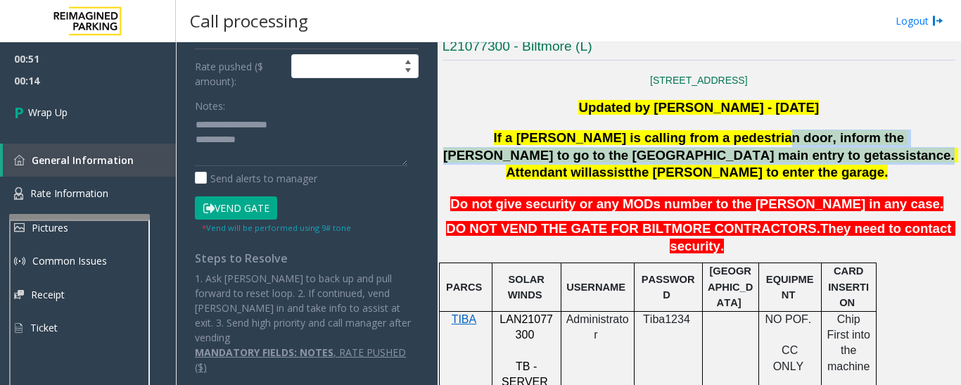
drag, startPoint x: 686, startPoint y: 134, endPoint x: 611, endPoint y: 158, distance: 79.2
click at [611, 158] on span "If a [PERSON_NAME] is calling from a pedestrian door, inform the [PERSON_NAME] …" at bounding box center [700, 155] width 515 height 50
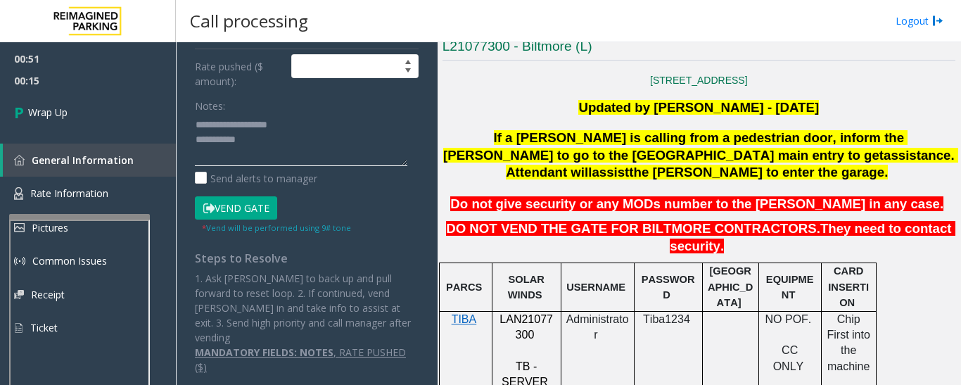
click at [300, 153] on textarea at bounding box center [301, 139] width 213 height 53
paste textarea "**********"
type textarea "**********"
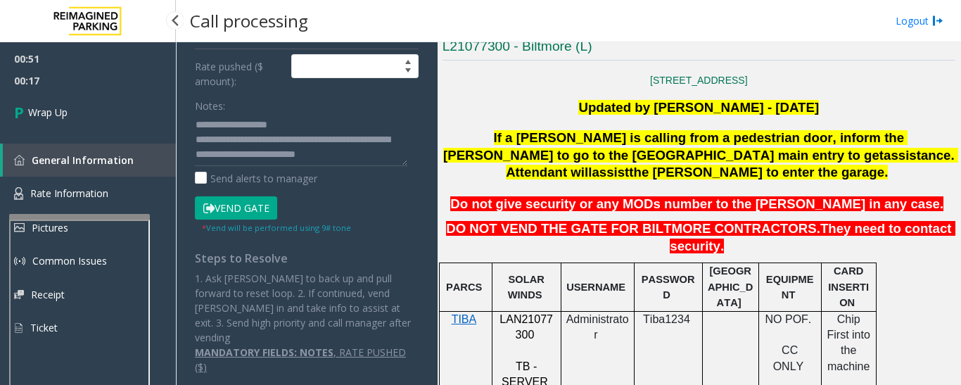
click at [72, 90] on span "00:17" at bounding box center [88, 81] width 176 height 22
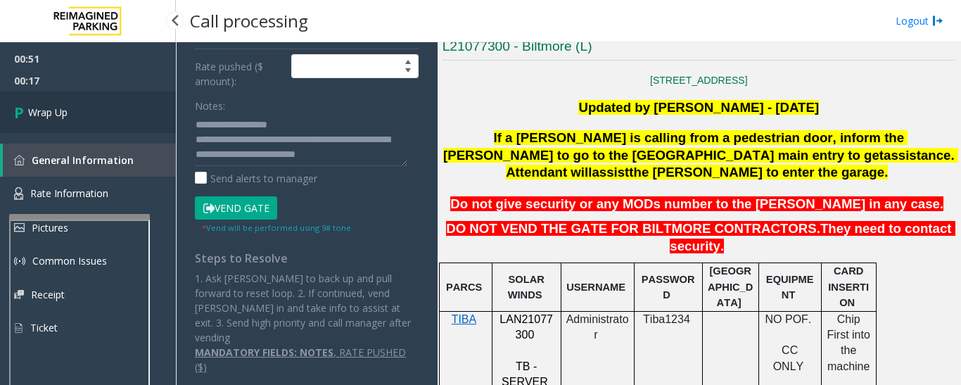
click at [78, 101] on link "Wrap Up" at bounding box center [88, 112] width 176 height 42
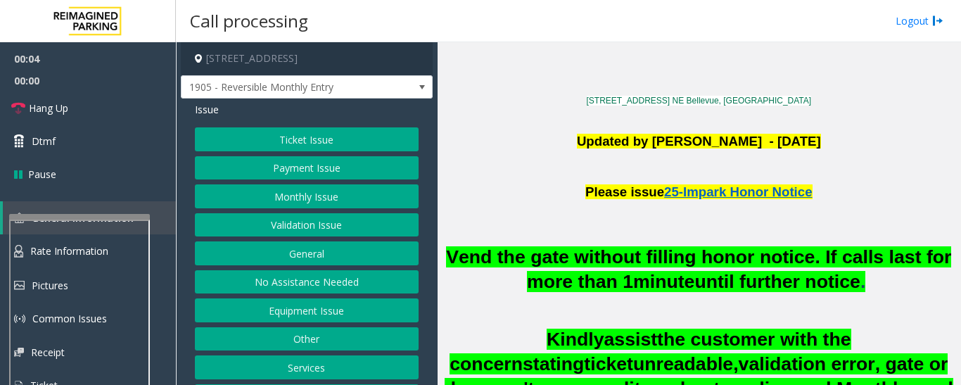
scroll to position [493, 0]
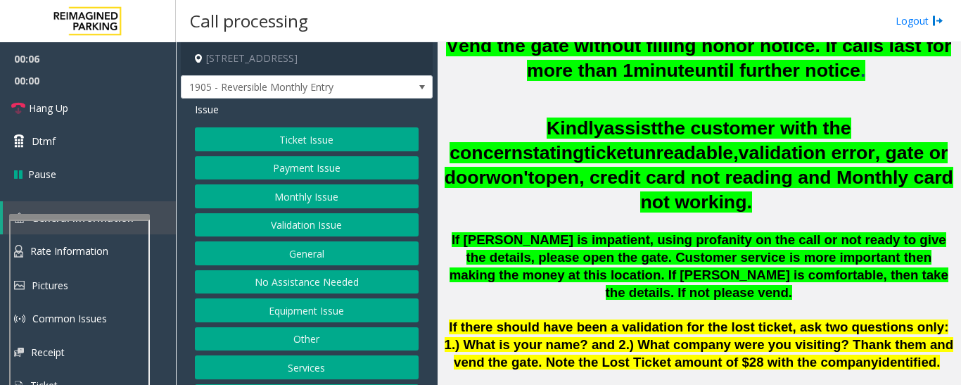
click at [287, 198] on button "Monthly Issue" at bounding box center [307, 196] width 224 height 24
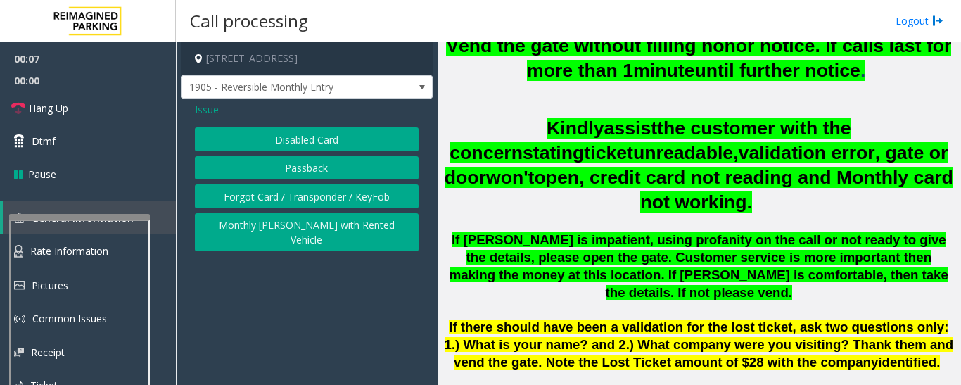
click at [305, 136] on button "Disabled Card" at bounding box center [307, 139] width 224 height 24
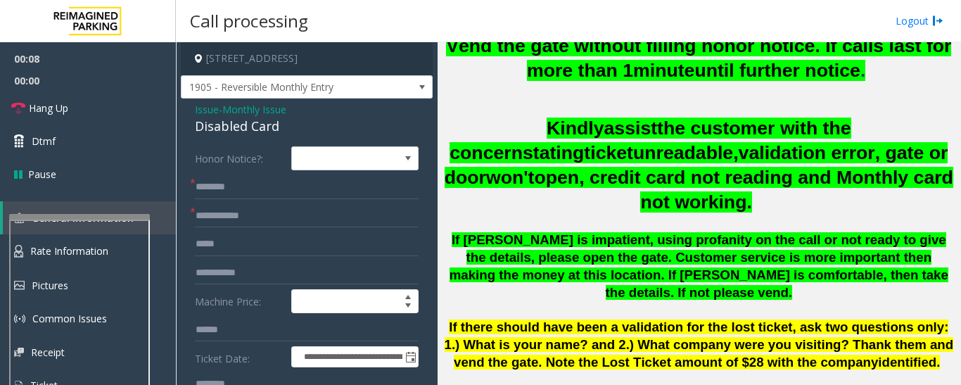
click at [221, 135] on div "Disabled Card" at bounding box center [307, 126] width 224 height 19
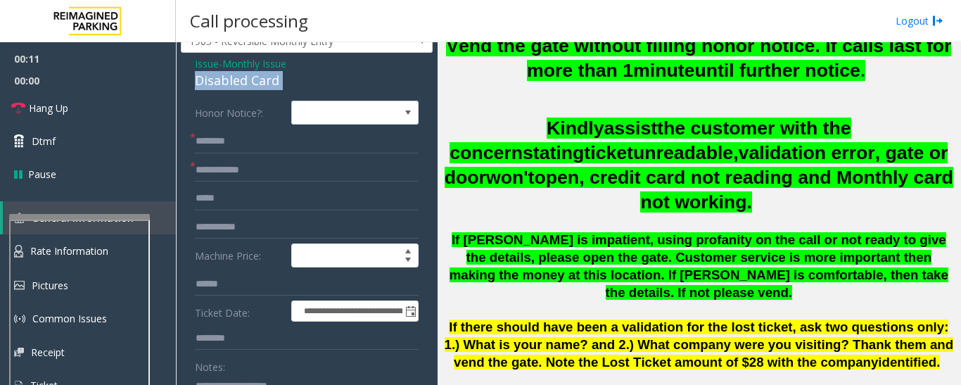
scroll to position [70, 0]
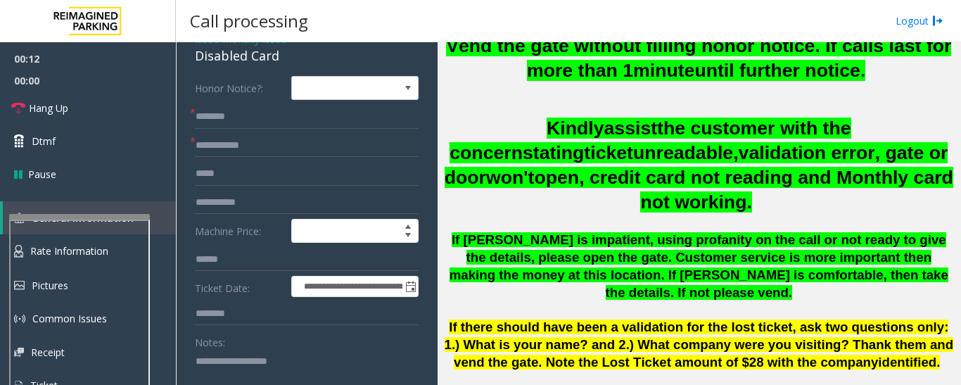
click at [254, 355] on textarea at bounding box center [301, 376] width 213 height 53
paste textarea "**********"
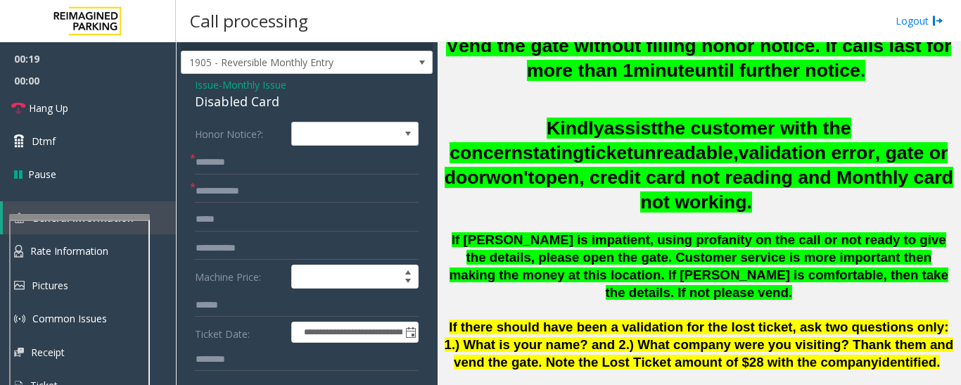
scroll to position [0, 0]
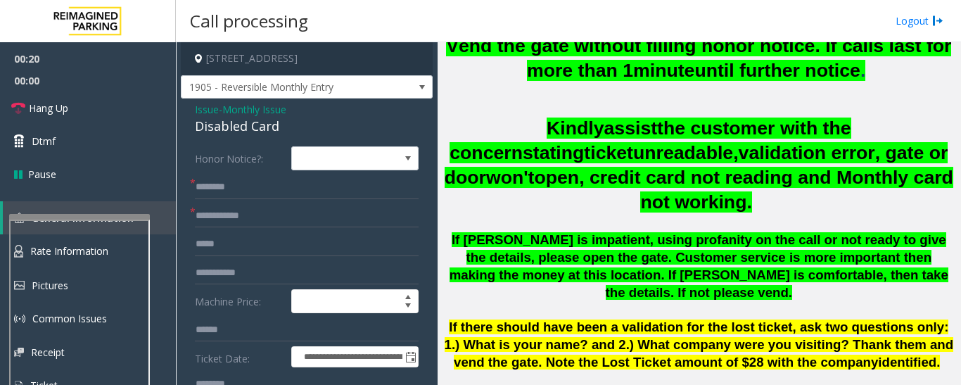
type textarea "**********"
click at [273, 186] on input "text" at bounding box center [307, 187] width 224 height 24
type input "*******"
click at [264, 214] on input "text" at bounding box center [307, 216] width 224 height 24
type input "******"
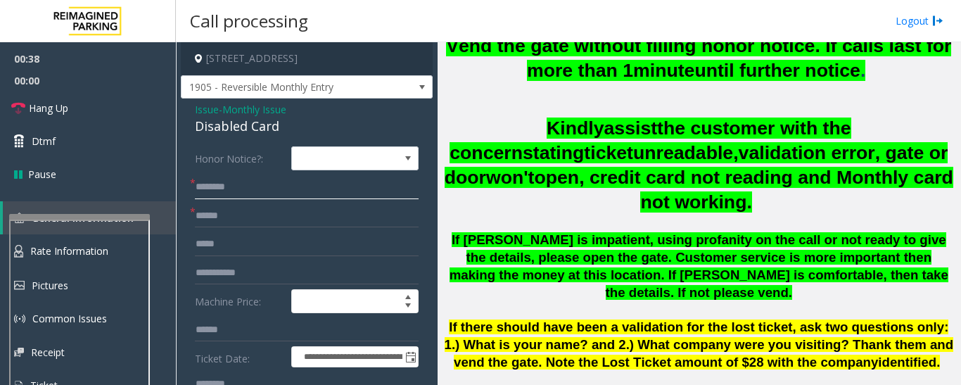
click at [248, 189] on input "*******" at bounding box center [307, 187] width 224 height 24
drag, startPoint x: 232, startPoint y: 186, endPoint x: 186, endPoint y: 194, distance: 45.7
click at [197, 189] on input "***" at bounding box center [307, 187] width 224 height 24
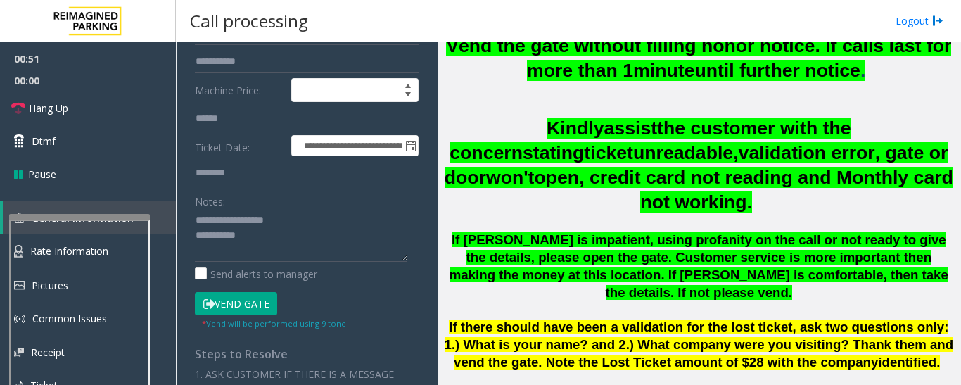
type input "***"
click at [252, 308] on button "Vend Gate" at bounding box center [236, 304] width 82 height 24
click at [284, 244] on textarea at bounding box center [301, 235] width 213 height 53
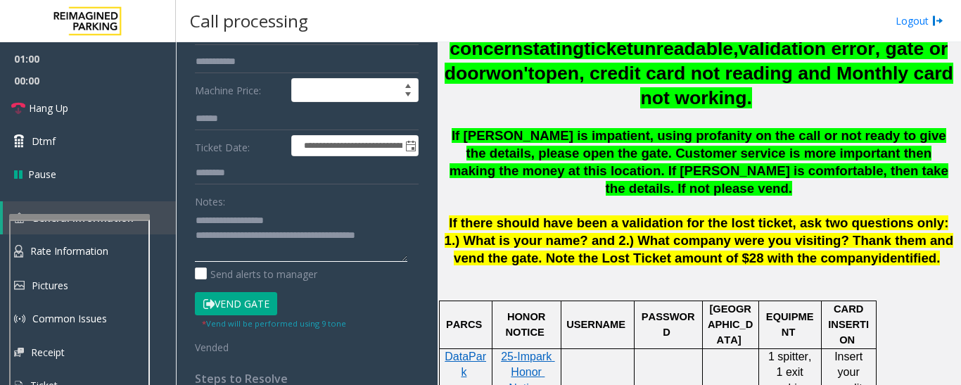
scroll to position [774, 0]
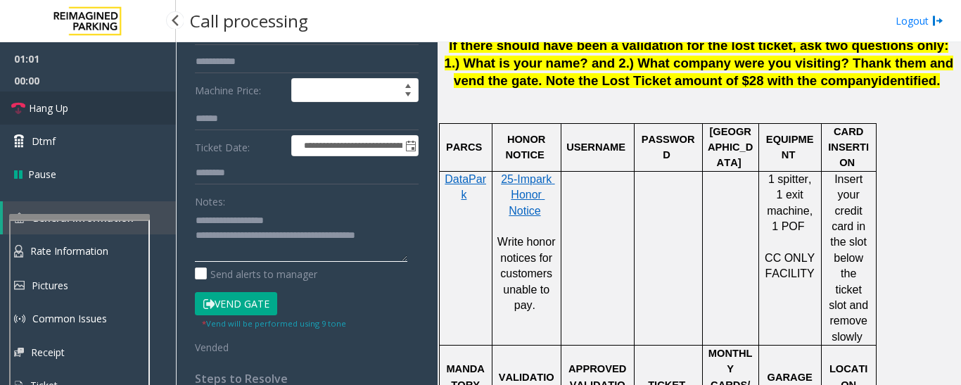
type textarea "**********"
click at [53, 110] on span "Hang Up" at bounding box center [48, 108] width 39 height 15
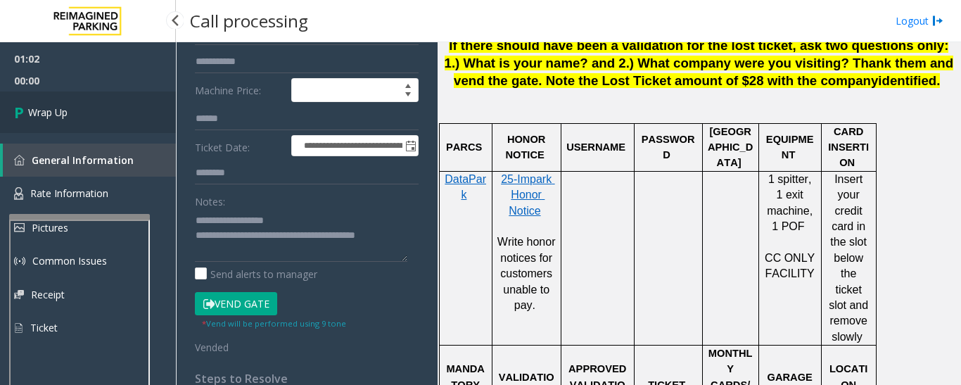
click at [75, 108] on link "Wrap Up" at bounding box center [88, 112] width 176 height 42
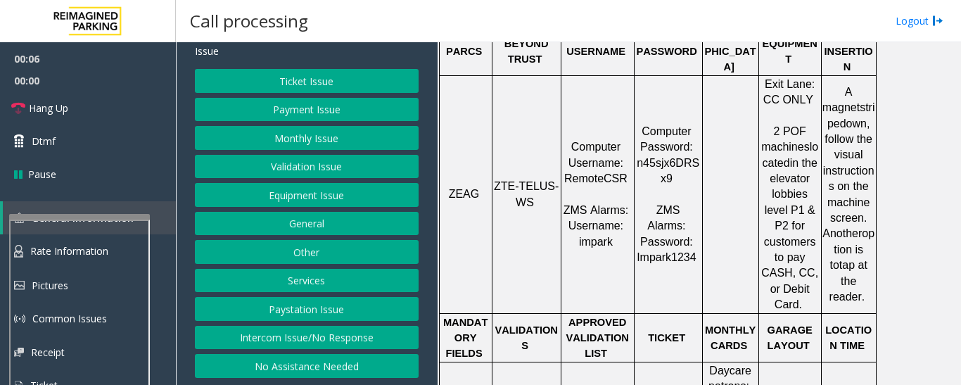
scroll to position [563, 0]
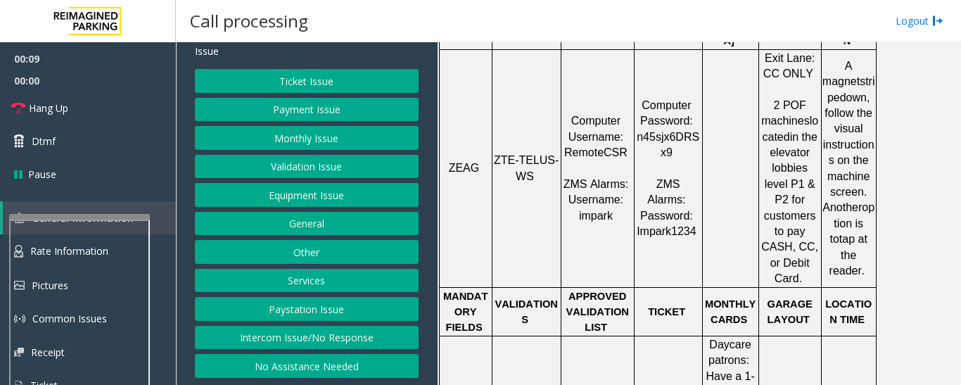
click at [309, 341] on button "Intercom Issue/No Response" at bounding box center [307, 338] width 224 height 24
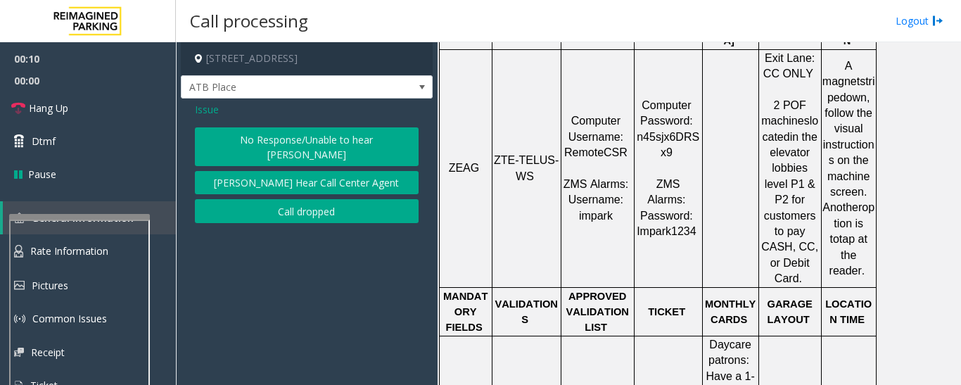
click at [349, 136] on button "No Response/Unable to hear [PERSON_NAME]" at bounding box center [307, 146] width 224 height 39
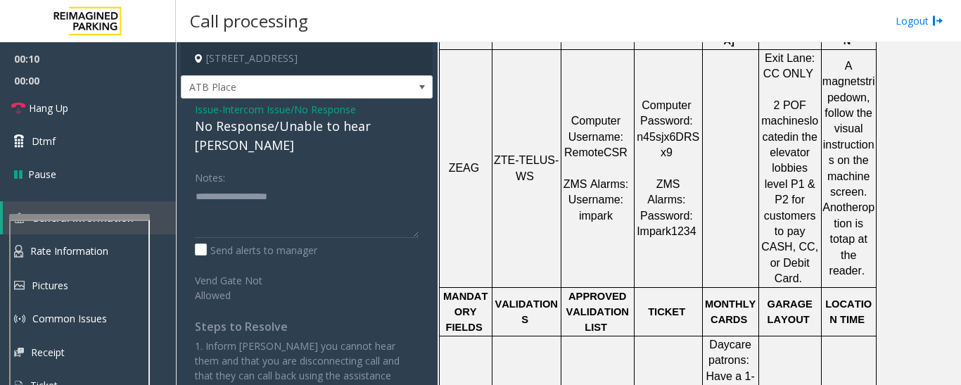
click at [262, 129] on div "No Response/Unable to hear [PERSON_NAME]" at bounding box center [307, 136] width 224 height 38
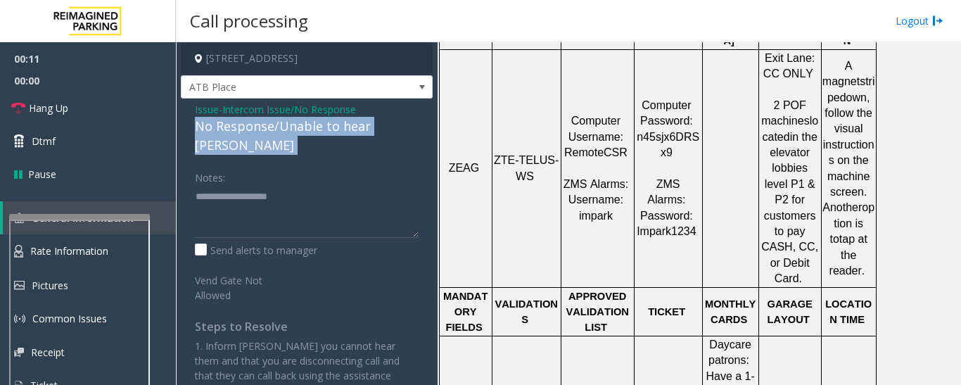
click at [262, 129] on div "No Response/Unable to hear [PERSON_NAME]" at bounding box center [307, 136] width 224 height 38
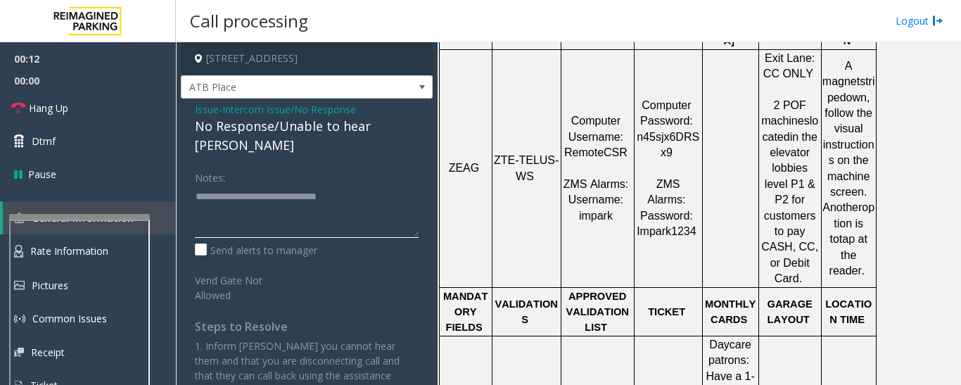
click at [384, 185] on textarea at bounding box center [307, 211] width 224 height 53
type textarea "**********"
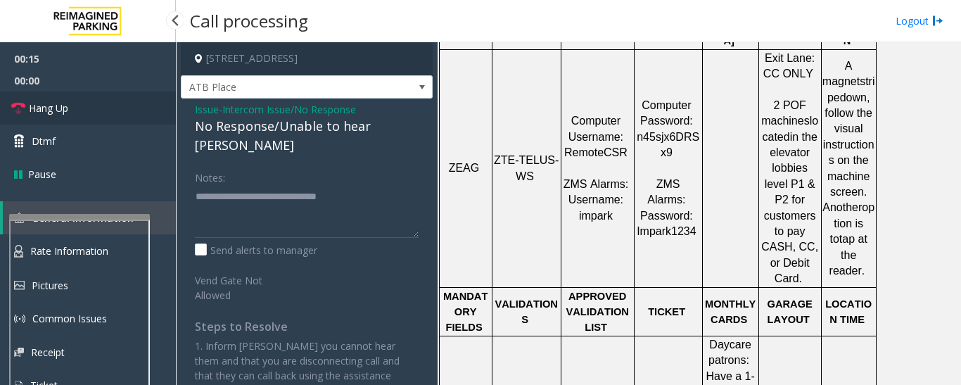
click at [18, 106] on icon at bounding box center [18, 108] width 14 height 14
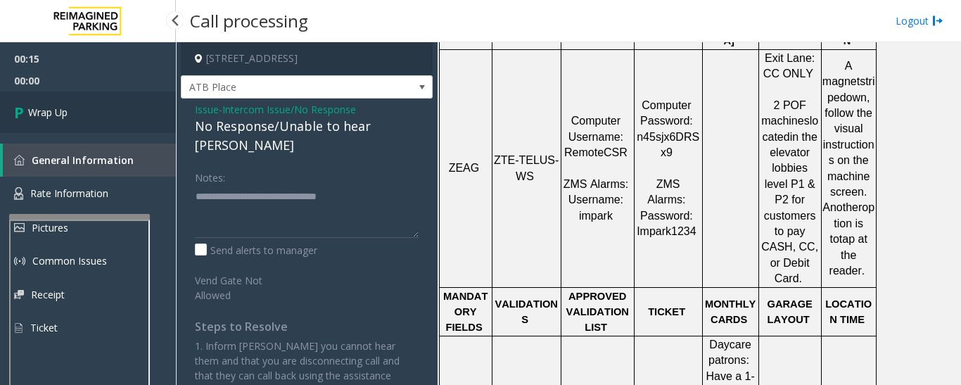
click at [58, 105] on span "Wrap Up" at bounding box center [47, 112] width 39 height 15
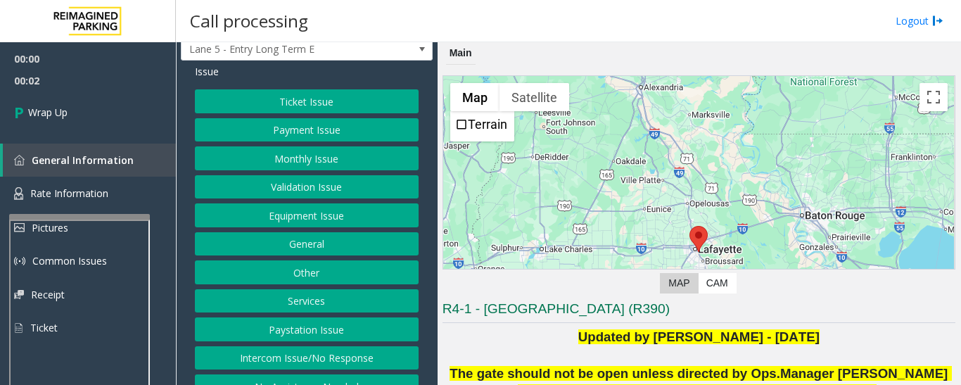
scroll to position [58, 0]
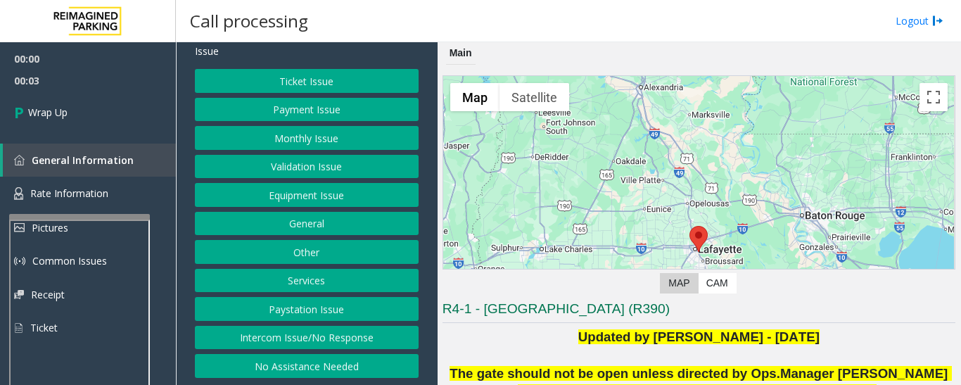
click at [324, 343] on button "Intercom Issue/No Response" at bounding box center [307, 338] width 224 height 24
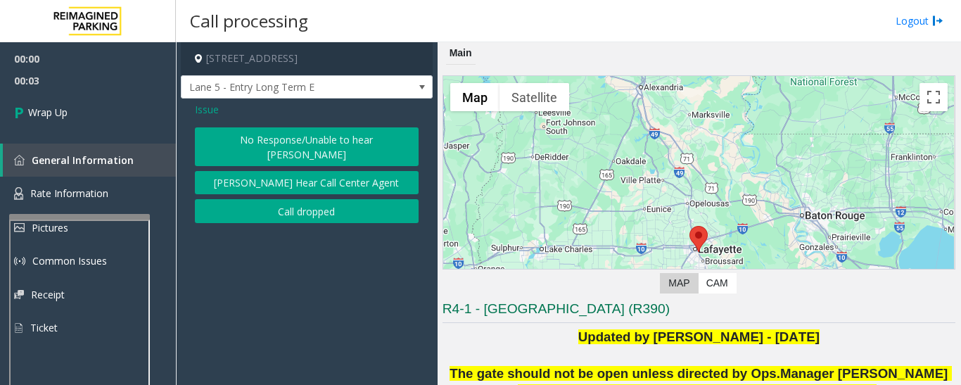
scroll to position [0, 0]
click at [351, 199] on button "Call dropped" at bounding box center [307, 211] width 224 height 24
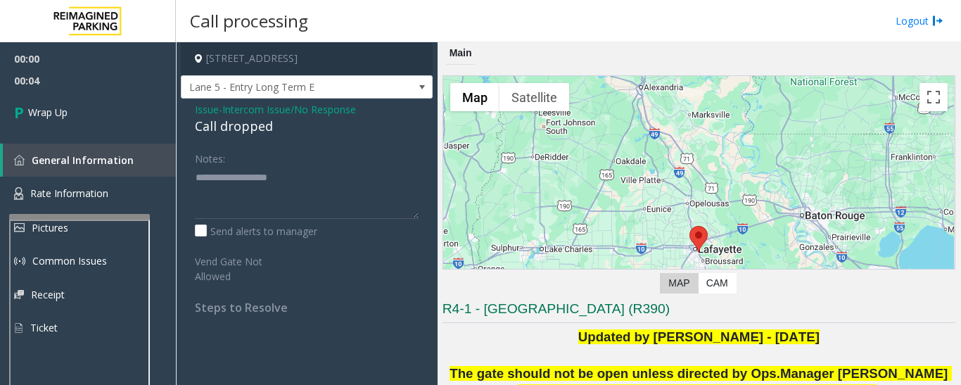
click at [221, 131] on div "Call dropped" at bounding box center [307, 126] width 224 height 19
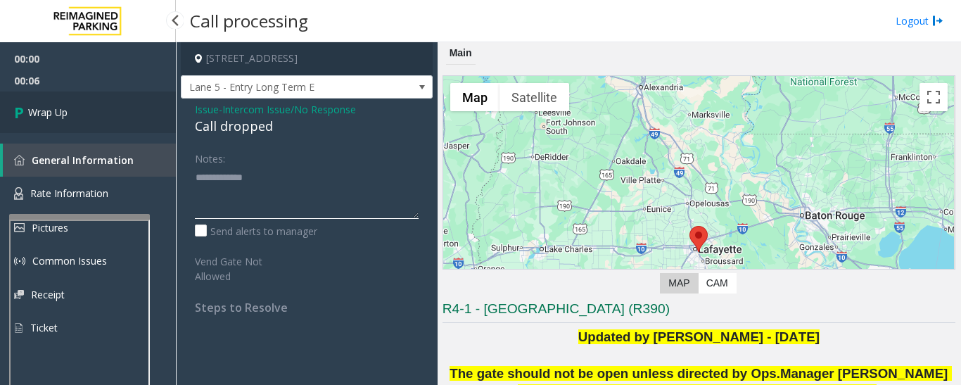
type textarea "**********"
click at [114, 130] on link "Wrap Up" at bounding box center [88, 112] width 176 height 42
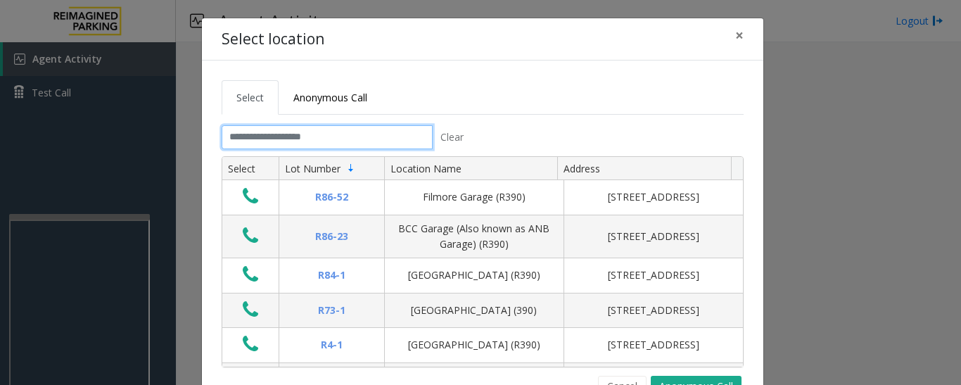
click at [263, 139] on input "text" at bounding box center [327, 137] width 211 height 24
click at [271, 133] on input "text" at bounding box center [327, 137] width 211 height 24
click at [615, 379] on button "Cancel" at bounding box center [622, 386] width 49 height 21
